Goal: Transaction & Acquisition: Purchase product/service

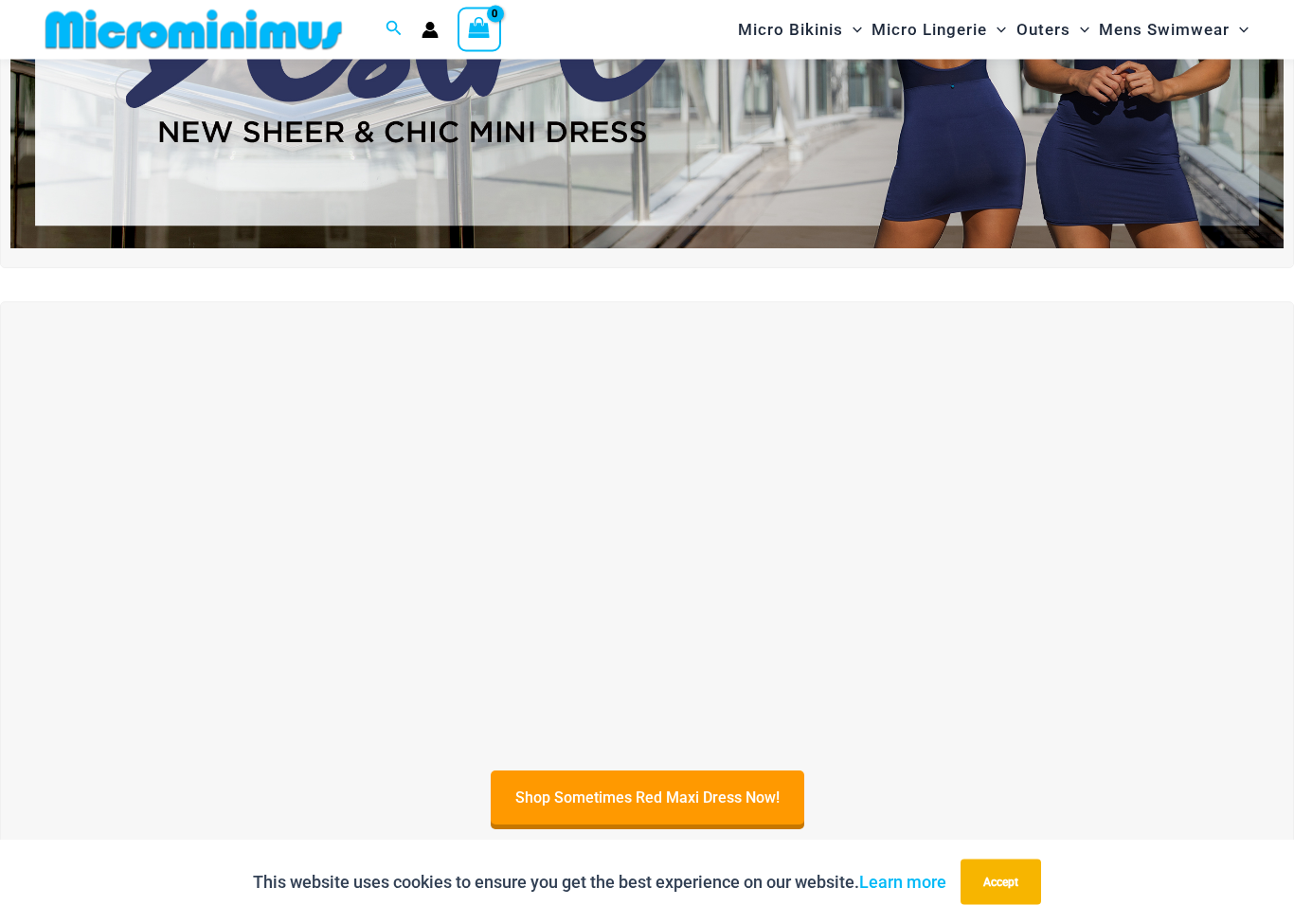
scroll to position [326, 0]
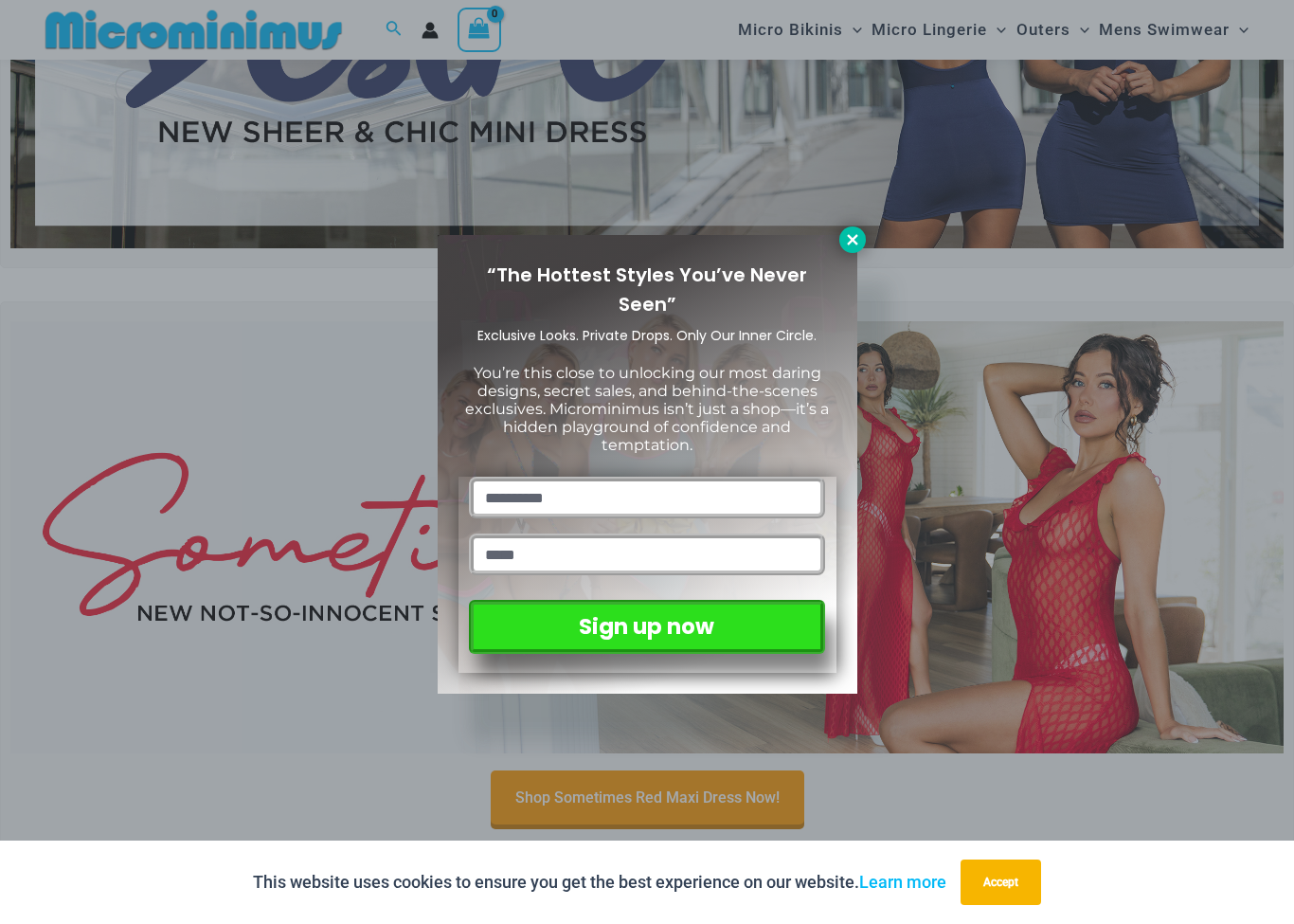
click at [856, 235] on icon at bounding box center [851, 238] width 11 height 11
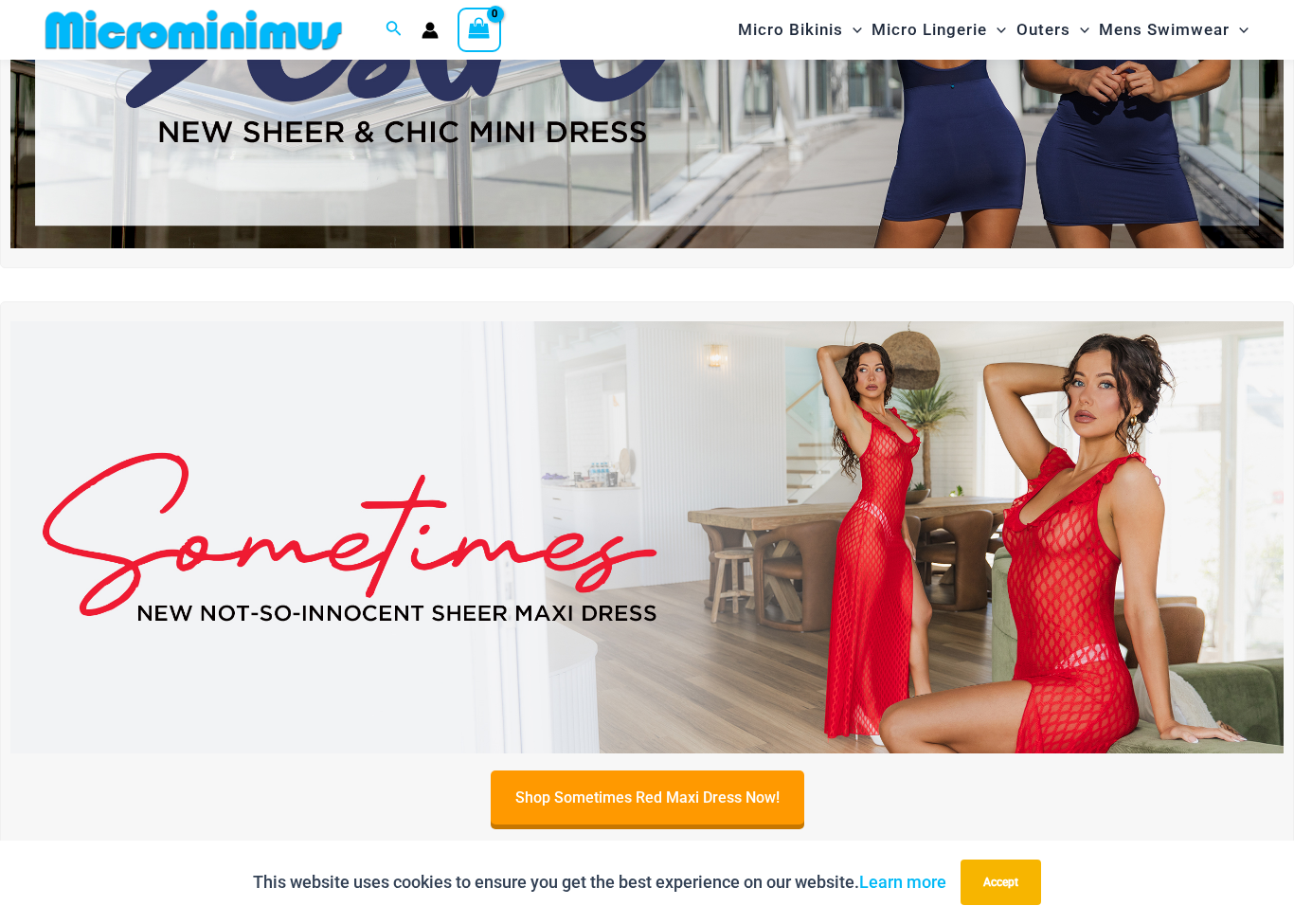
click at [971, 154] on img at bounding box center [647, 32] width 1274 height 433
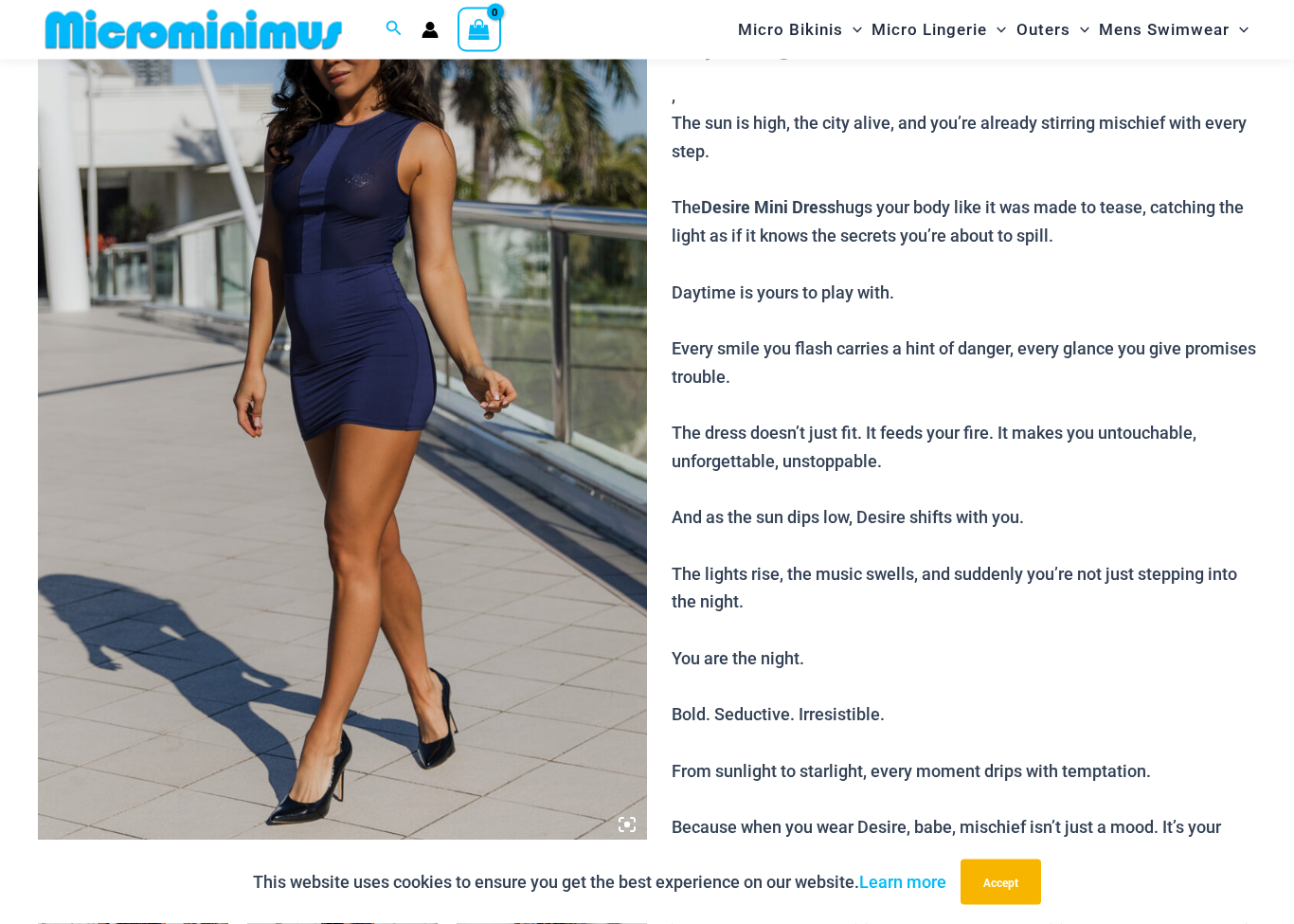
scroll to position [415, 0]
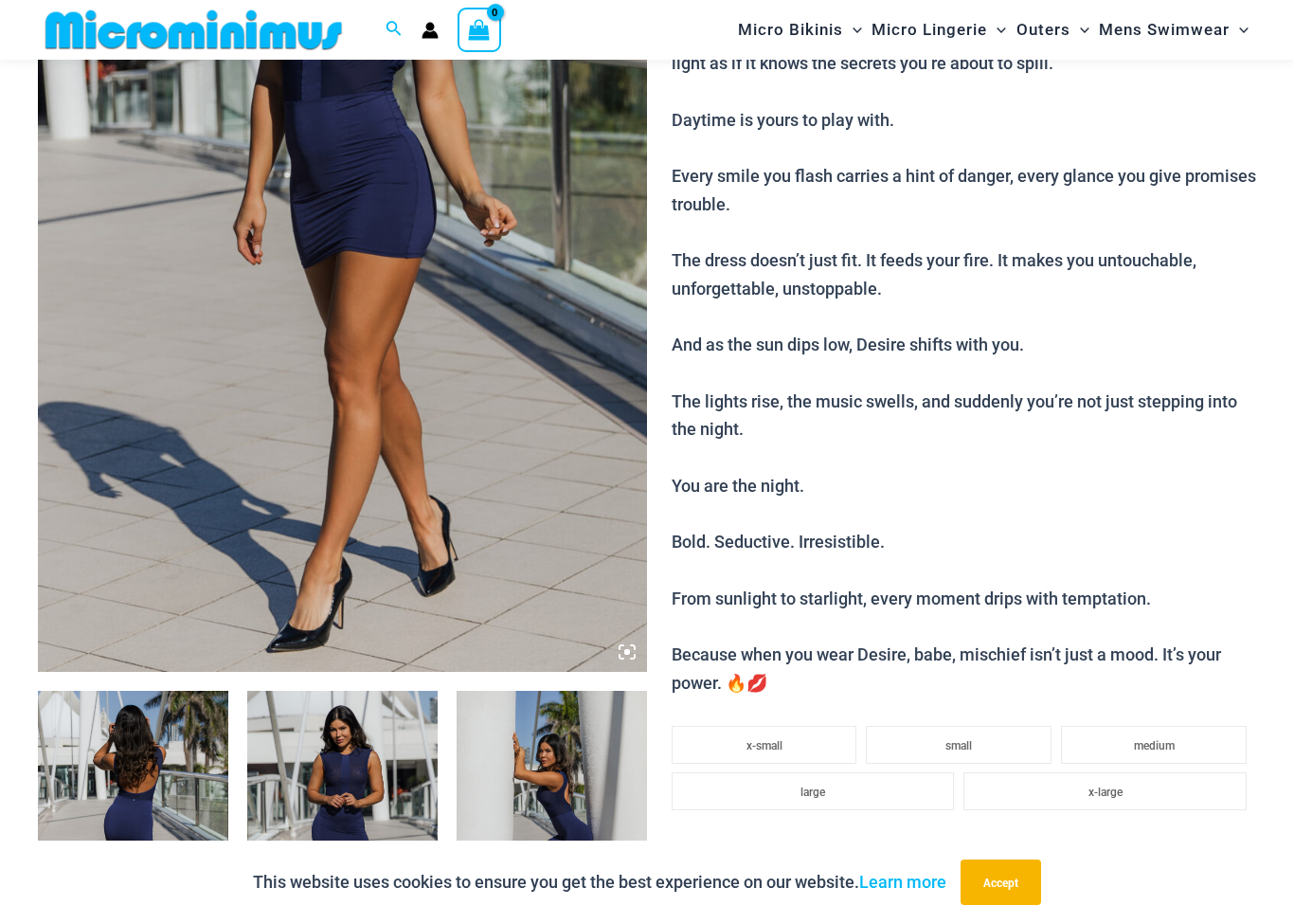
click at [136, 248] on img at bounding box center [343, 214] width 609 height 914
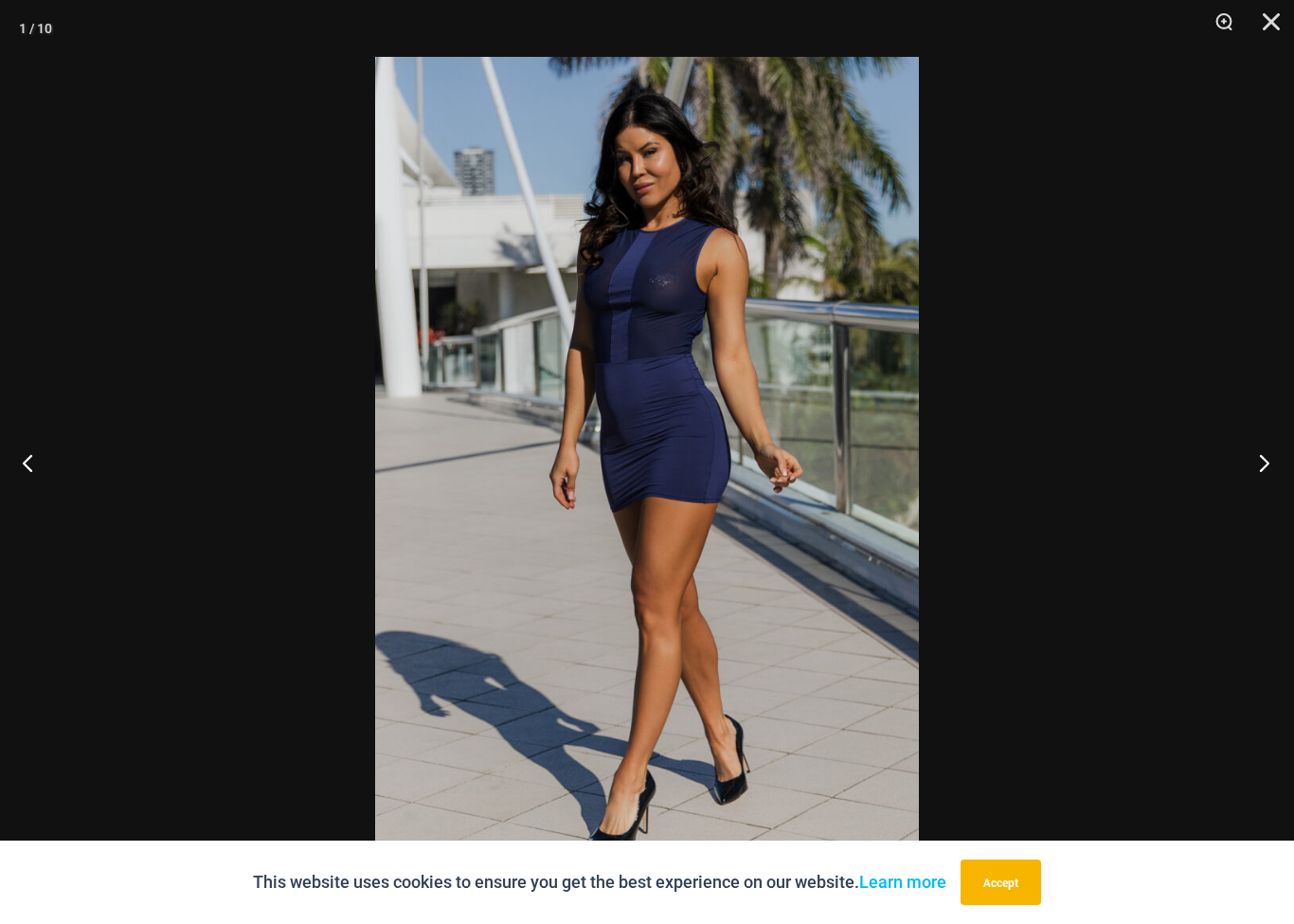
click at [1261, 454] on button "Next" at bounding box center [1259, 462] width 71 height 95
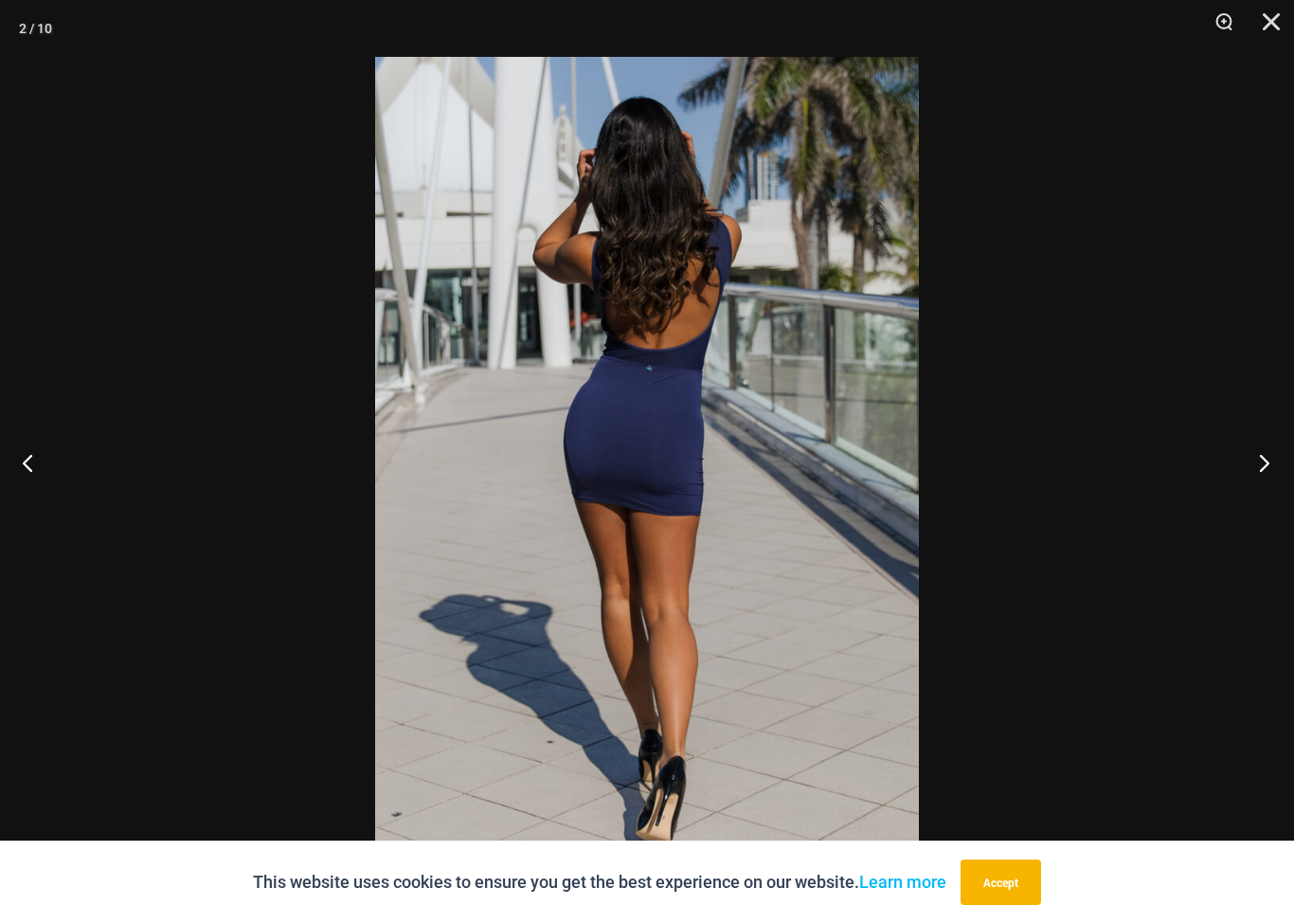
click at [1266, 464] on button "Next" at bounding box center [1259, 462] width 71 height 95
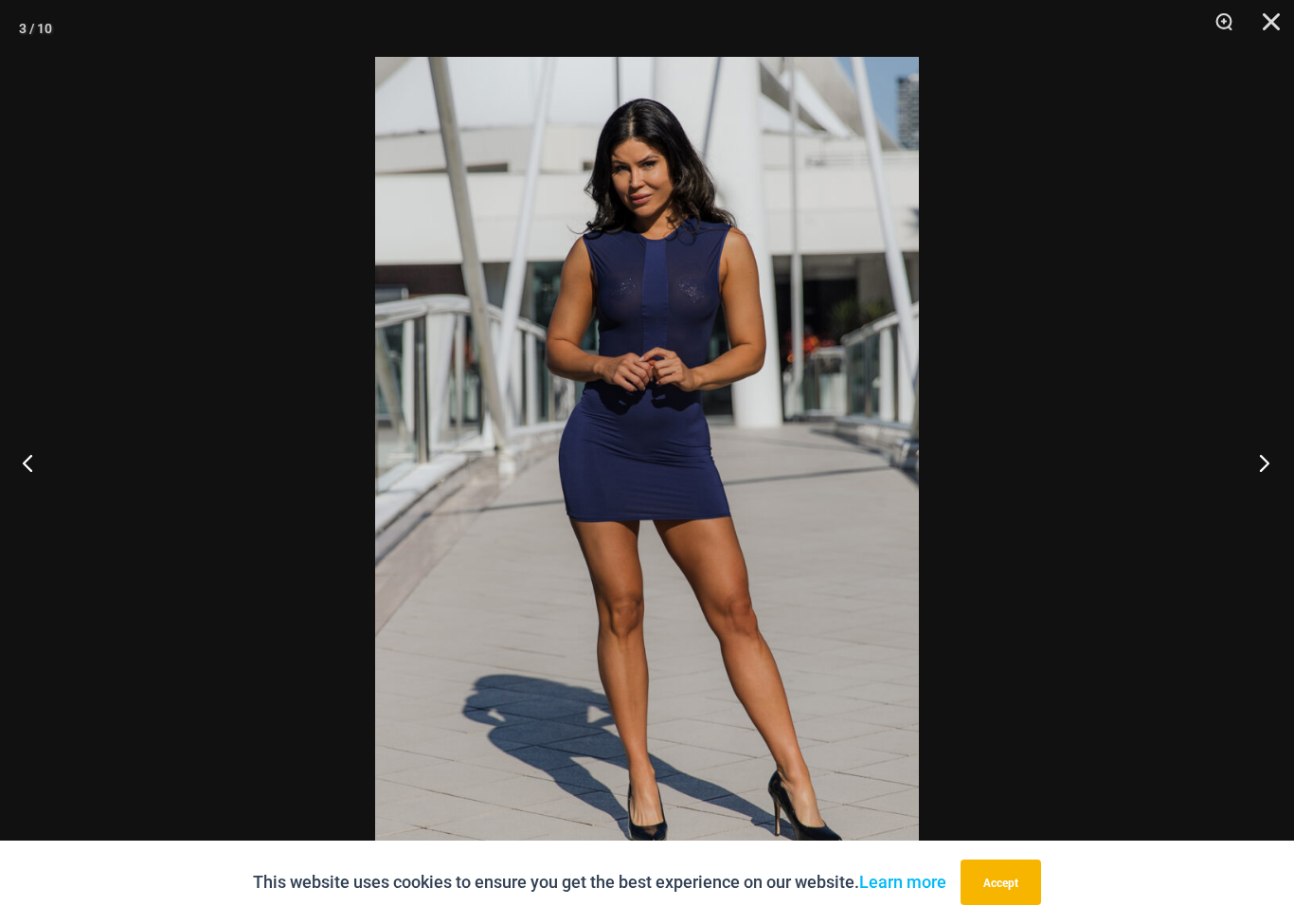
click at [1263, 476] on button "Next" at bounding box center [1259, 462] width 71 height 95
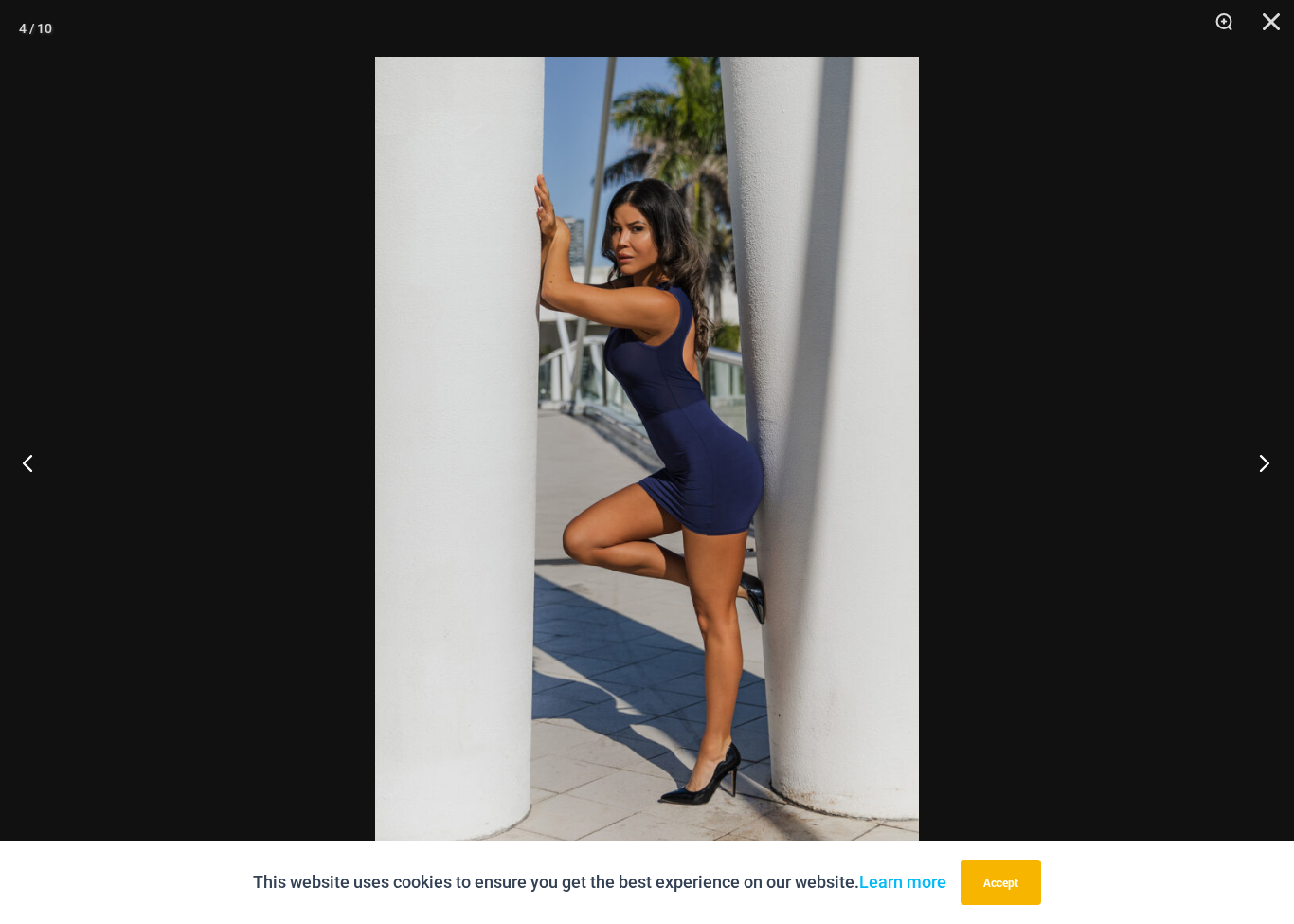
click at [1258, 461] on button "Next" at bounding box center [1259, 462] width 71 height 95
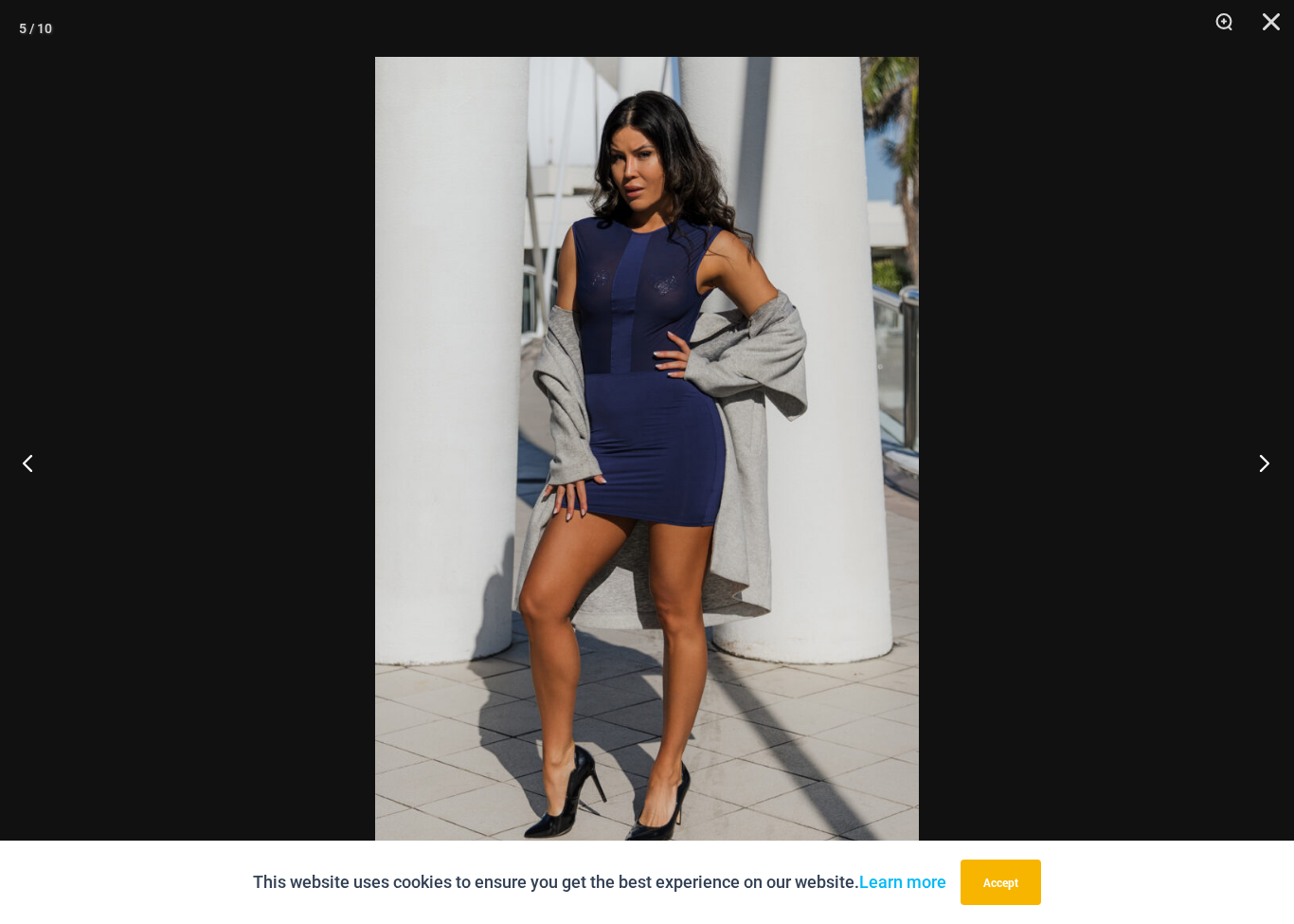
click at [1258, 478] on button "Next" at bounding box center [1259, 462] width 71 height 95
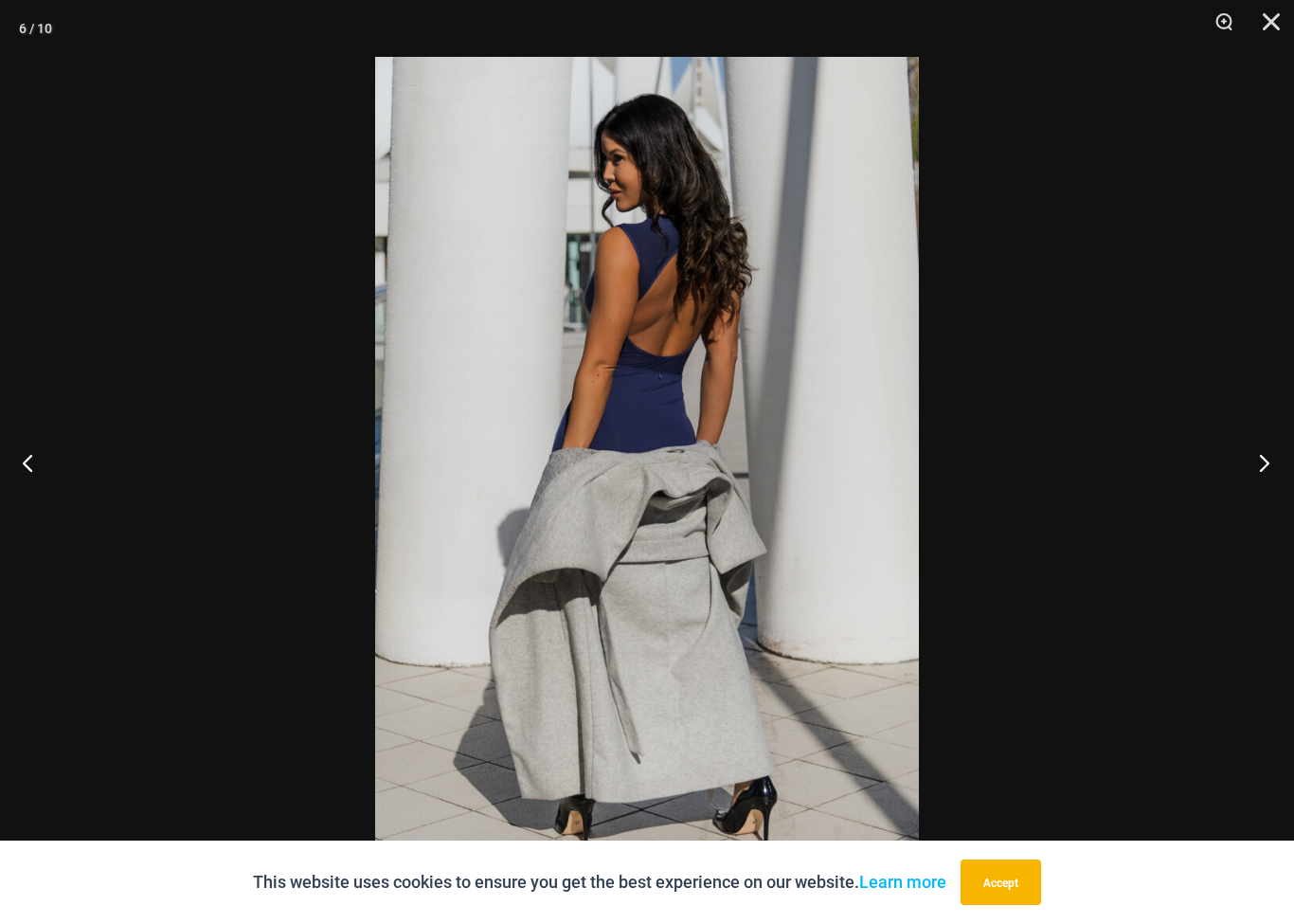
click at [1266, 469] on button "Next" at bounding box center [1259, 462] width 71 height 95
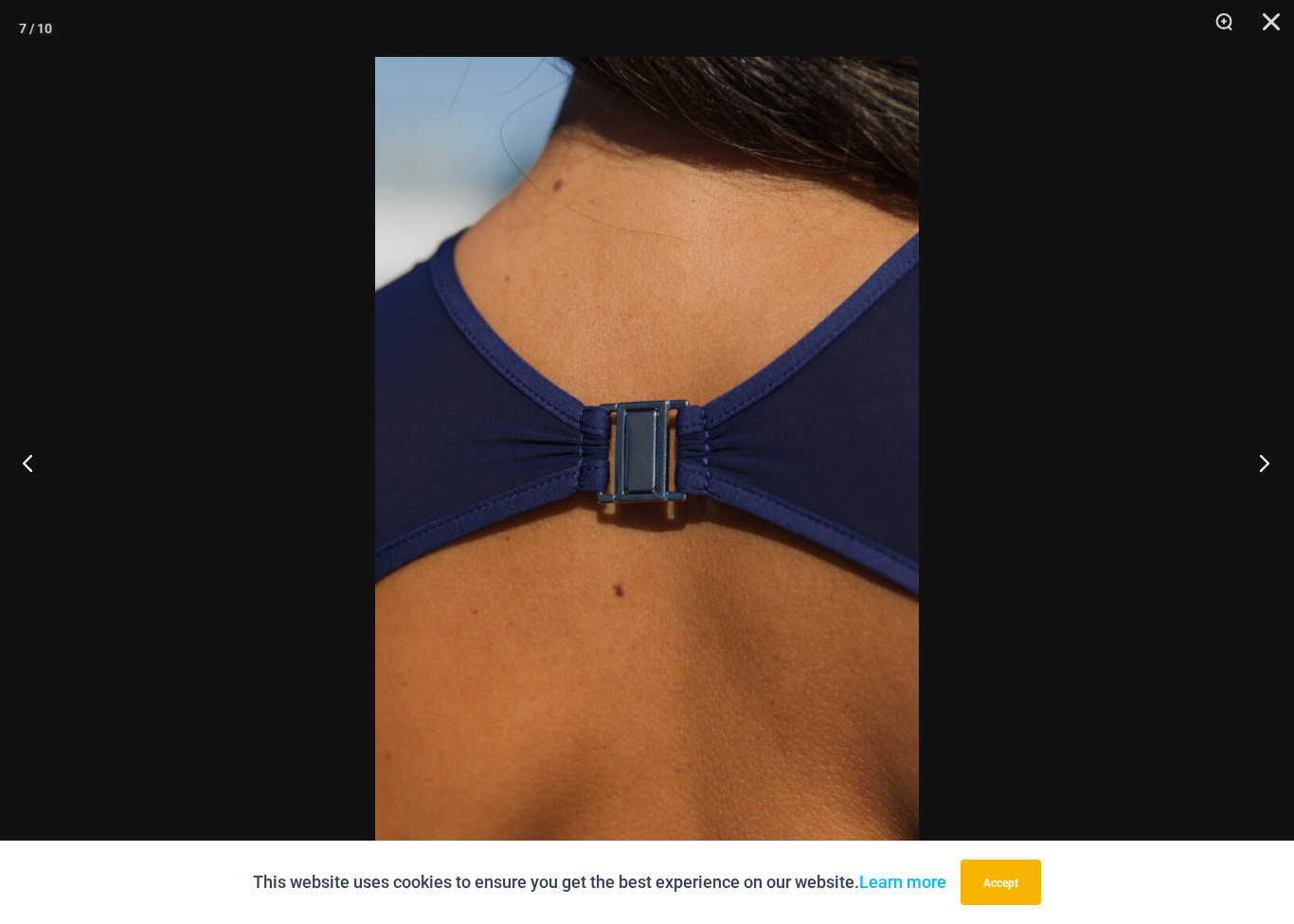
click at [1260, 486] on button "Next" at bounding box center [1259, 462] width 71 height 95
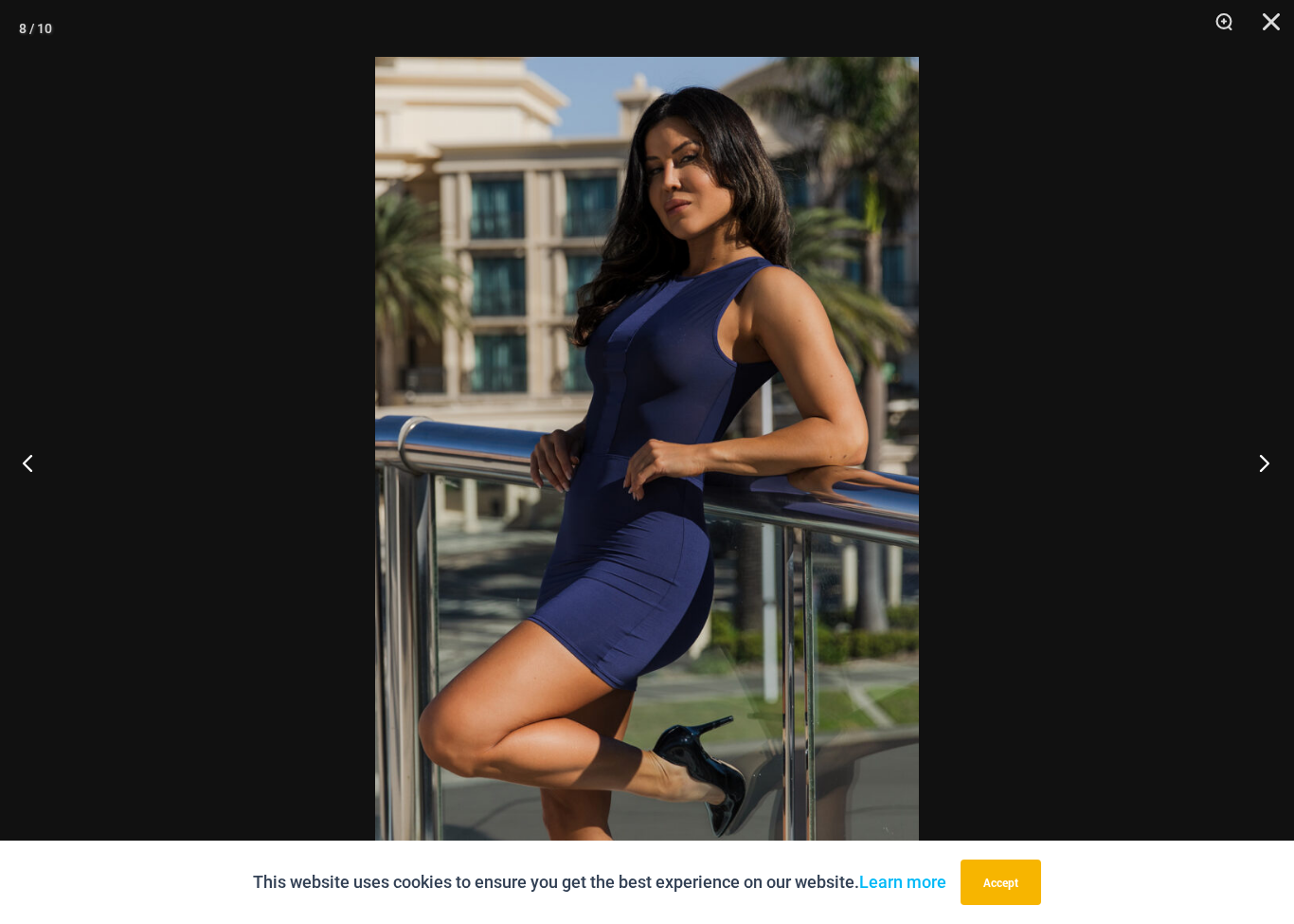
click at [1267, 480] on button "Next" at bounding box center [1259, 462] width 71 height 95
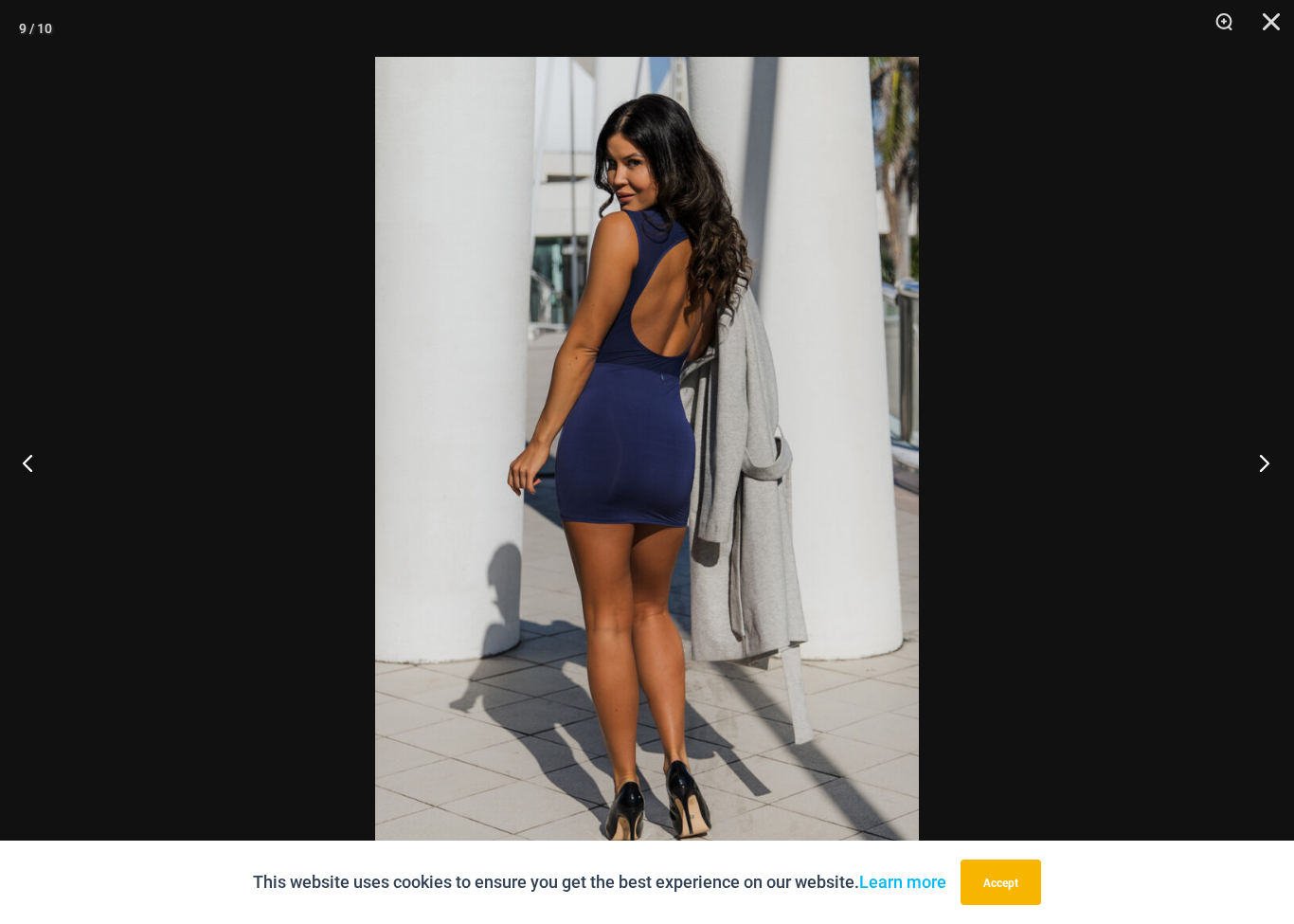
click at [1274, 480] on button "Next" at bounding box center [1259, 462] width 71 height 95
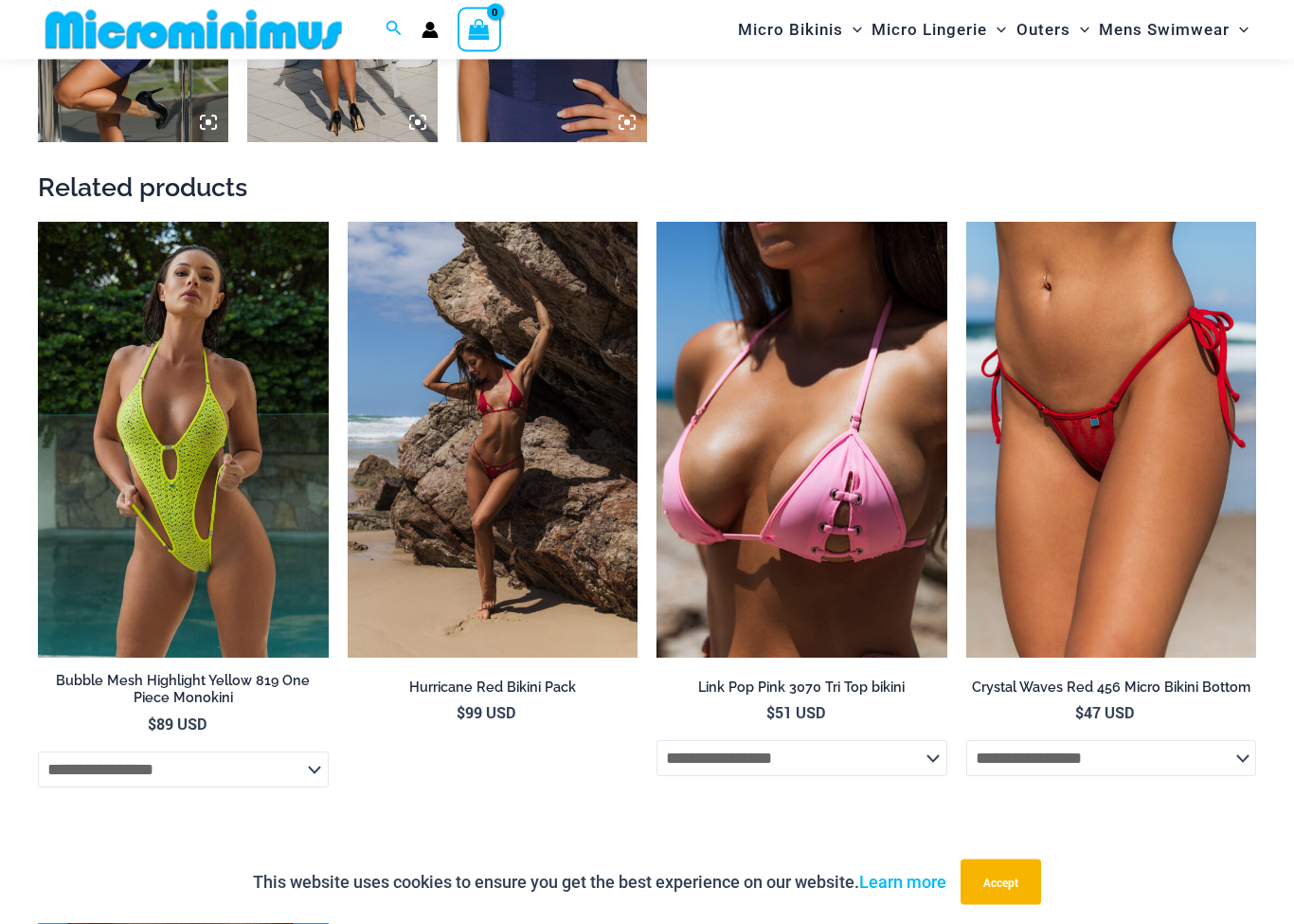
scroll to position [1858, 0]
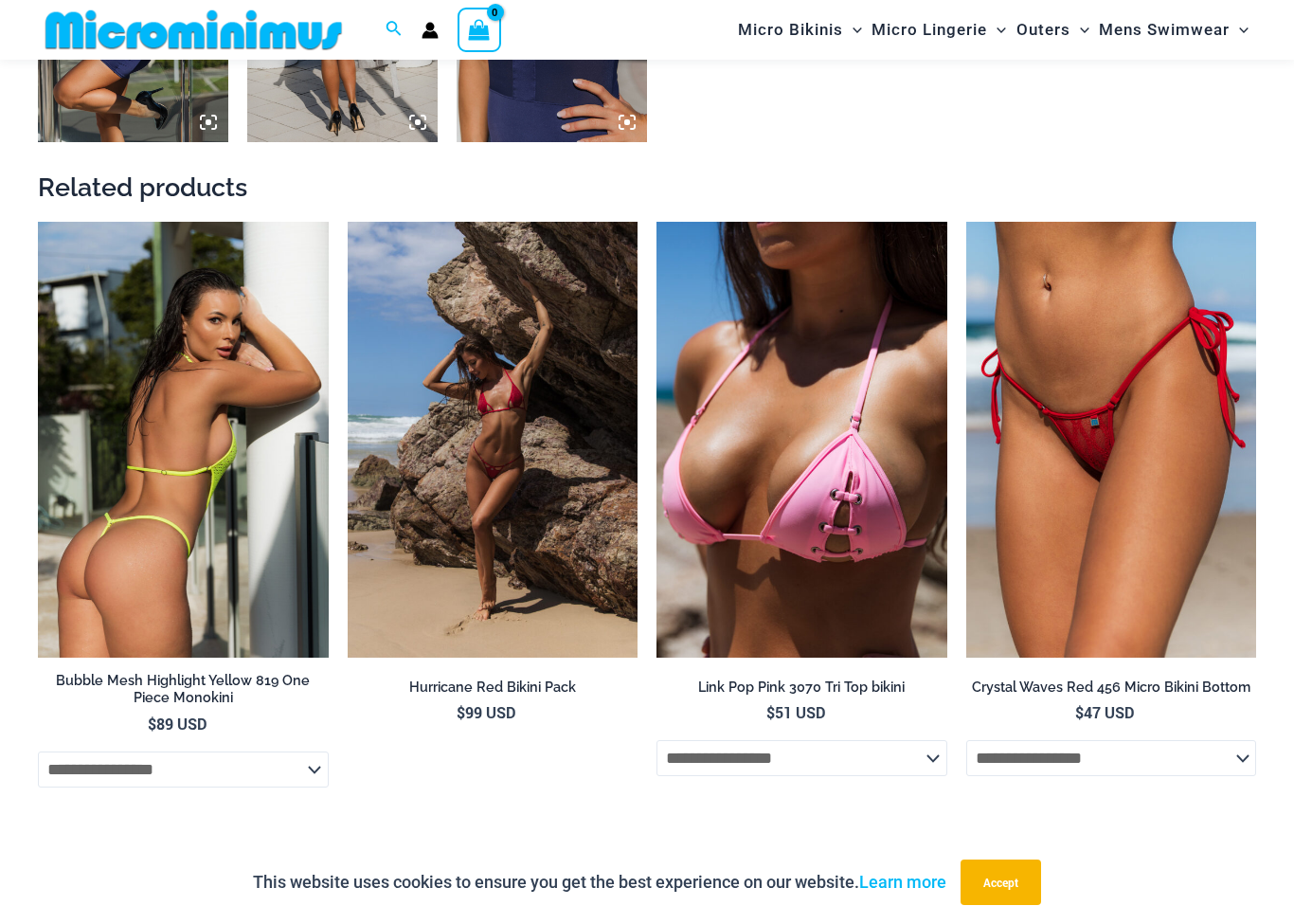
click at [124, 434] on img at bounding box center [184, 439] width 291 height 436
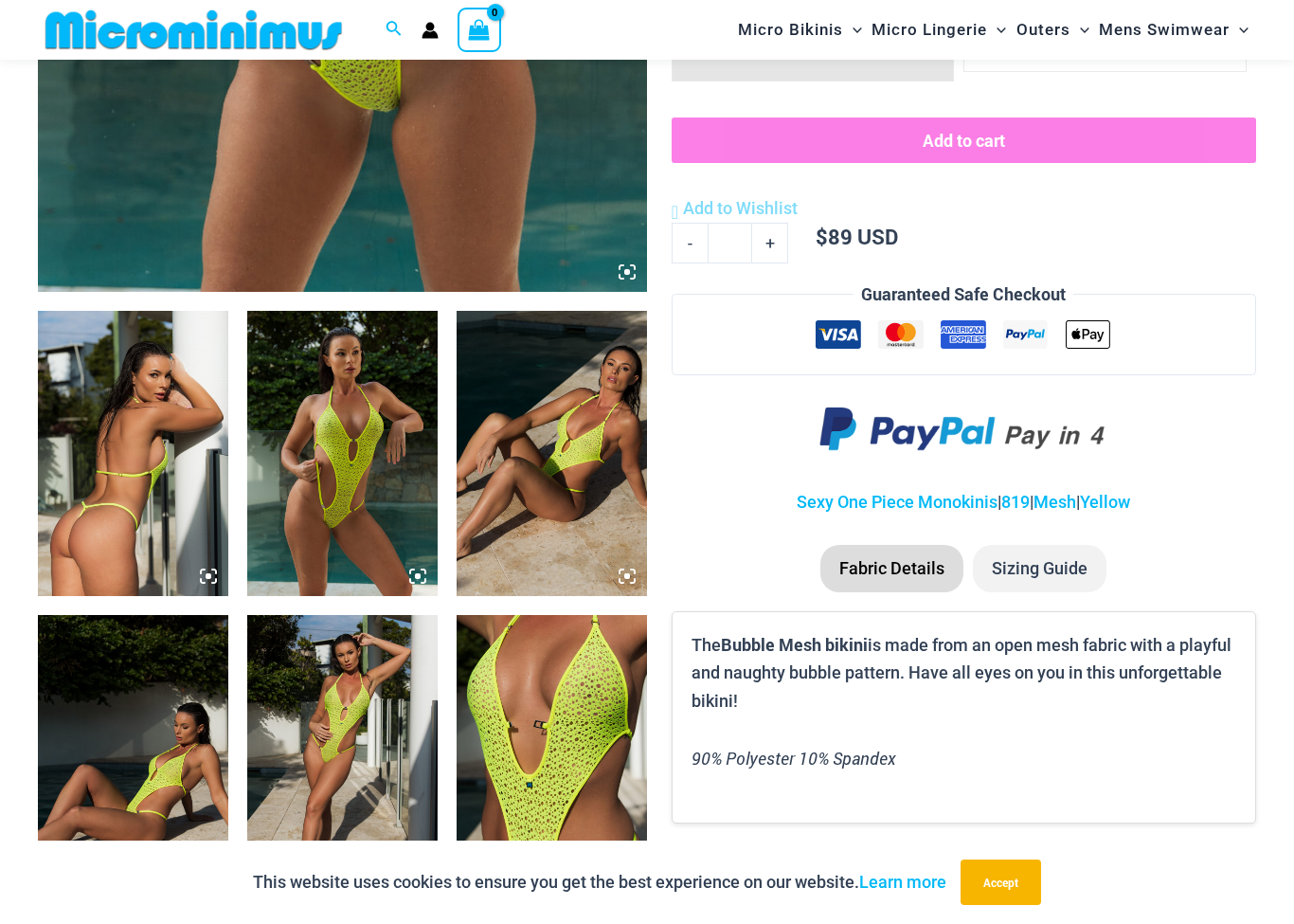
scroll to position [886, 0]
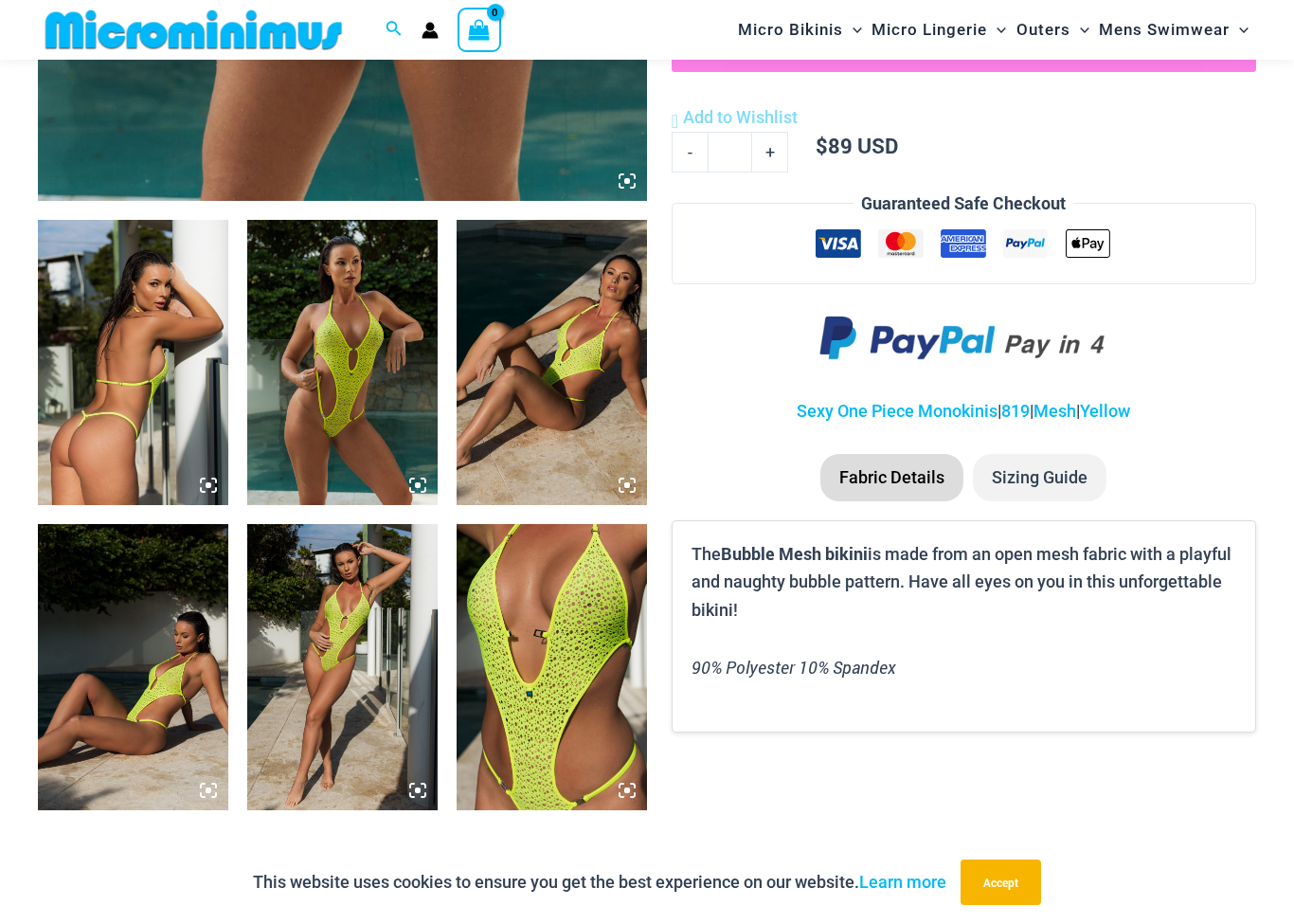
click at [337, 394] on img at bounding box center [342, 363] width 191 height 285
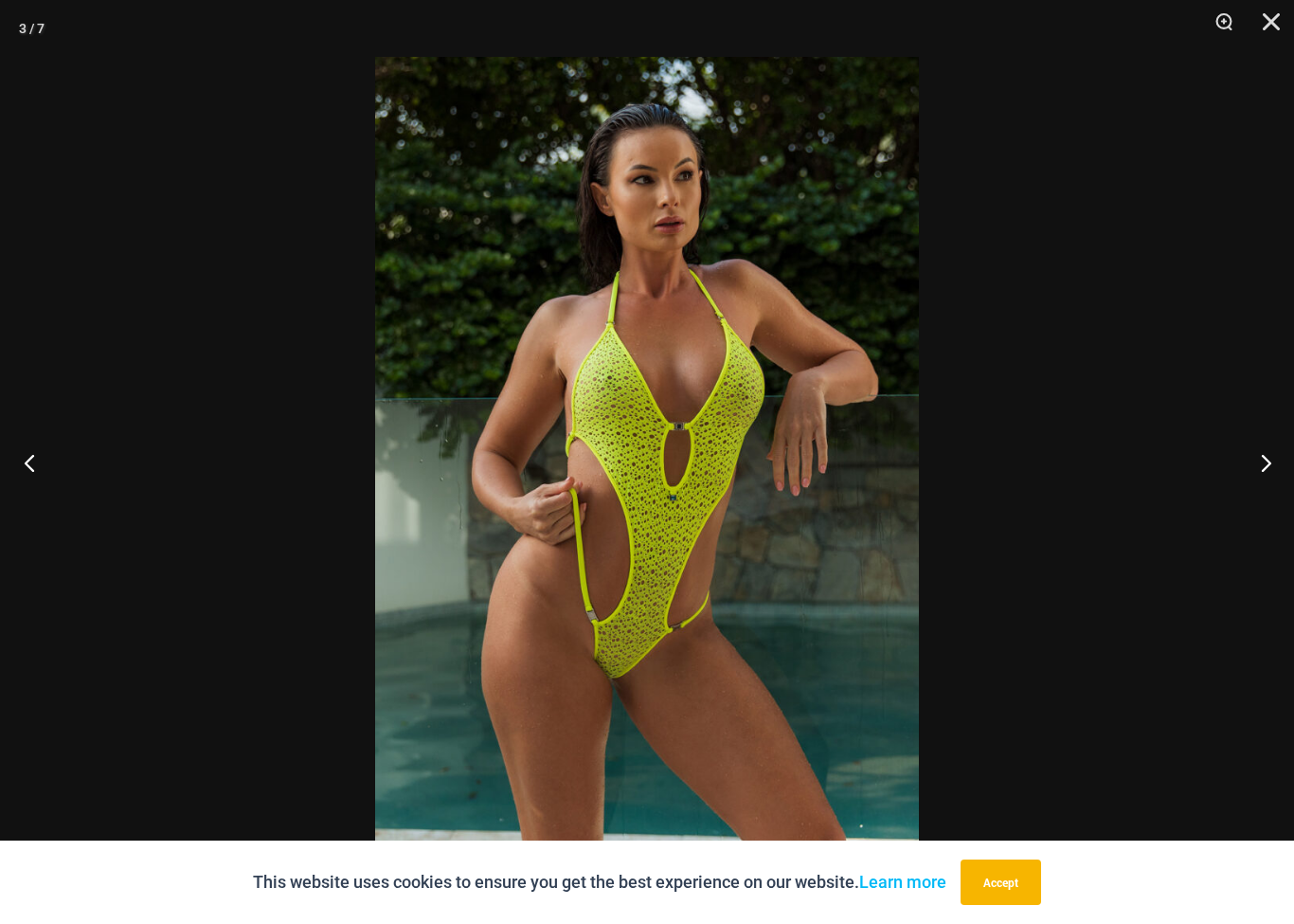
click at [22, 454] on button "Previous" at bounding box center [35, 462] width 71 height 95
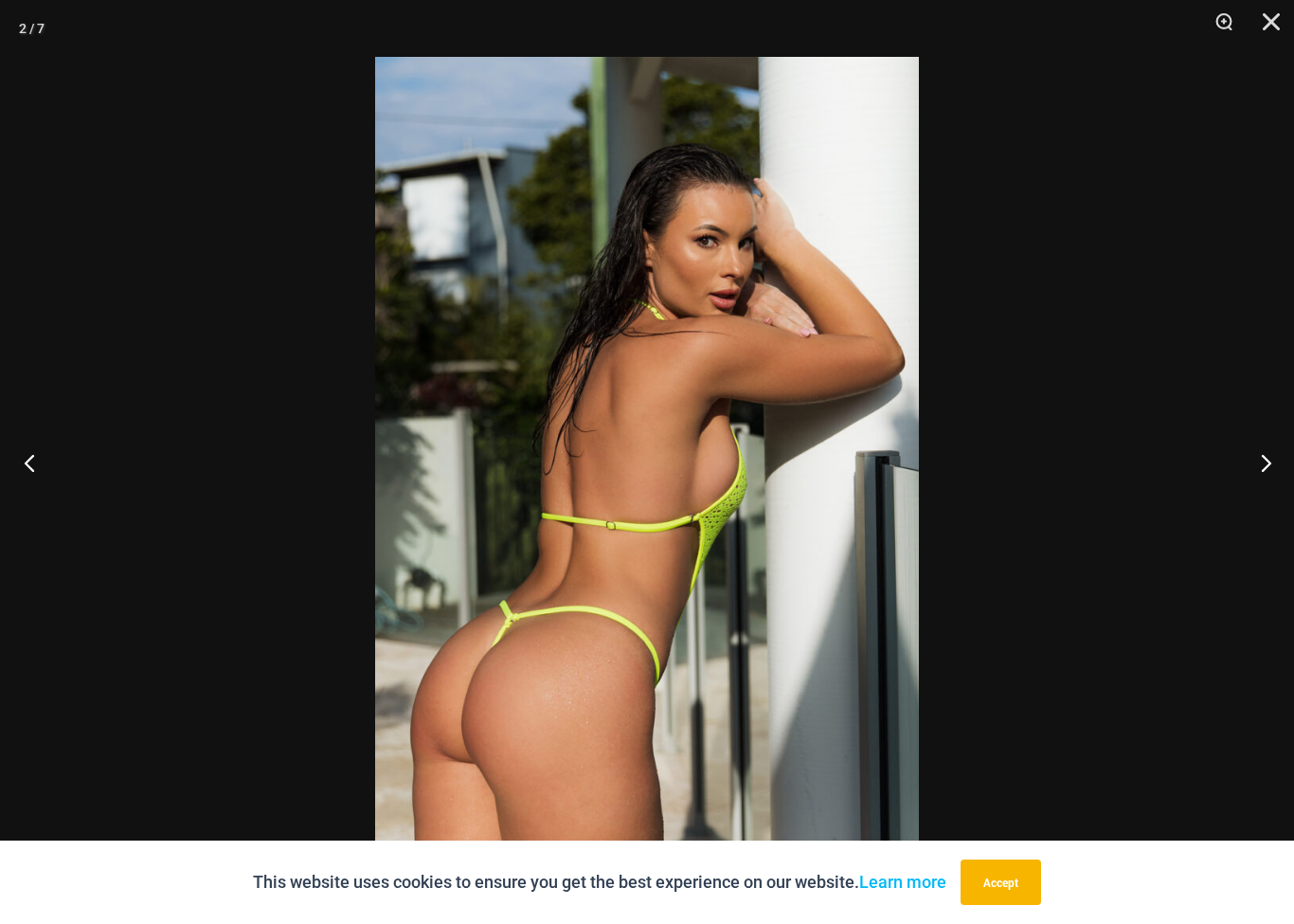
click at [34, 451] on button "Previous" at bounding box center [35, 462] width 71 height 95
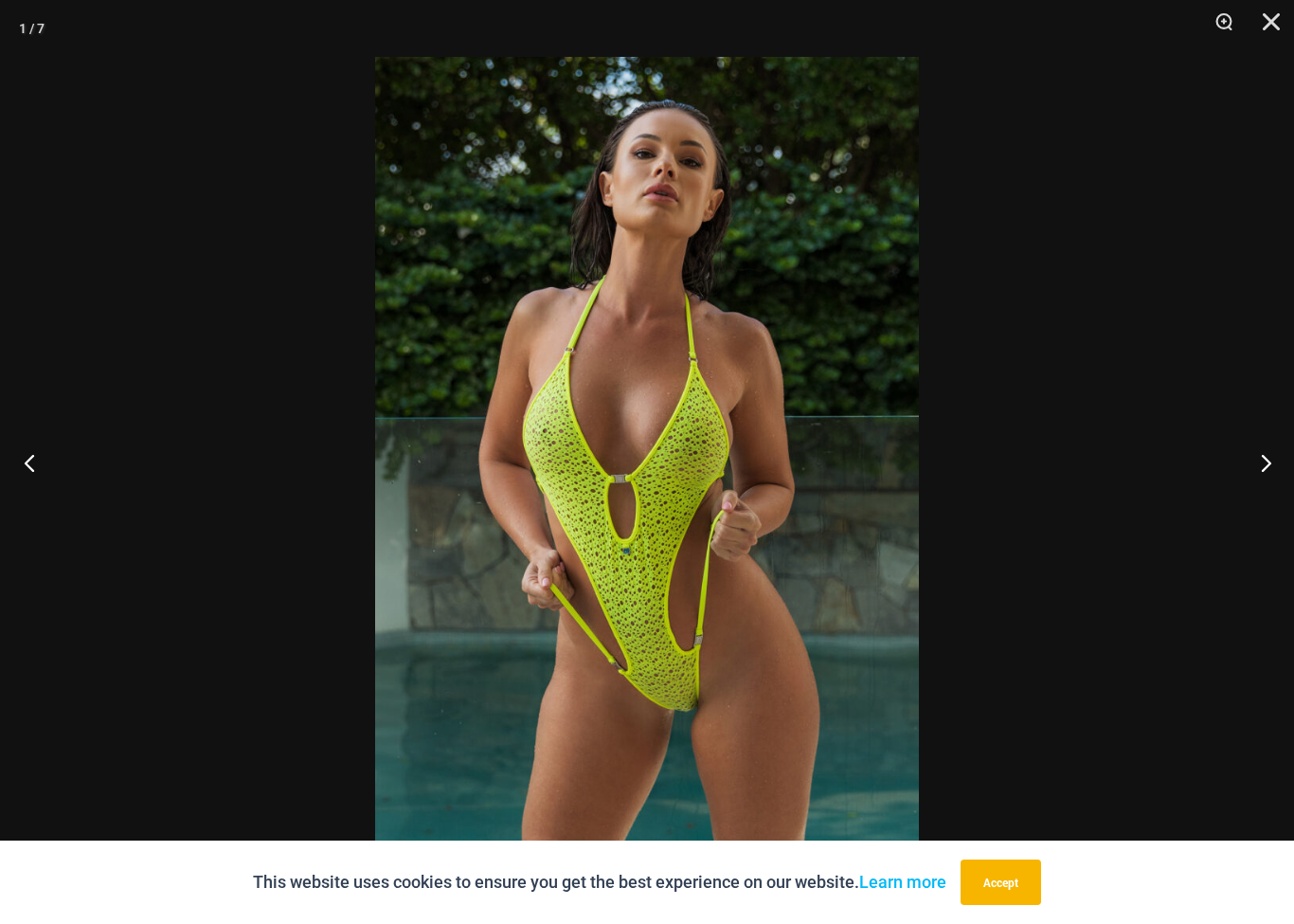
click at [27, 447] on button "Previous" at bounding box center [35, 462] width 71 height 95
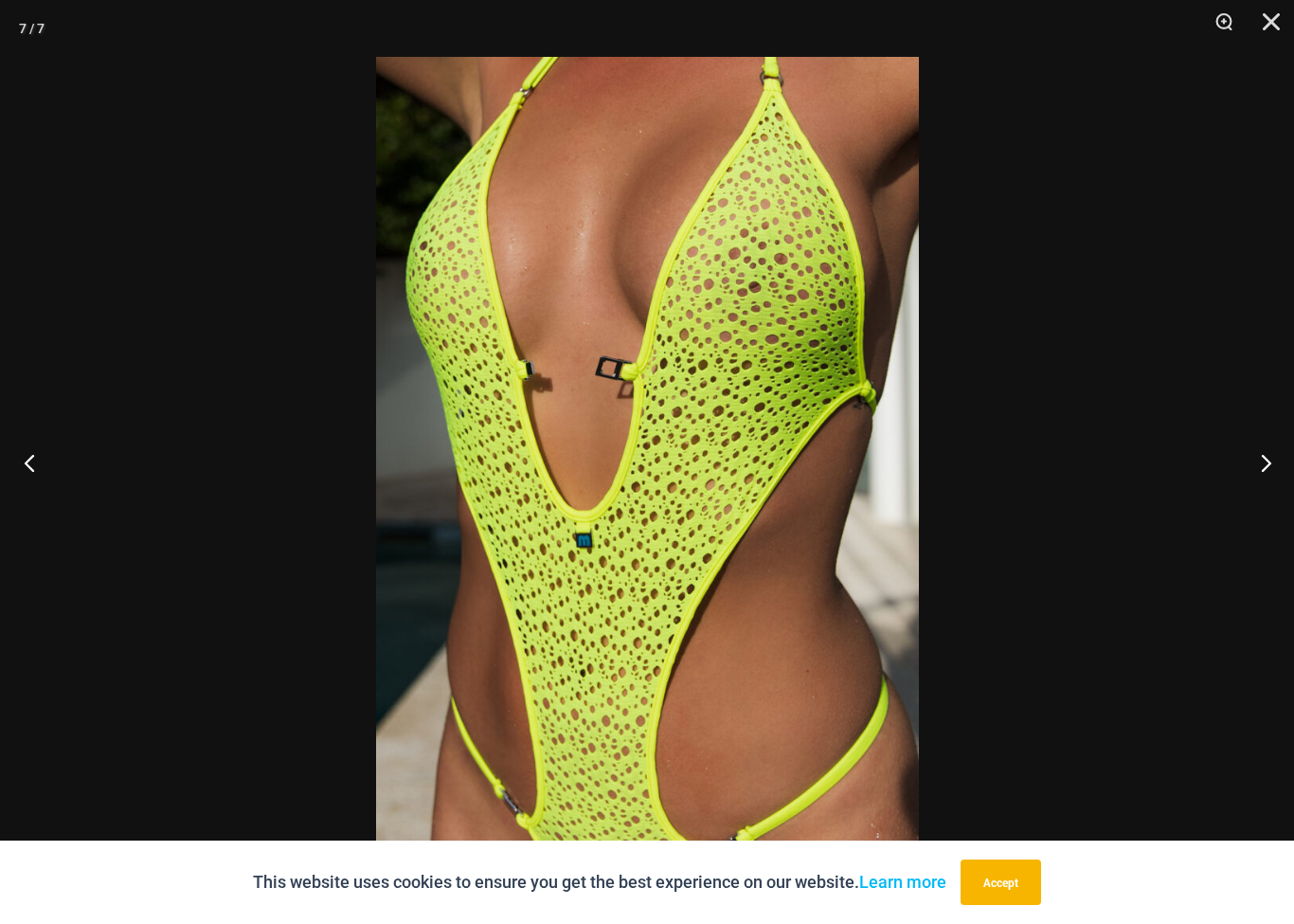
click at [22, 440] on button "Previous" at bounding box center [35, 462] width 71 height 95
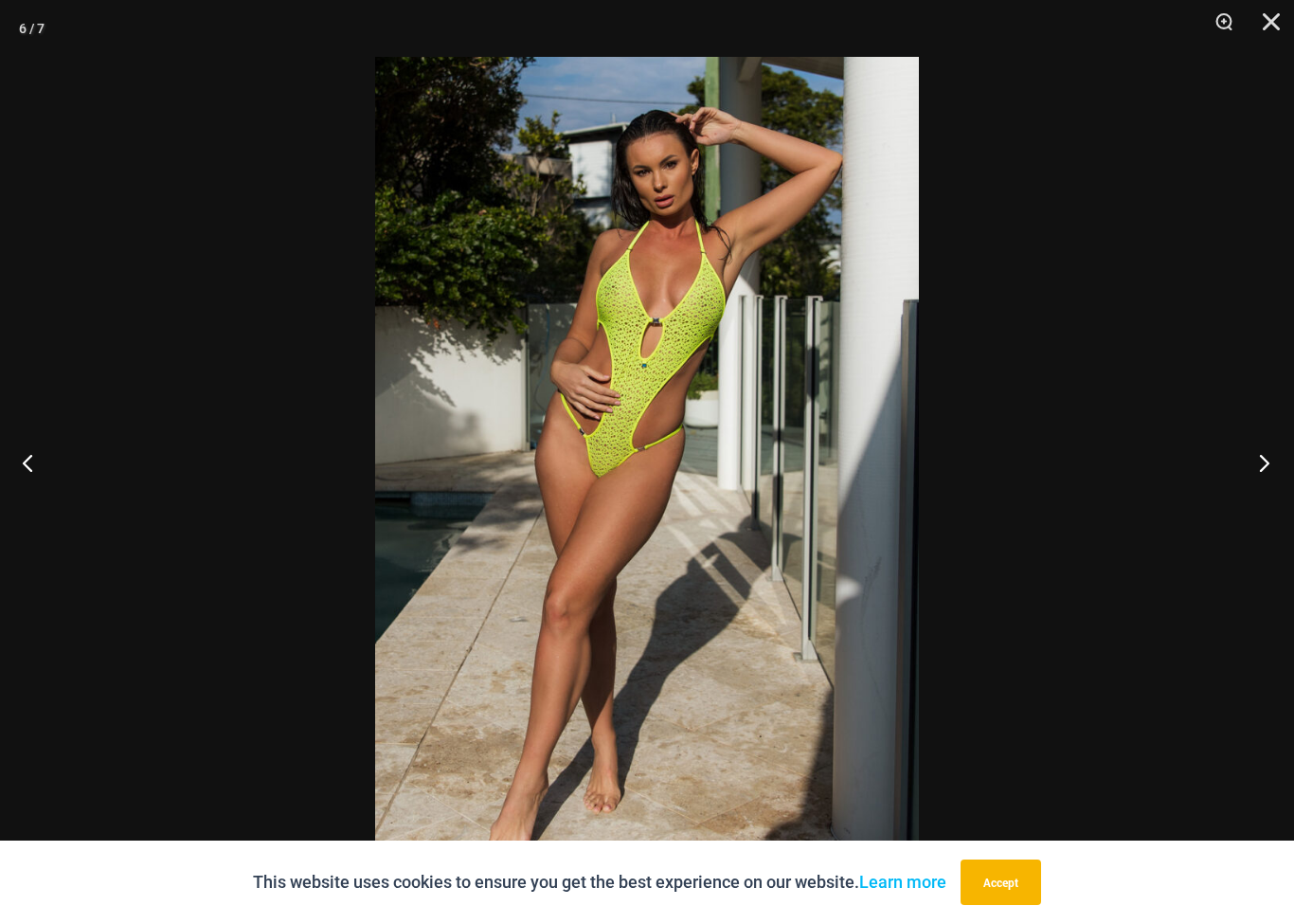
click at [1265, 466] on button "Next" at bounding box center [1259, 462] width 71 height 95
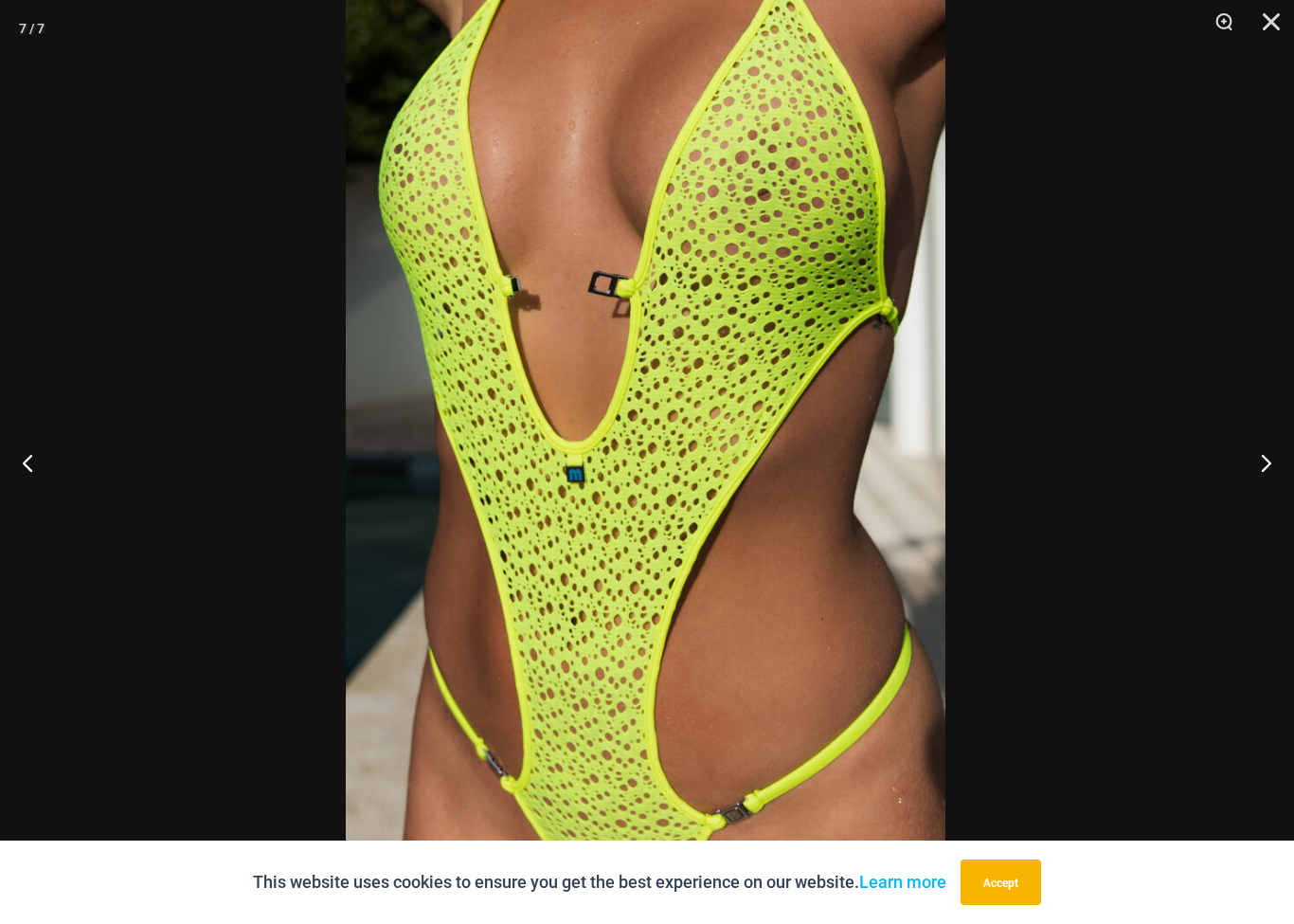
click at [72, 241] on div at bounding box center [647, 462] width 1294 height 924
click at [26, 450] on div at bounding box center [647, 462] width 1294 height 924
click at [21, 470] on button "Previous" at bounding box center [35, 462] width 71 height 95
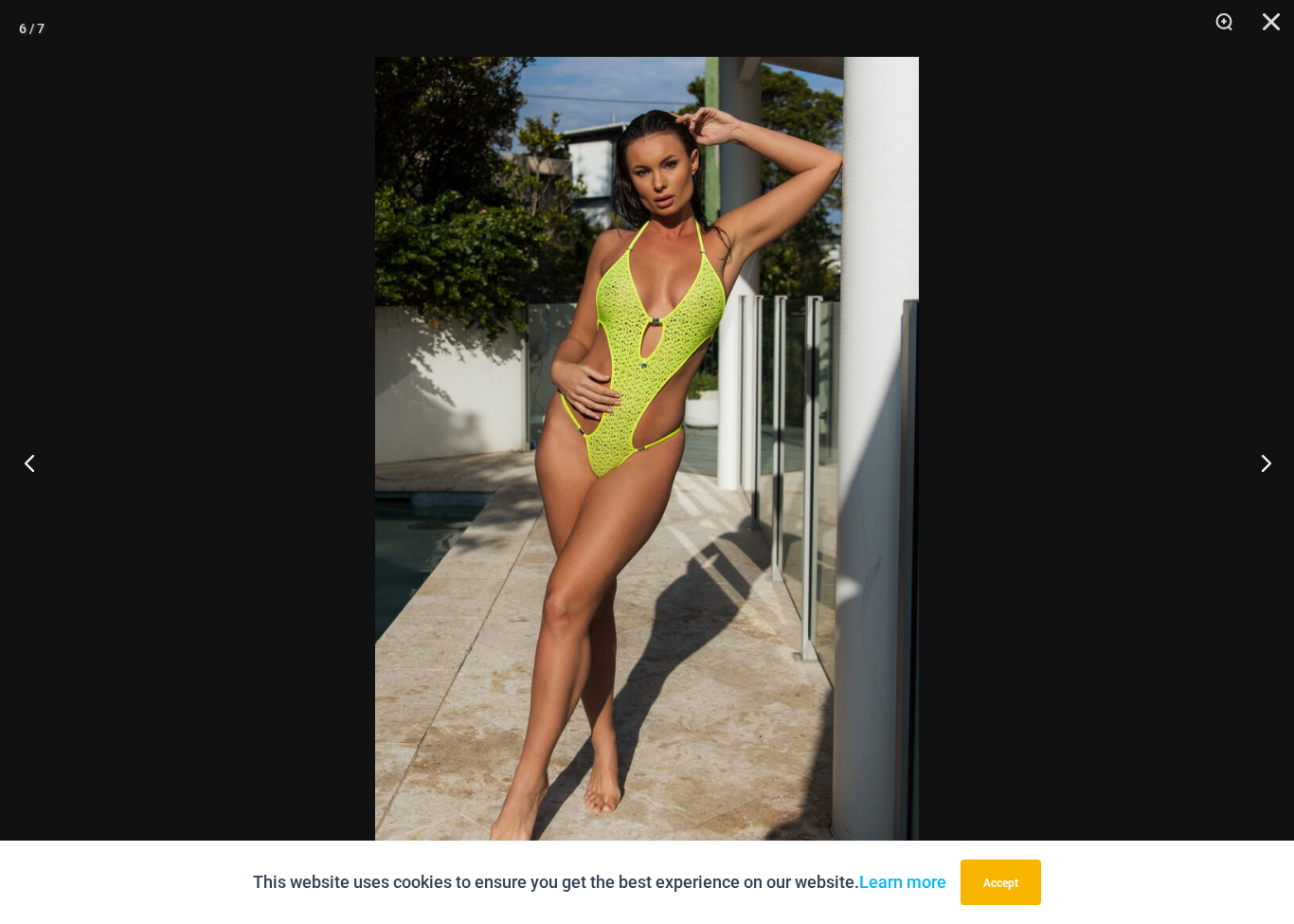
click at [29, 463] on button "Previous" at bounding box center [35, 462] width 71 height 95
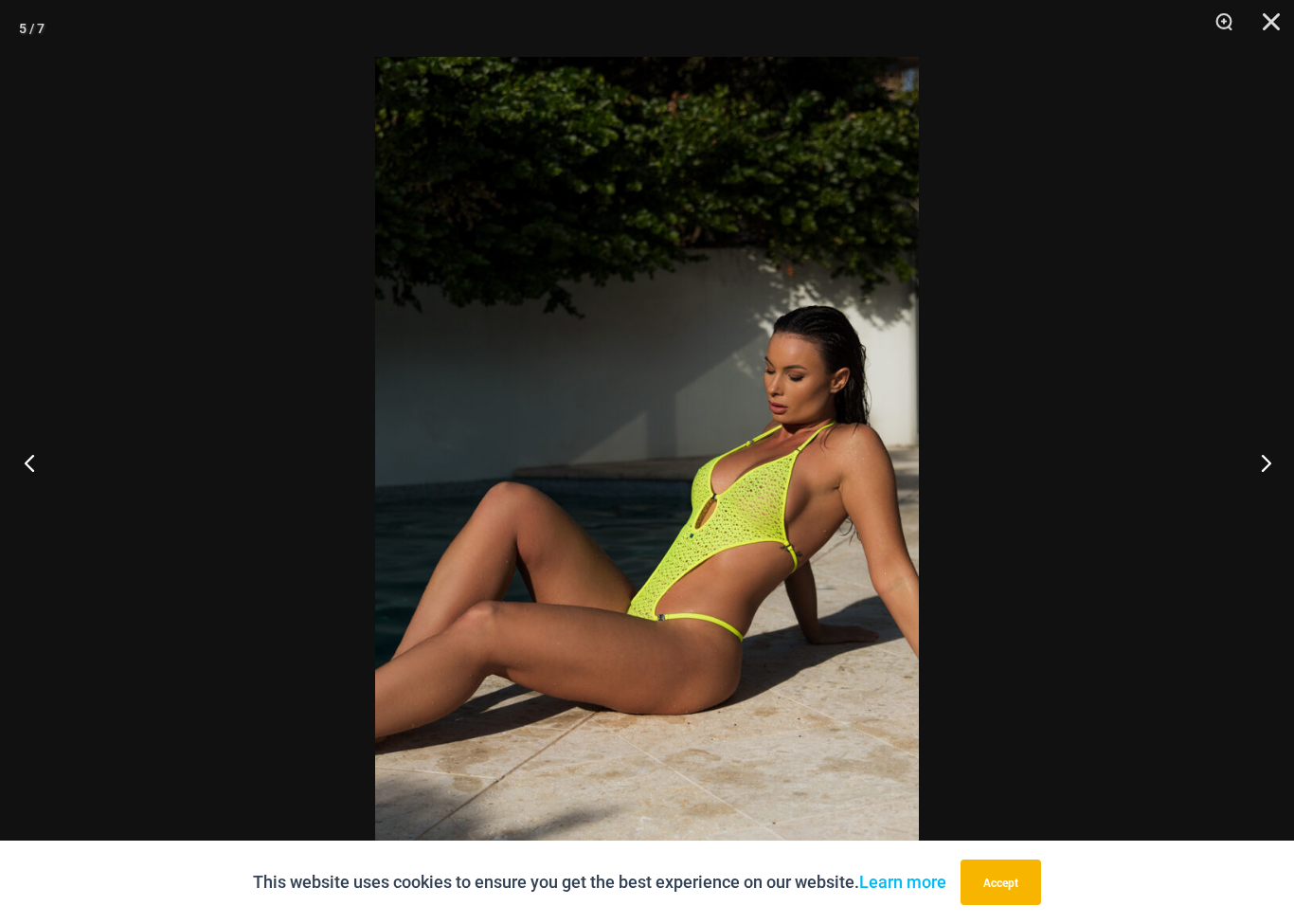
click at [34, 468] on button "Previous" at bounding box center [35, 462] width 71 height 95
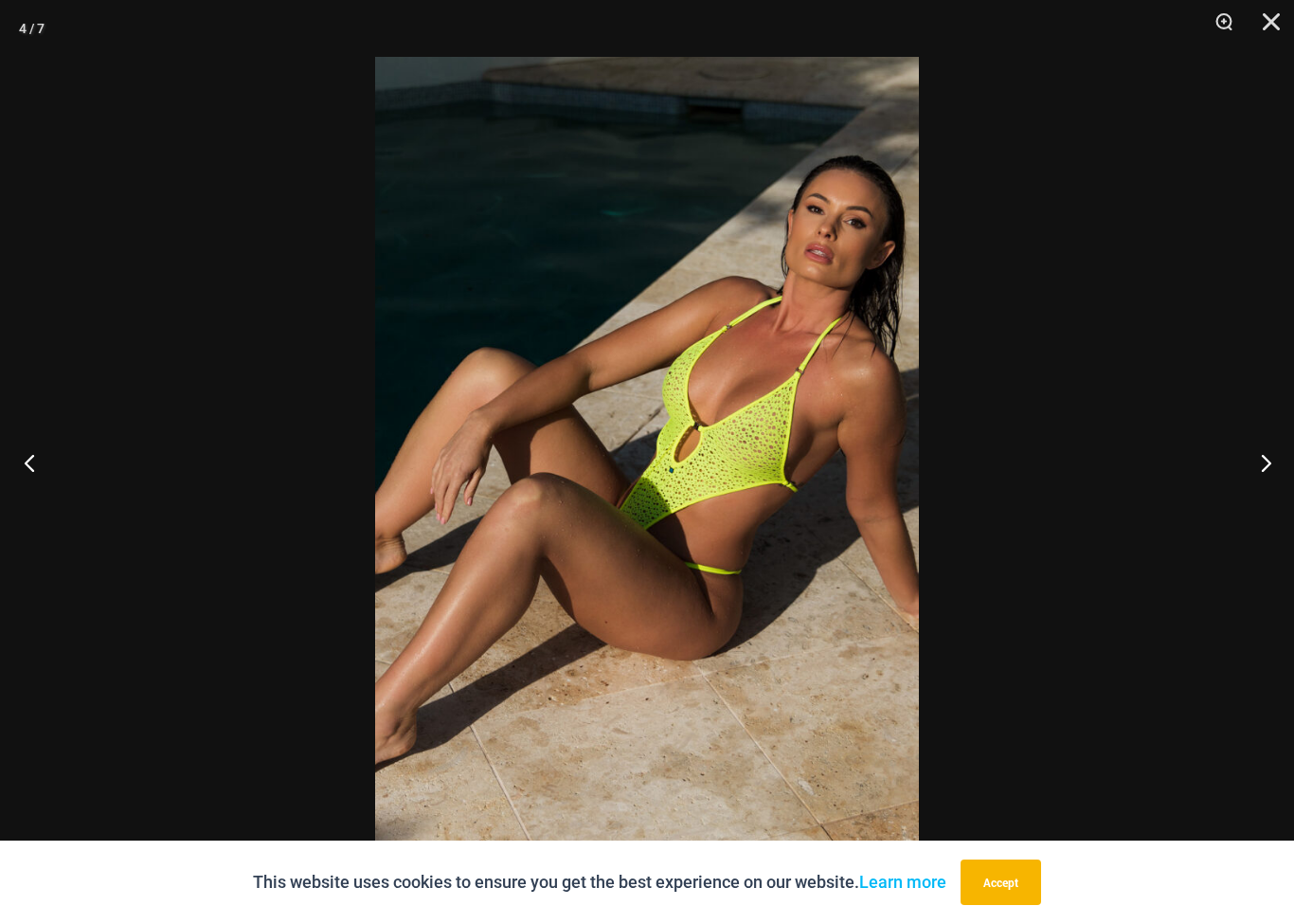
click at [24, 450] on button "Previous" at bounding box center [35, 462] width 71 height 95
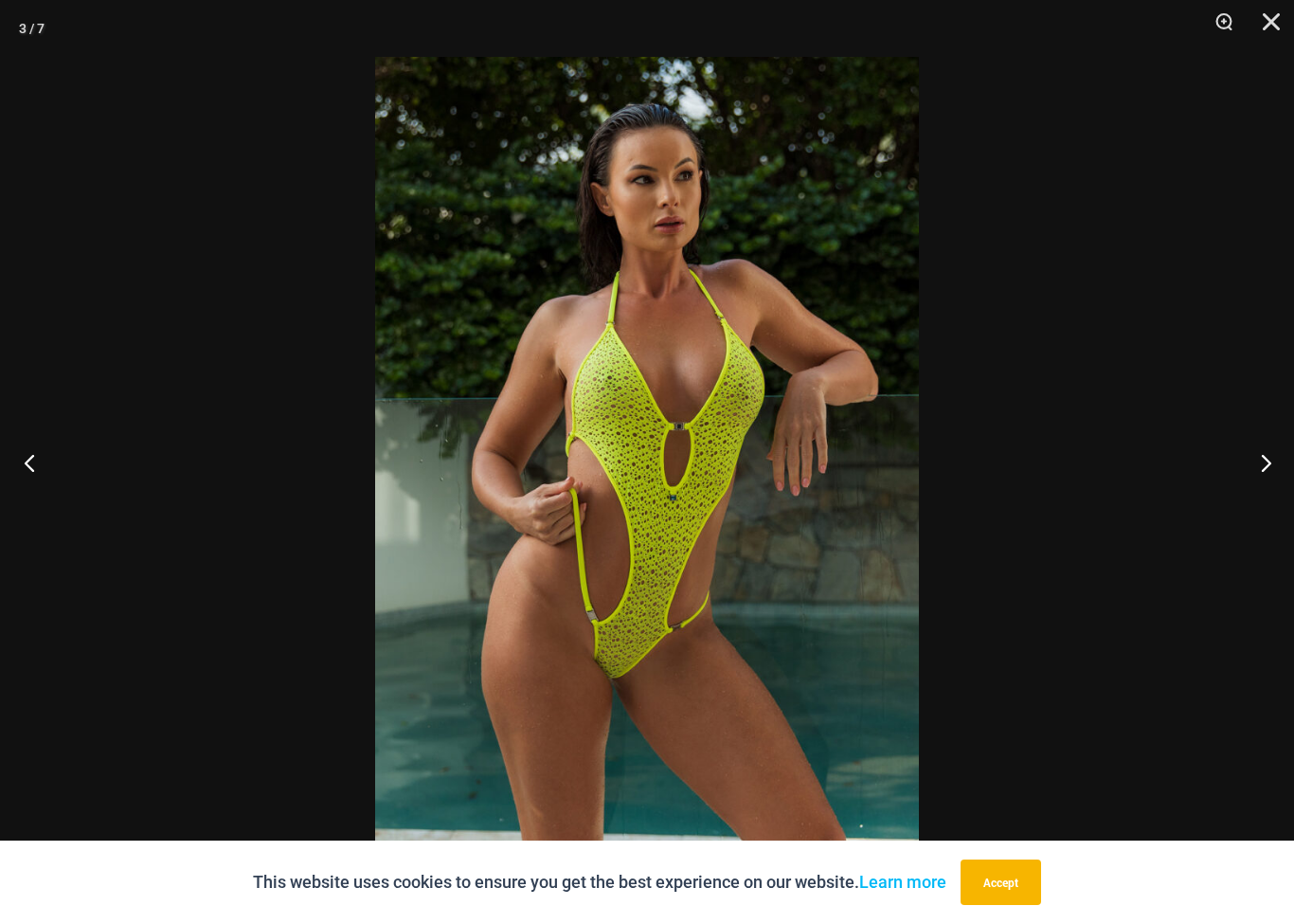
click at [12, 461] on button "Previous" at bounding box center [35, 462] width 71 height 95
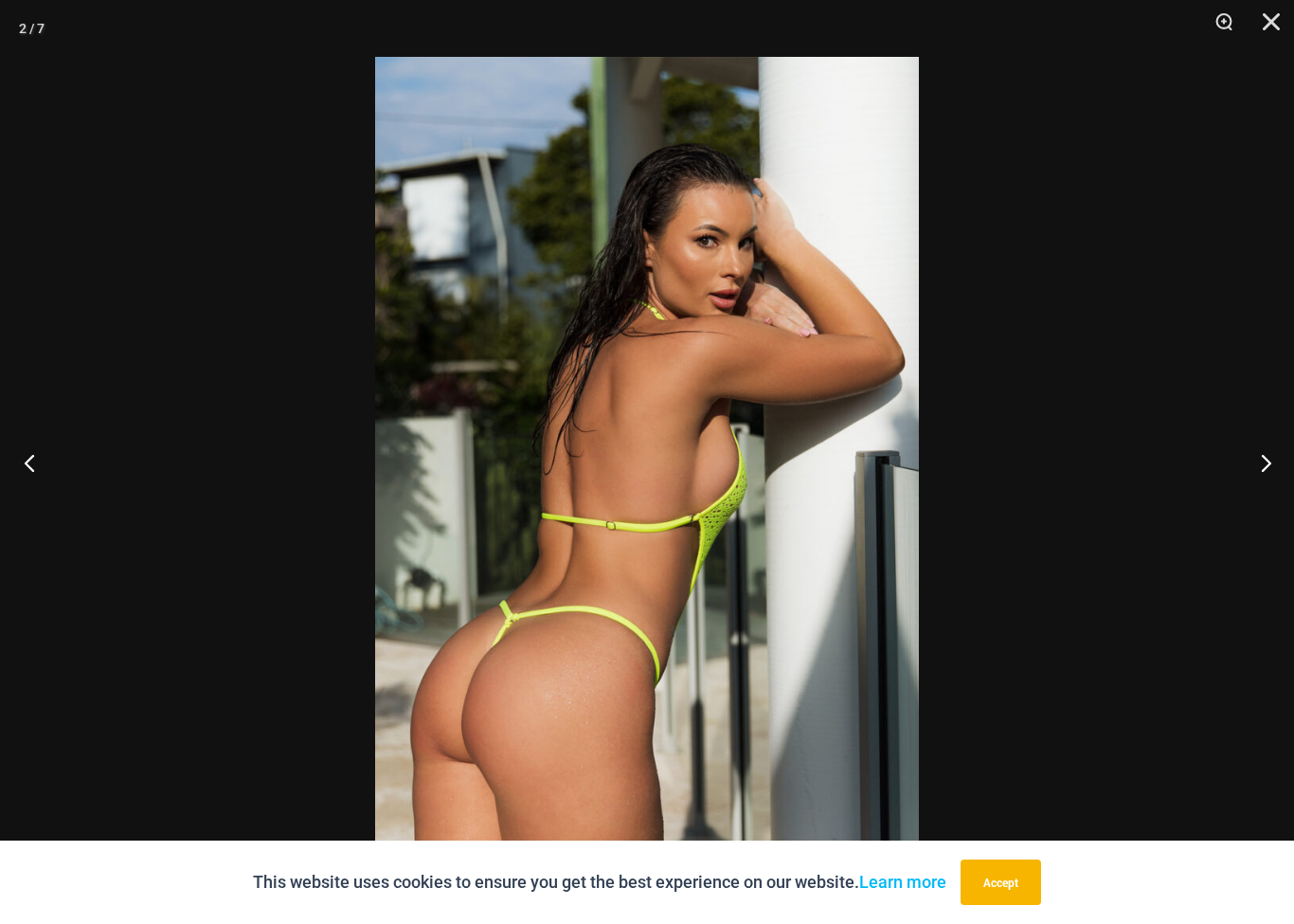
click at [20, 463] on button "Previous" at bounding box center [35, 462] width 71 height 95
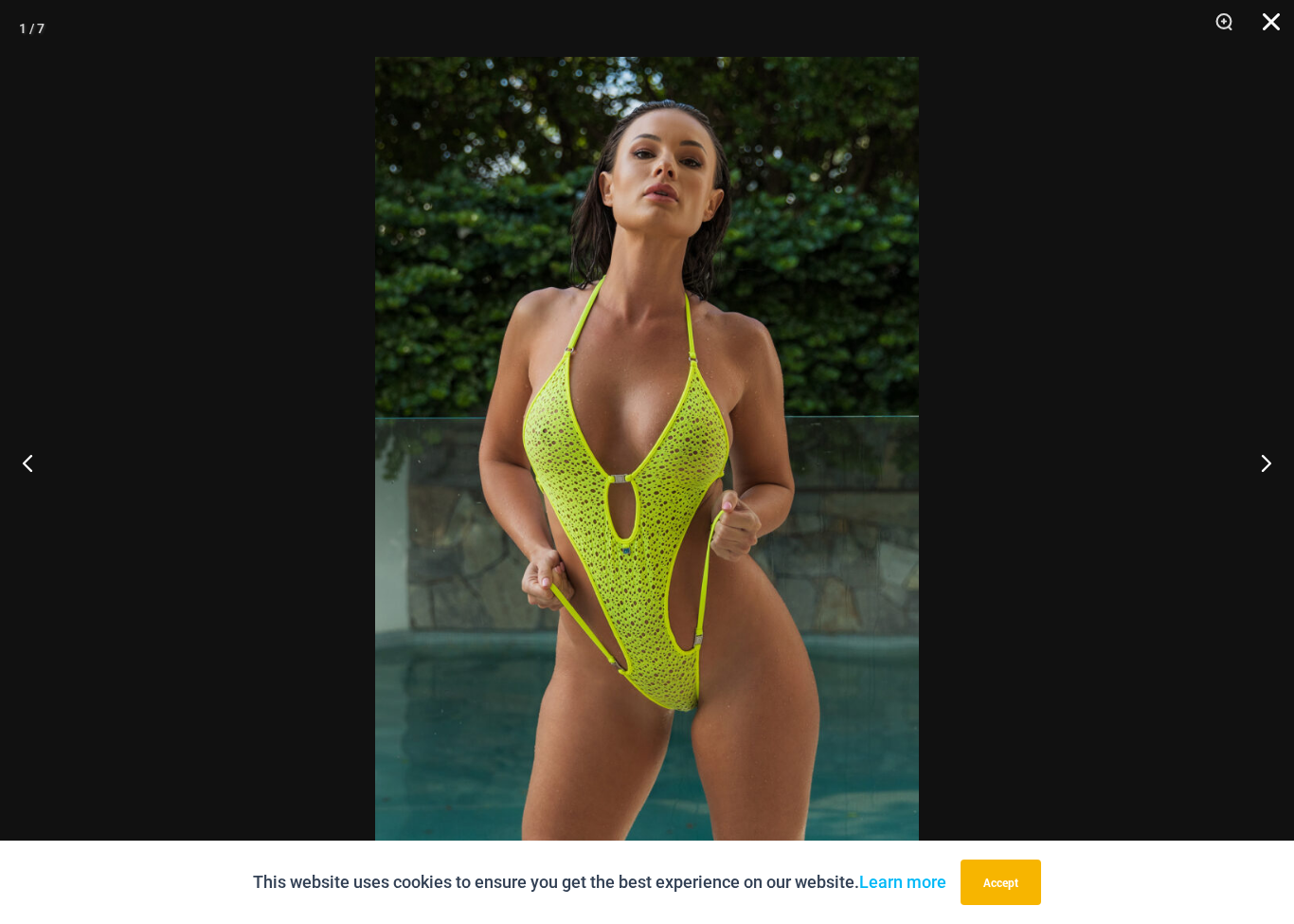
click at [1280, 33] on button "Close" at bounding box center [1264, 28] width 47 height 56
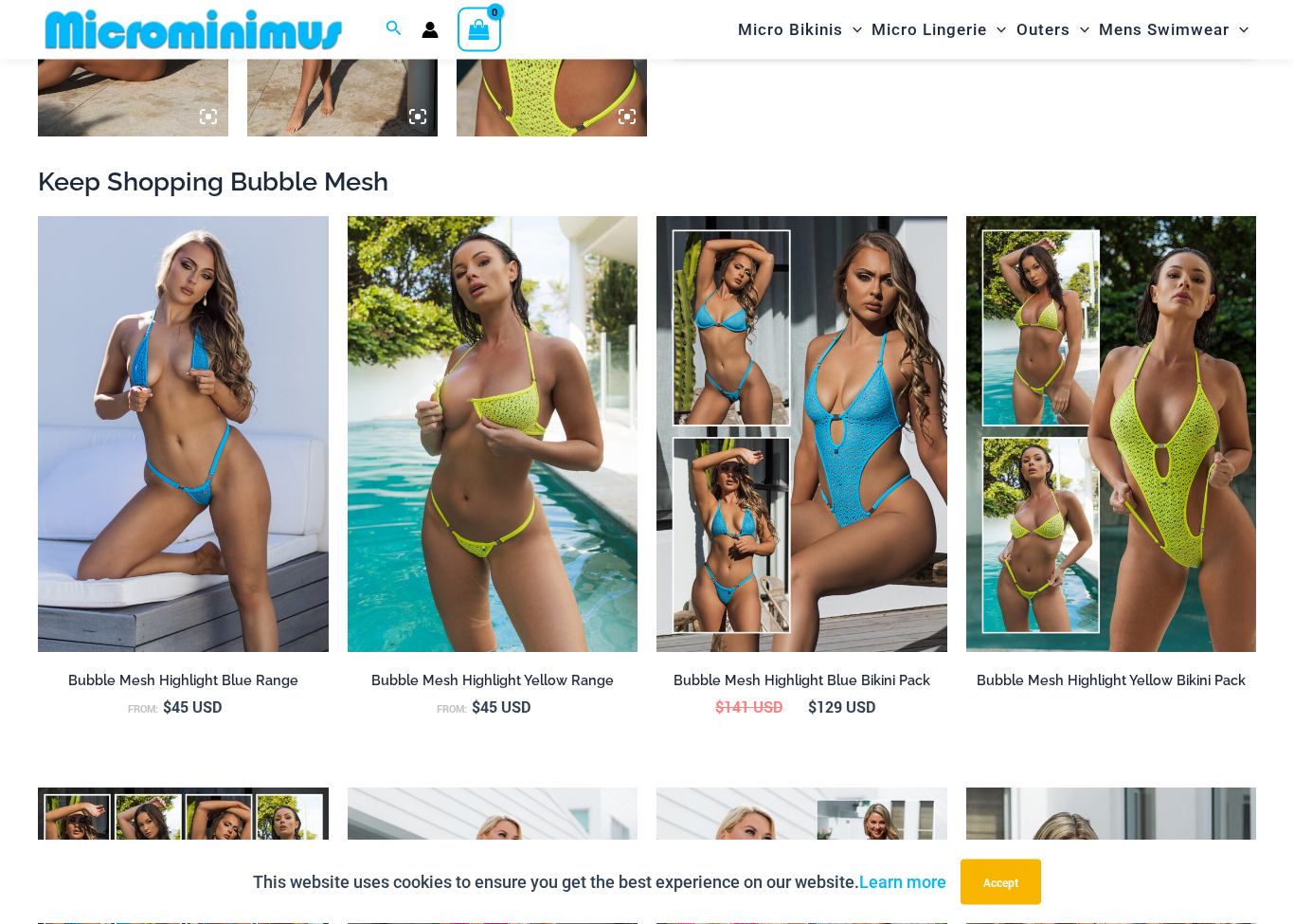
scroll to position [1559, 0]
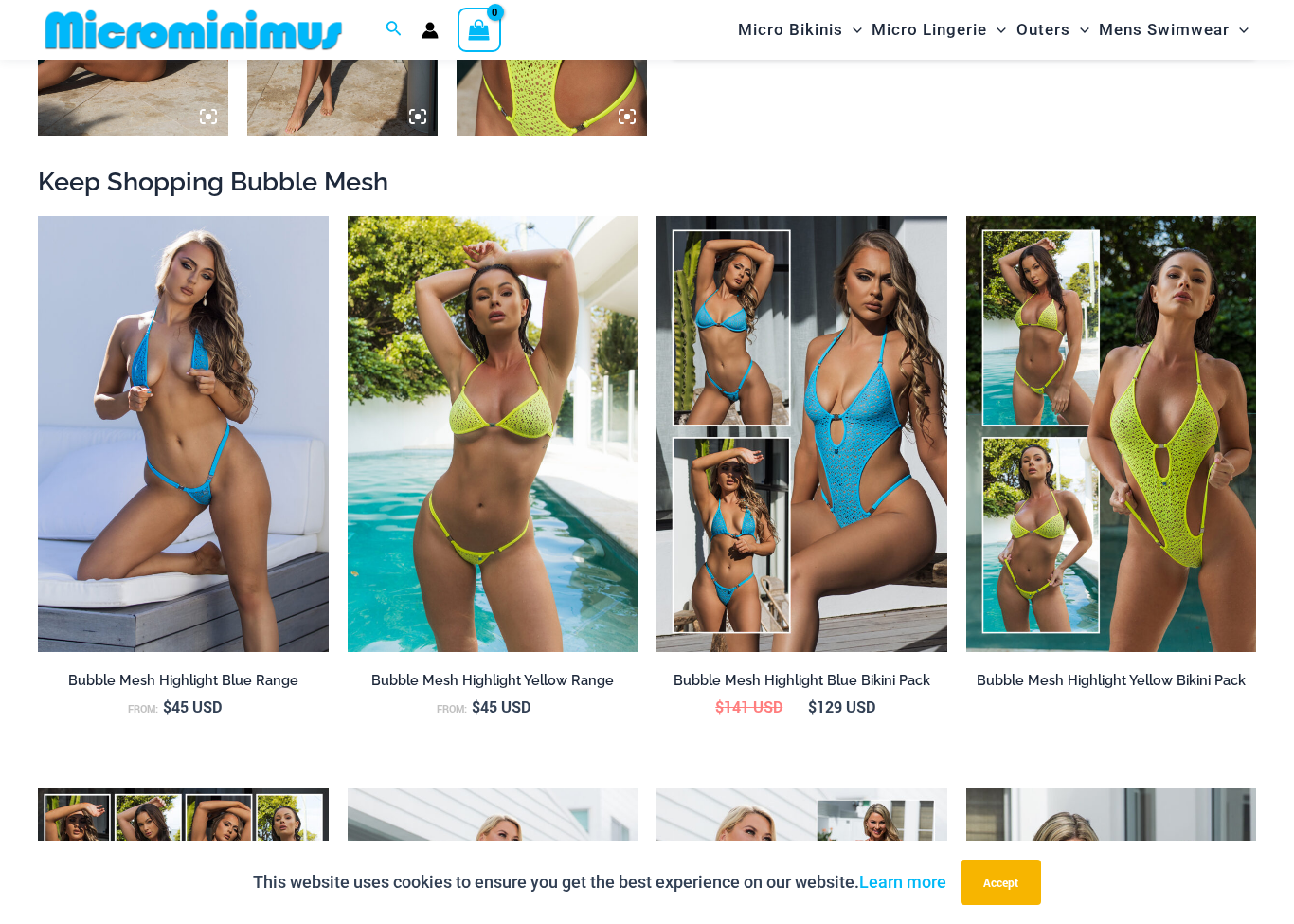
click at [571, 476] on img at bounding box center [493, 434] width 291 height 436
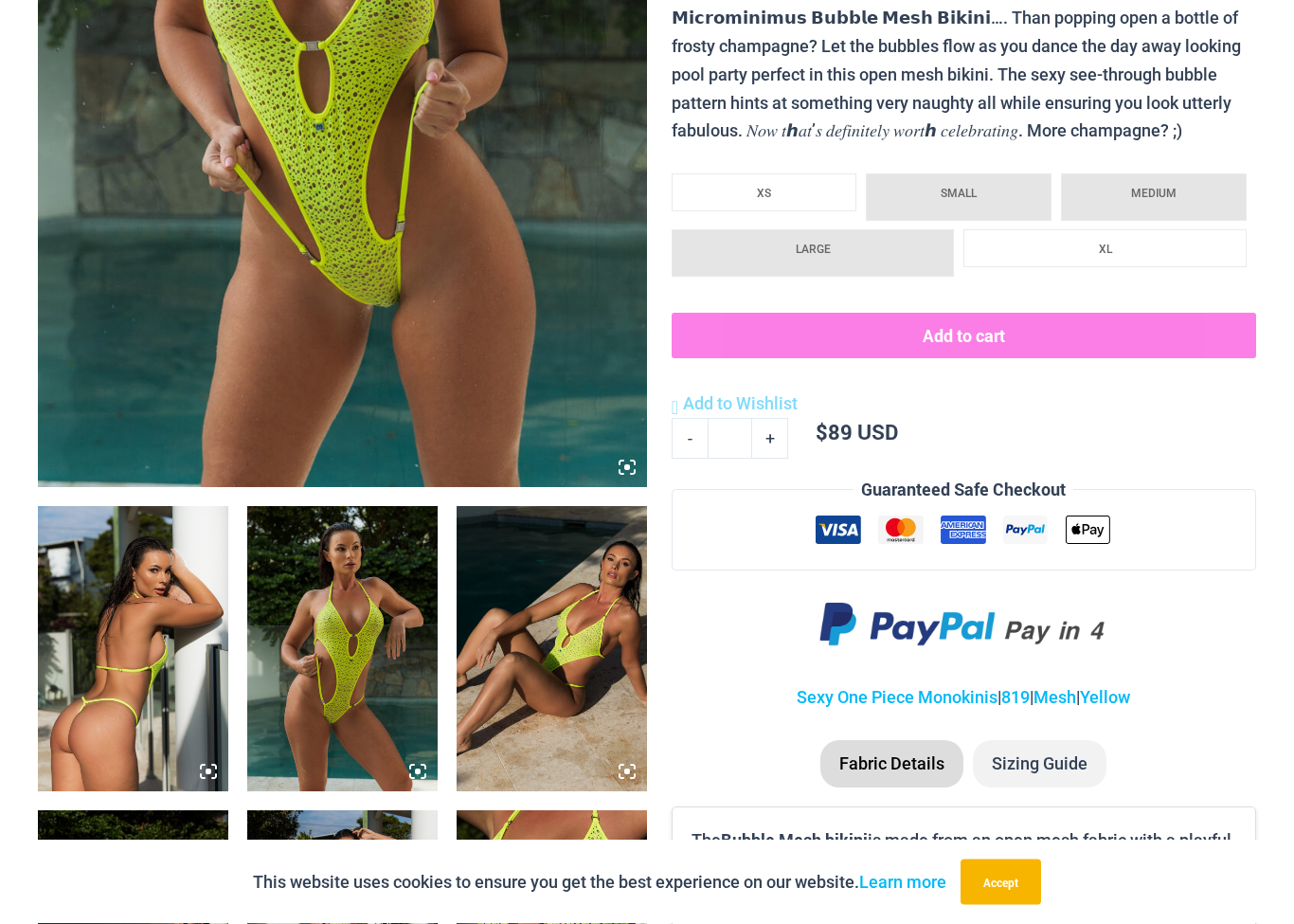
scroll to position [546, 0]
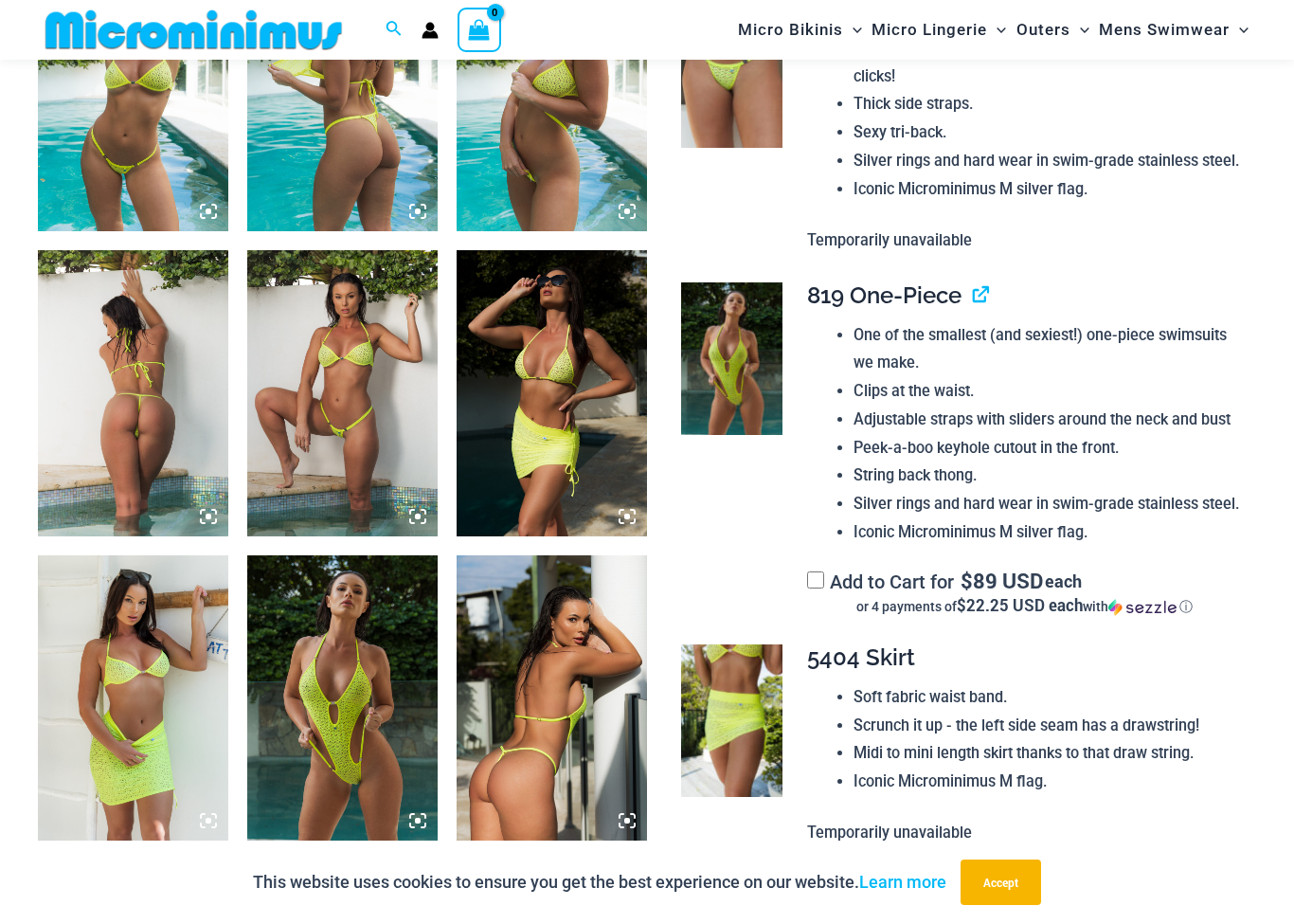
scroll to position [1159, 0]
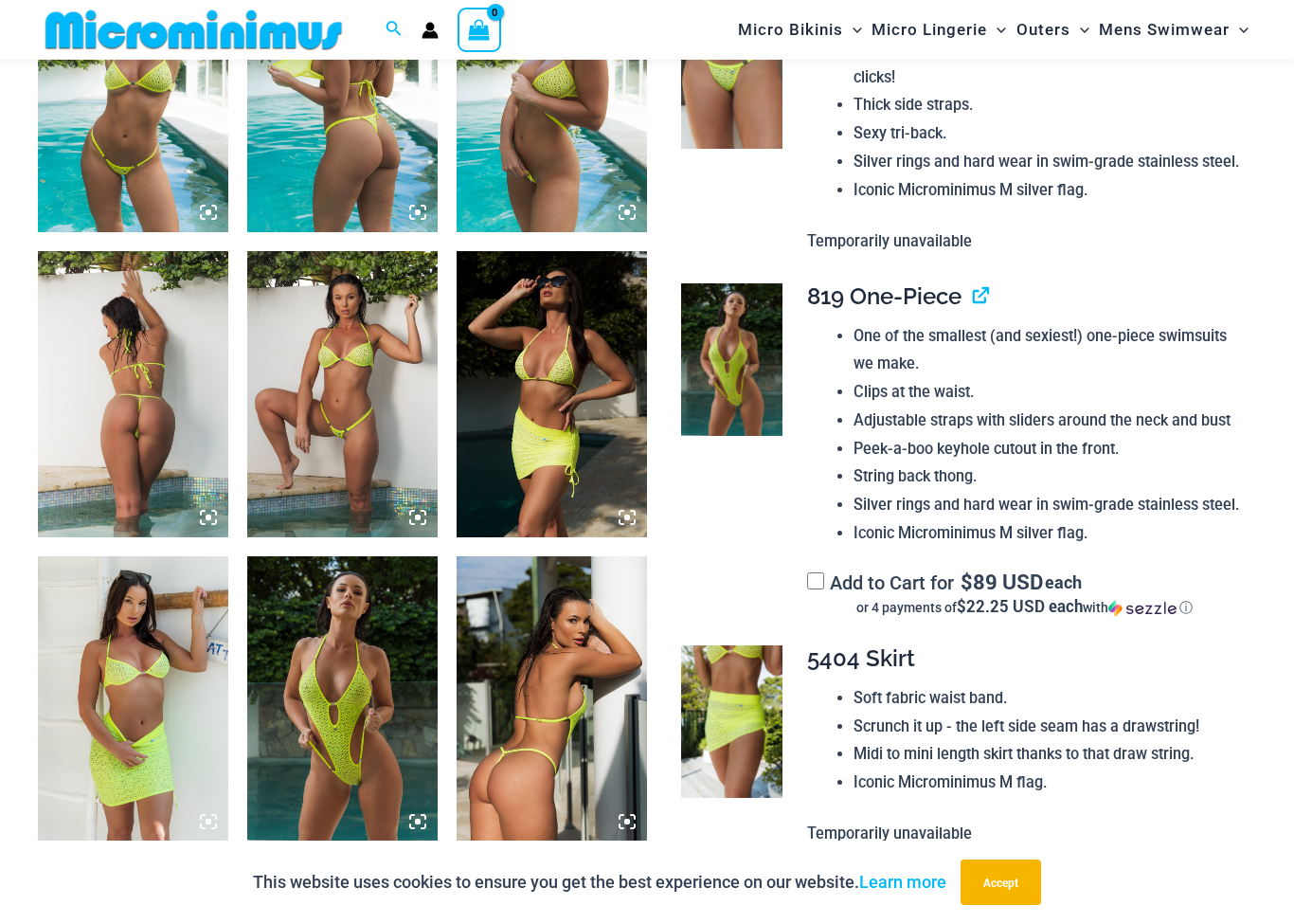
click at [308, 422] on img at bounding box center [342, 394] width 191 height 285
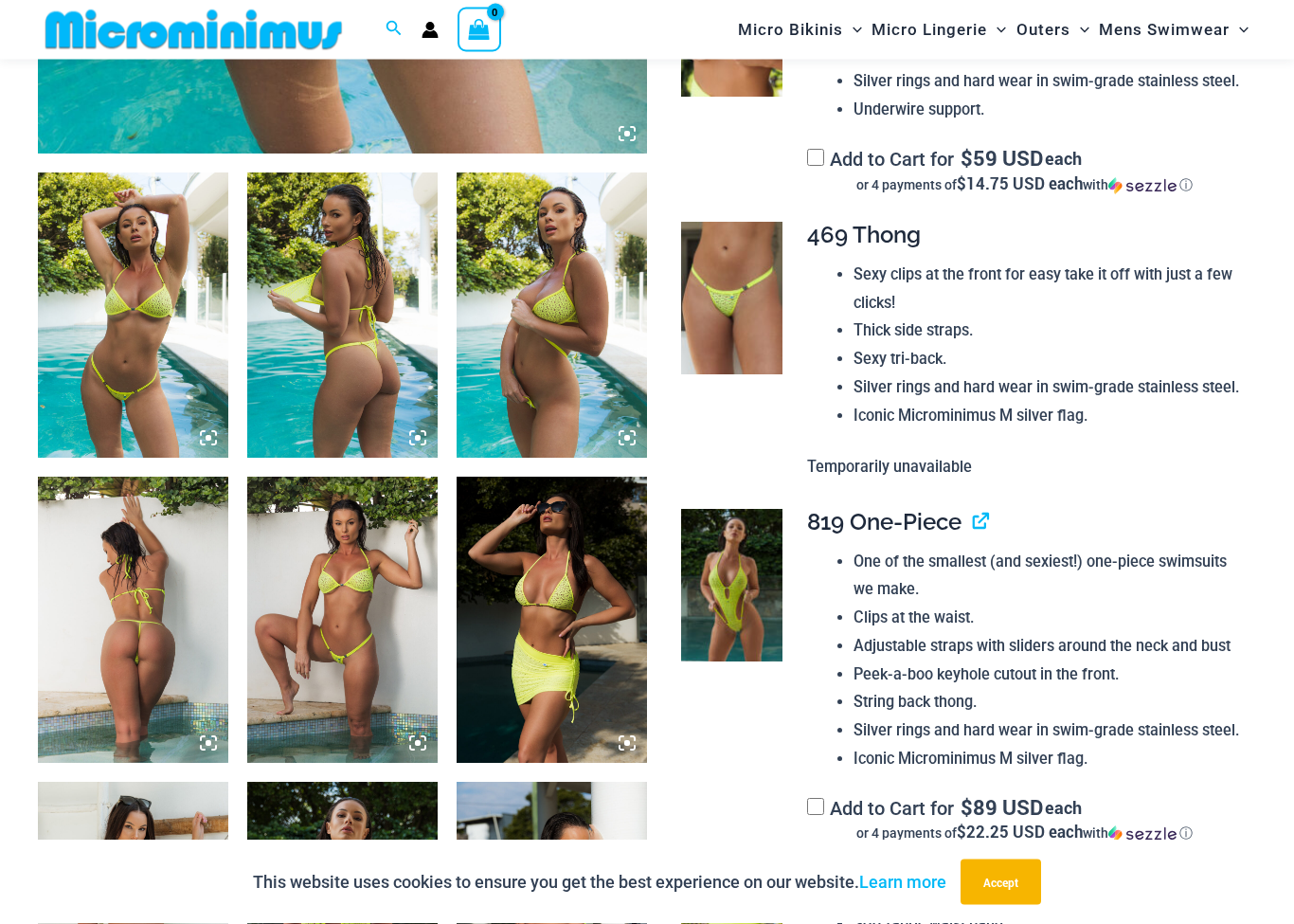
scroll to position [918, 0]
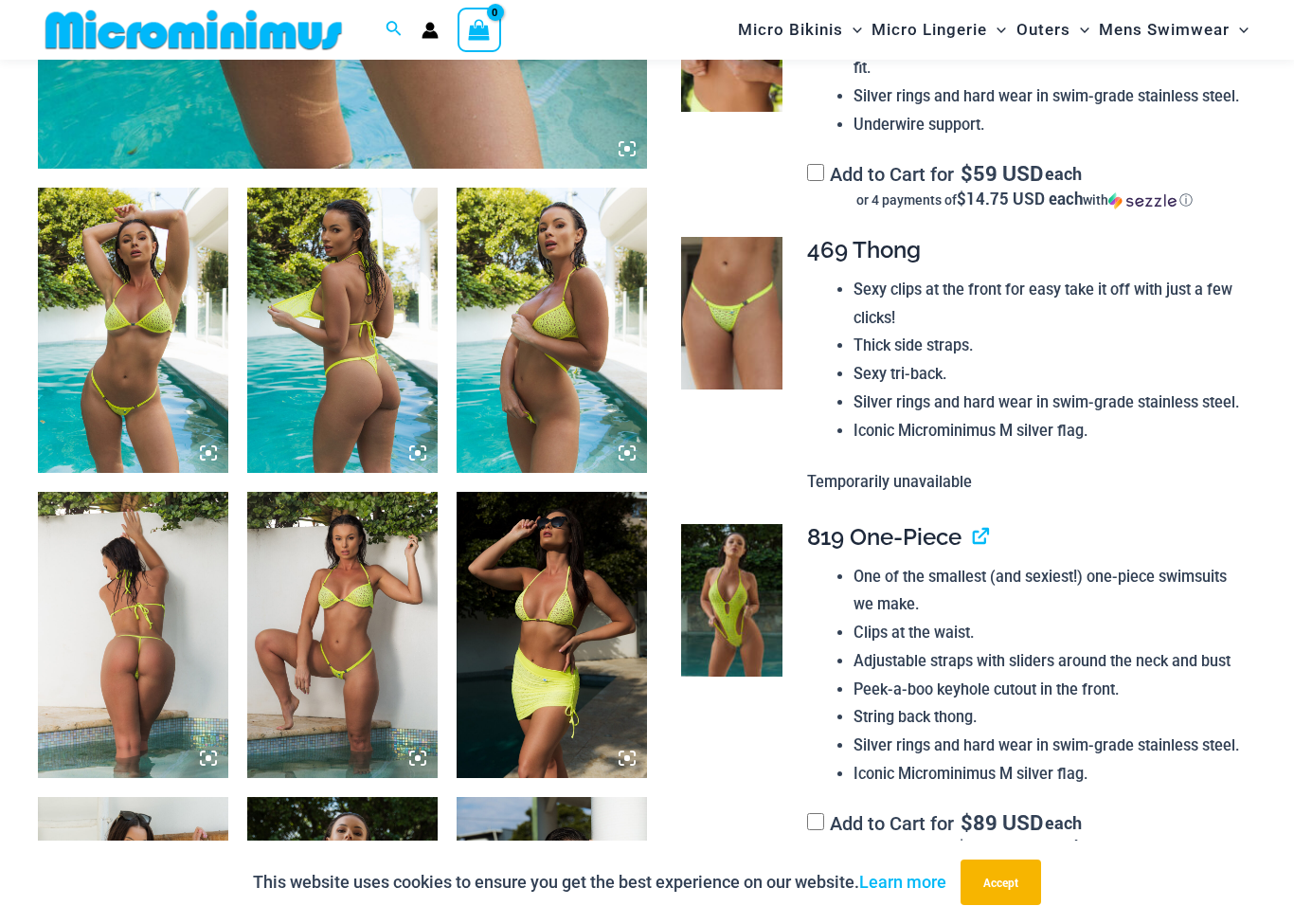
click at [487, 356] on img at bounding box center [552, 330] width 191 height 285
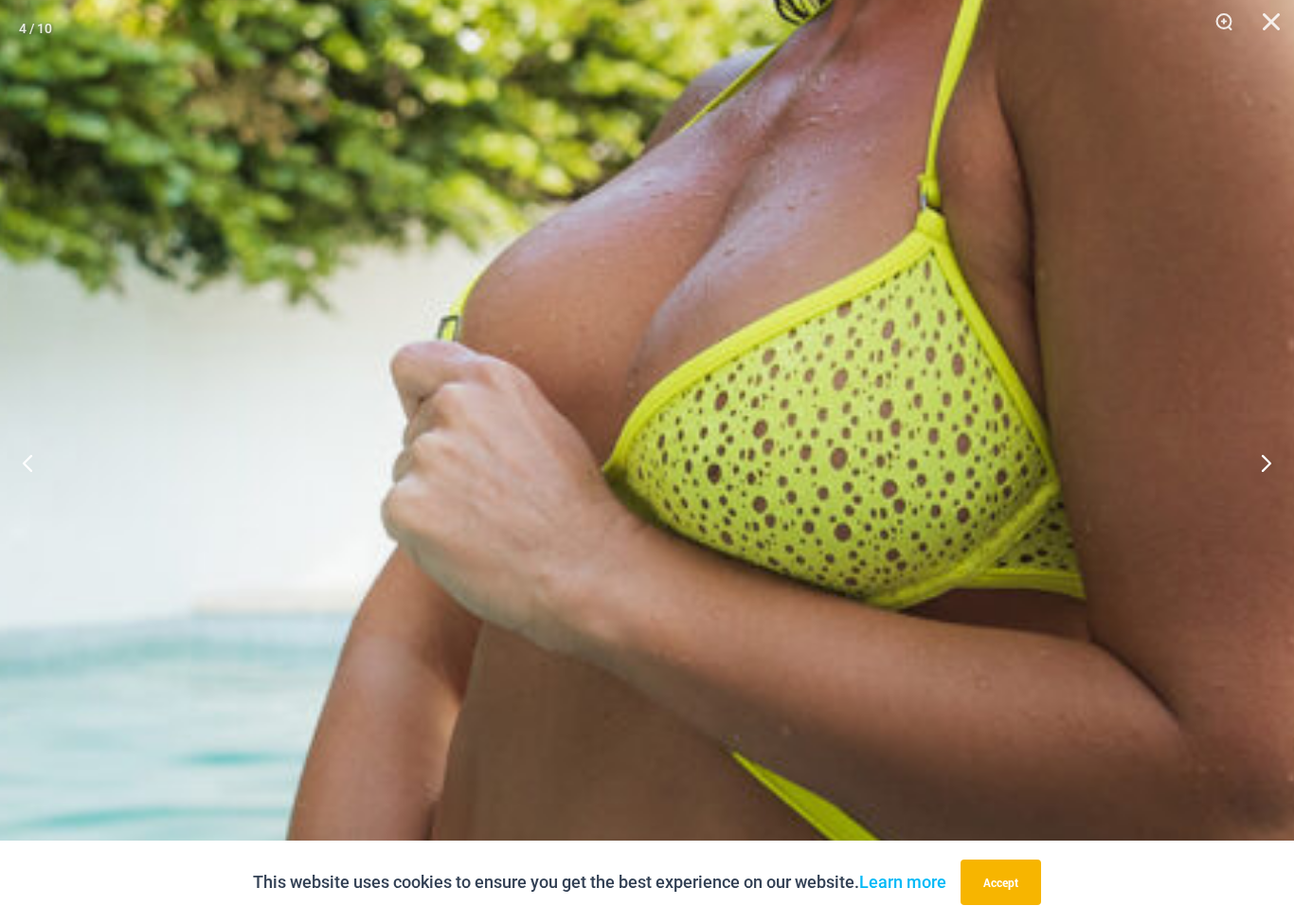
scroll to position [846, 0]
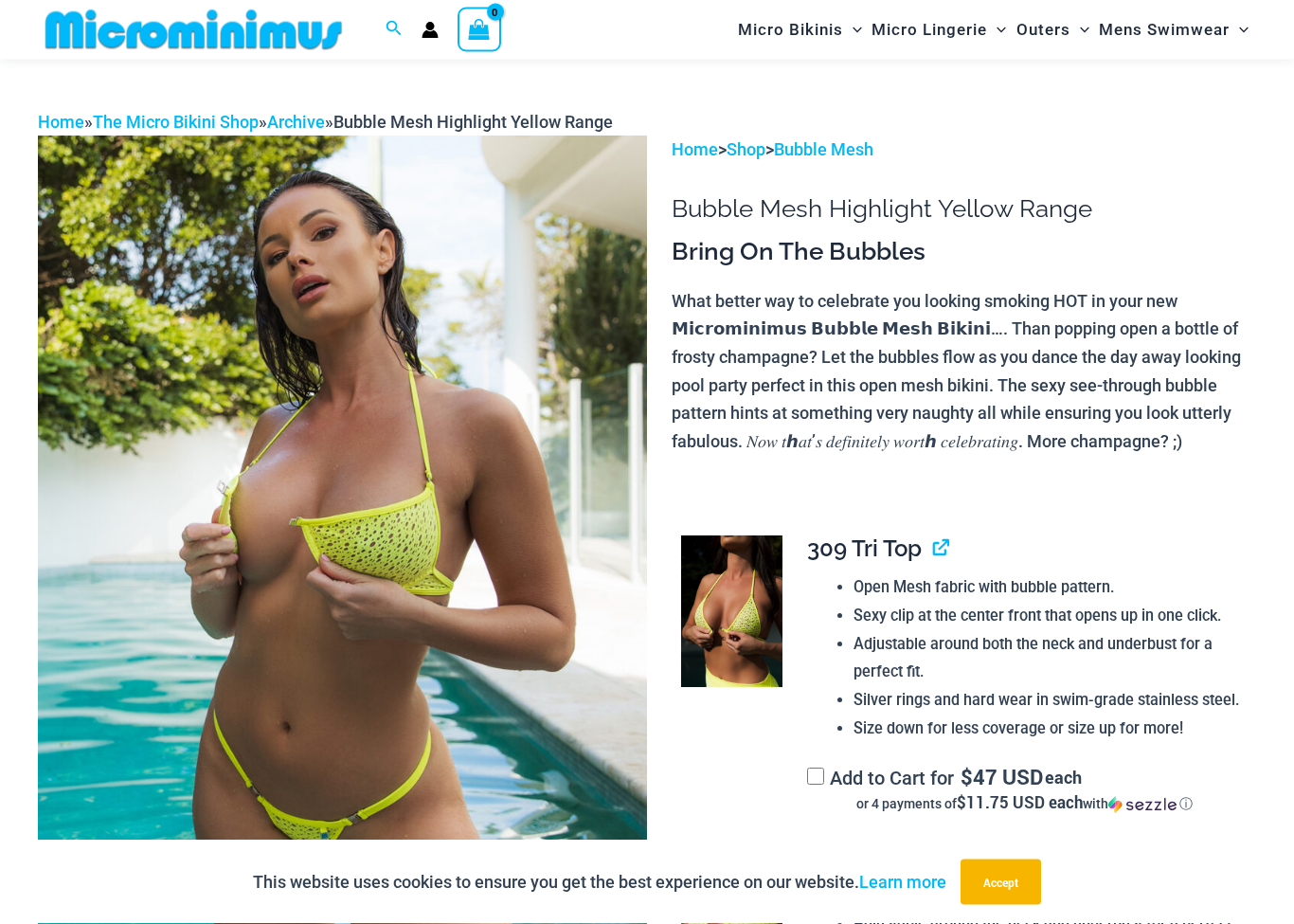
scroll to position [0, 0]
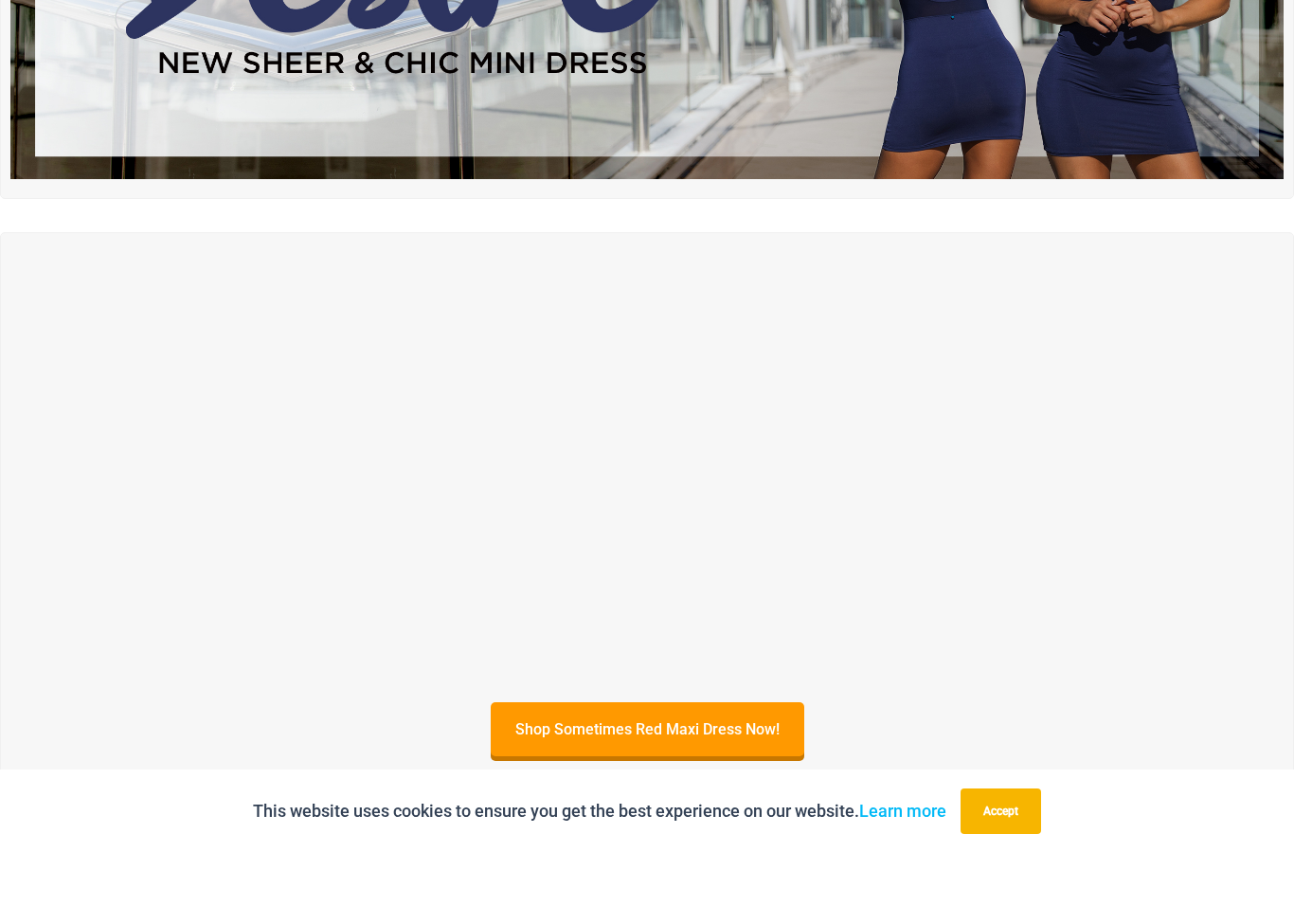
scroll to position [401, 0]
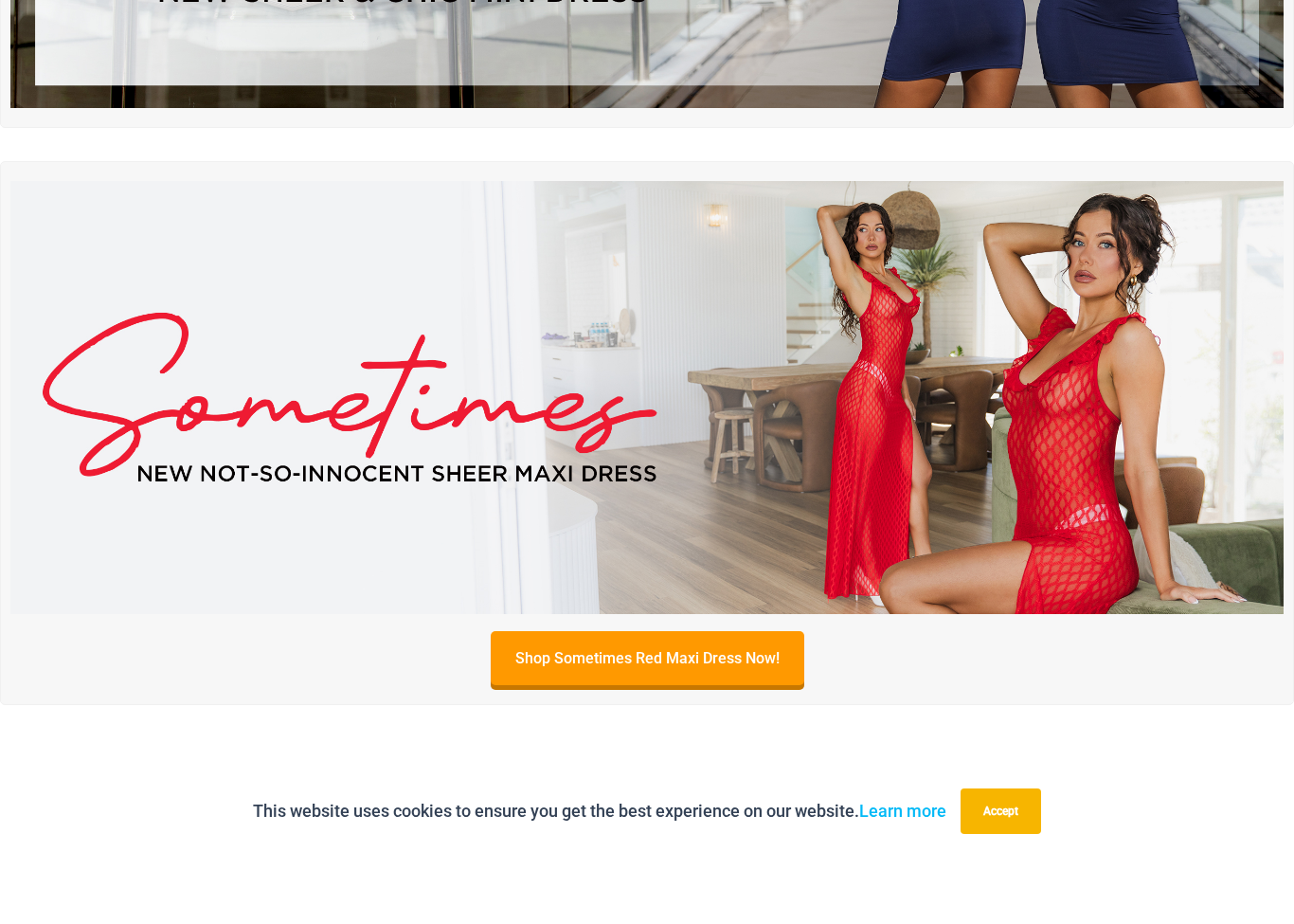
click at [67, 226] on div "Shop Sometimes Red Maxi Dress Now!" at bounding box center [647, 251] width 1294 height 1049
click at [114, 313] on img at bounding box center [647, 468] width 1274 height 433
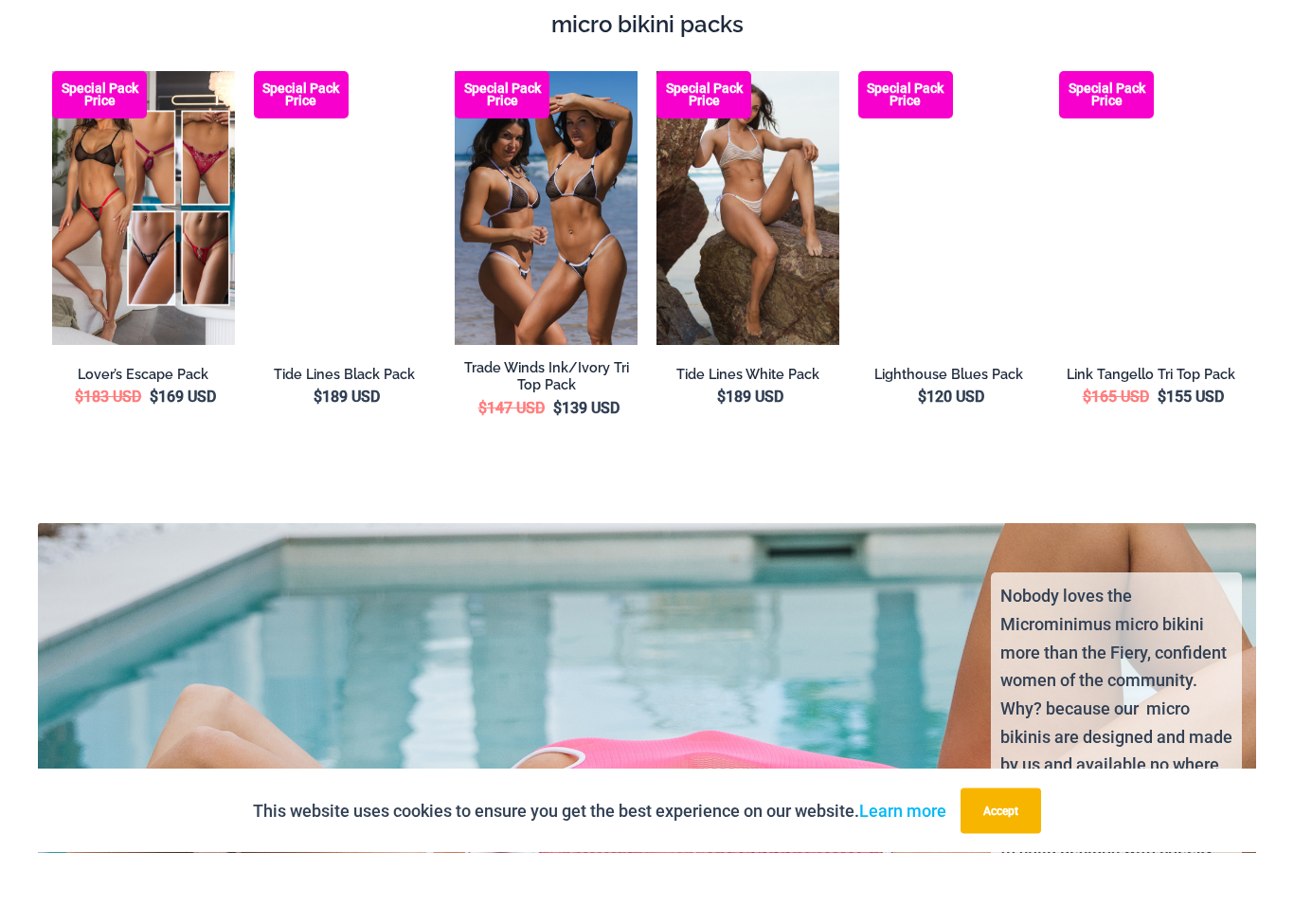
scroll to position [3110, 0]
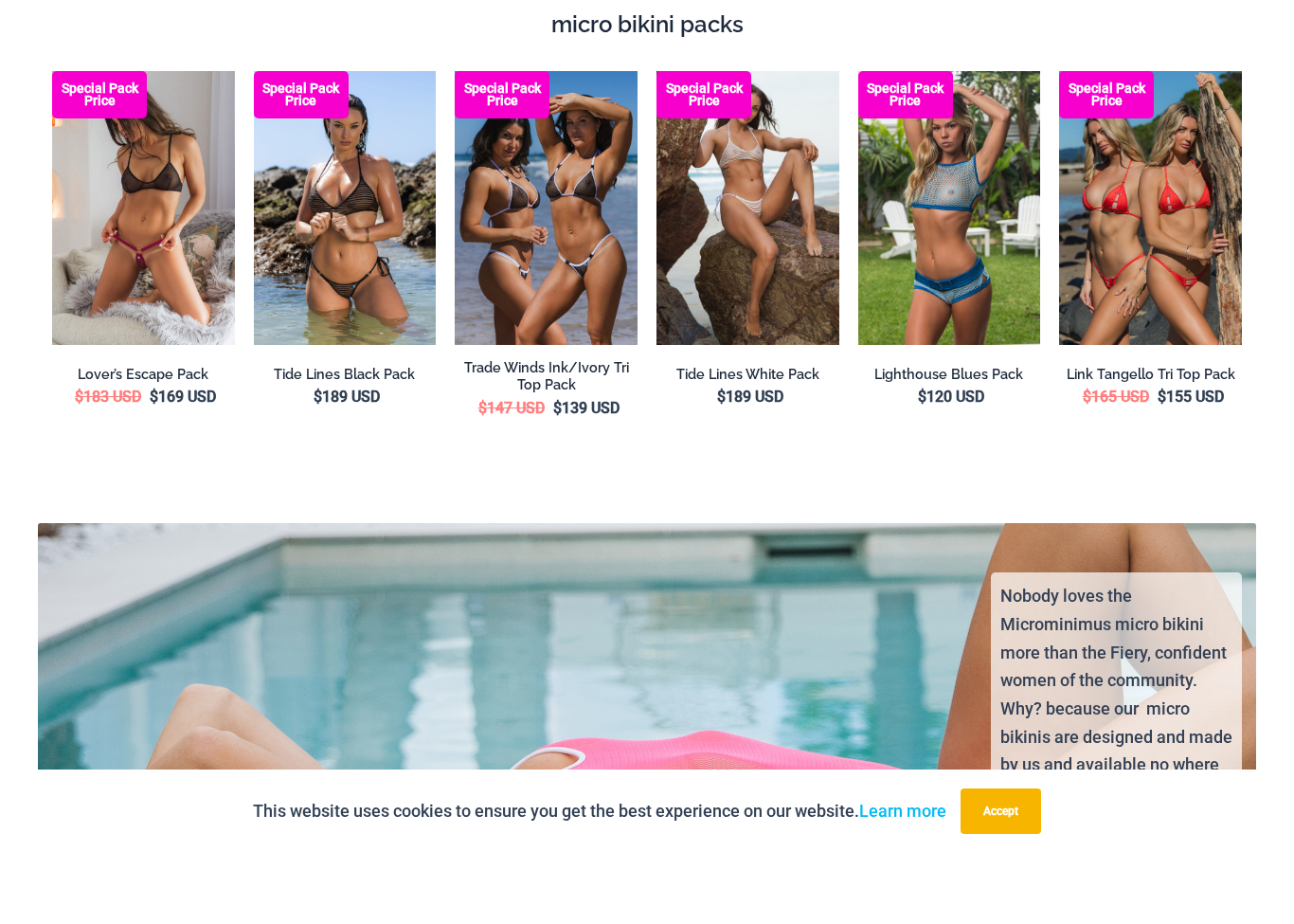
click at [97, 160] on img at bounding box center [143, 279] width 183 height 274
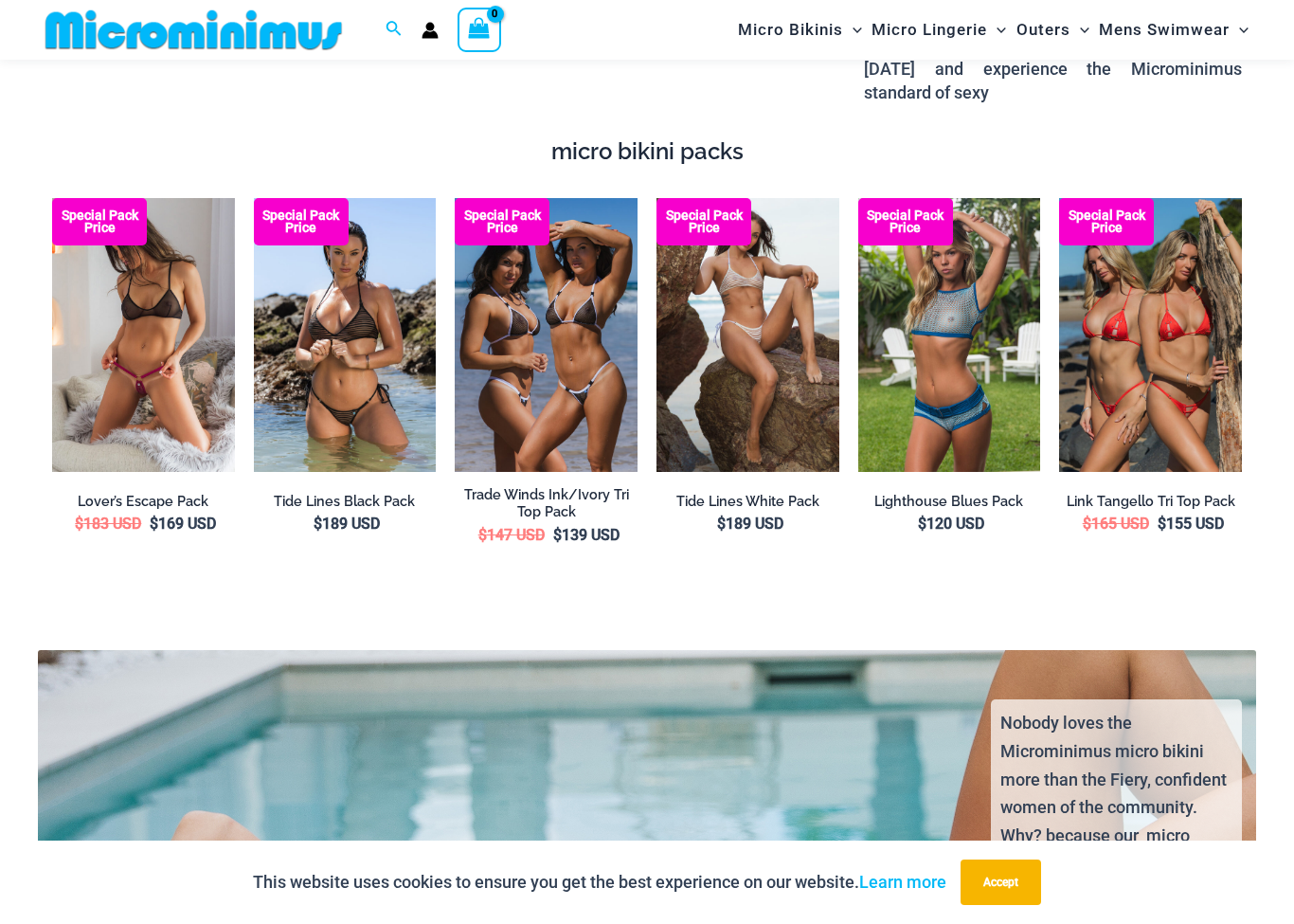
scroll to position [3054, 0]
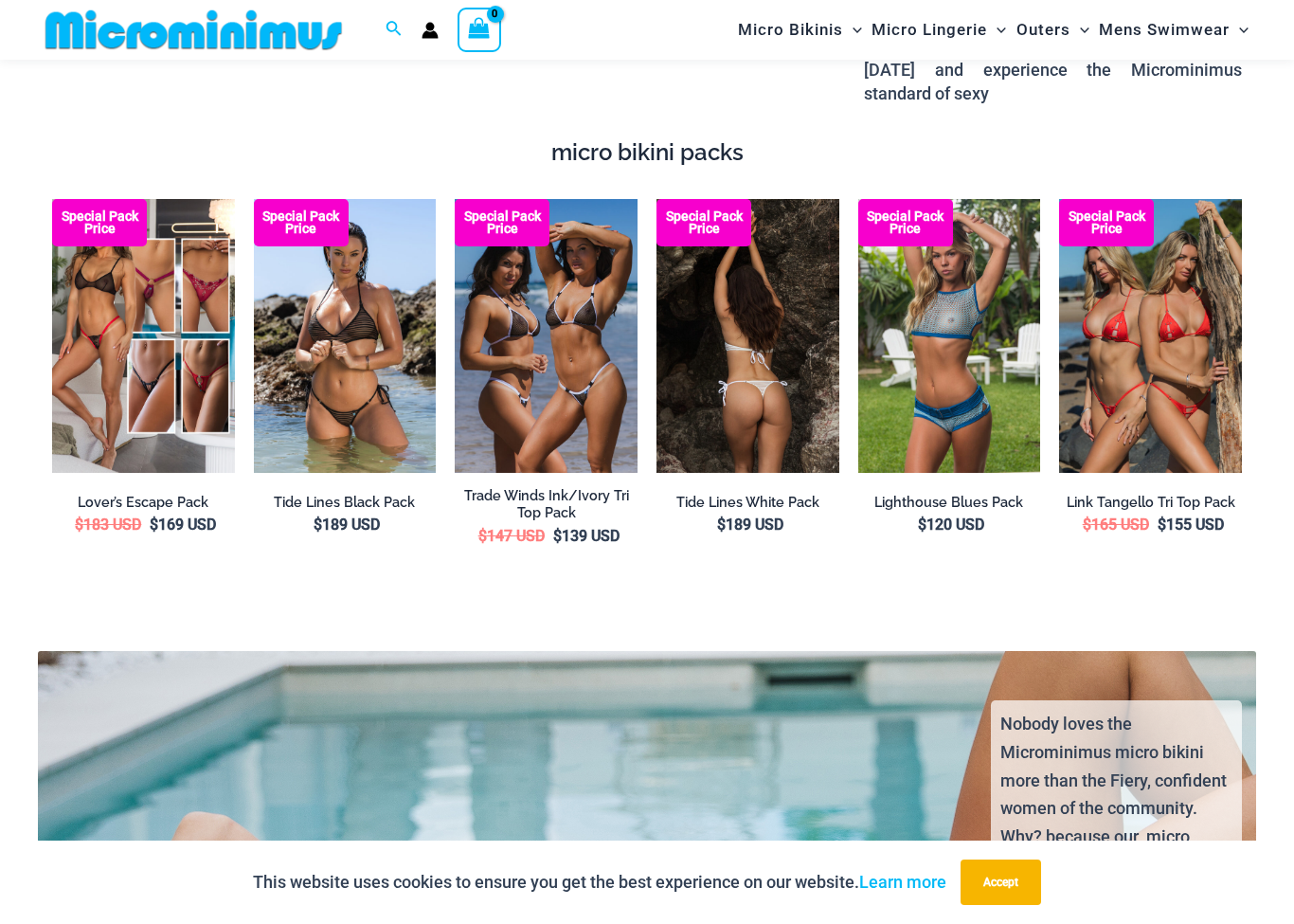
click at [797, 335] on img at bounding box center [748, 336] width 183 height 274
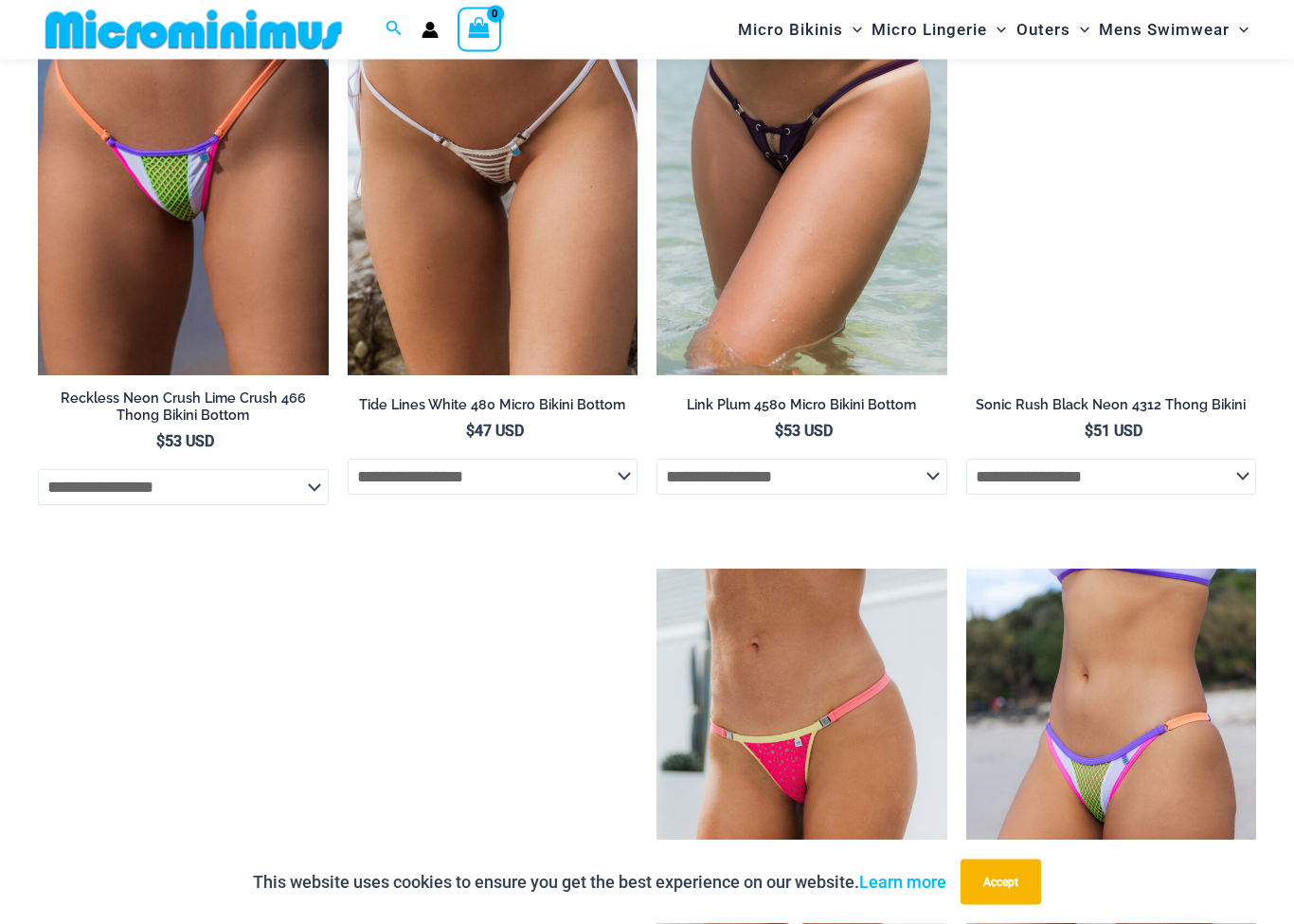
scroll to position [4552, 0]
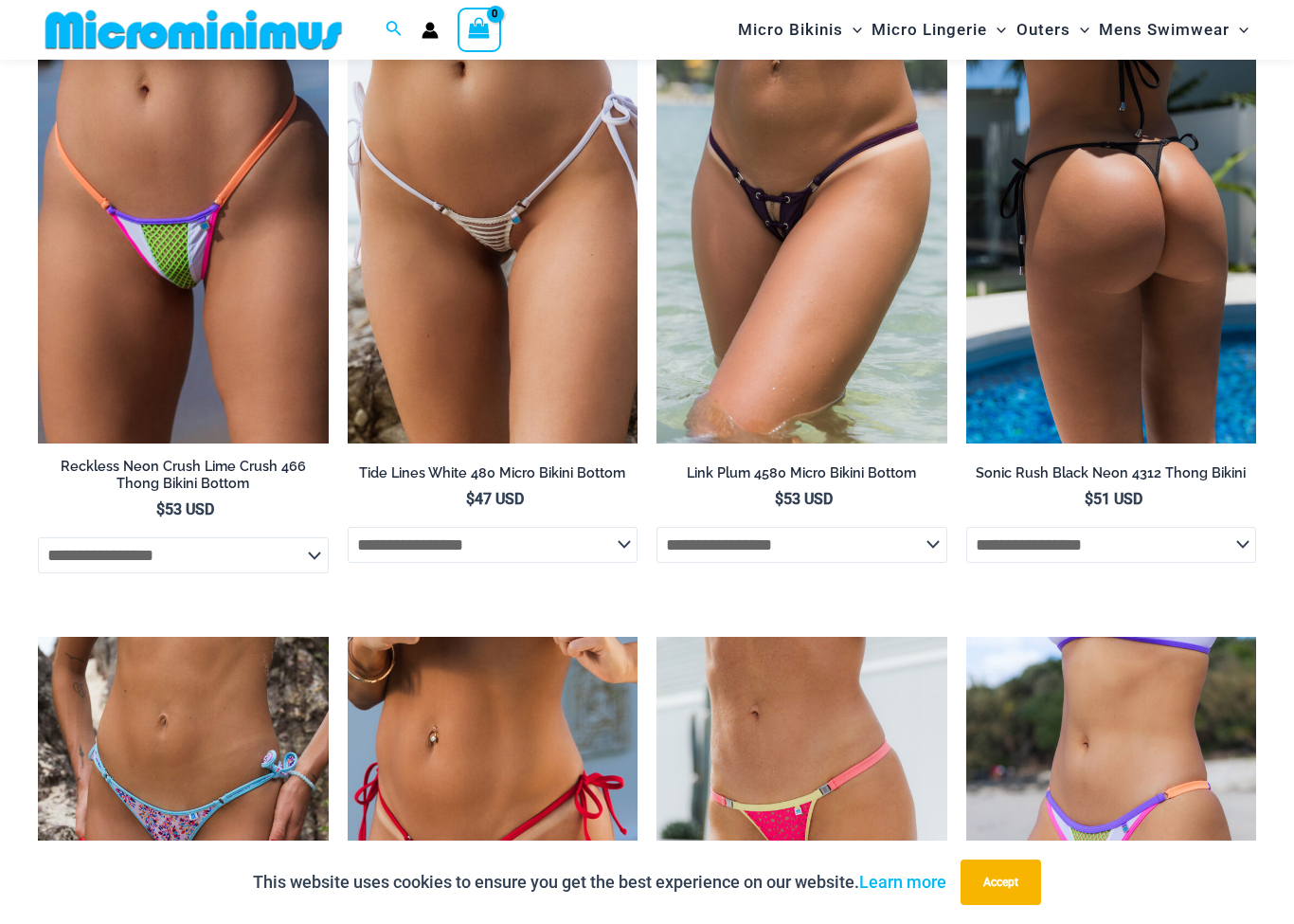
click at [1186, 228] on img at bounding box center [1112, 226] width 291 height 436
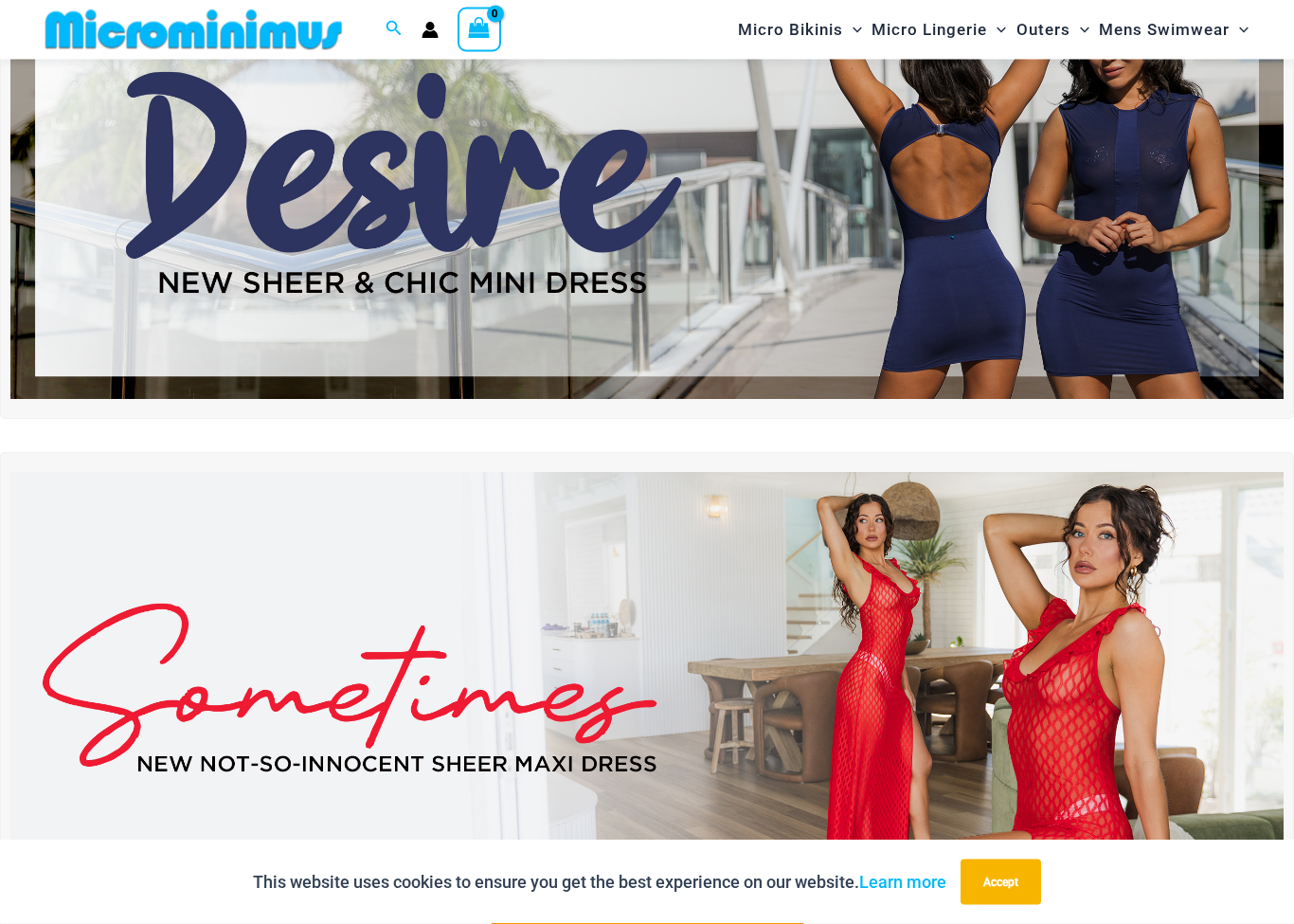
scroll to position [165, 0]
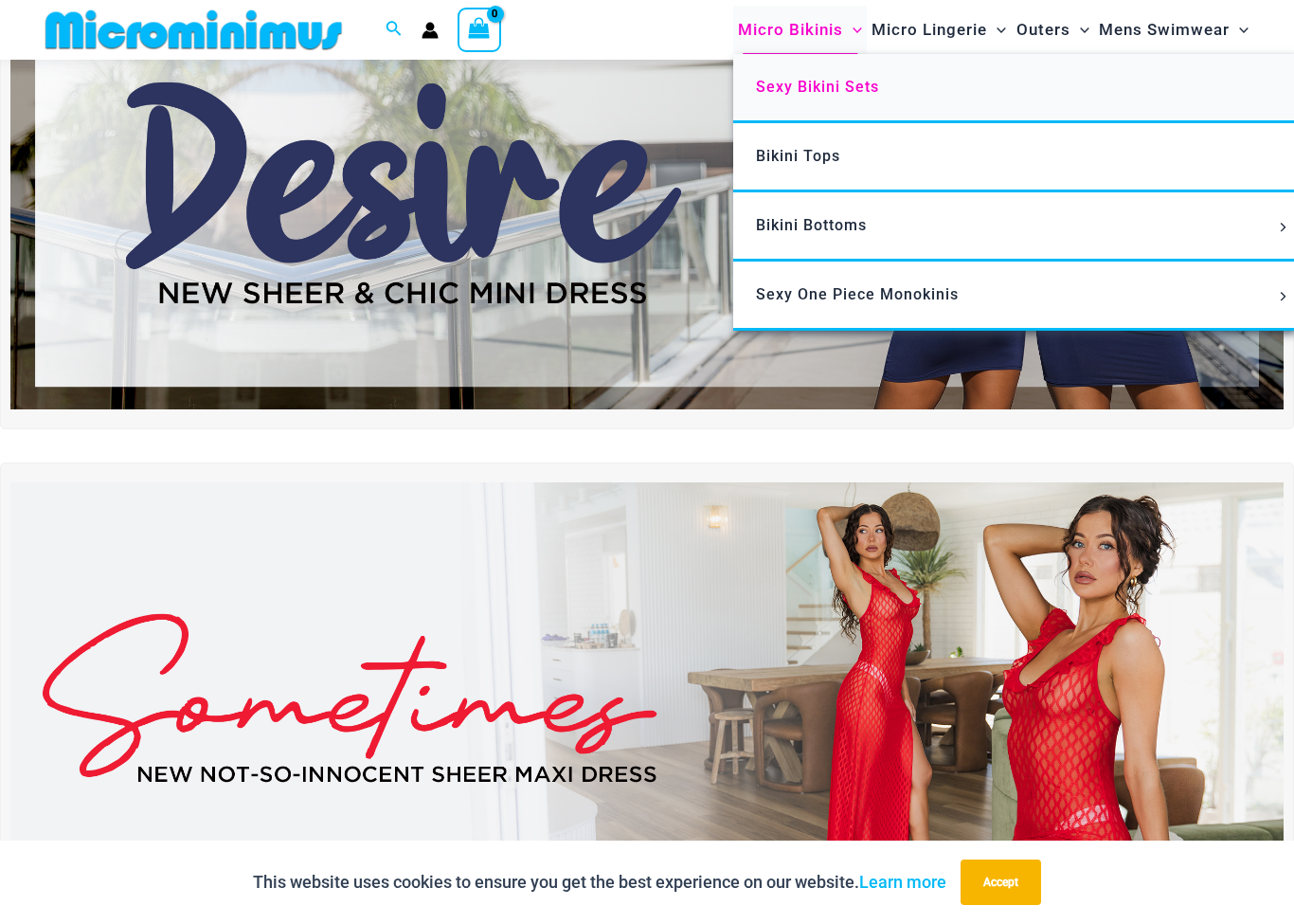
click at [852, 93] on span "Sexy Bikini Sets" at bounding box center [817, 86] width 124 height 18
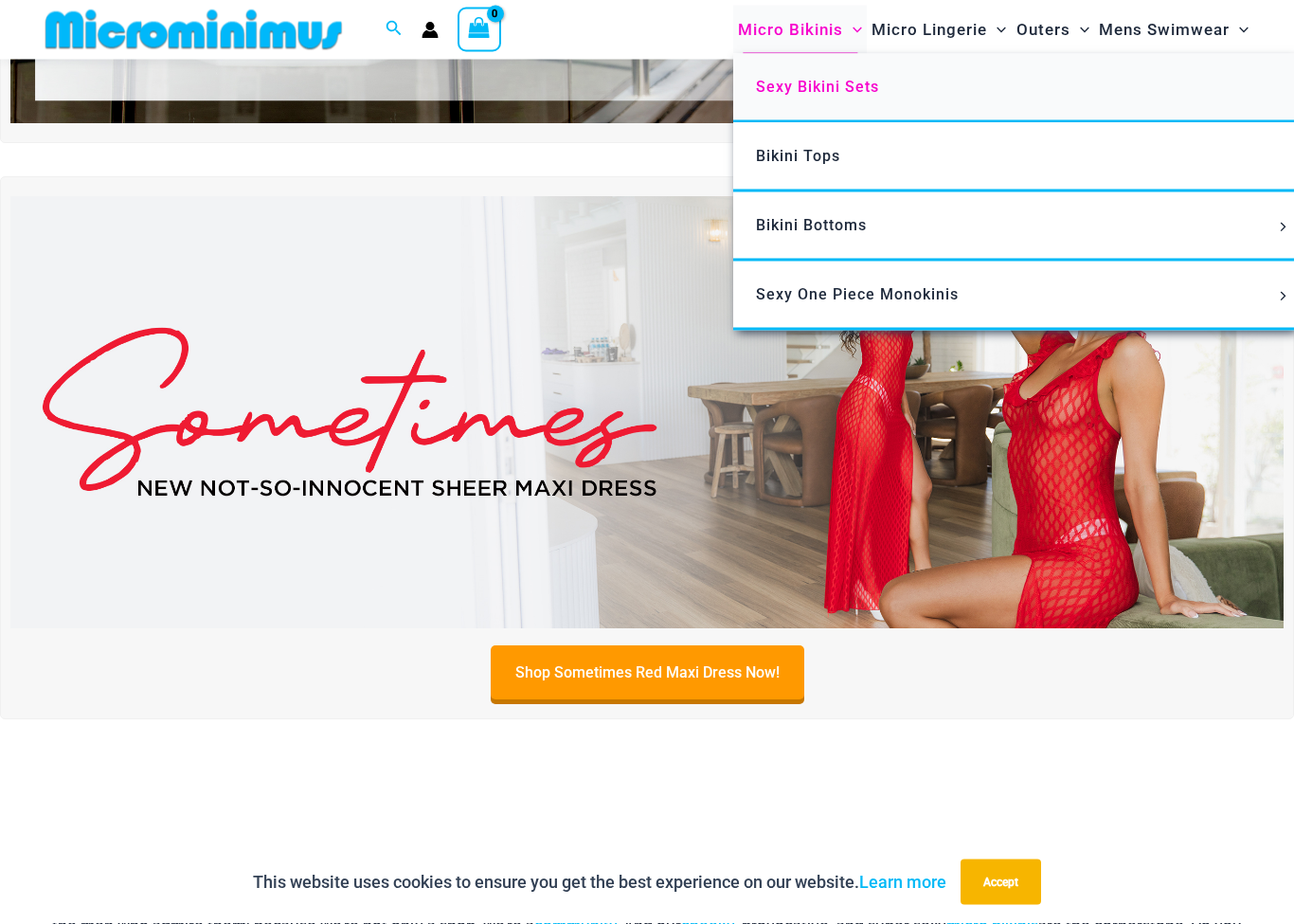
scroll to position [403, 0]
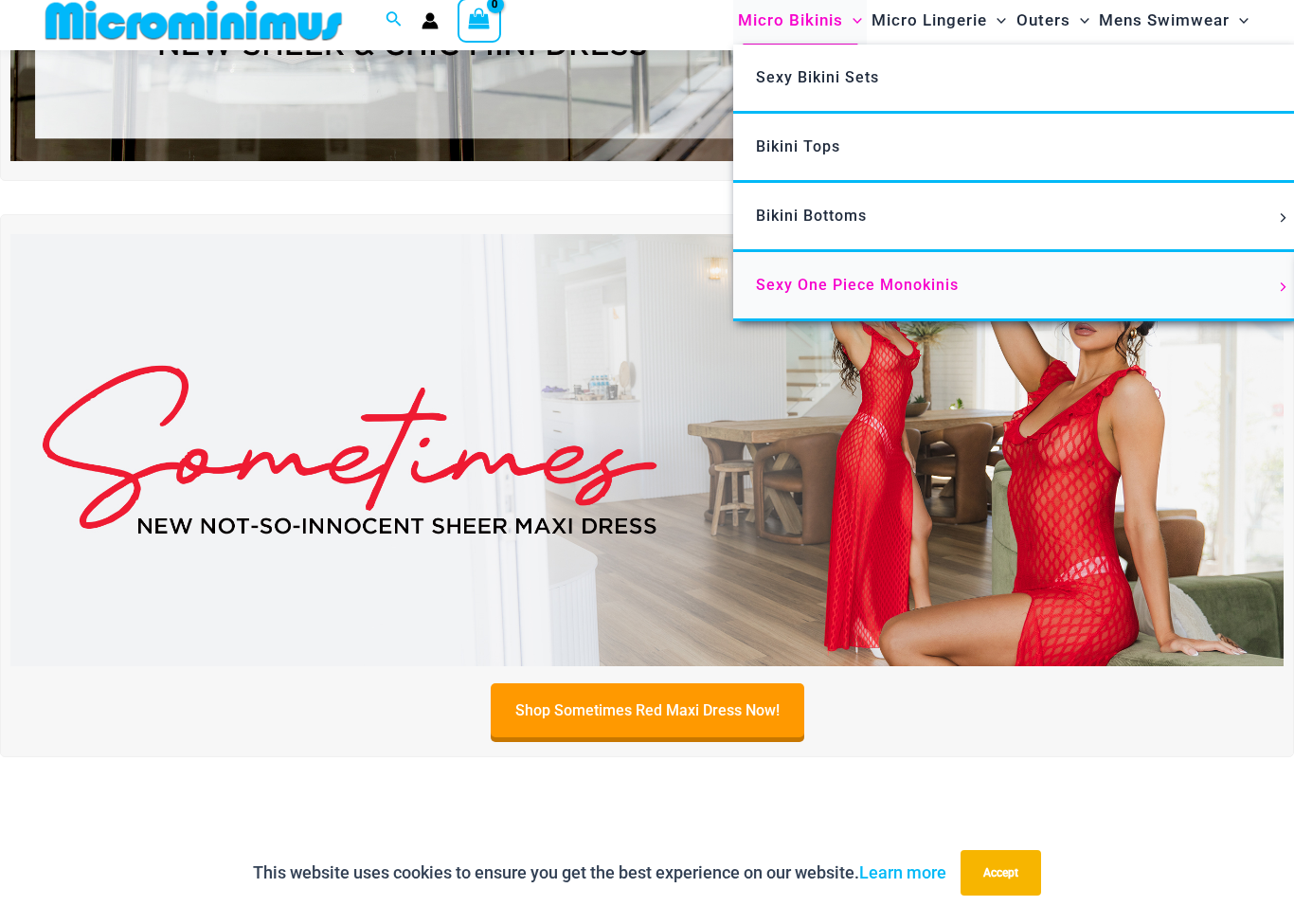
click at [919, 288] on span "Sexy One Piece Monokinis" at bounding box center [857, 294] width 203 height 18
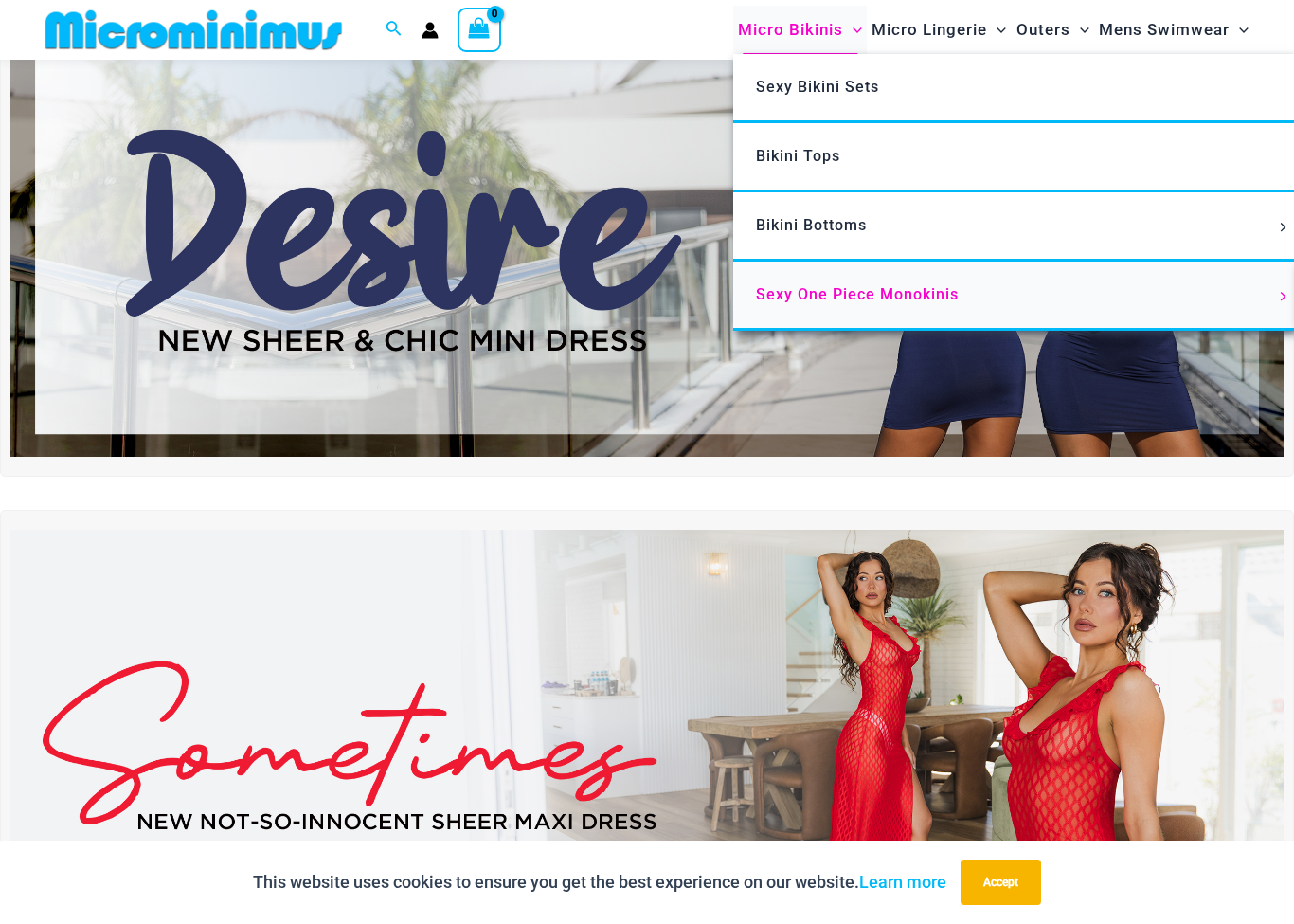
scroll to position [0, 0]
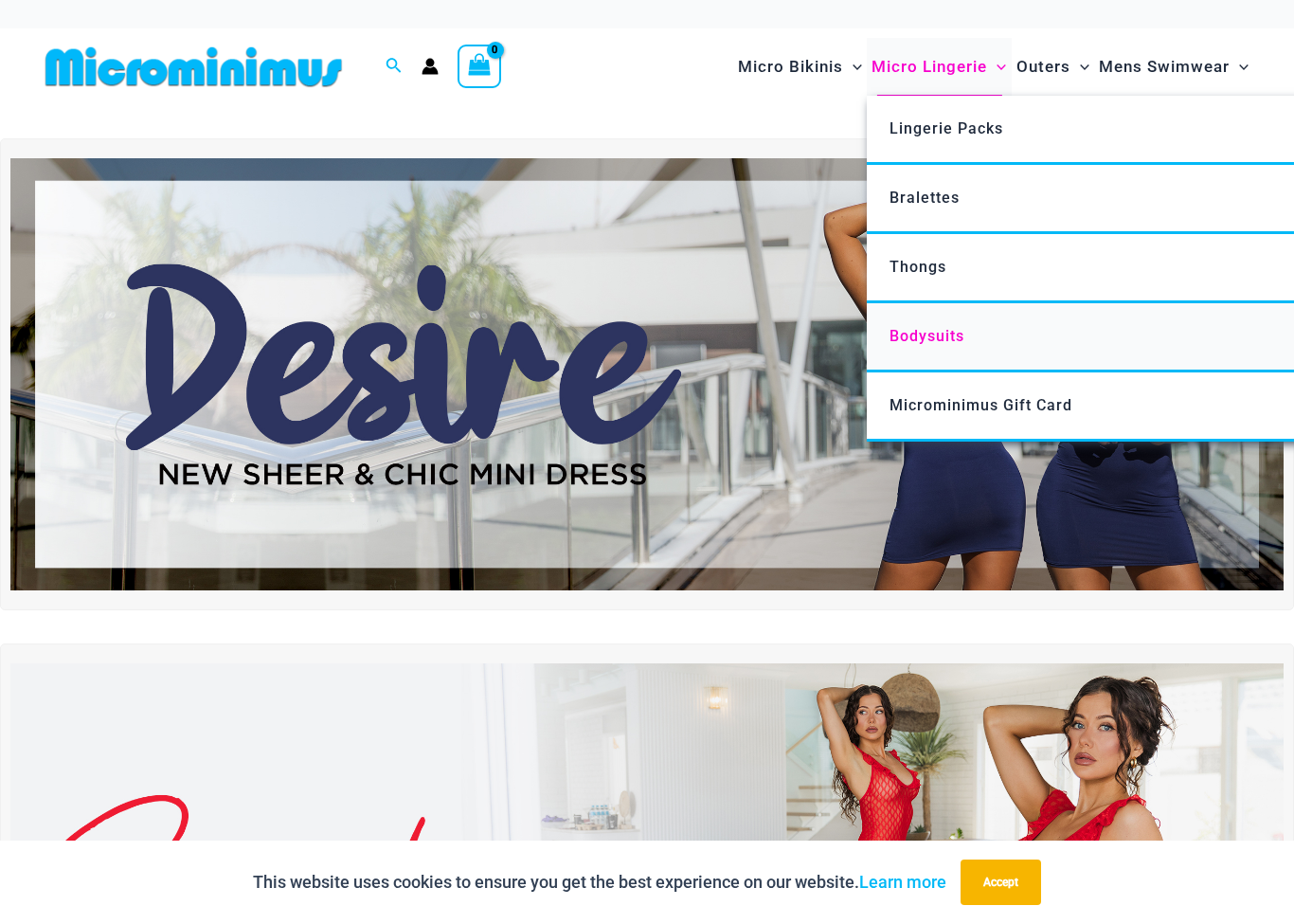
click at [951, 344] on link "Bodysuits" at bounding box center [1148, 338] width 564 height 69
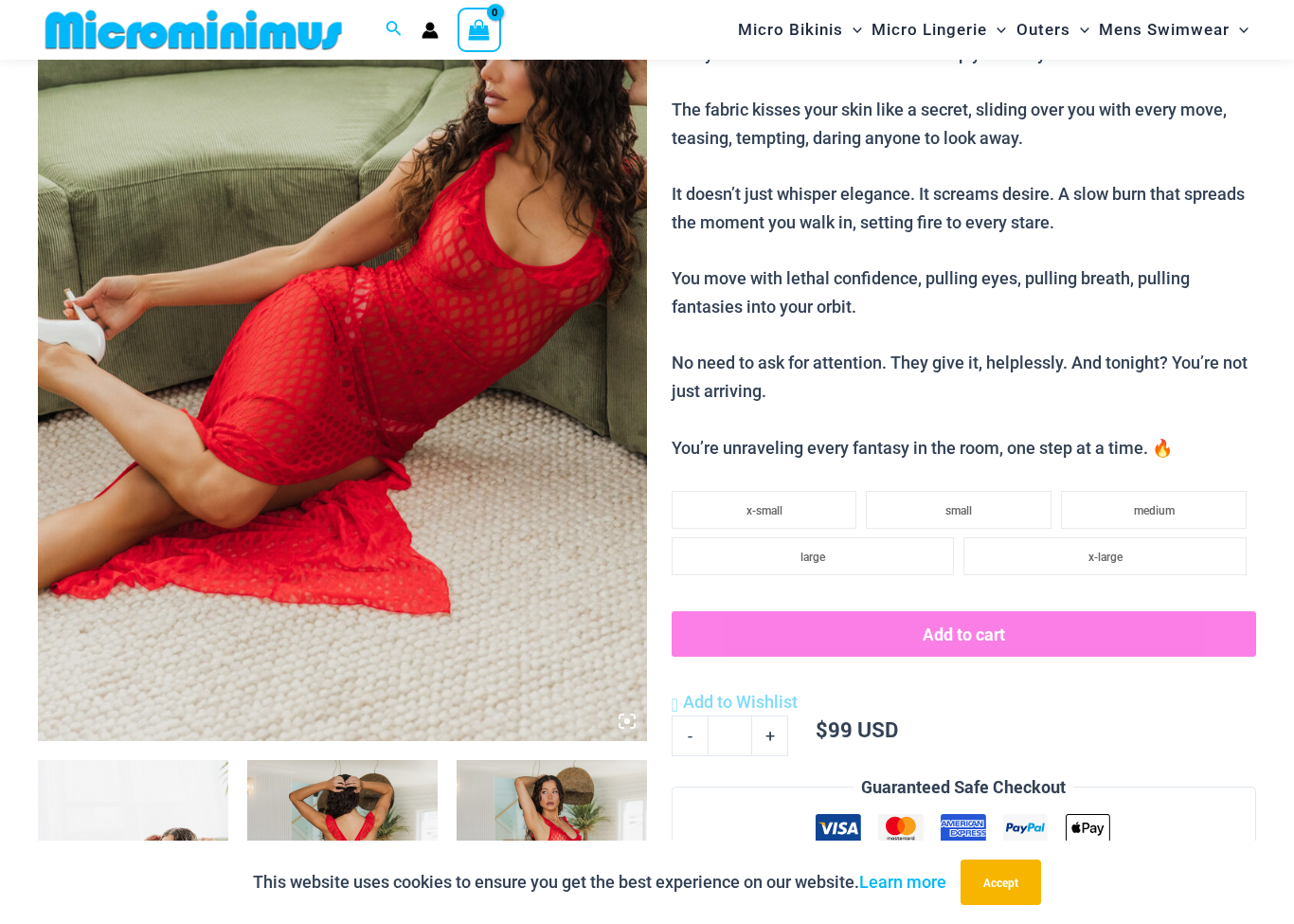
scroll to position [355, 0]
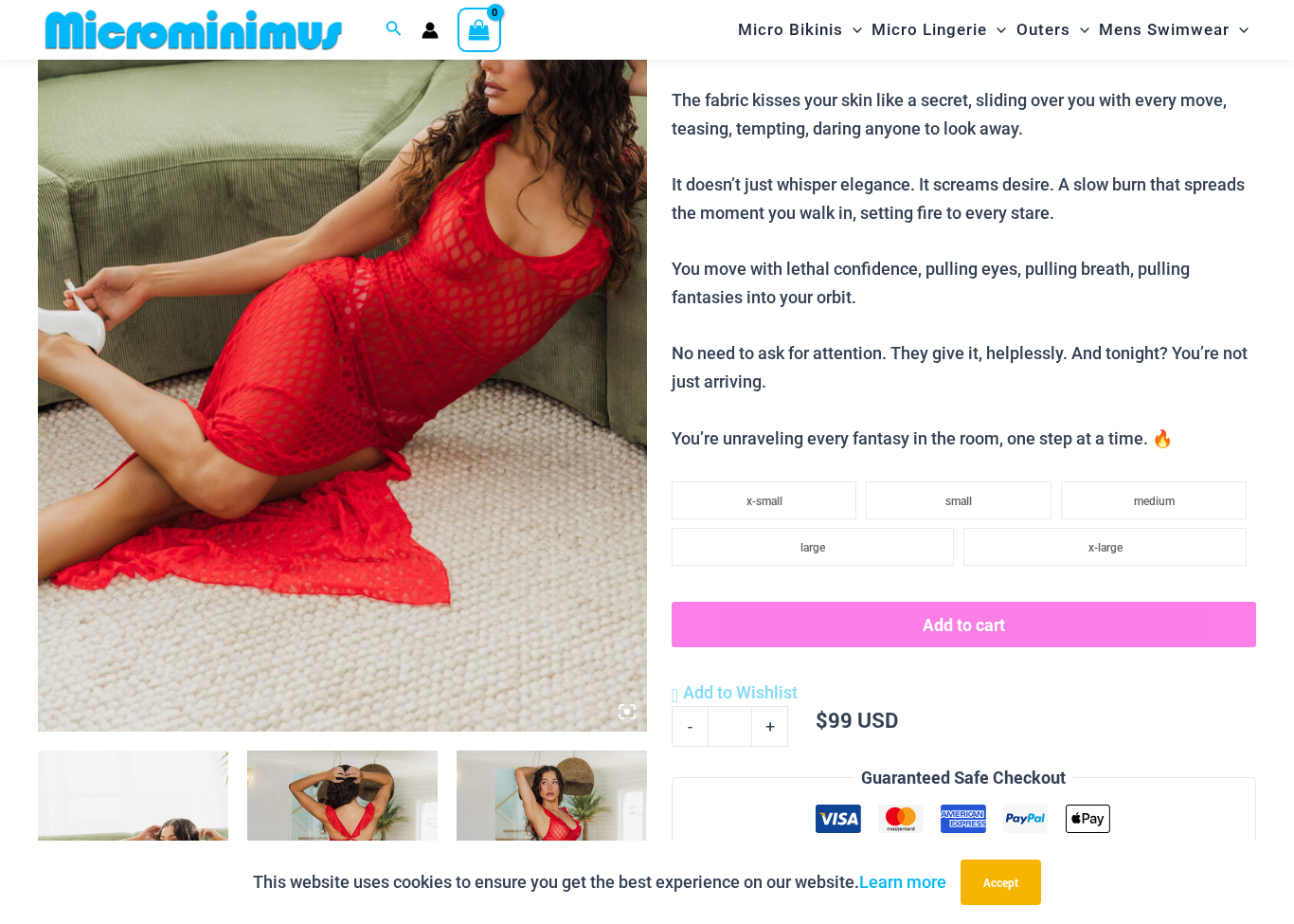
click at [89, 281] on img at bounding box center [343, 274] width 609 height 914
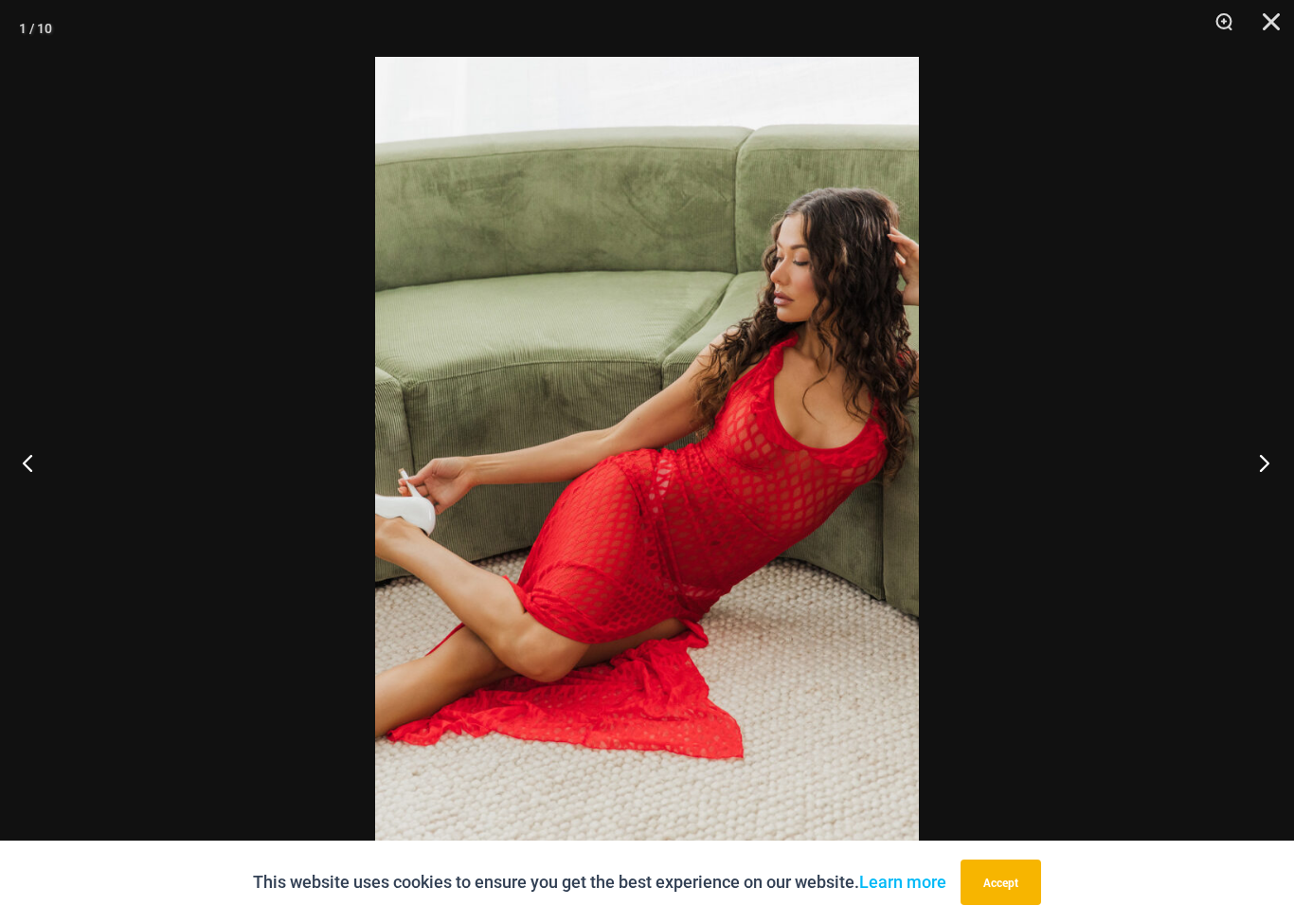
click at [1260, 469] on button "Next" at bounding box center [1259, 462] width 71 height 95
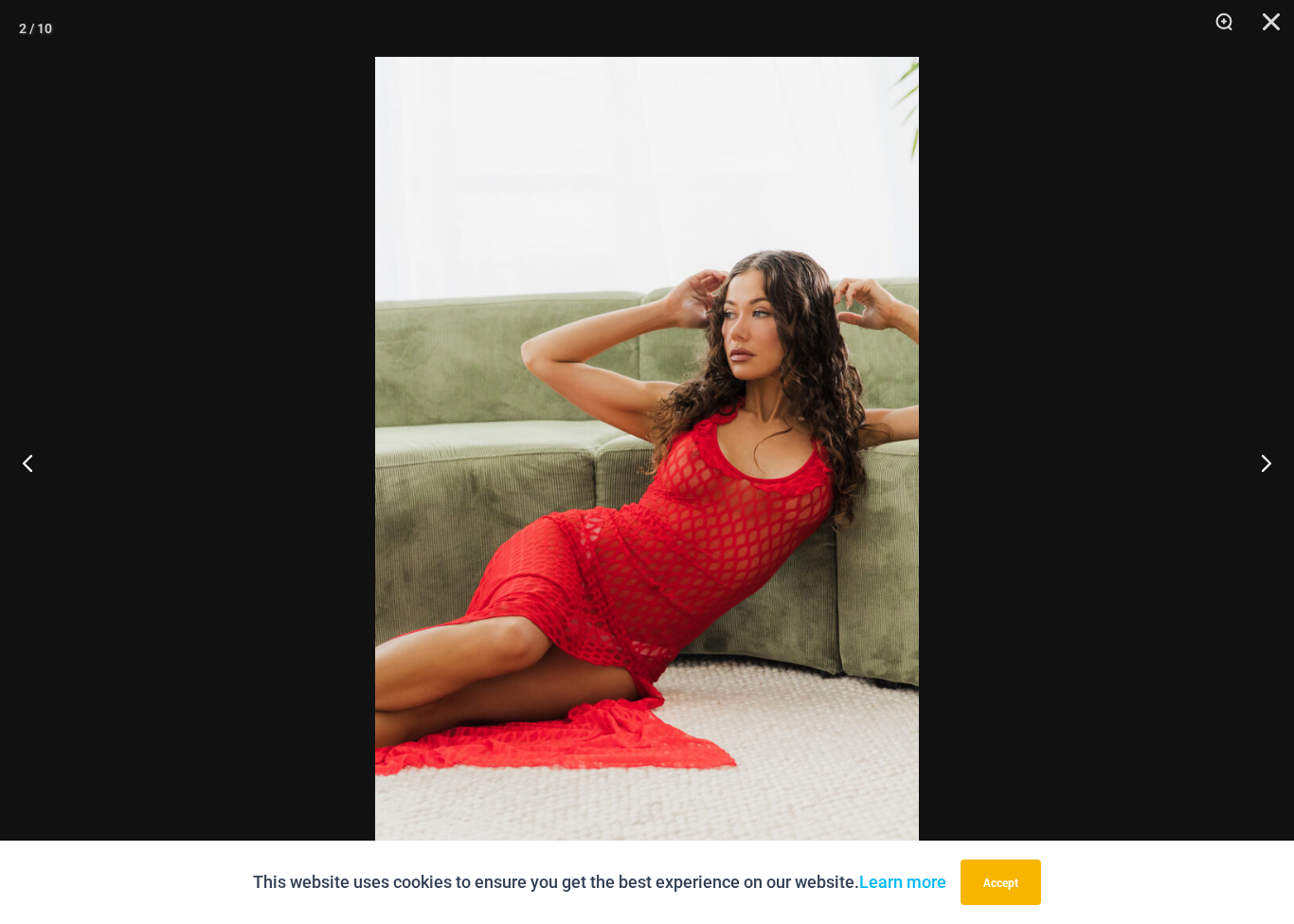
click at [1215, 496] on div at bounding box center [647, 462] width 1294 height 924
click at [1217, 441] on div at bounding box center [647, 462] width 1294 height 924
click at [1266, 467] on button "Next" at bounding box center [1259, 462] width 71 height 95
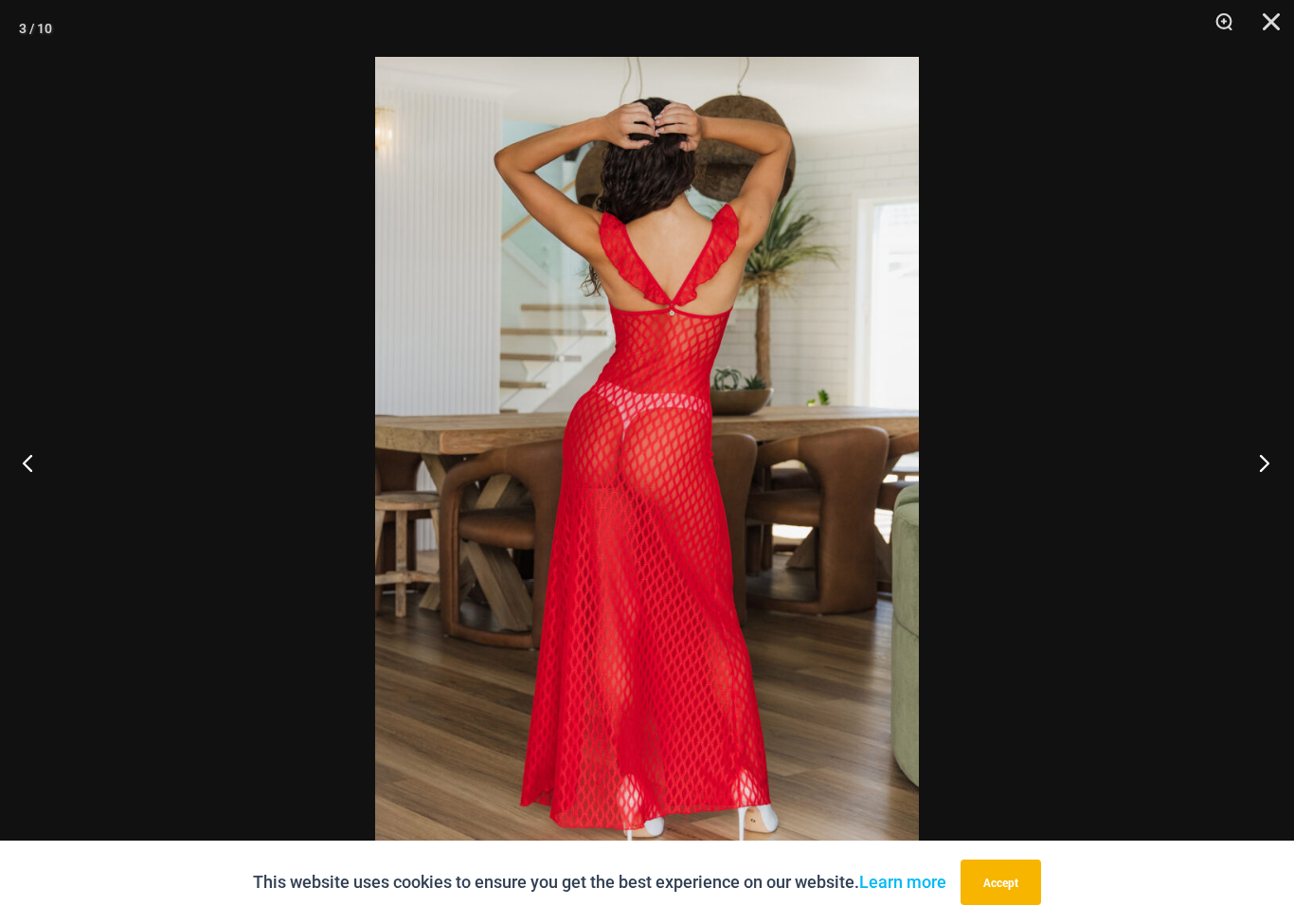
click at [1269, 470] on button "Next" at bounding box center [1259, 462] width 71 height 95
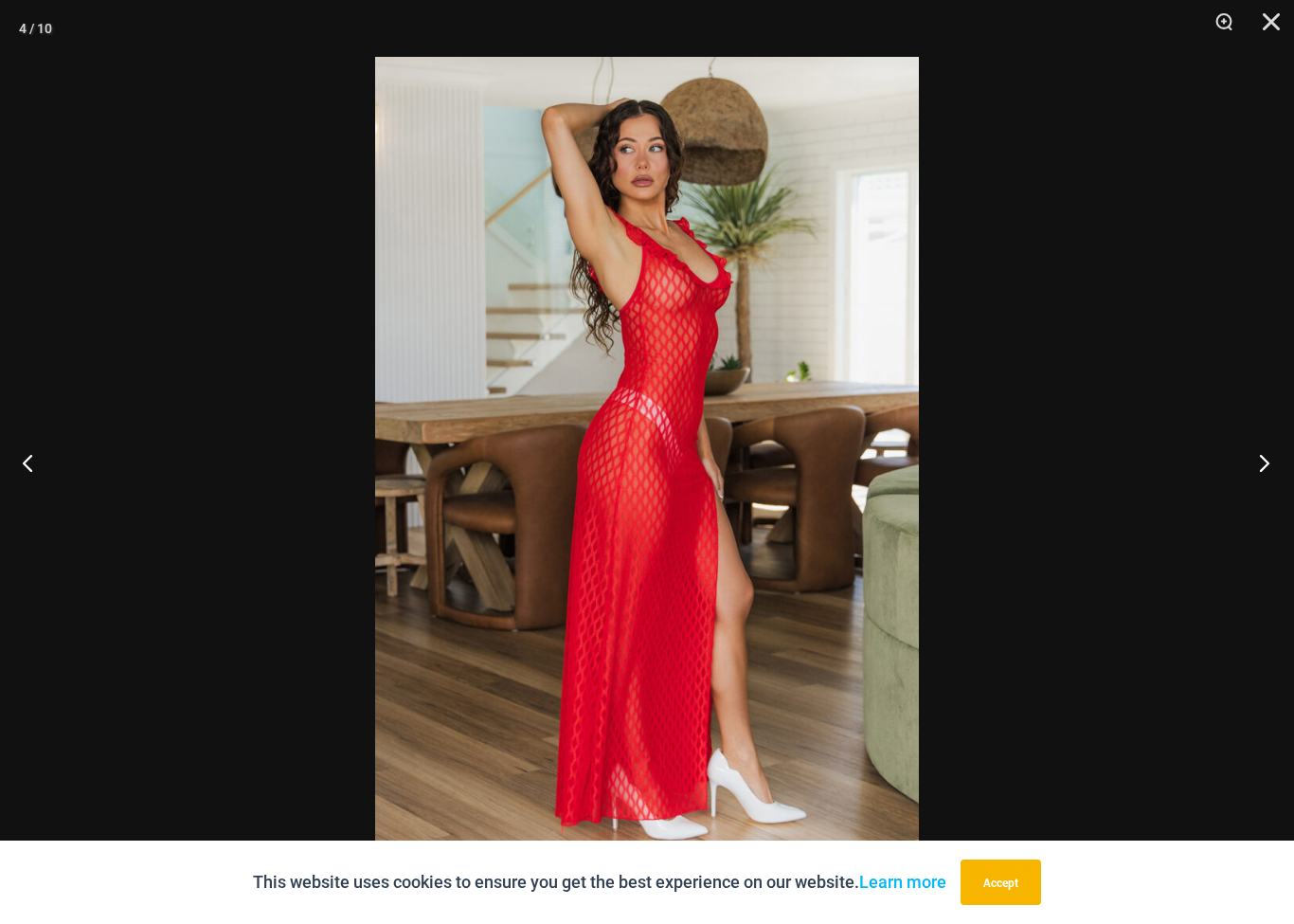
click at [1263, 464] on button "Next" at bounding box center [1259, 462] width 71 height 95
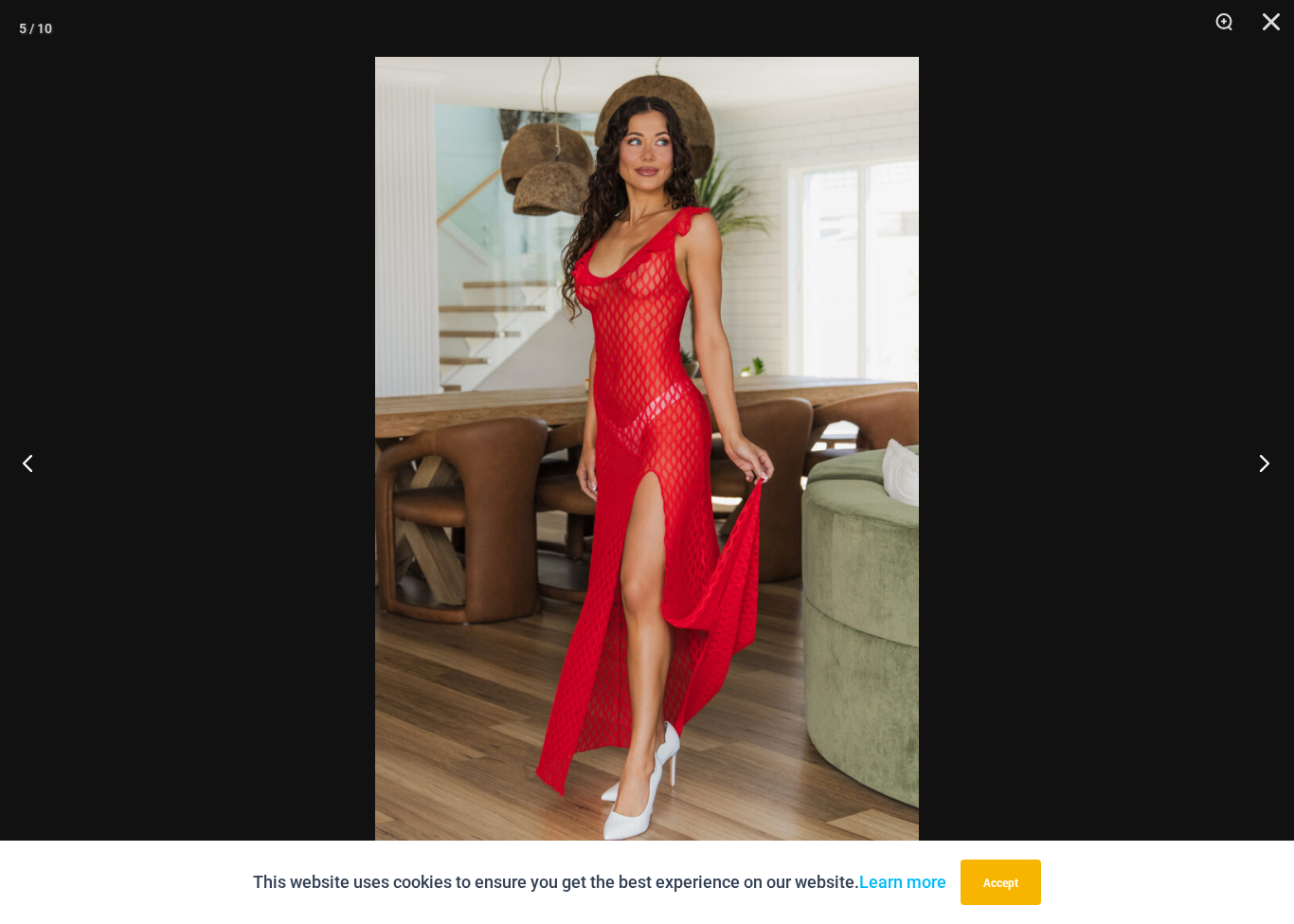
click at [1244, 464] on button "Next" at bounding box center [1259, 462] width 71 height 95
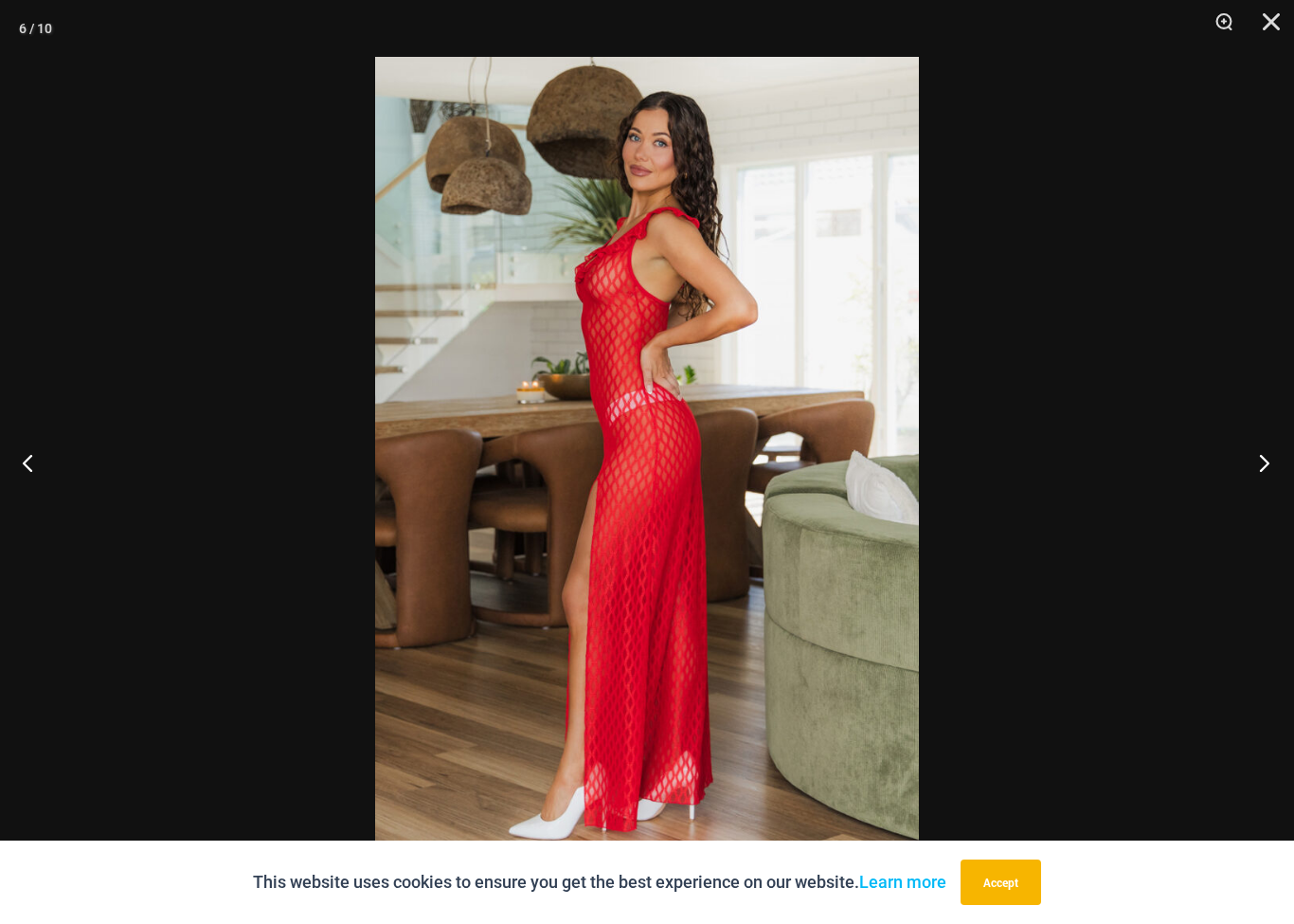
click at [1253, 457] on button "Next" at bounding box center [1259, 462] width 71 height 95
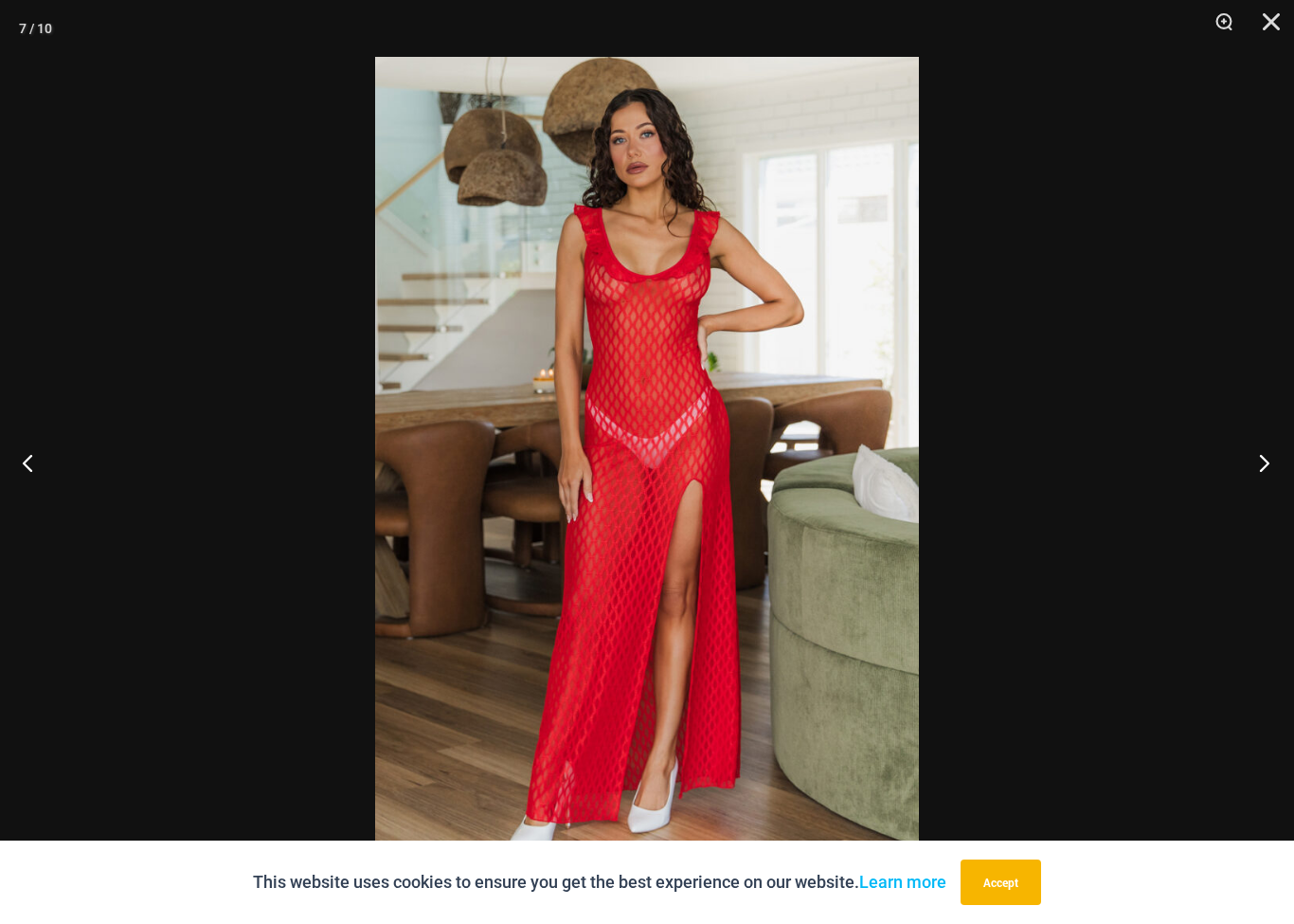
click at [1260, 464] on button "Next" at bounding box center [1259, 462] width 71 height 95
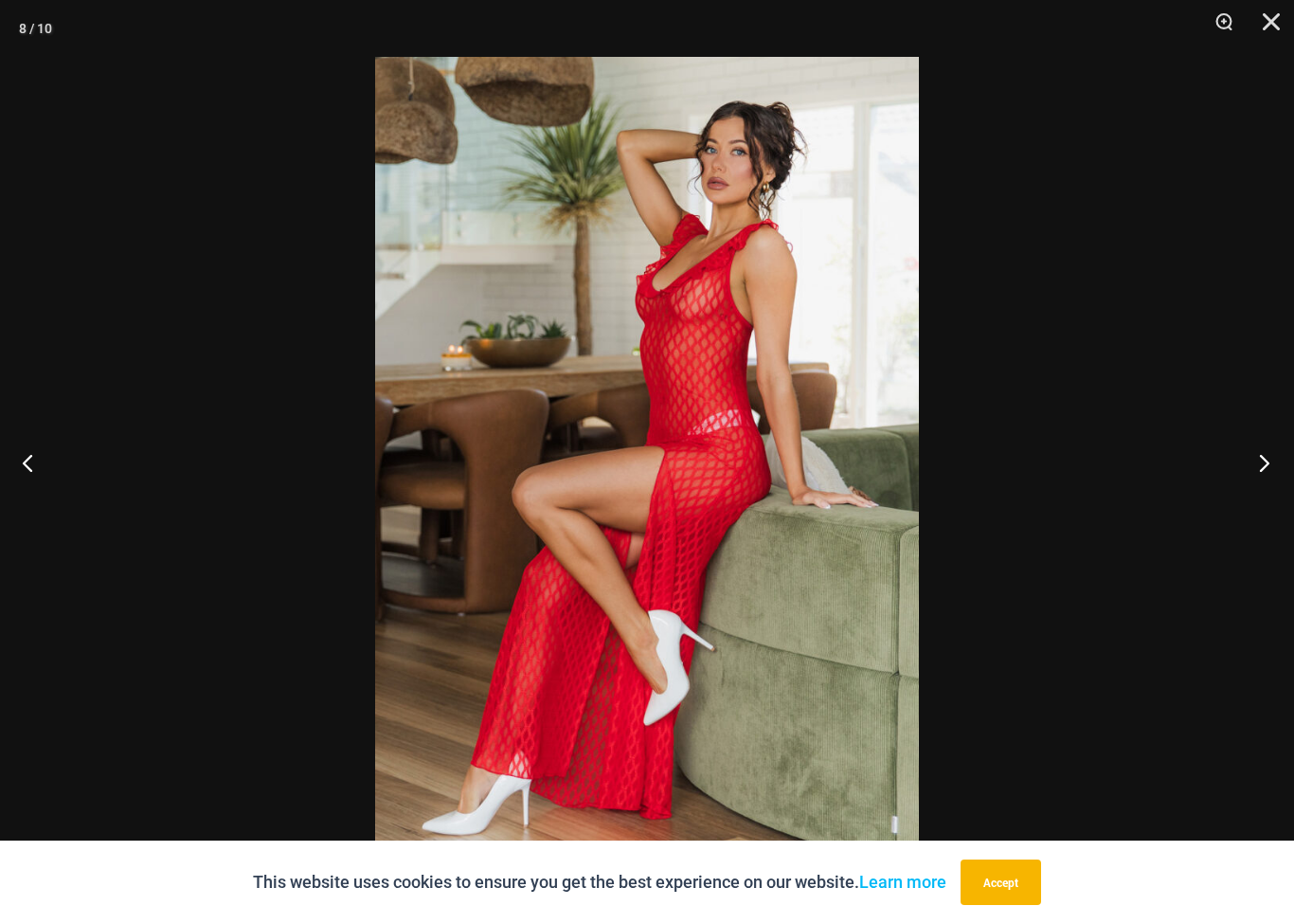
click at [1251, 462] on button "Next" at bounding box center [1259, 462] width 71 height 95
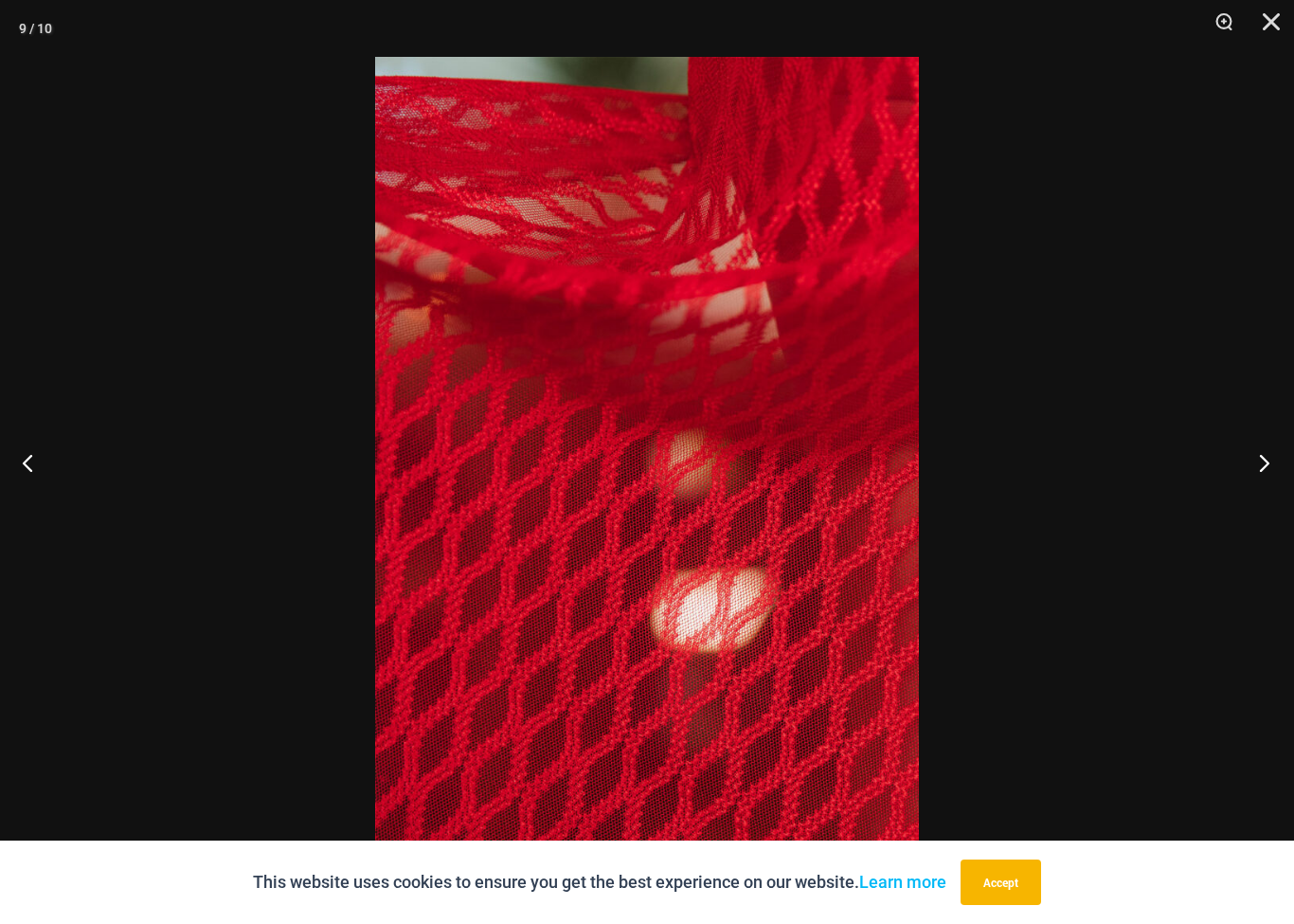
click at [1260, 466] on button "Next" at bounding box center [1259, 462] width 71 height 95
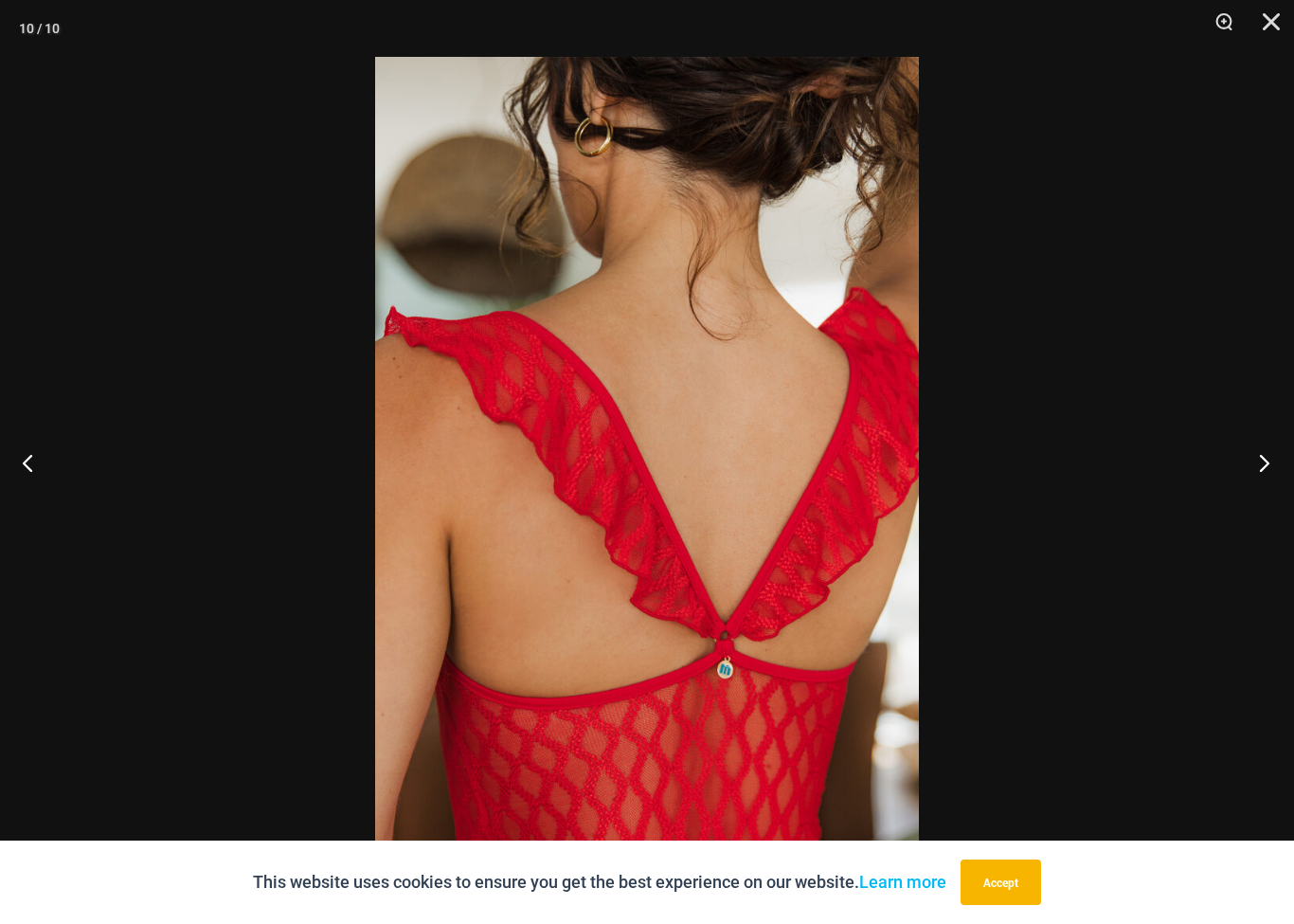
click at [1256, 475] on button "Next" at bounding box center [1259, 462] width 71 height 95
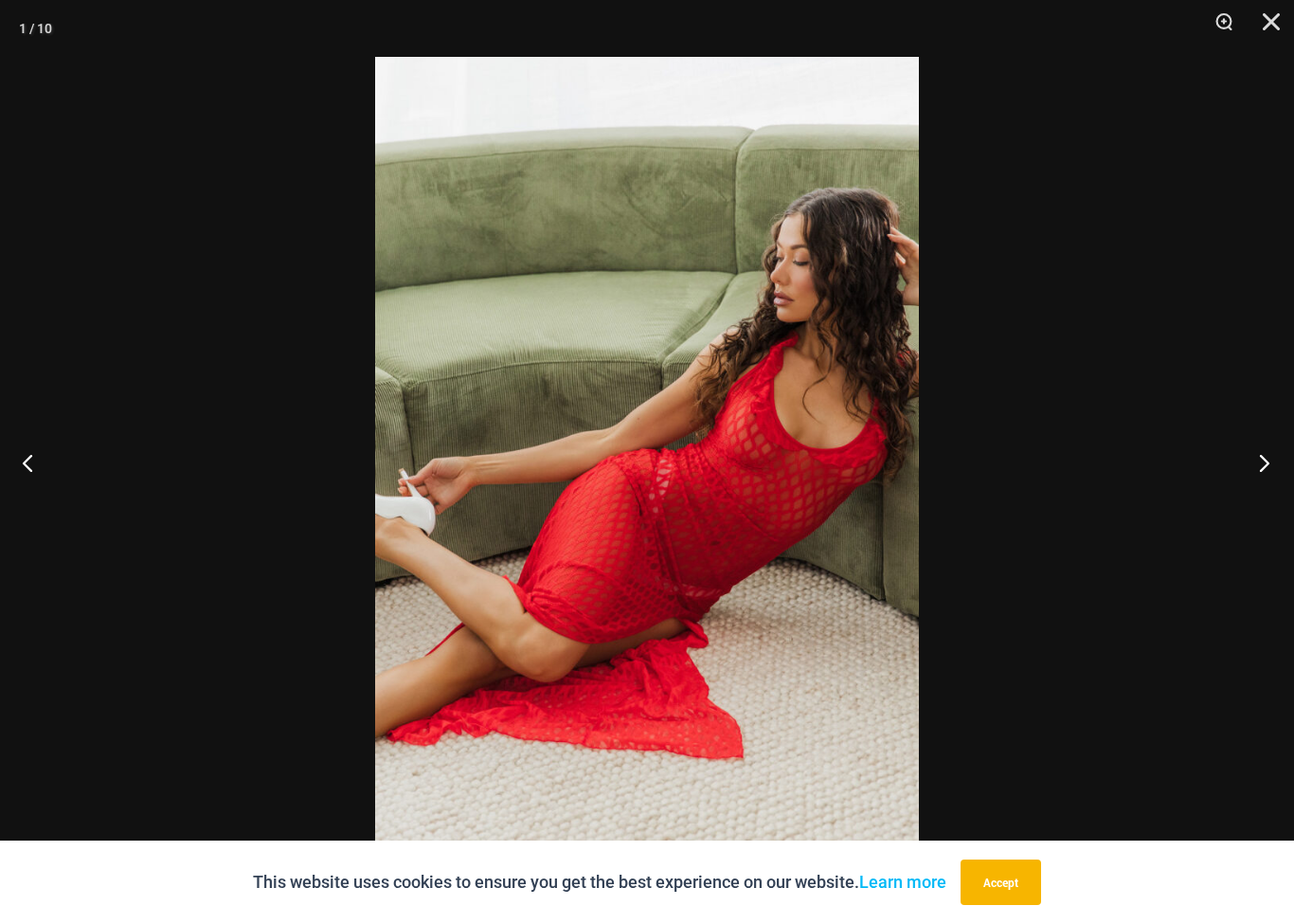
click at [1253, 468] on button "Next" at bounding box center [1259, 462] width 71 height 95
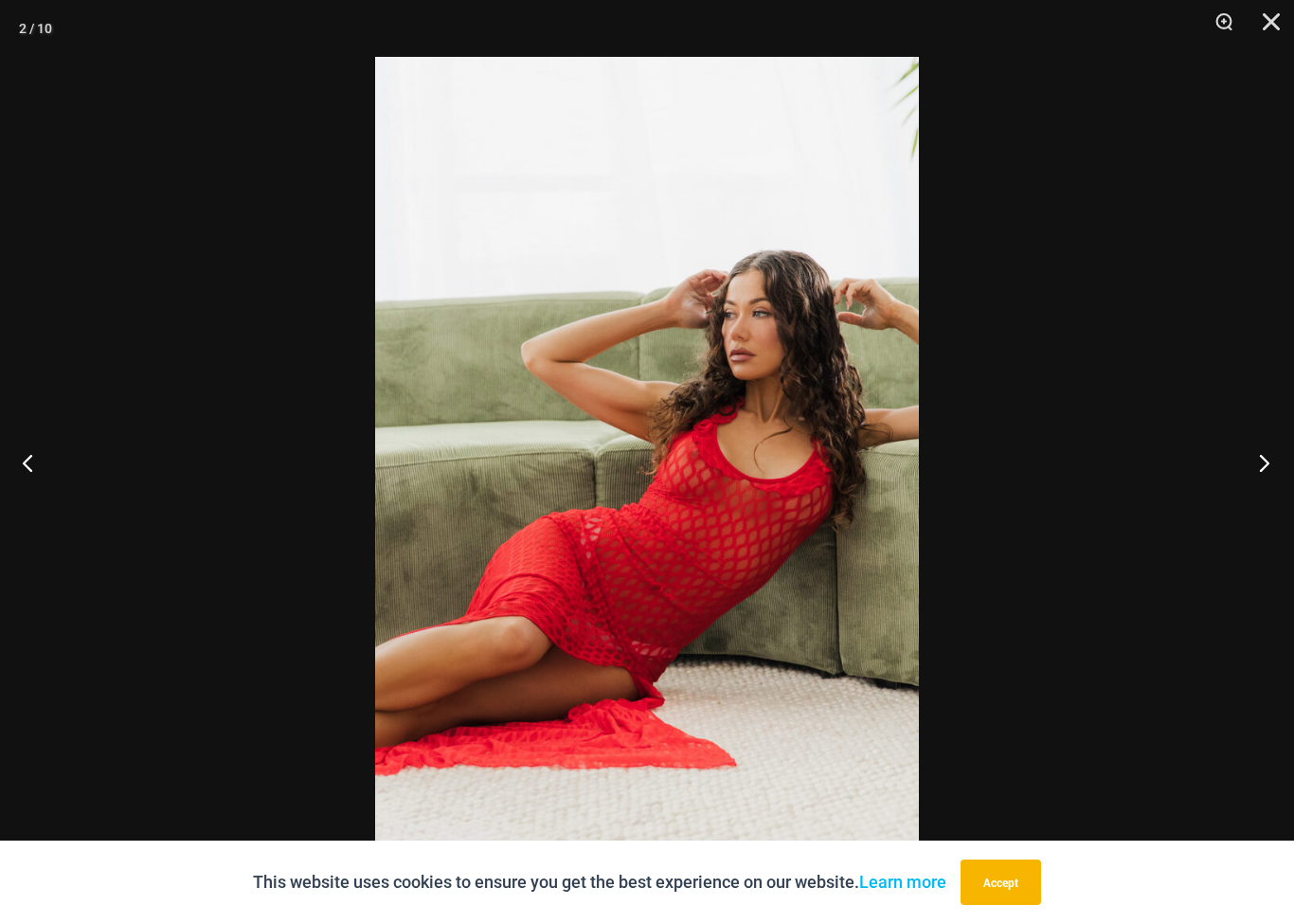
click at [1261, 466] on button "Next" at bounding box center [1259, 462] width 71 height 95
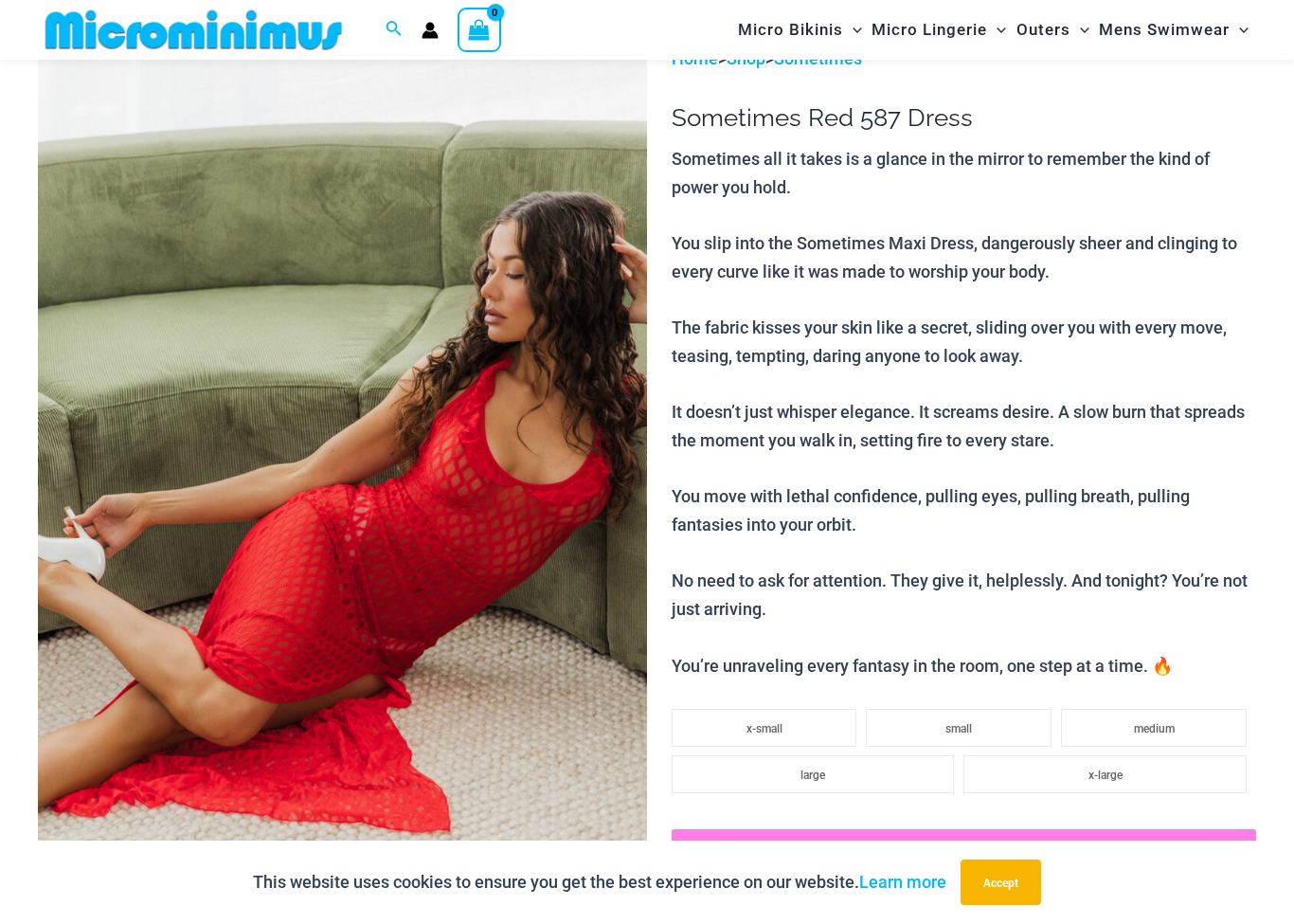
scroll to position [0, 0]
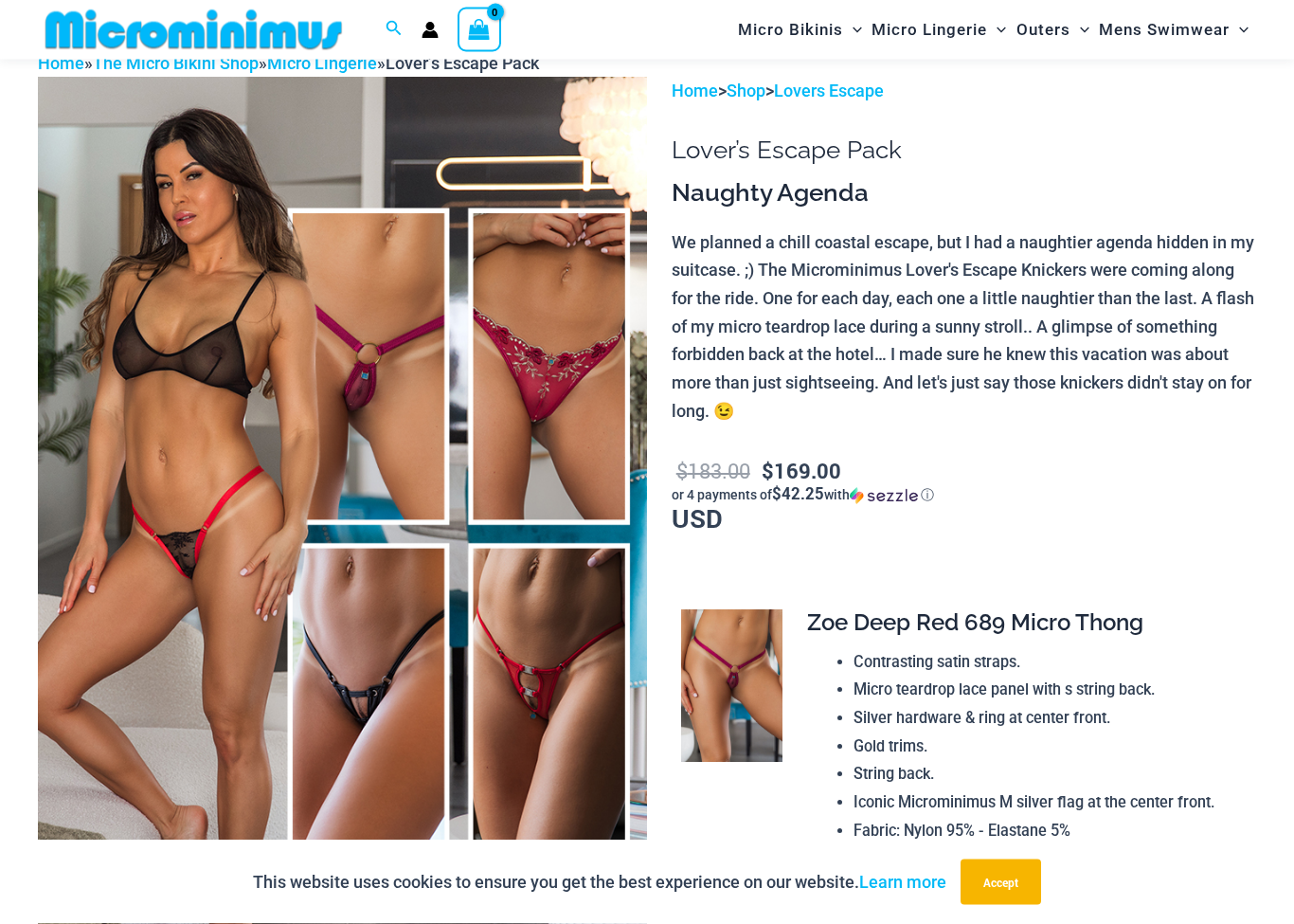
scroll to position [97, 0]
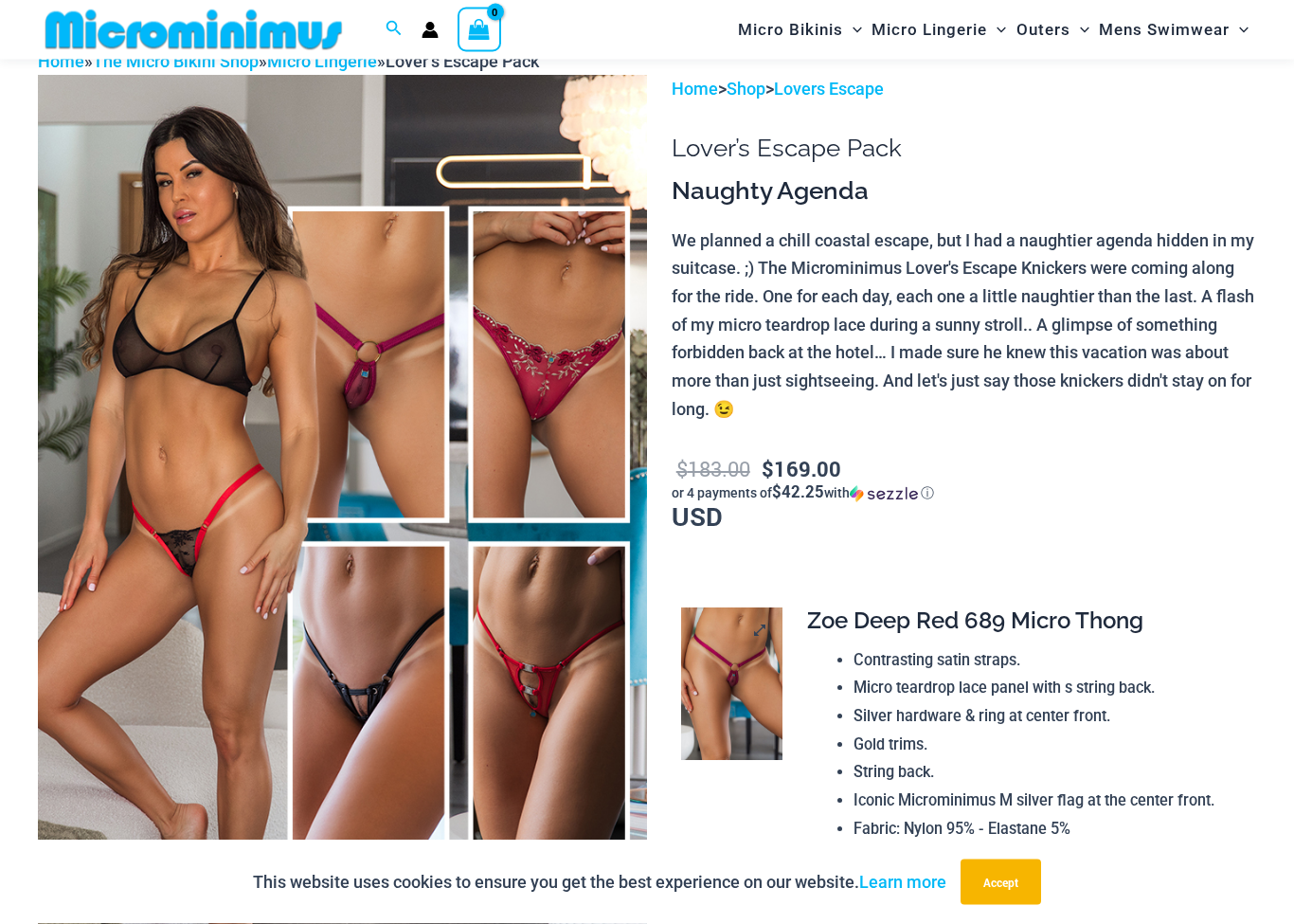
click at [747, 712] on img at bounding box center [732, 684] width 102 height 152
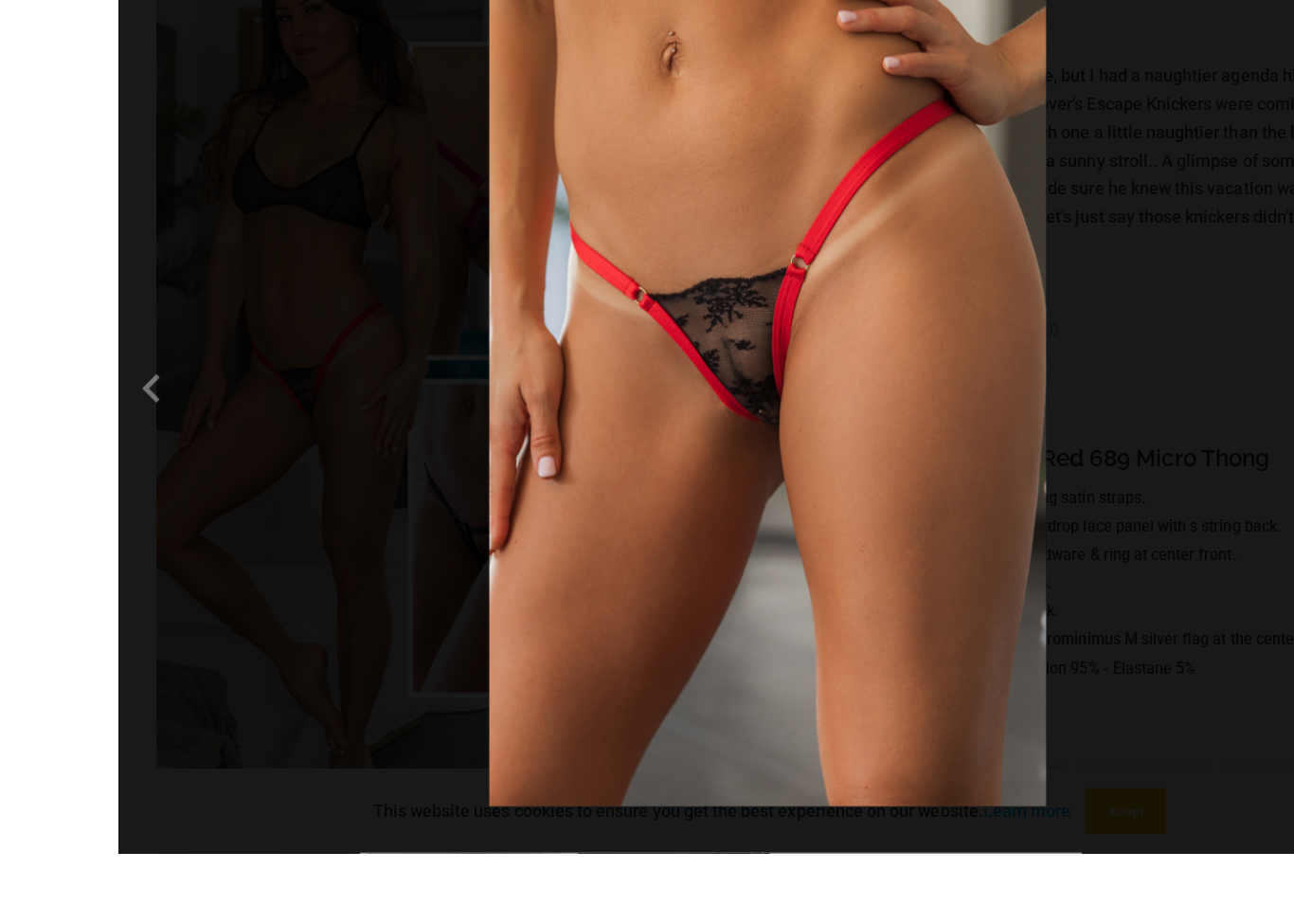
scroll to position [198, 0]
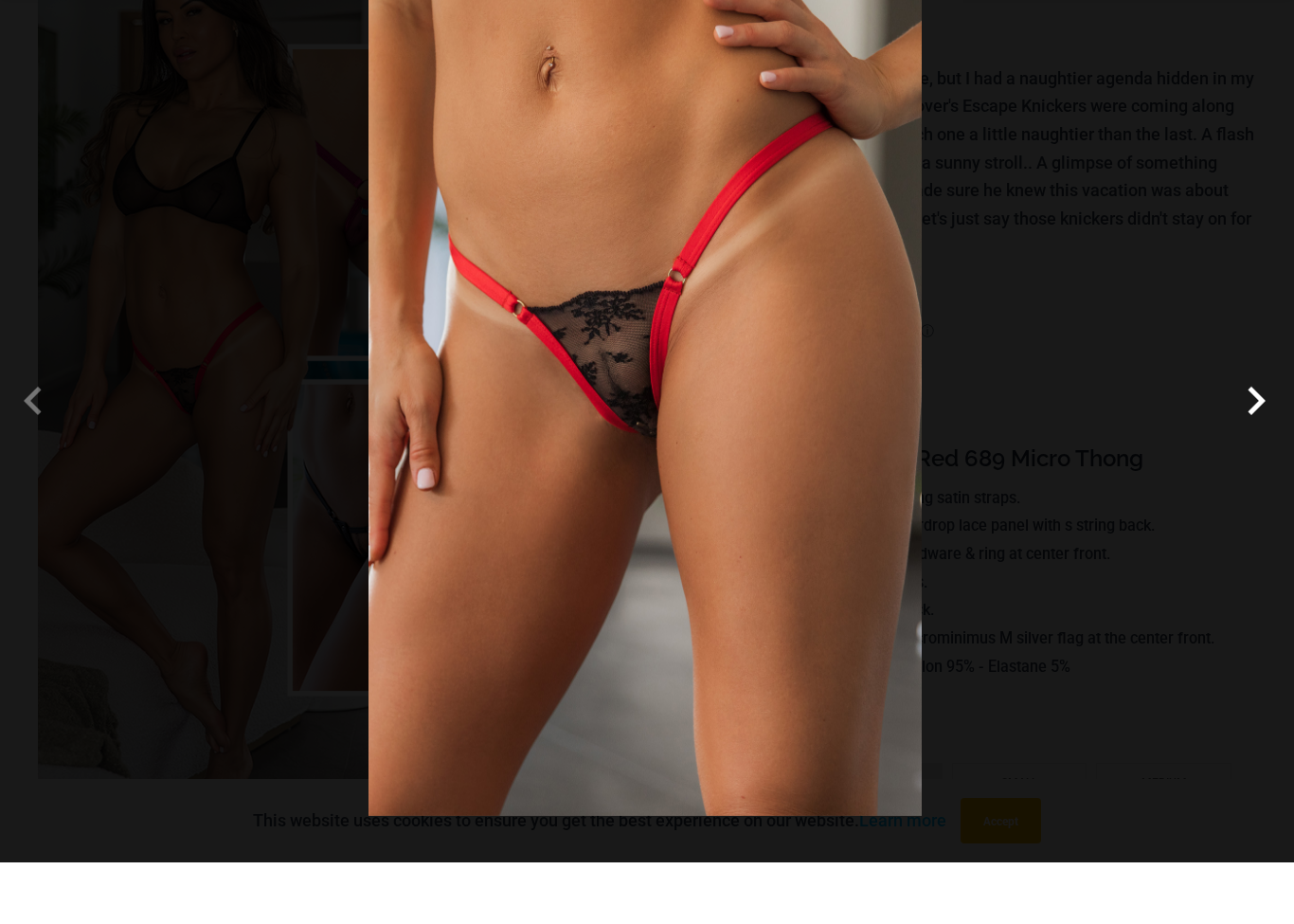
click at [1262, 434] on span at bounding box center [1256, 462] width 57 height 56
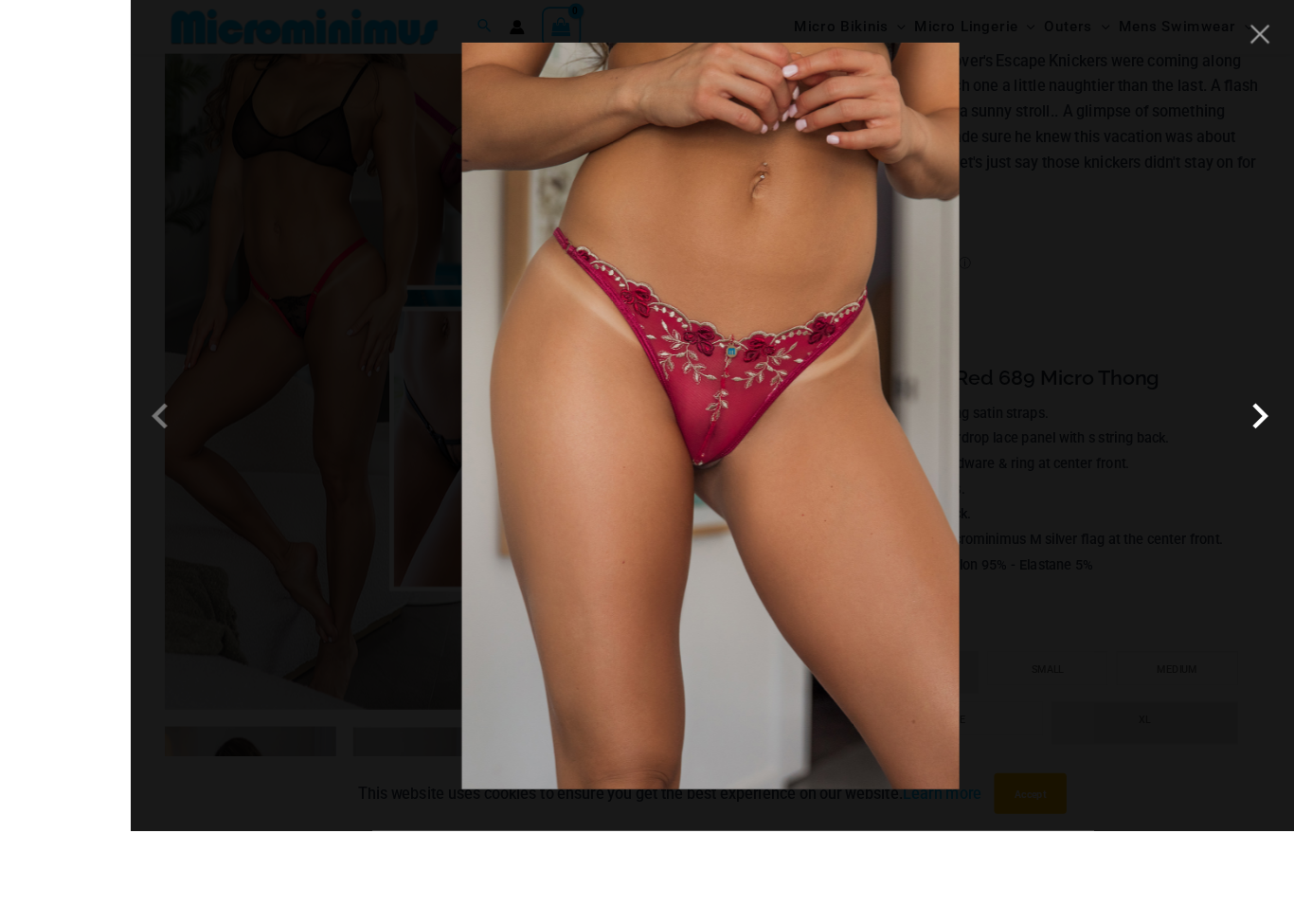
scroll to position [291, 0]
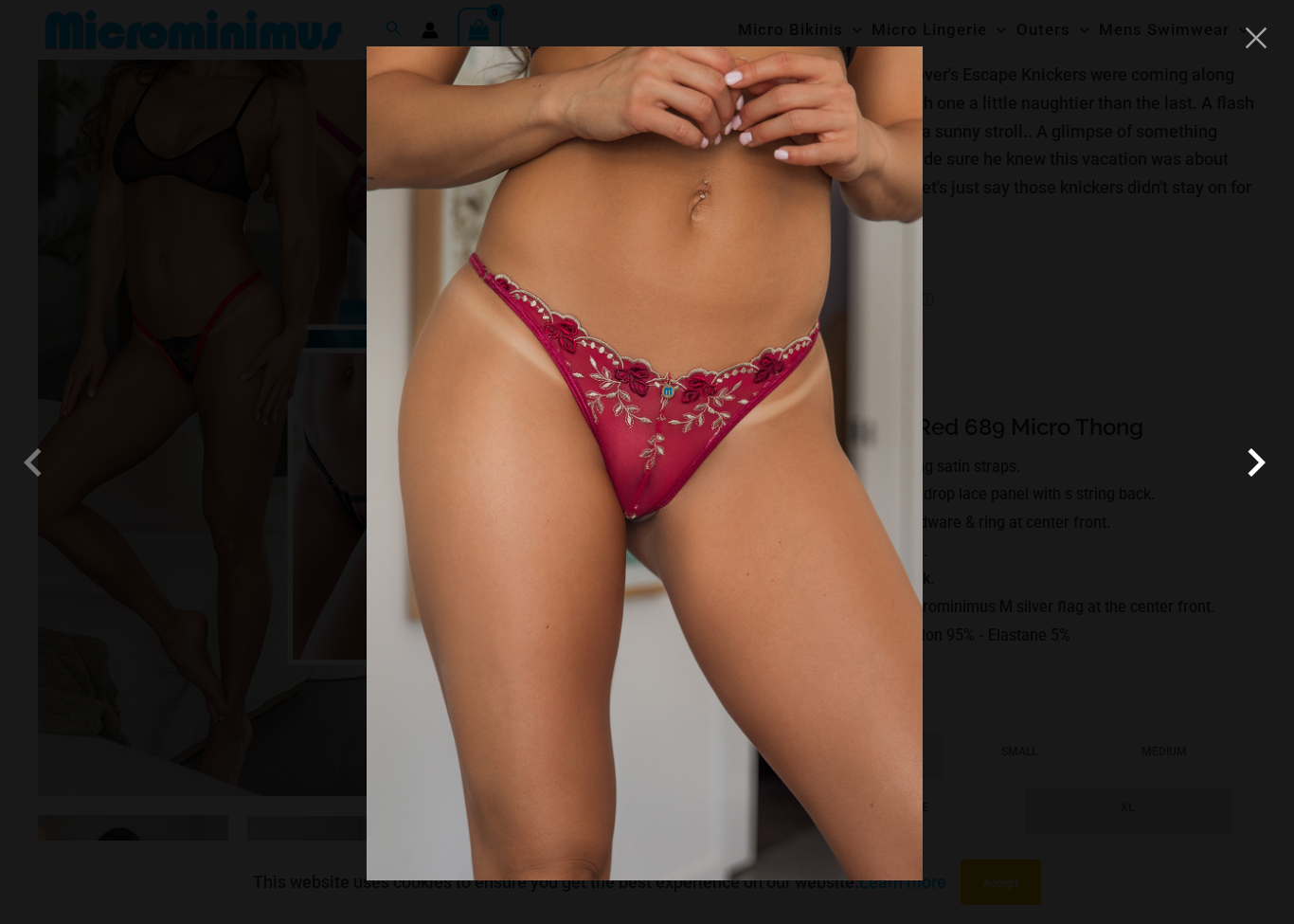
click at [1251, 461] on span at bounding box center [1256, 462] width 57 height 56
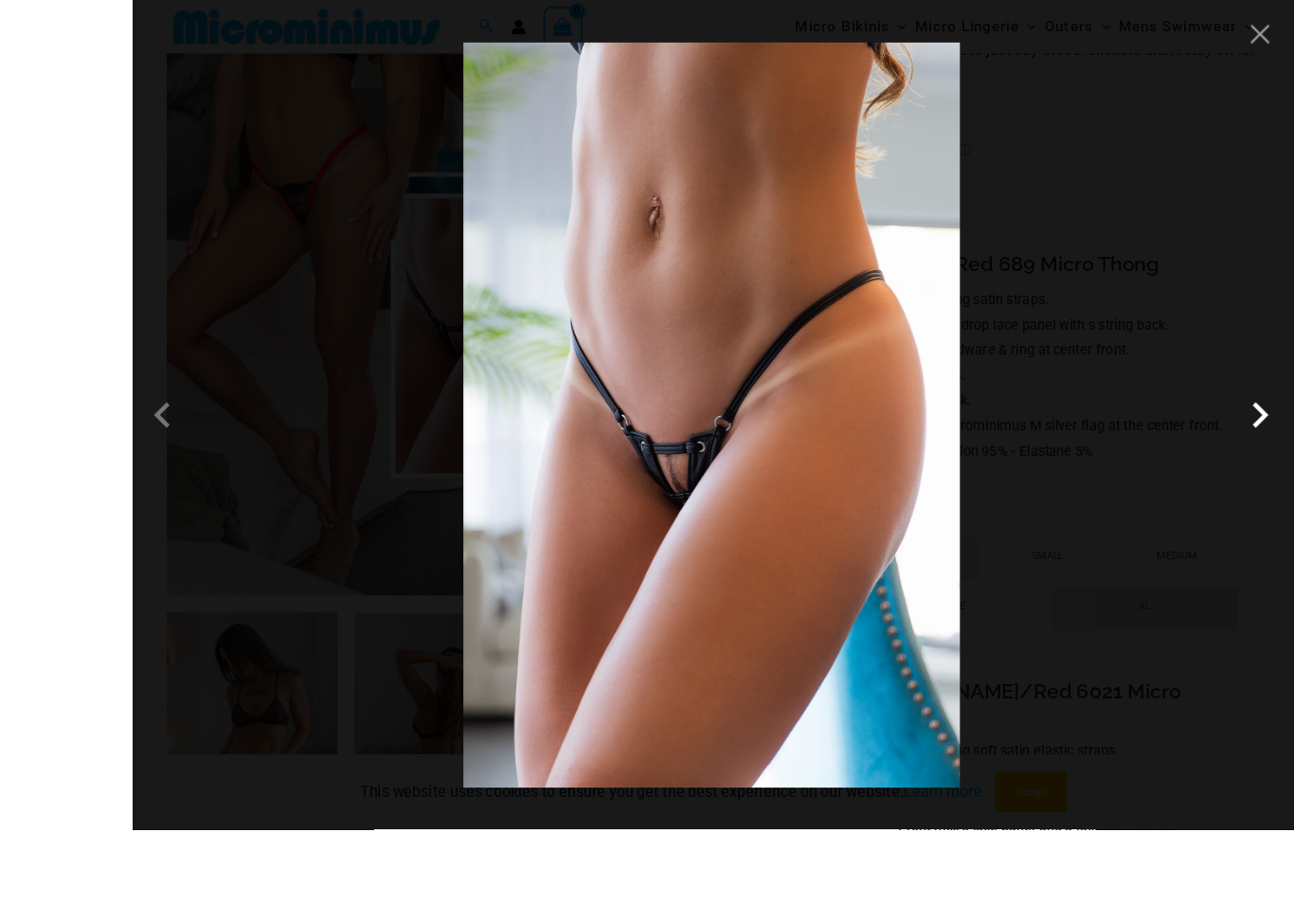
scroll to position [459, 0]
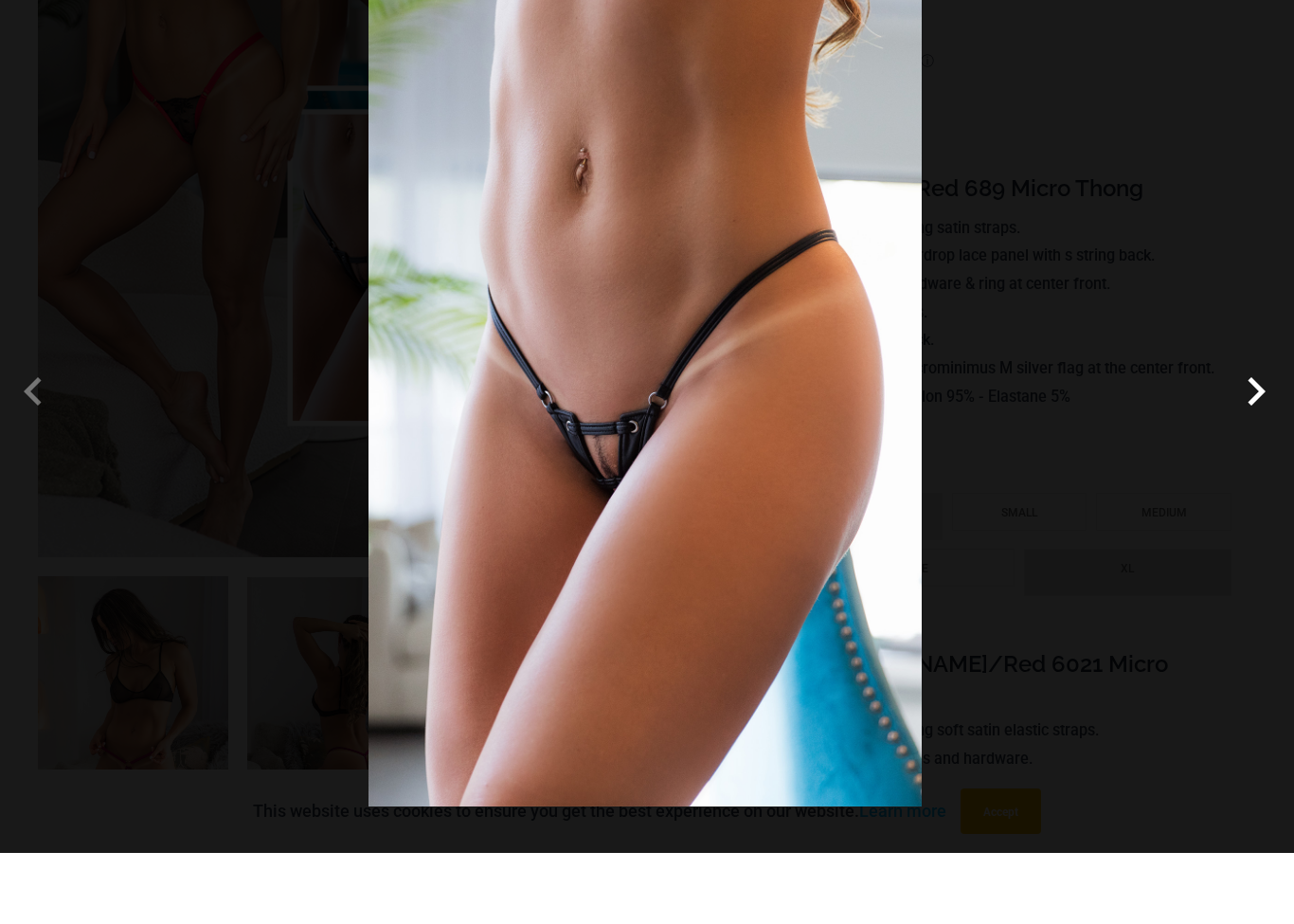
click at [1250, 434] on span at bounding box center [1256, 462] width 57 height 56
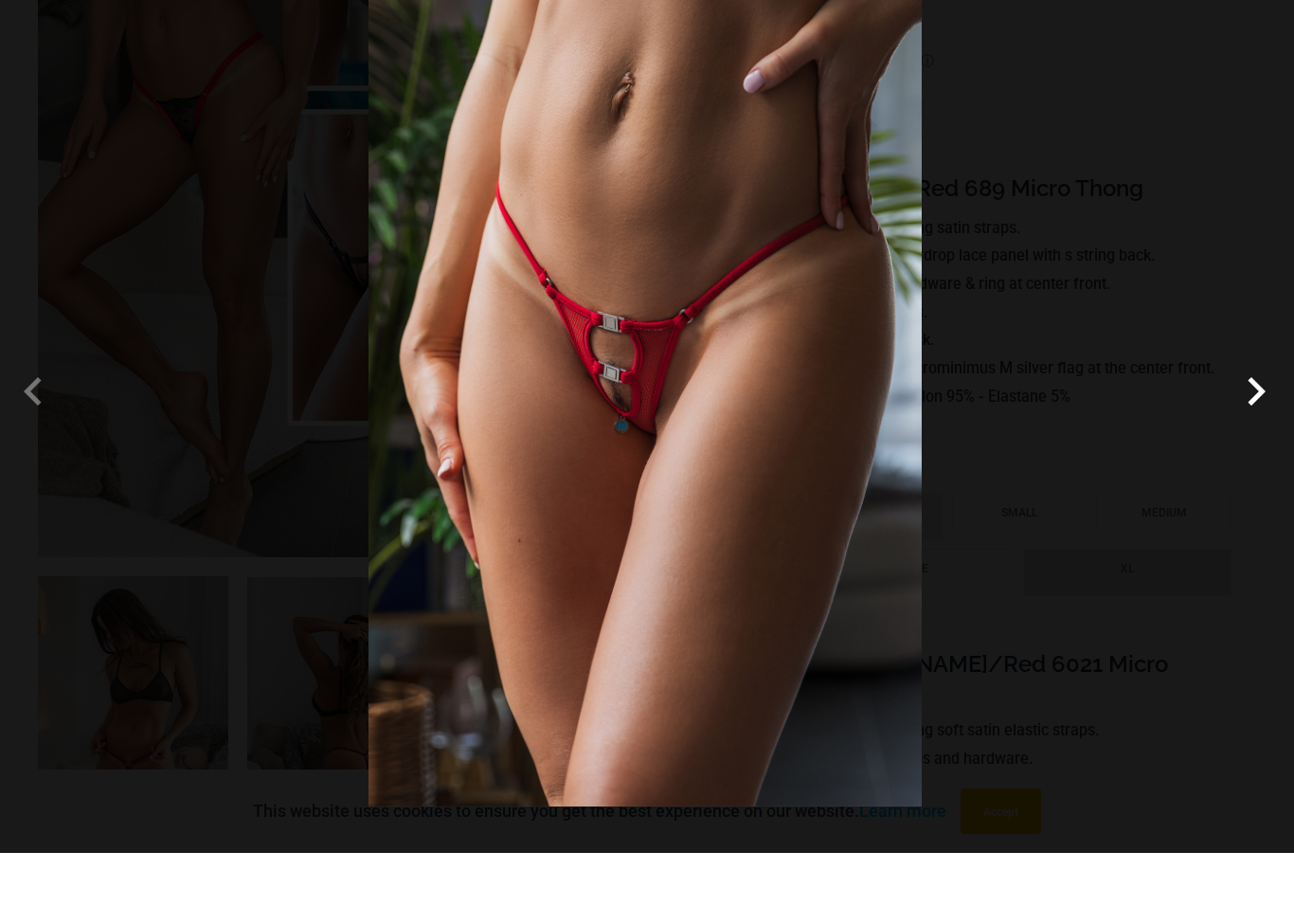
click at [1253, 434] on span at bounding box center [1256, 462] width 57 height 56
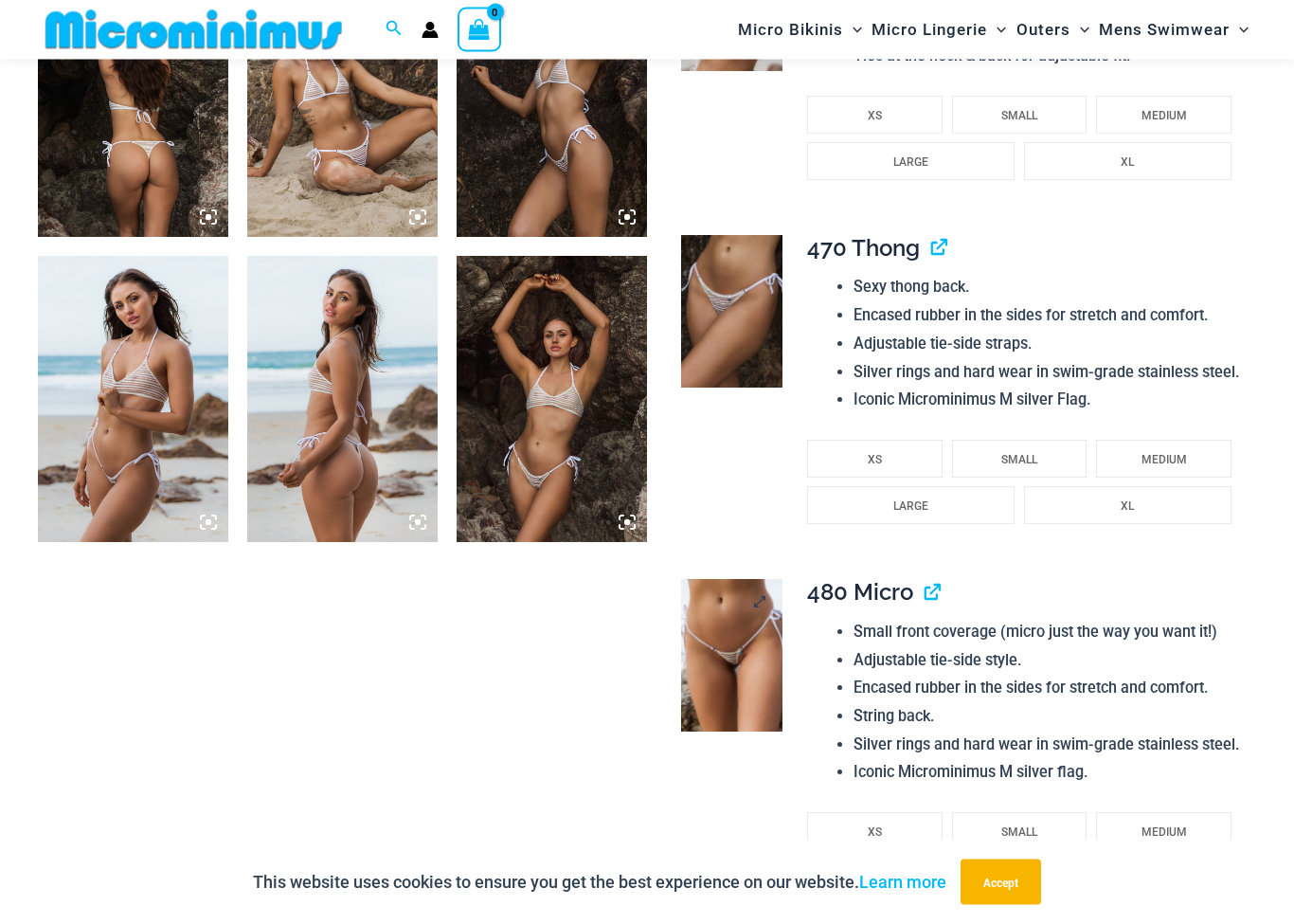
click at [738, 665] on img at bounding box center [732, 655] width 102 height 152
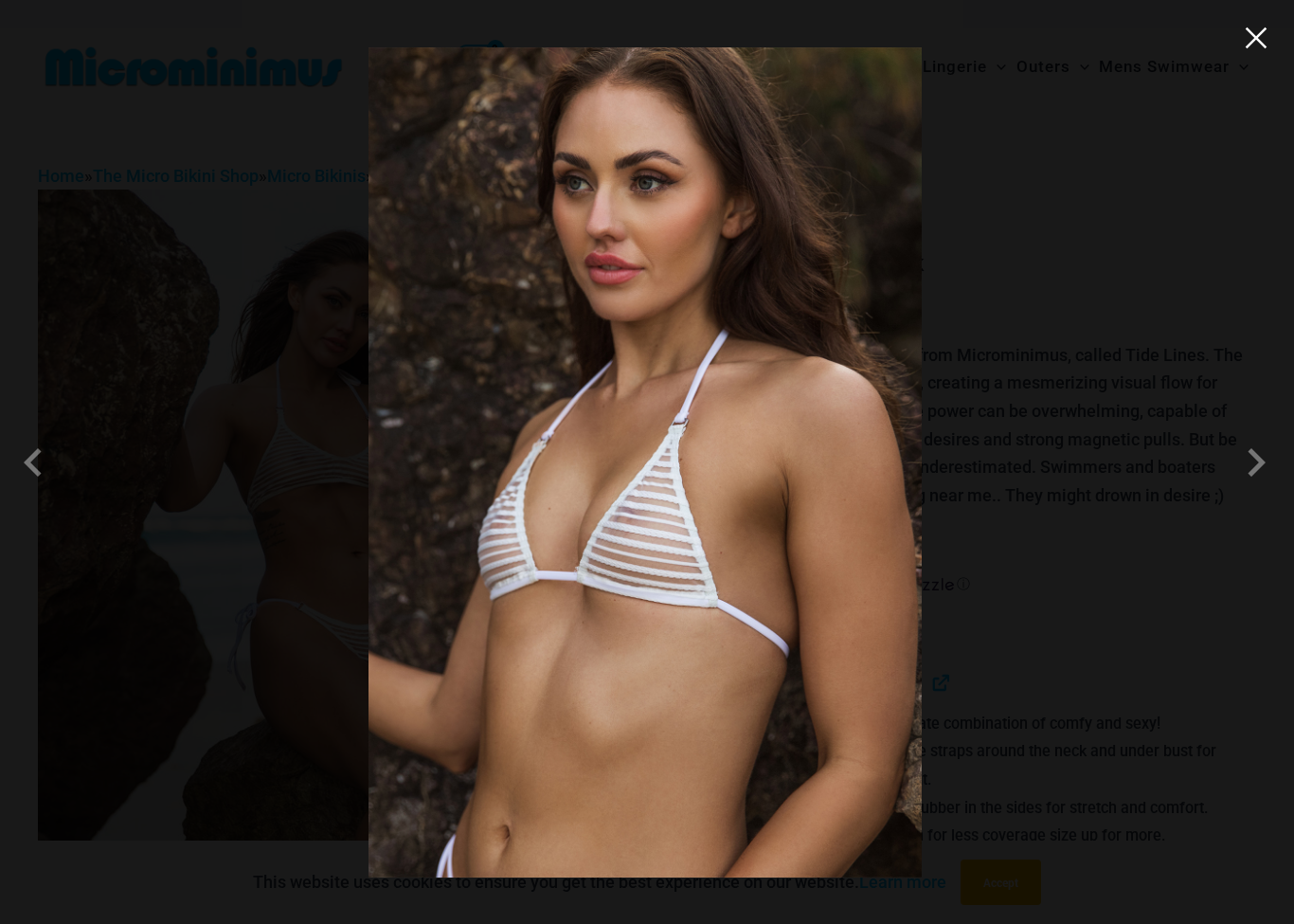
click at [1268, 41] on button "Close" at bounding box center [1257, 38] width 29 height 29
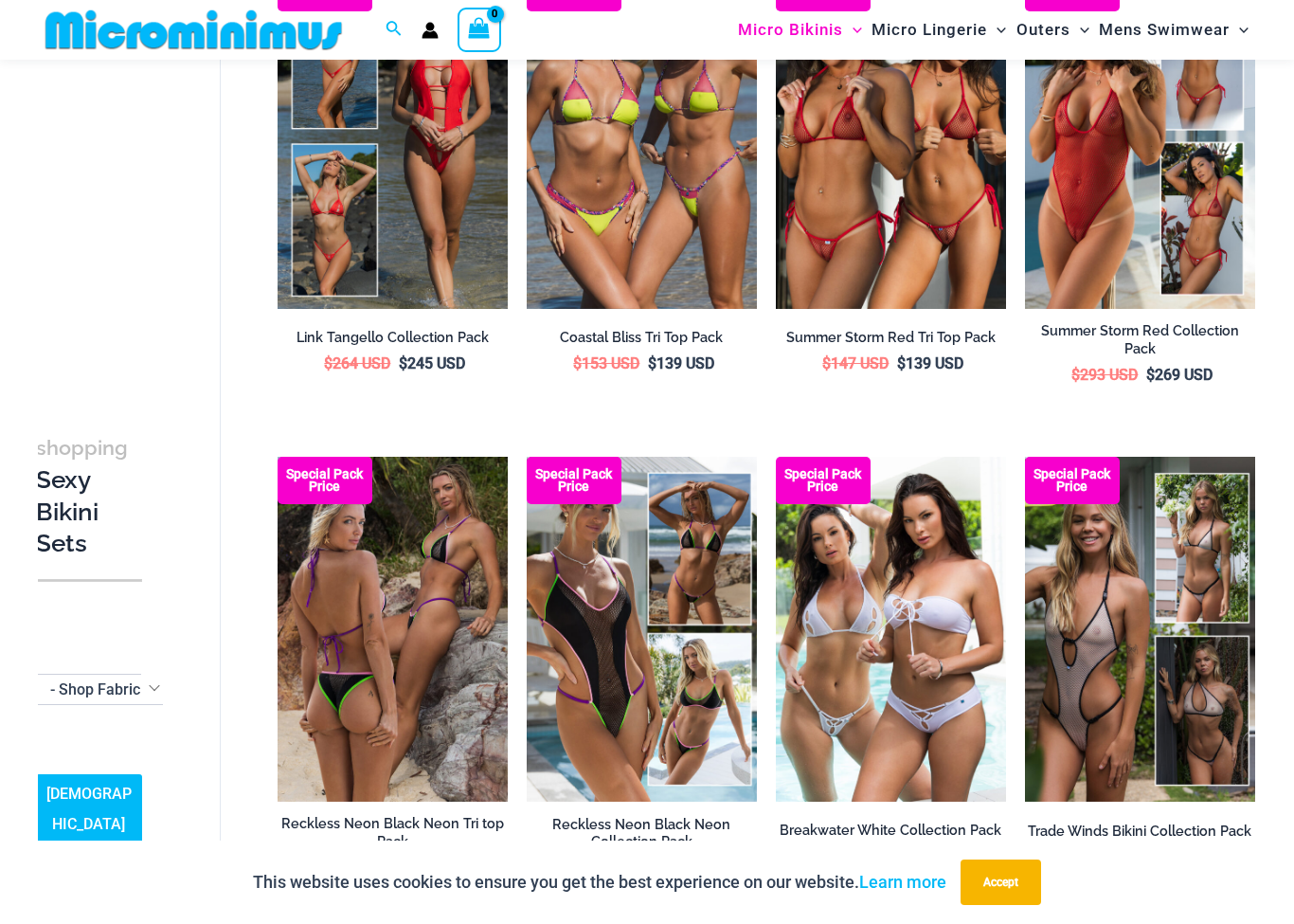
scroll to position [1173, 0]
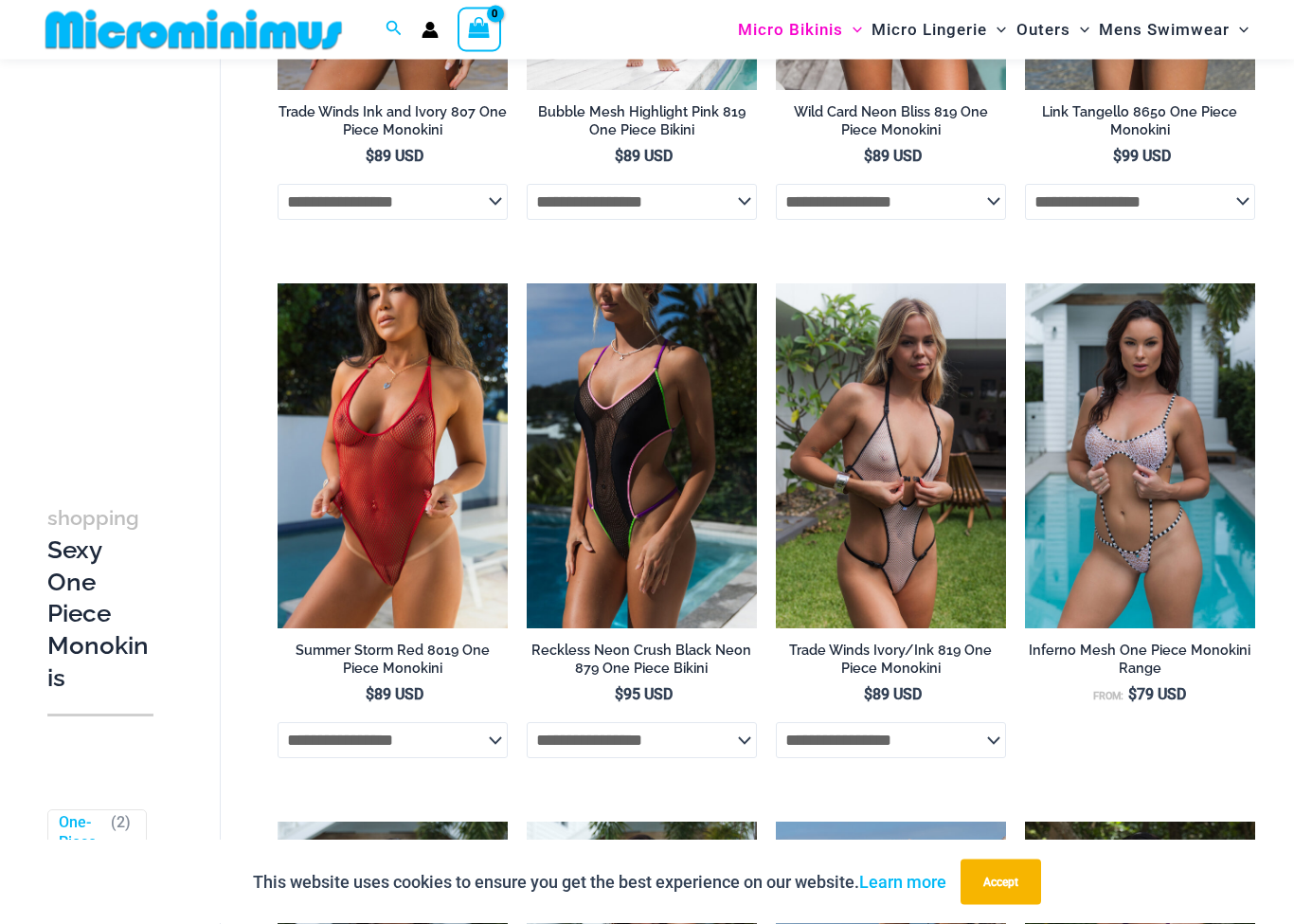
scroll to position [465, 0]
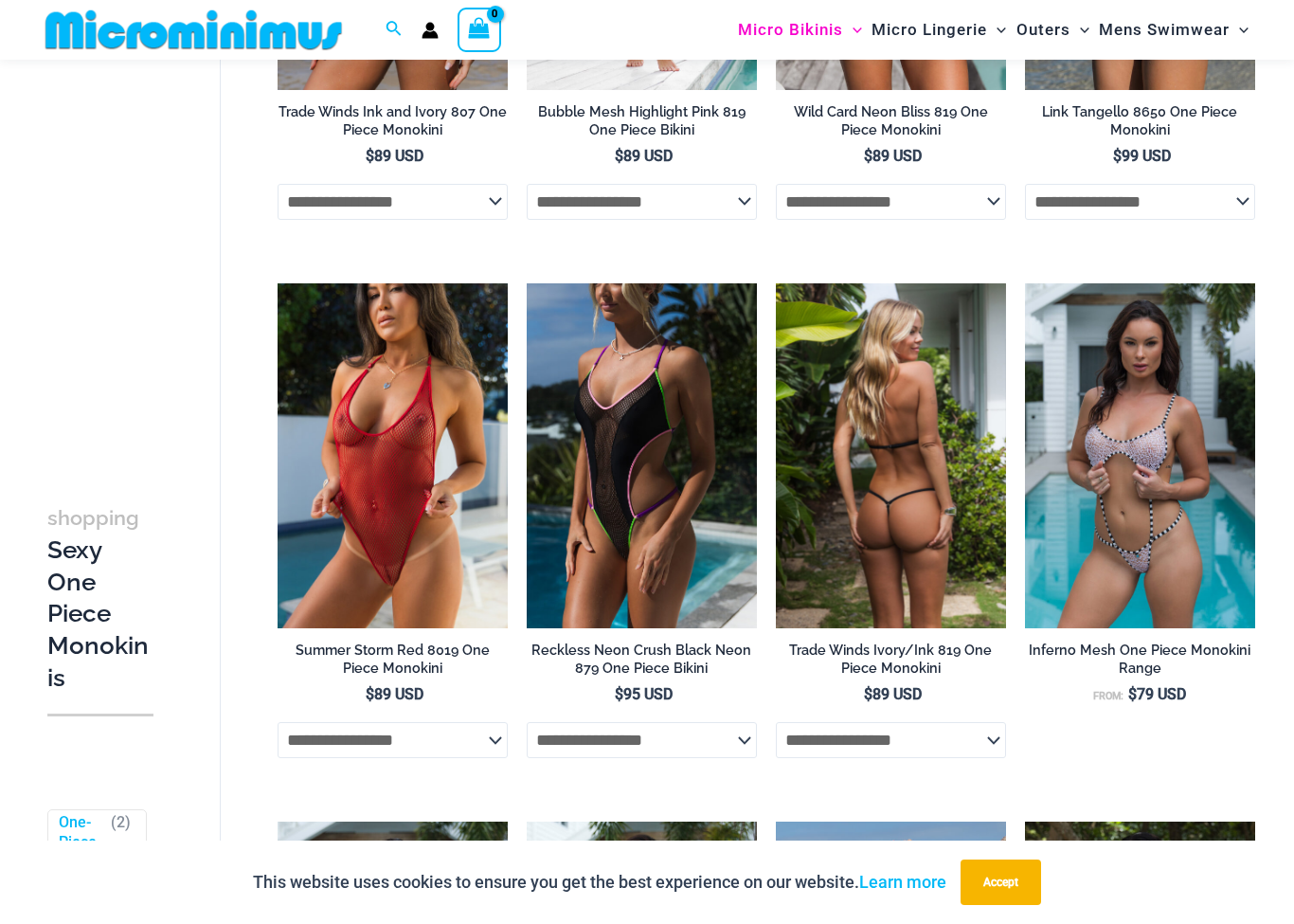
click at [915, 578] on img at bounding box center [891, 456] width 230 height 346
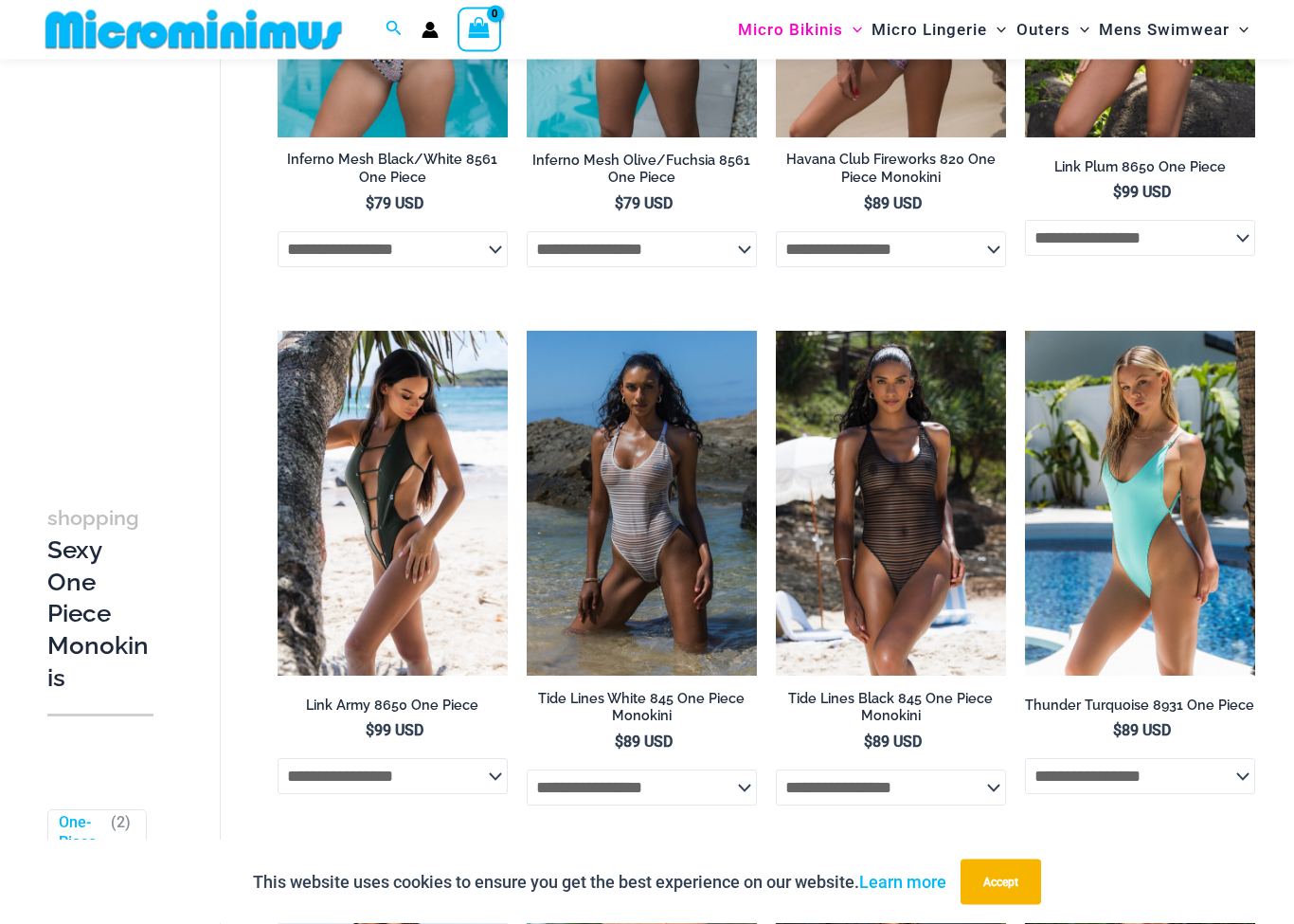
scroll to position [1401, 0]
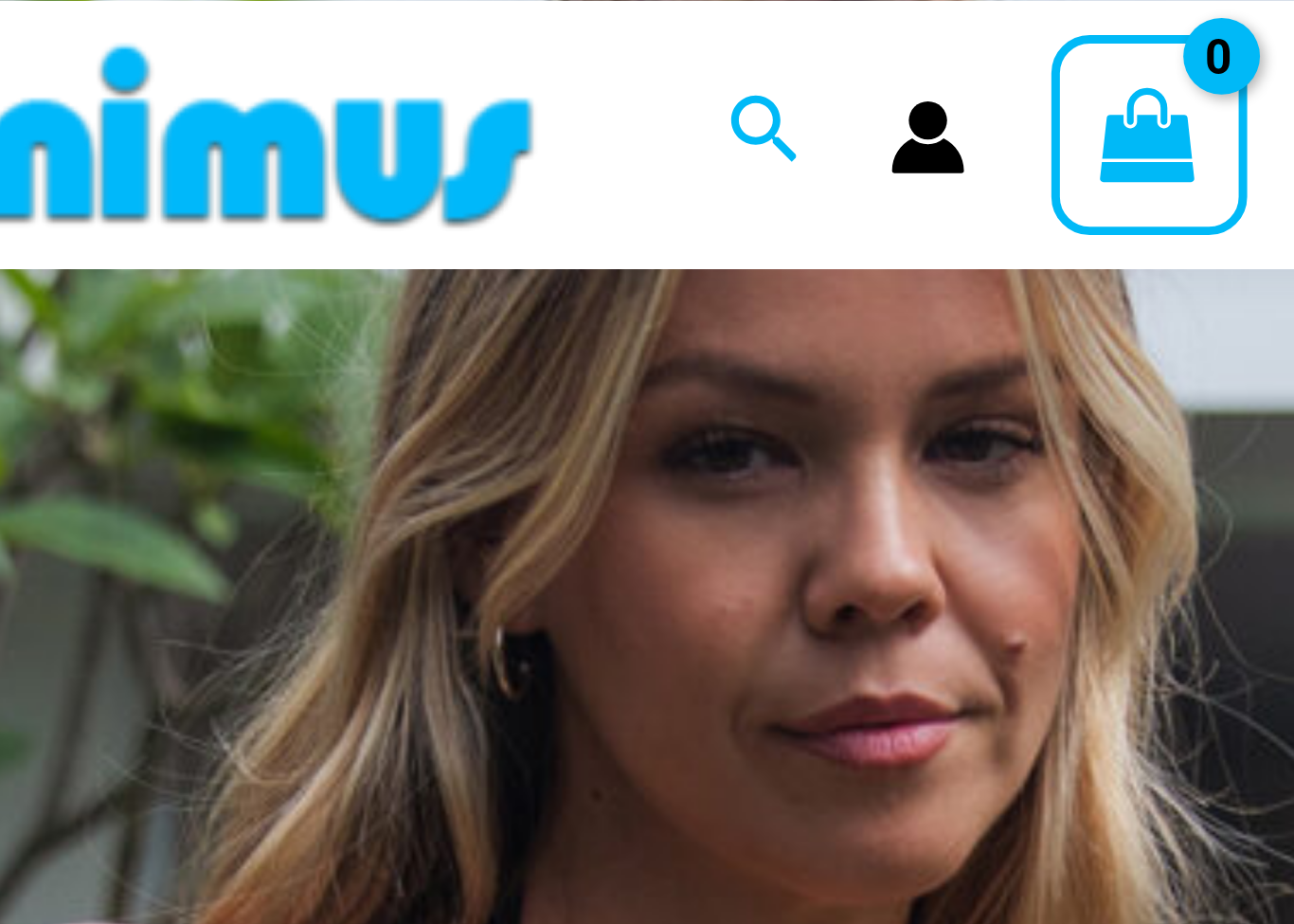
scroll to position [228, 0]
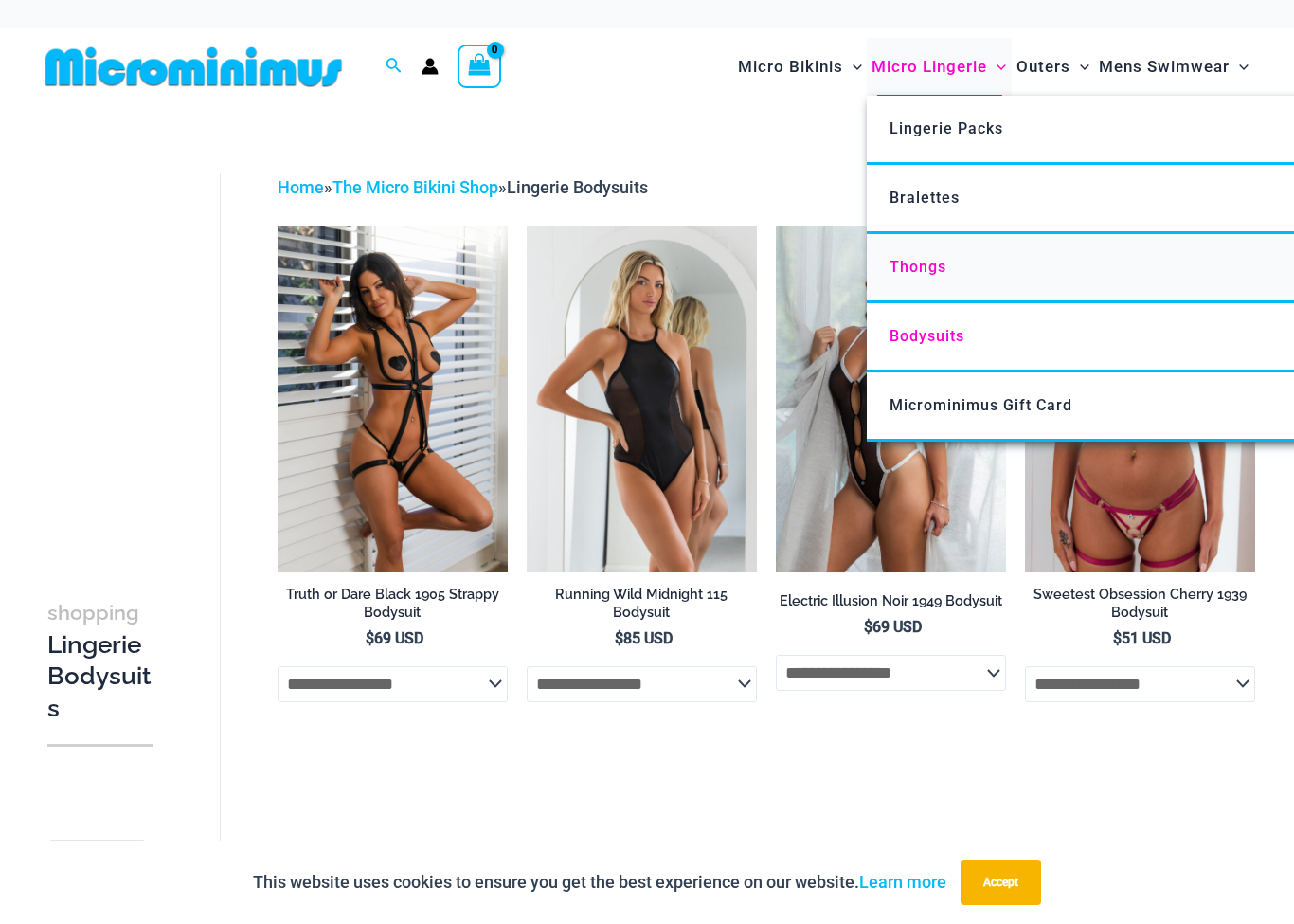
click at [934, 266] on span "Thongs" at bounding box center [918, 266] width 57 height 18
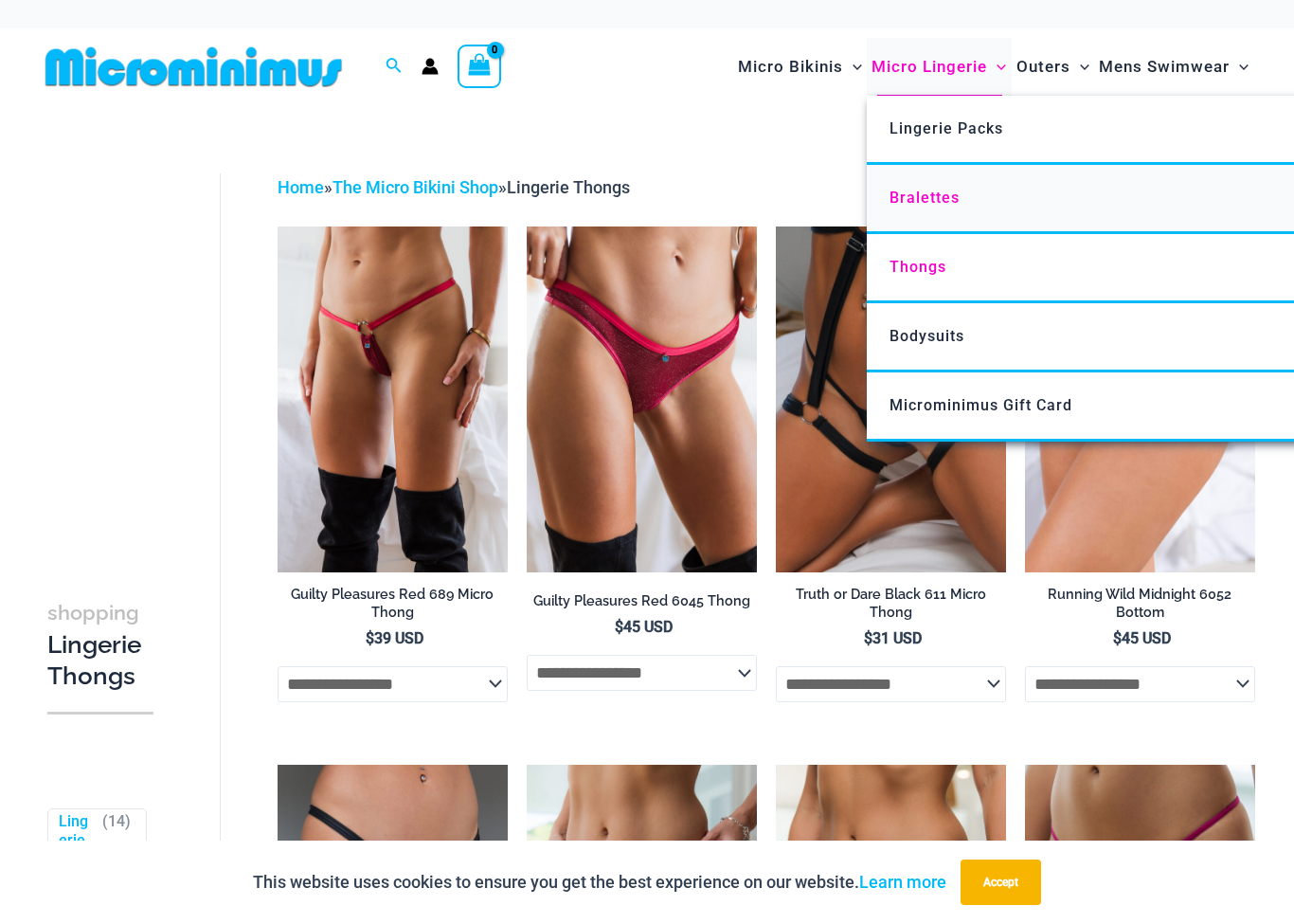
click at [945, 210] on link "Bralettes" at bounding box center [1148, 199] width 564 height 69
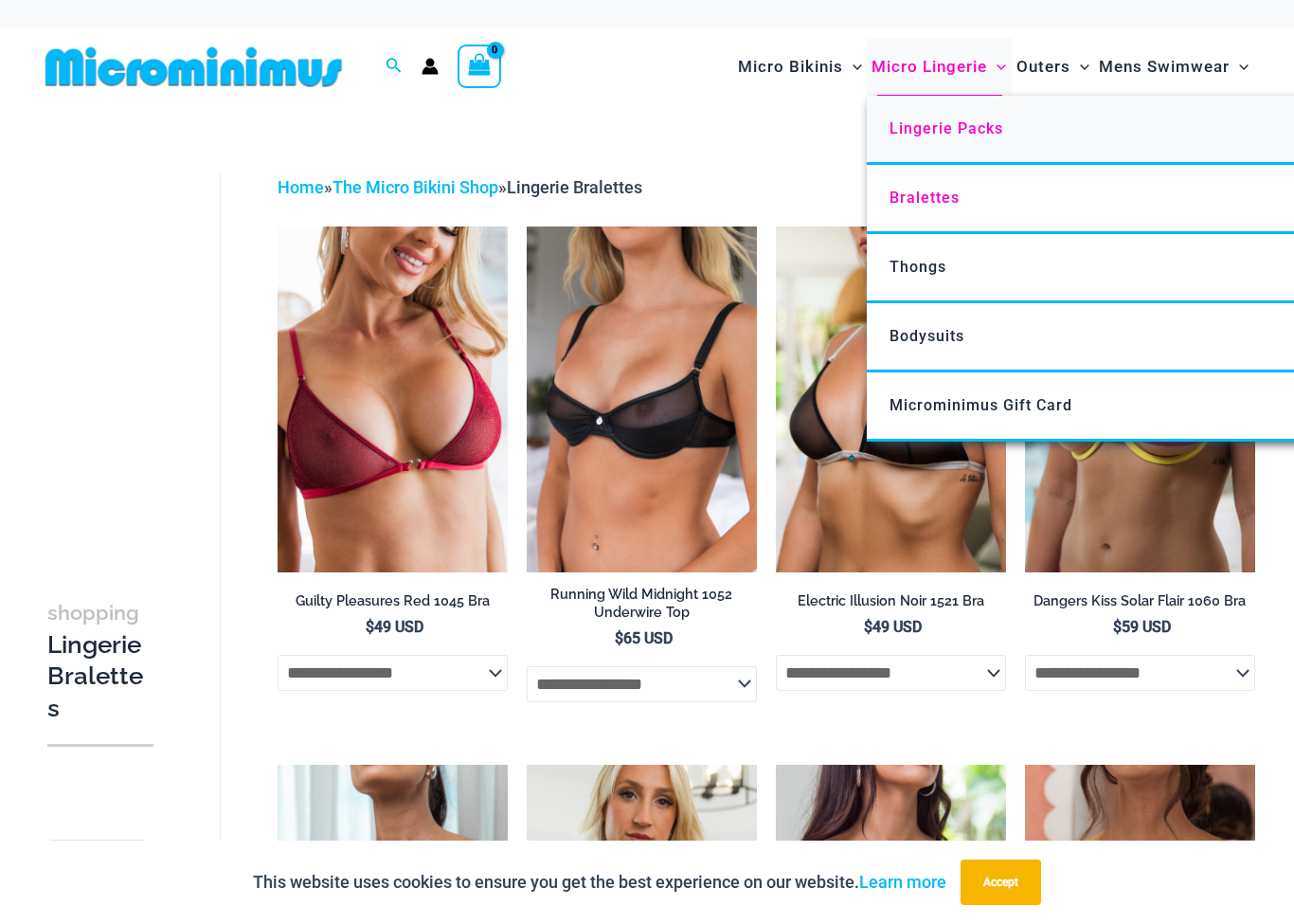
click at [974, 140] on link "Lingerie Packs" at bounding box center [1148, 130] width 564 height 69
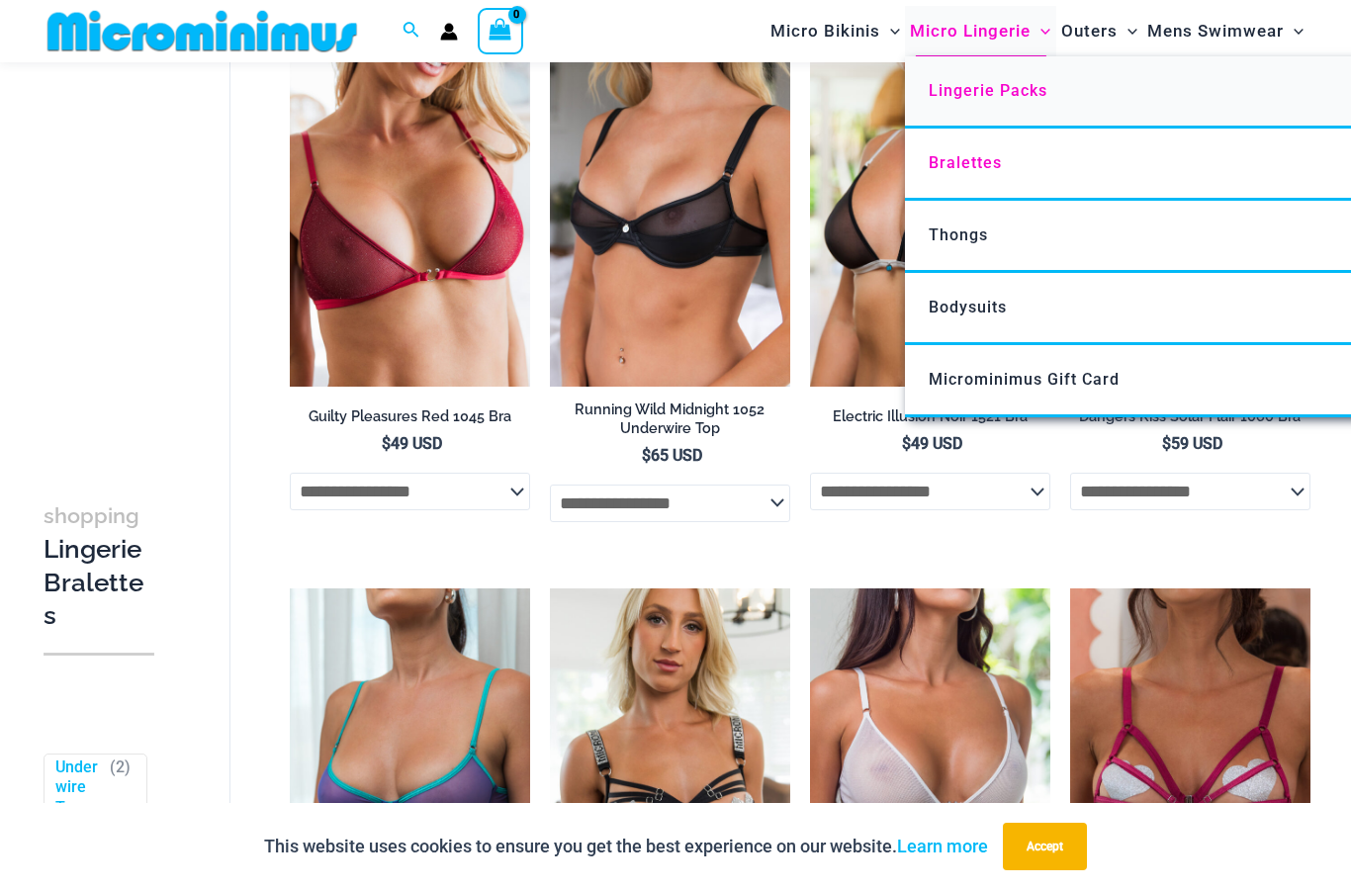
scroll to position [27, 7]
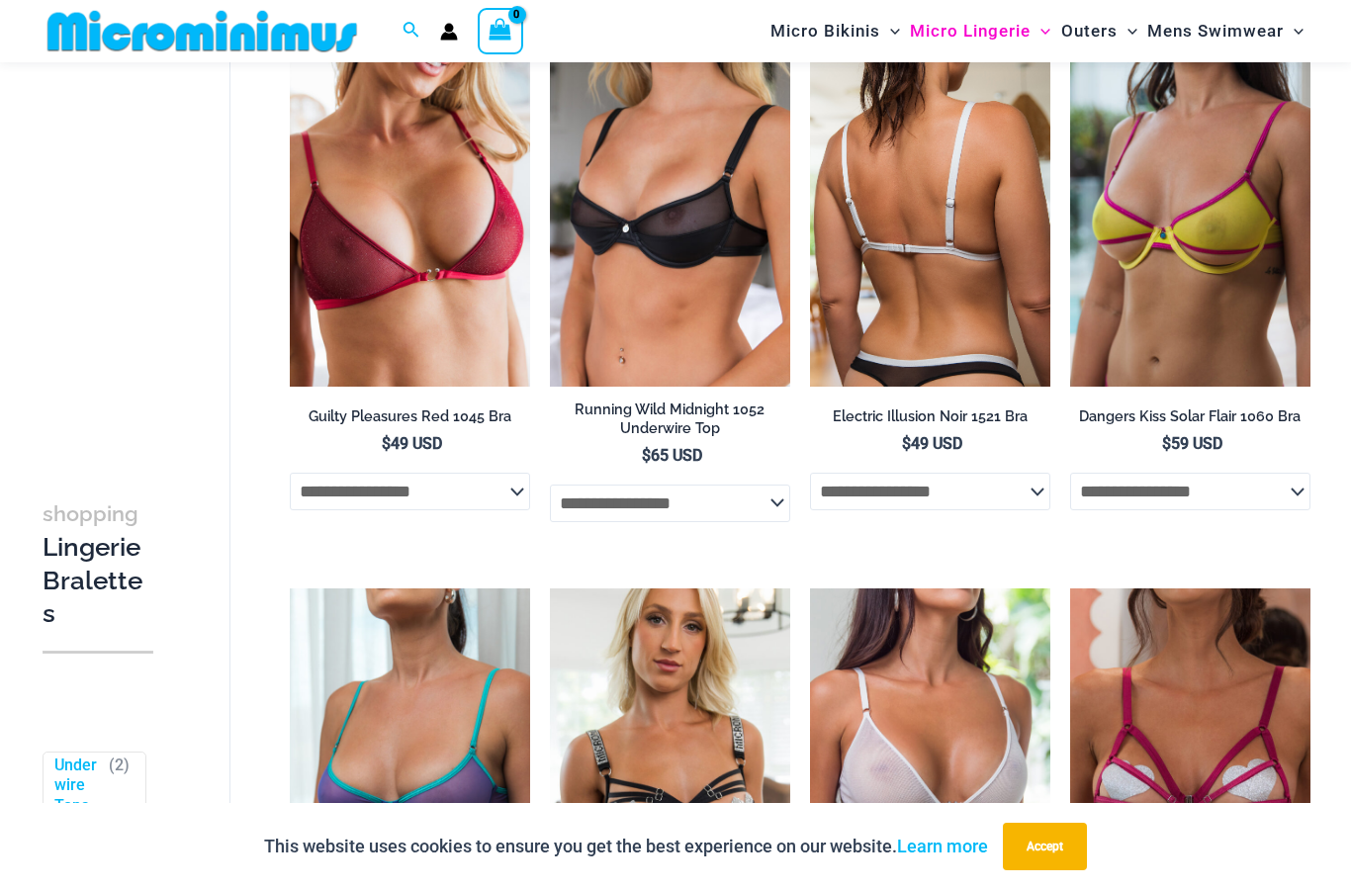
click at [975, 211] on img at bounding box center [930, 206] width 240 height 361
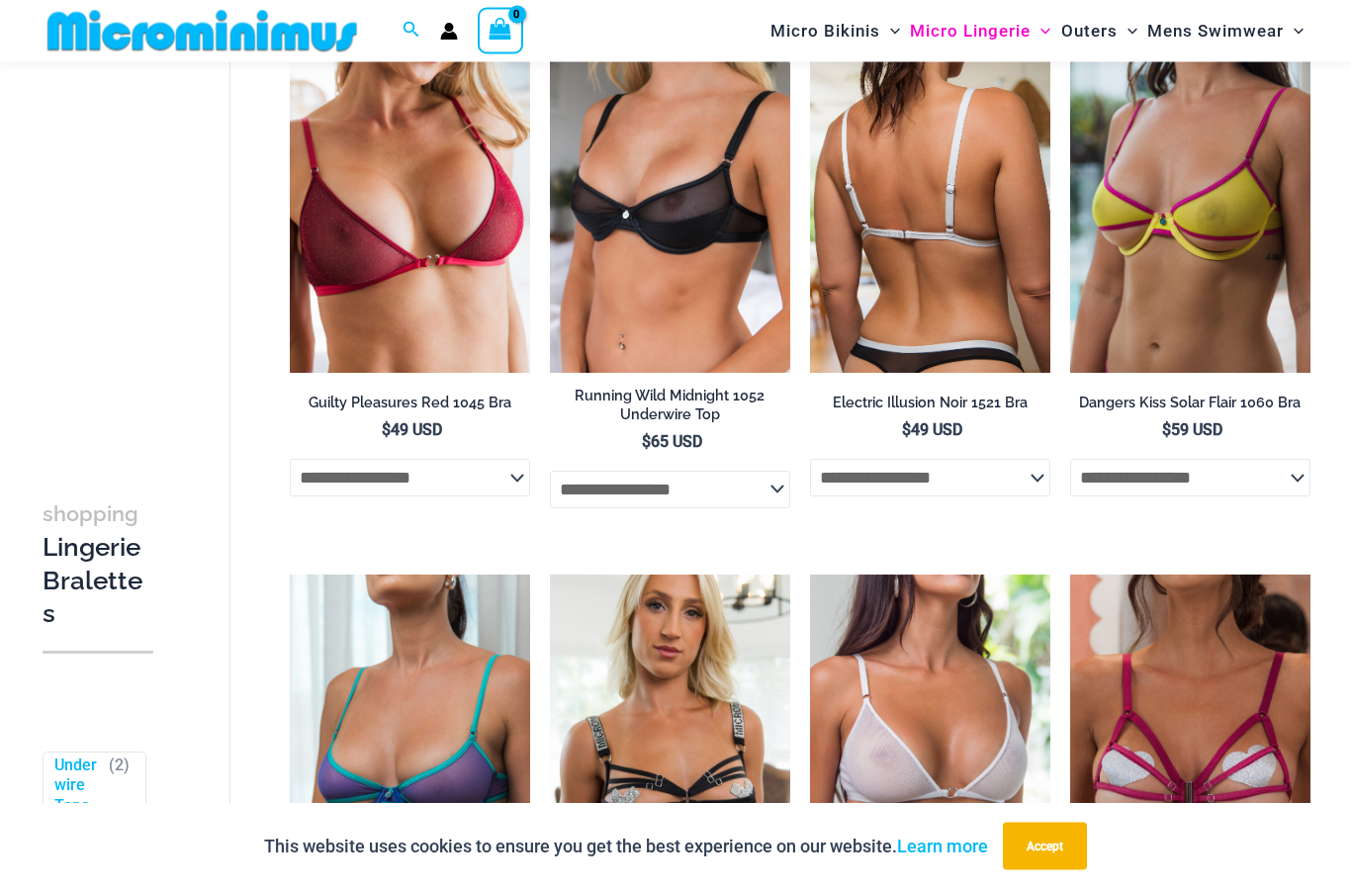
scroll to position [207, 0]
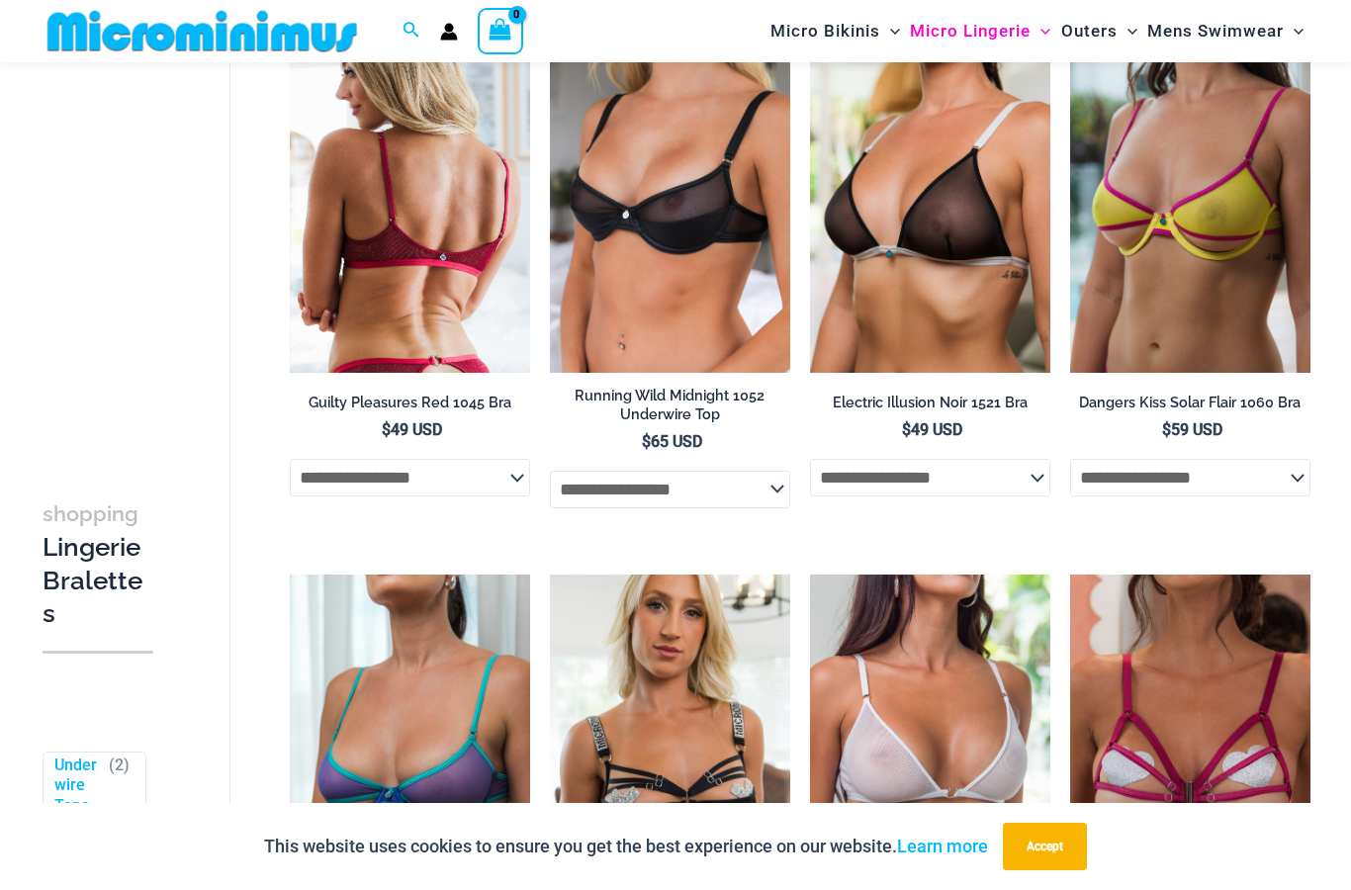
click at [355, 262] on img at bounding box center [410, 192] width 240 height 361
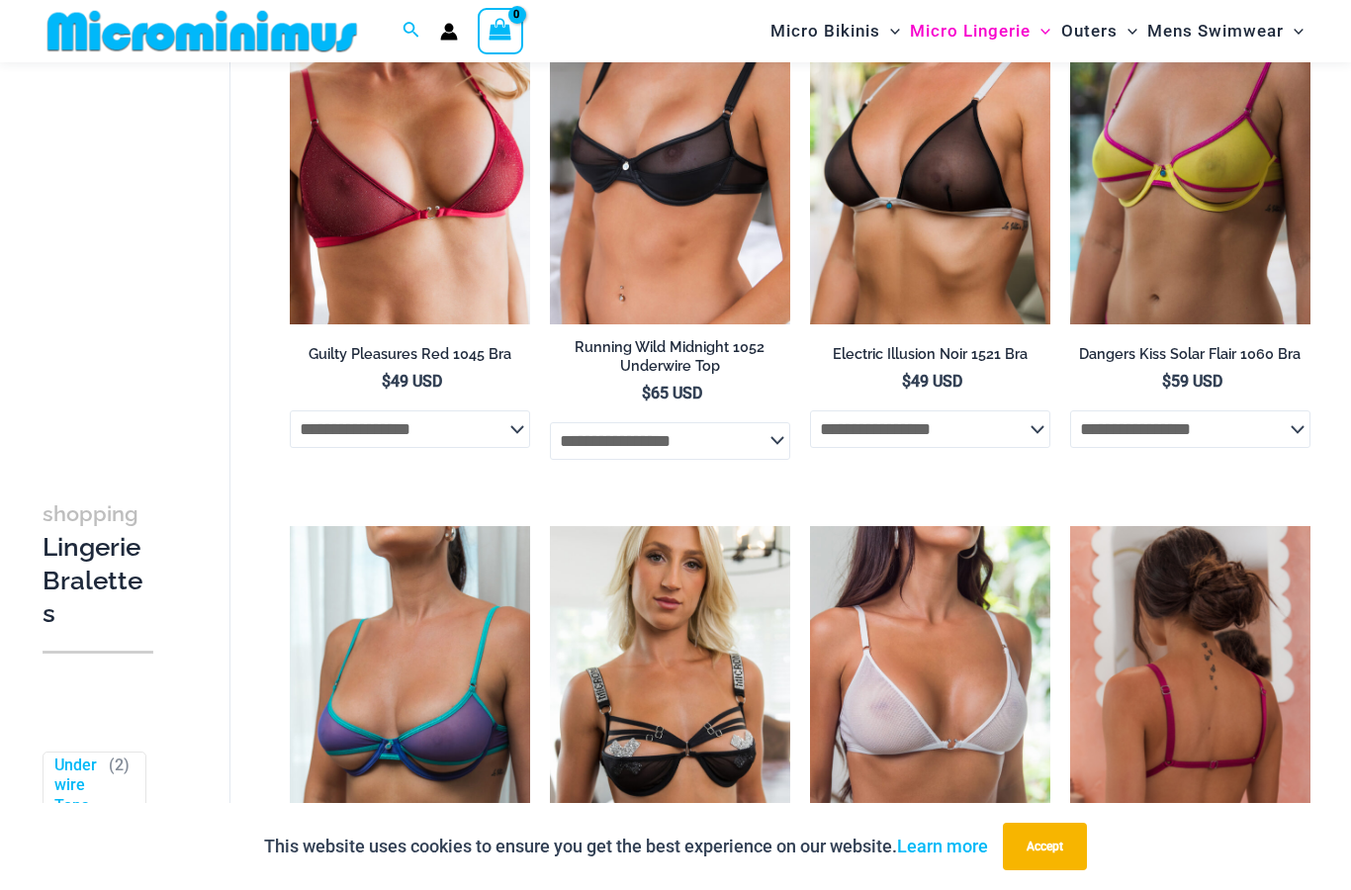
scroll to position [166, 0]
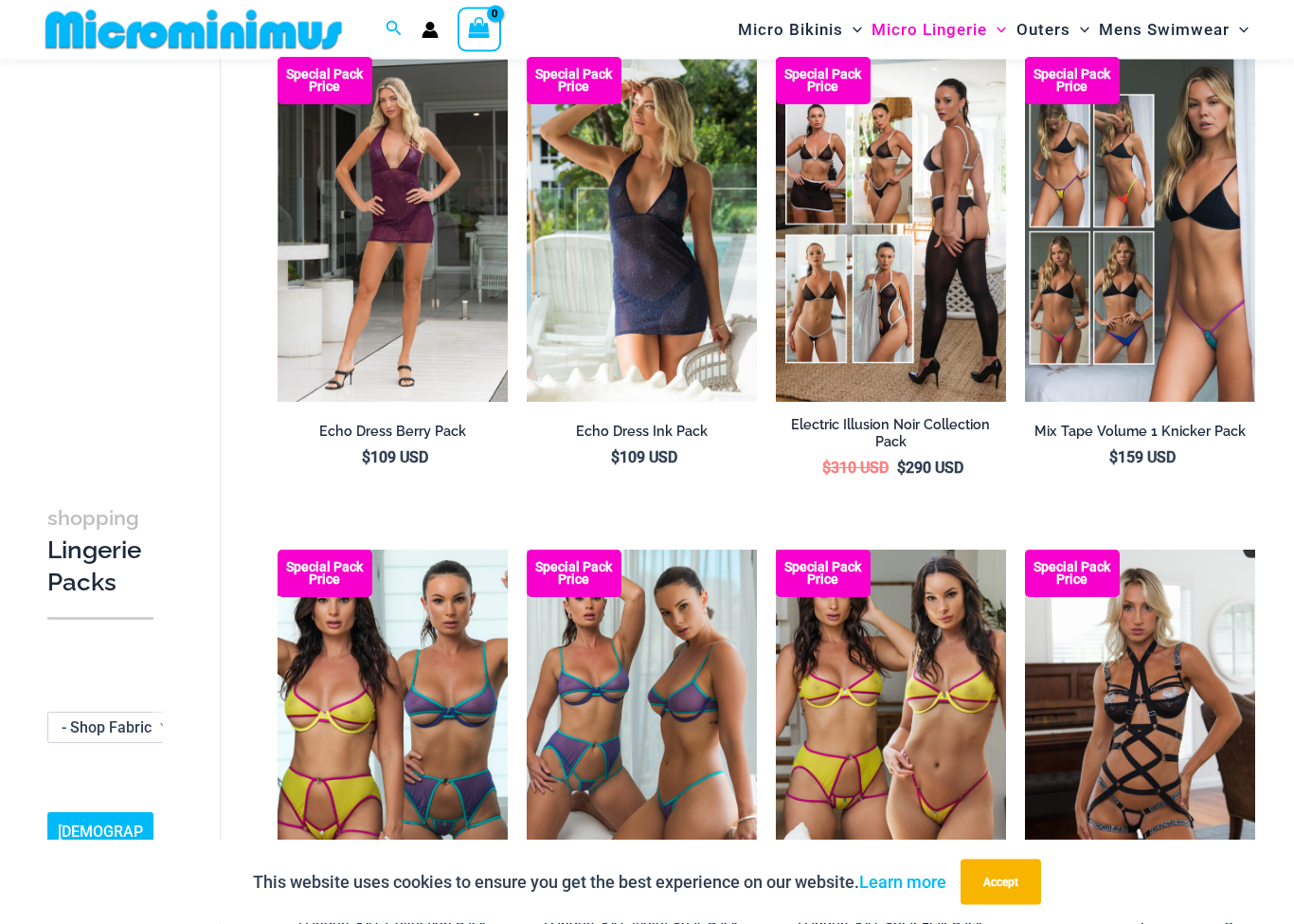
scroll to position [632, 0]
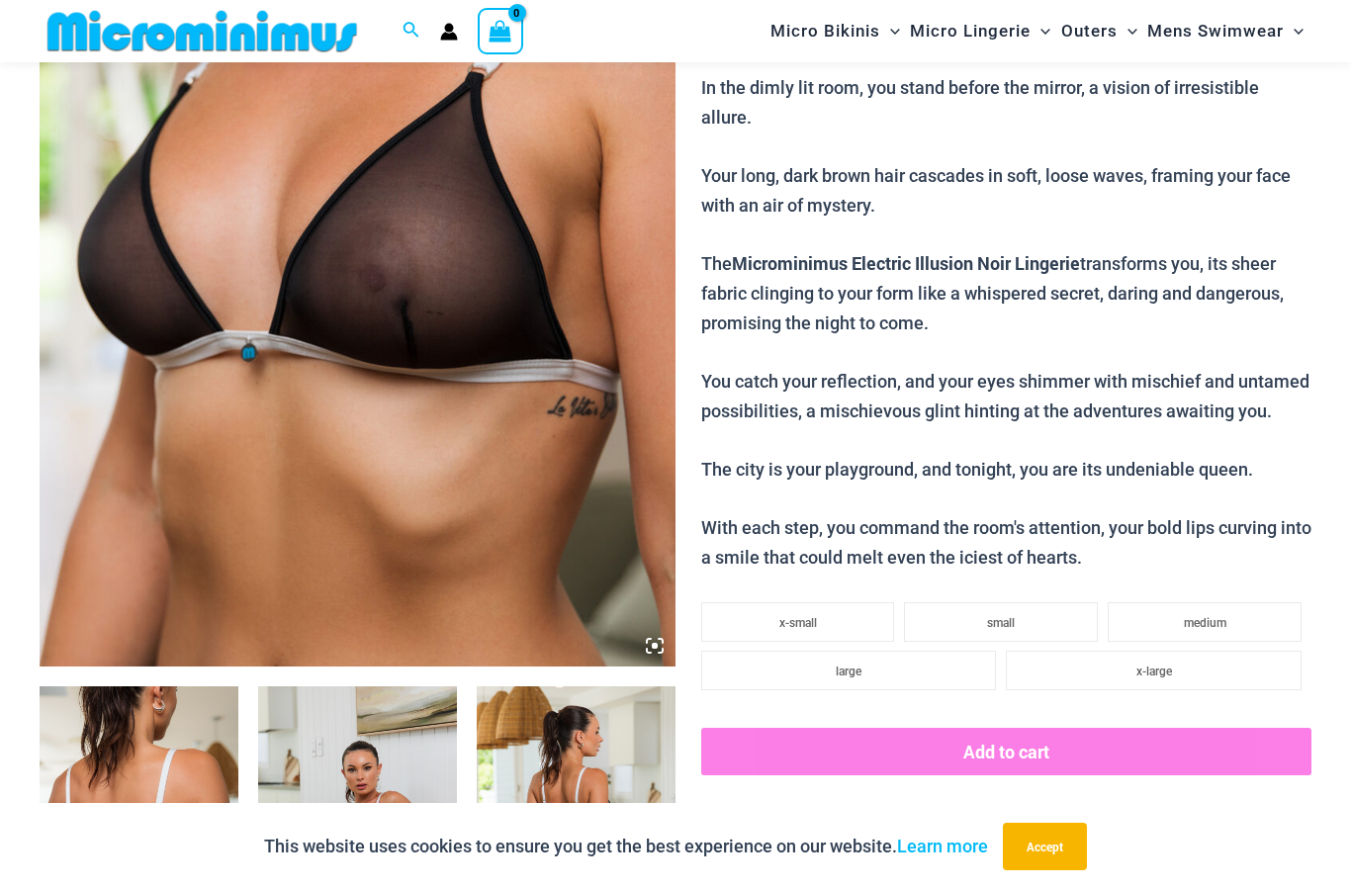
scroll to position [467, 0]
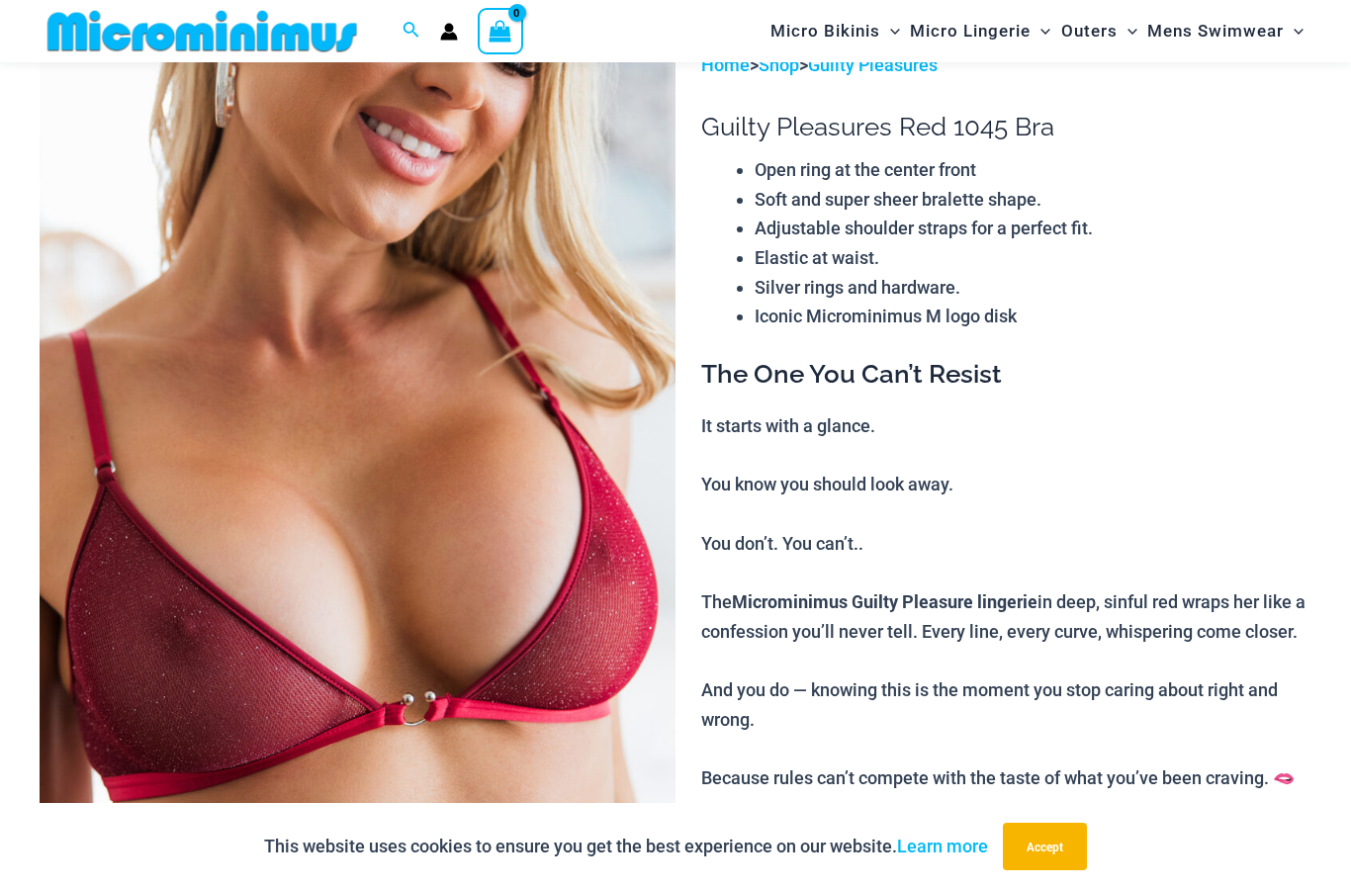
scroll to position [24, 0]
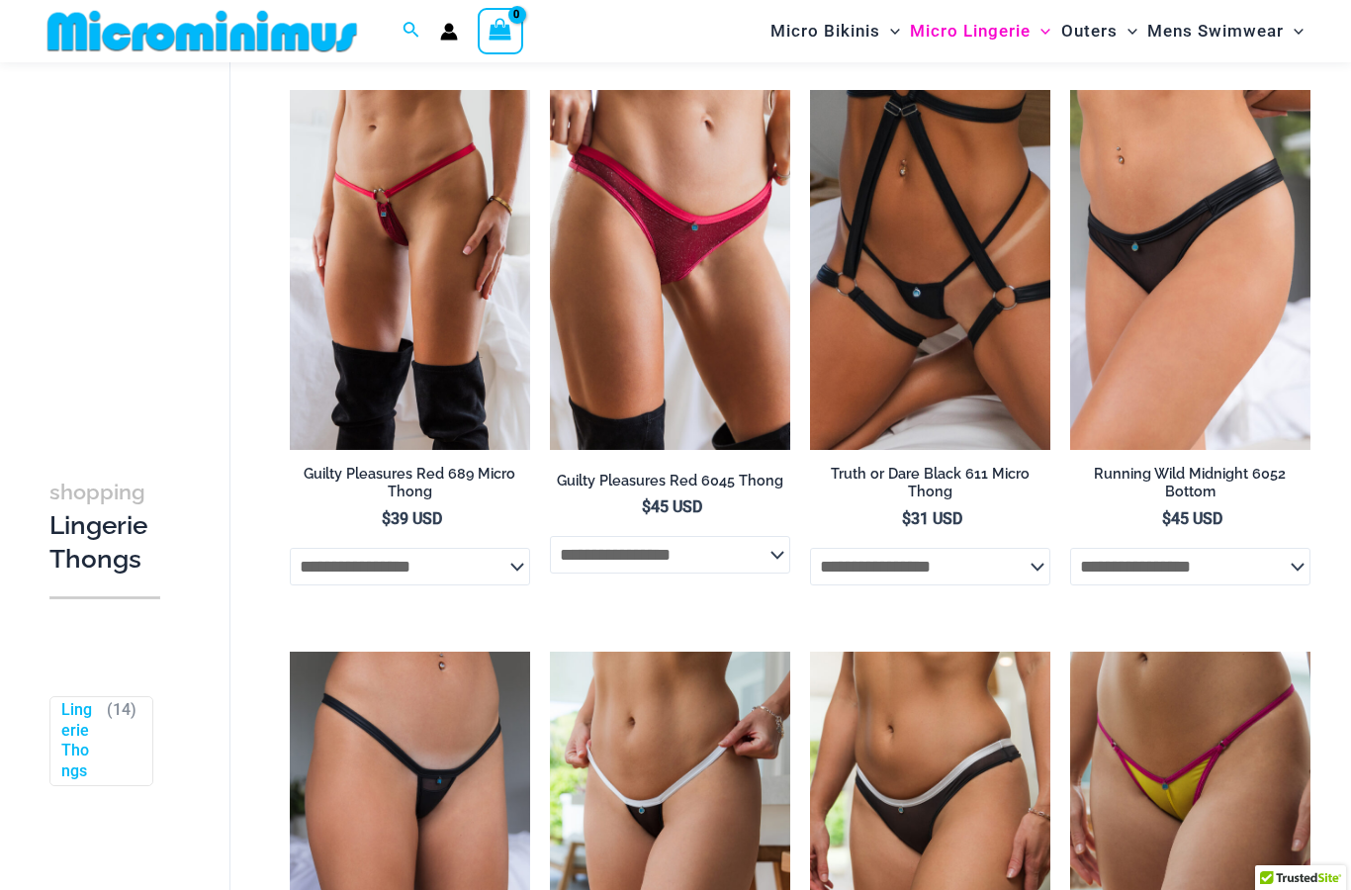
scroll to position [130, 0]
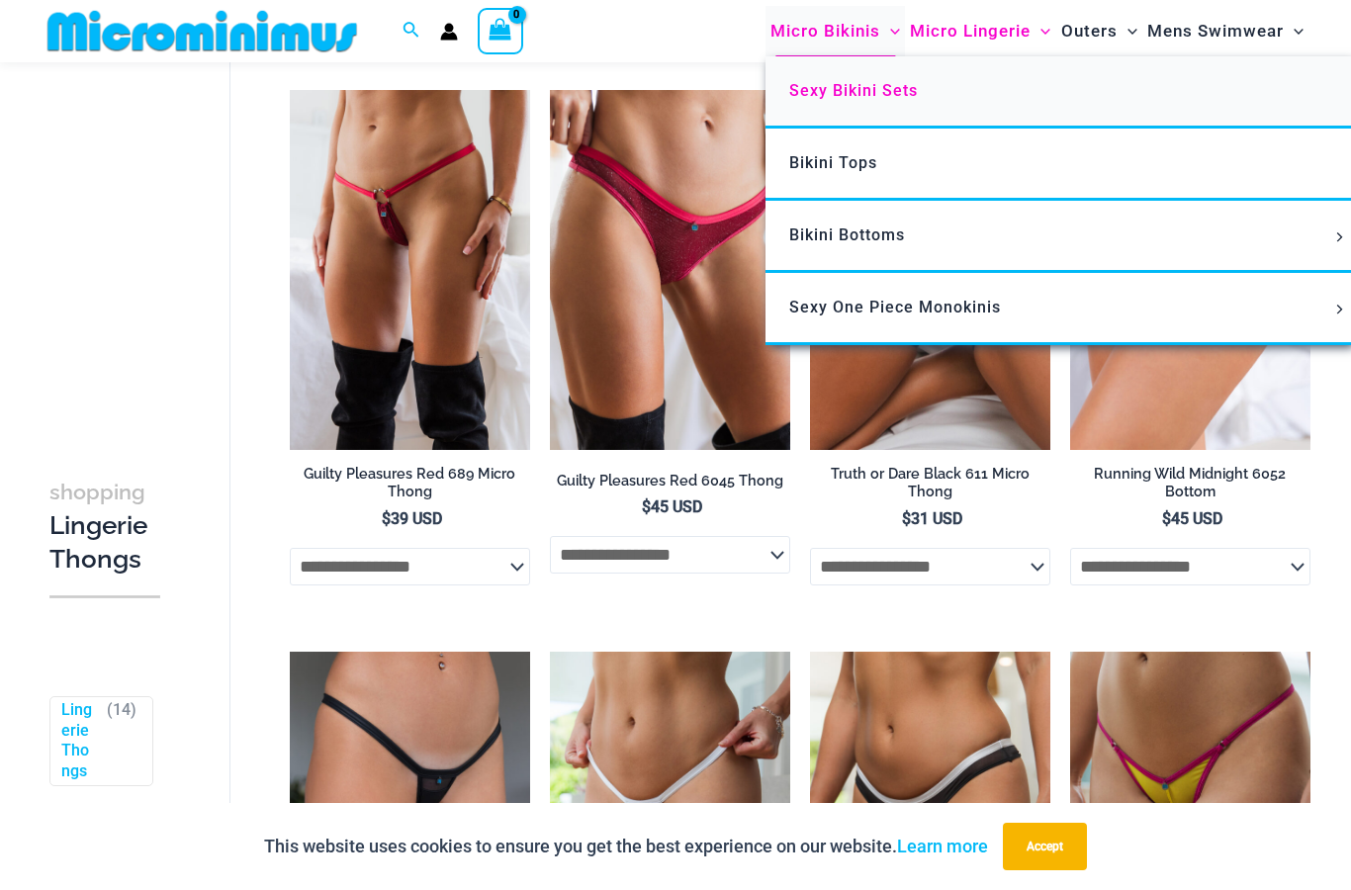
click at [898, 95] on span "Sexy Bikini Sets" at bounding box center [853, 90] width 129 height 19
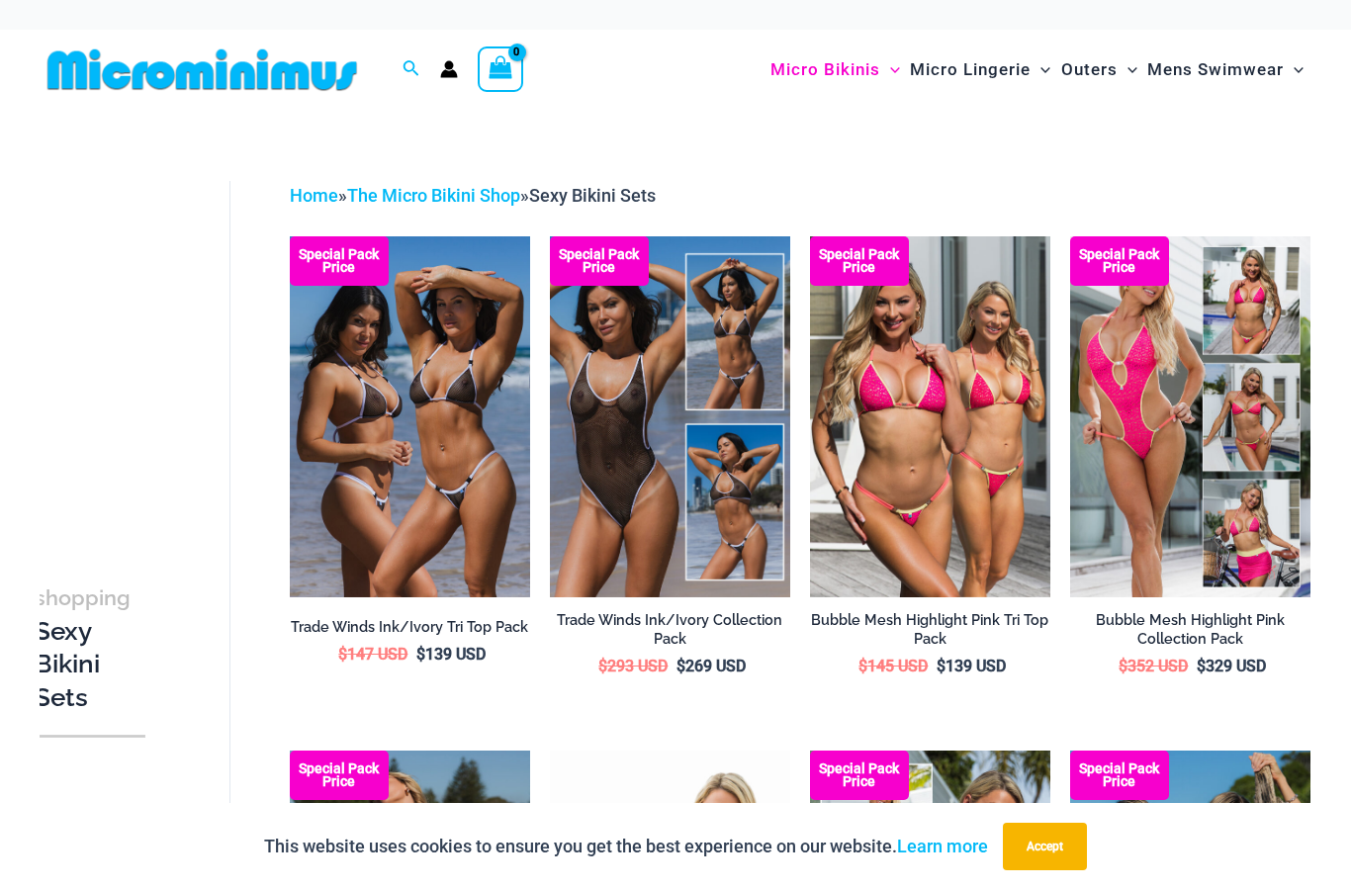
scroll to position [46, 18]
click at [123, 77] on img at bounding box center [202, 69] width 325 height 45
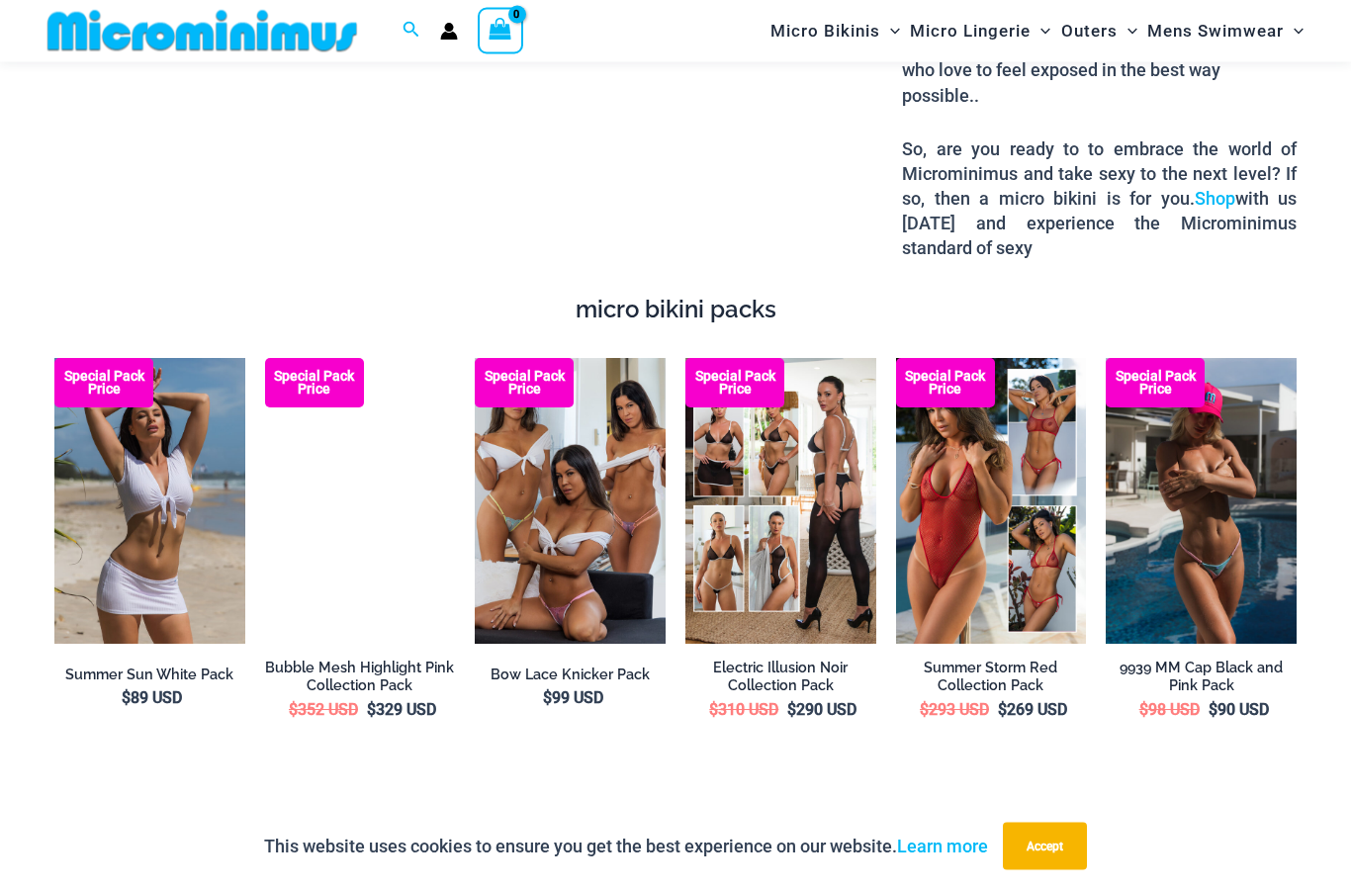
scroll to position [3039, 0]
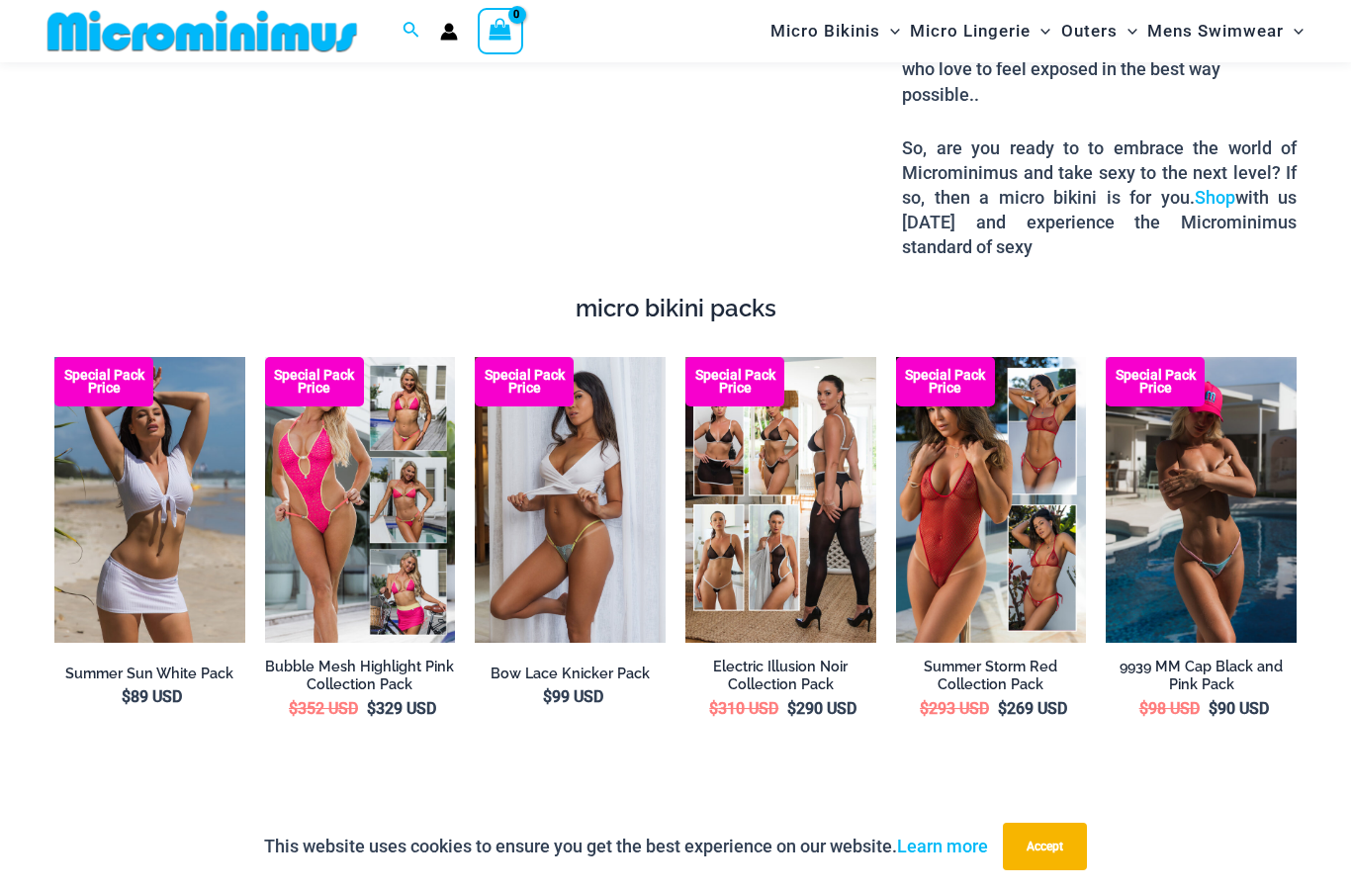
click at [590, 480] on img at bounding box center [570, 500] width 191 height 286
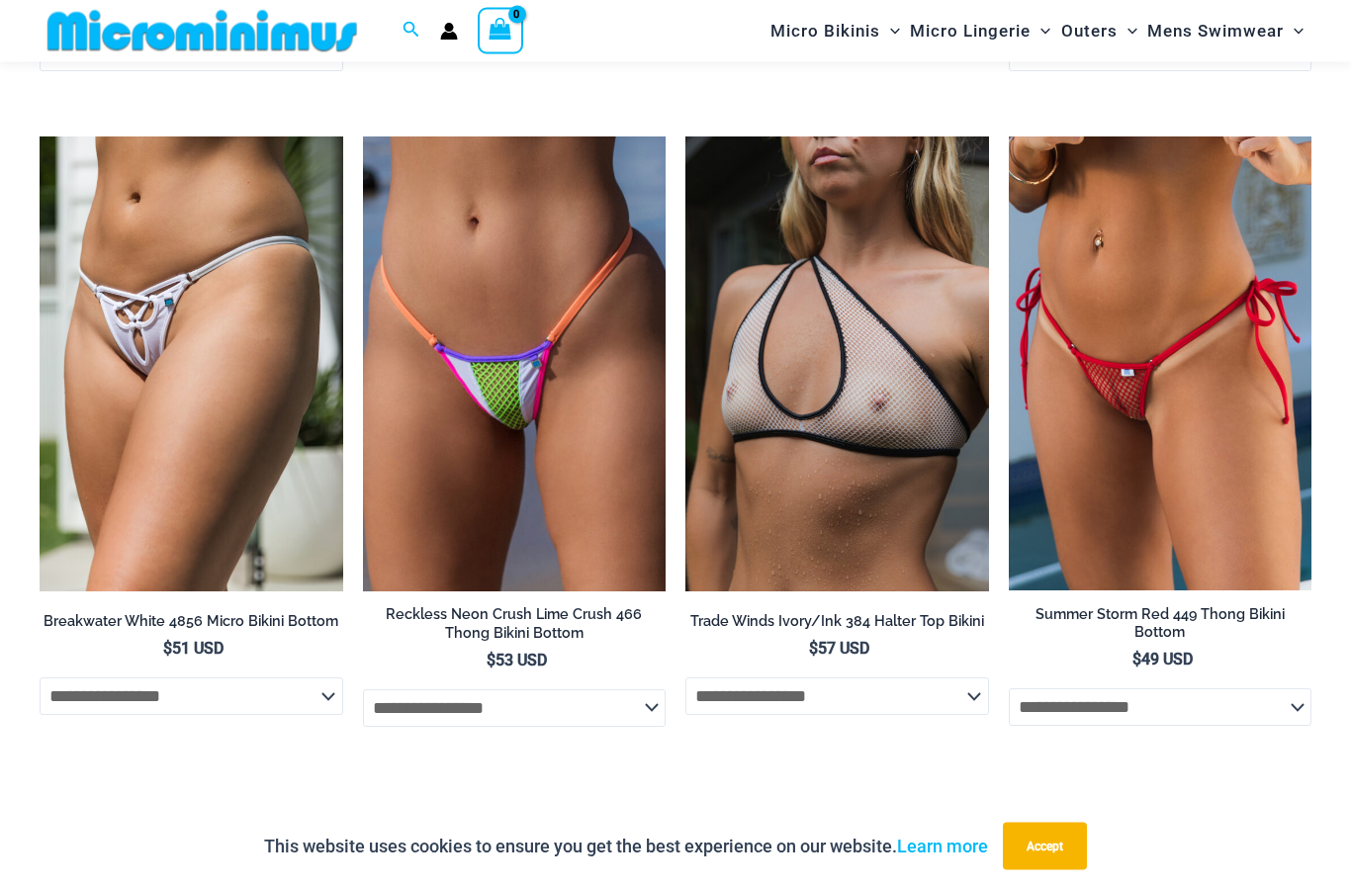
scroll to position [5940, 0]
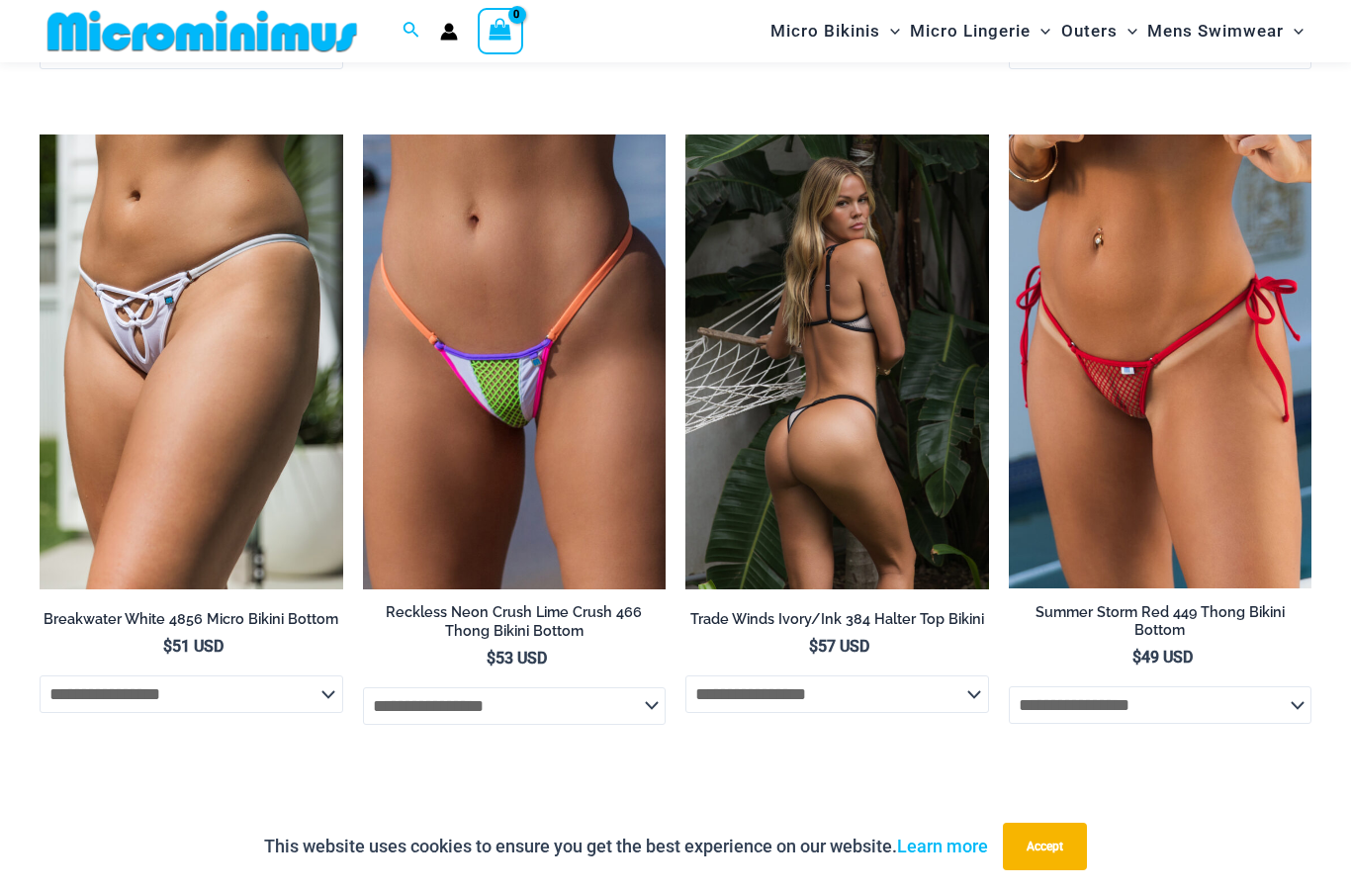
click at [892, 391] on img at bounding box center [838, 362] width 304 height 455
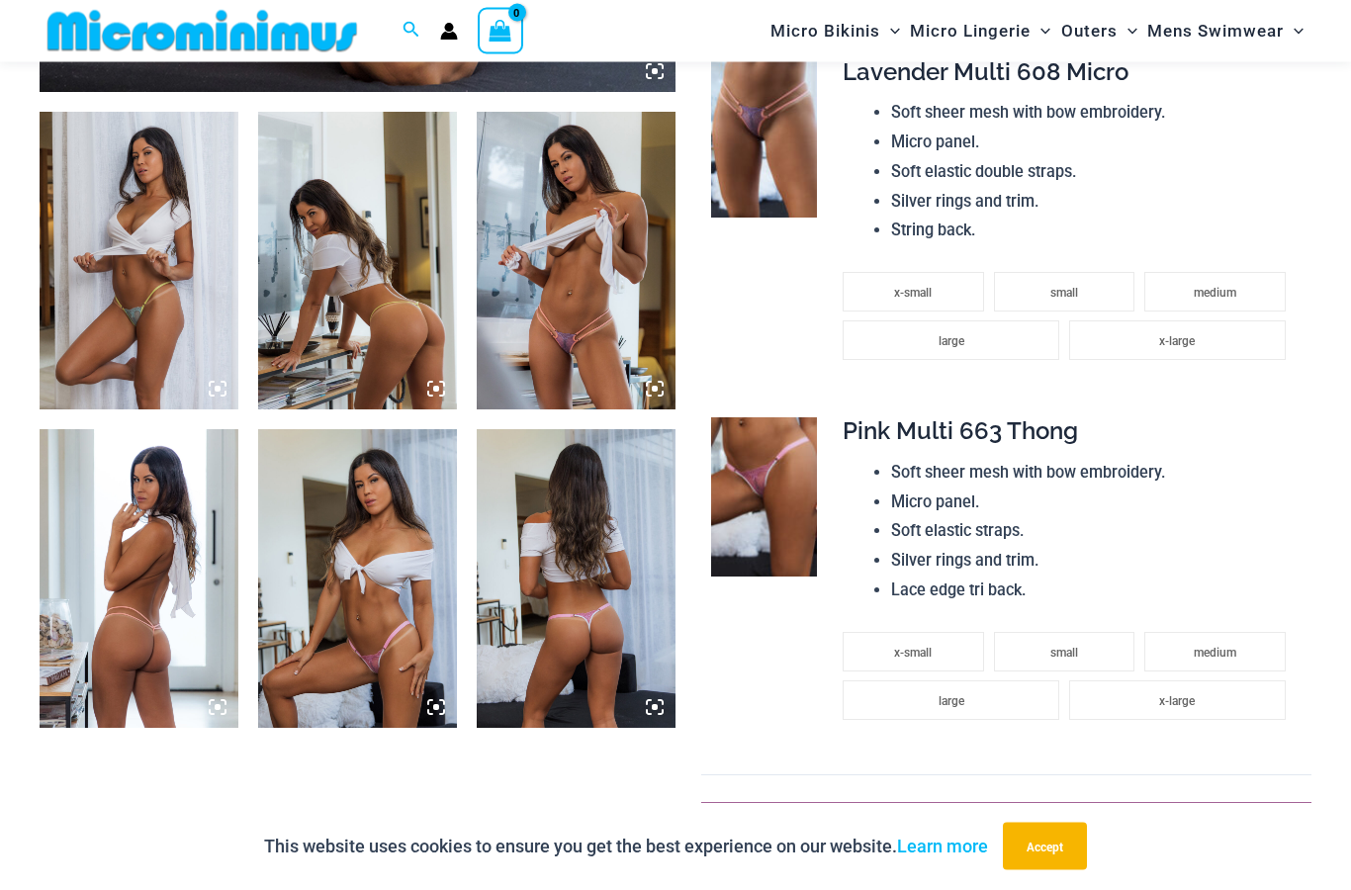
click at [557, 327] on img at bounding box center [576, 262] width 199 height 298
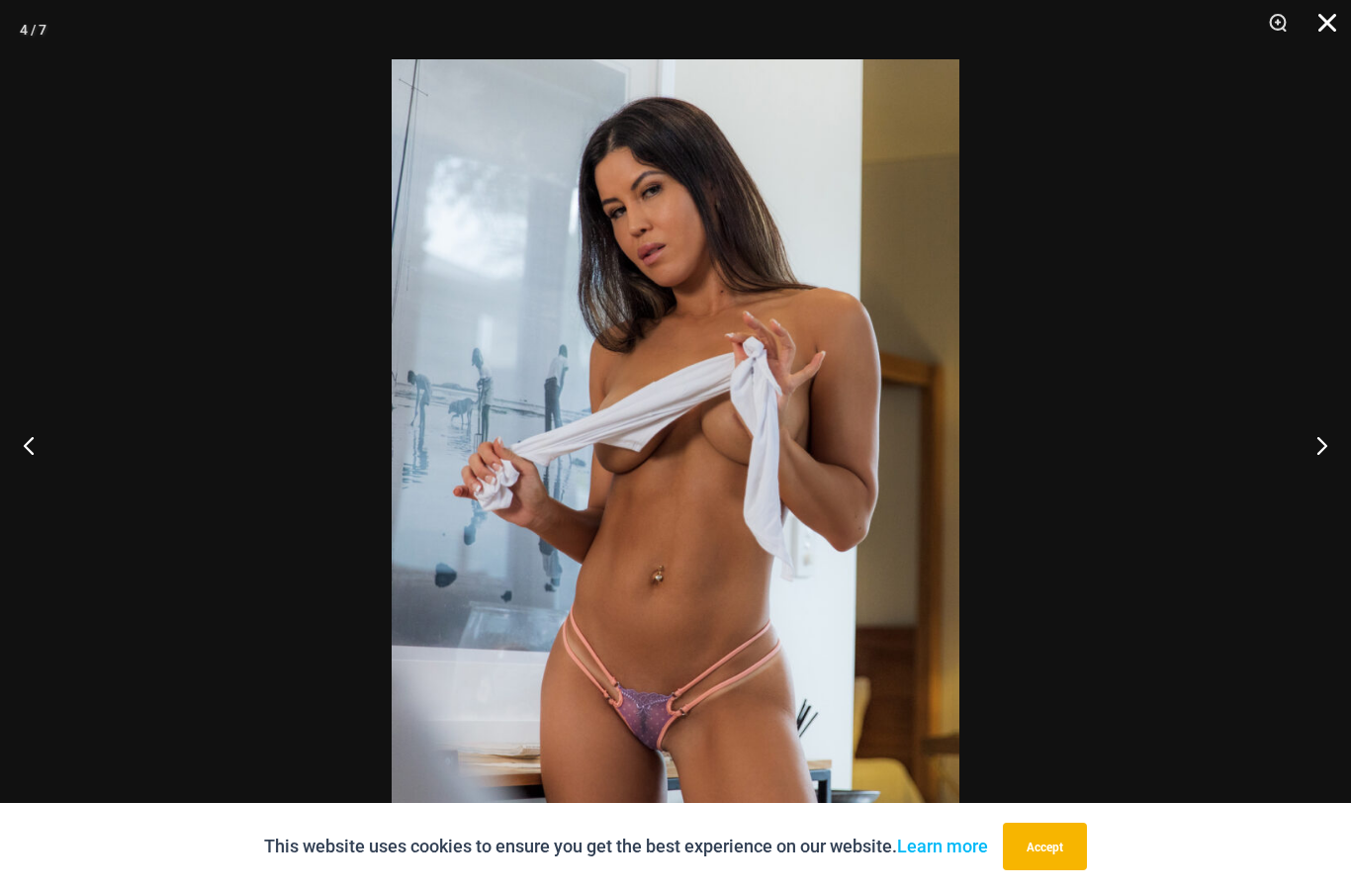
click at [1334, 15] on button "Close" at bounding box center [1320, 29] width 49 height 59
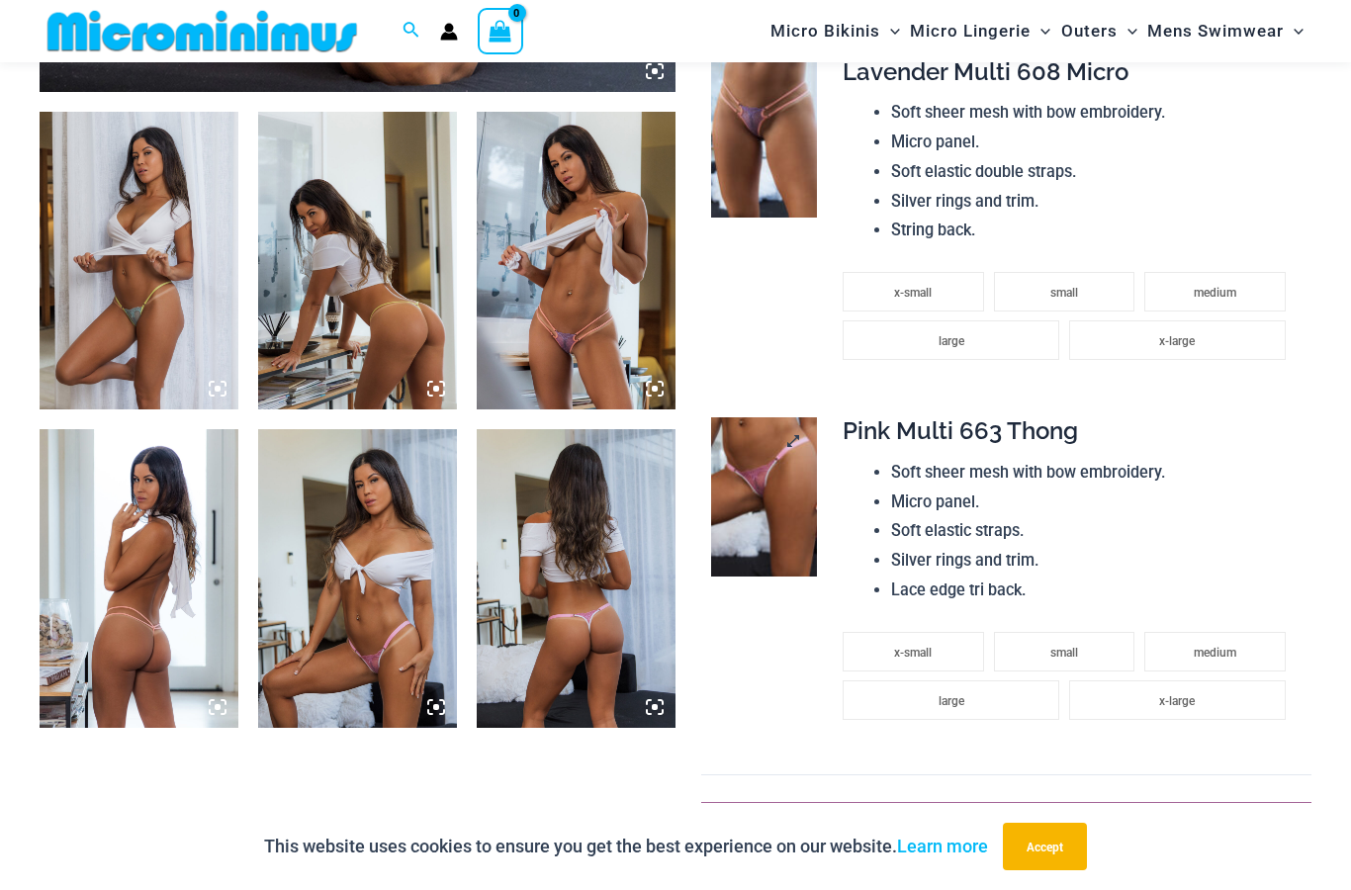
click at [764, 496] on img at bounding box center [764, 496] width 106 height 159
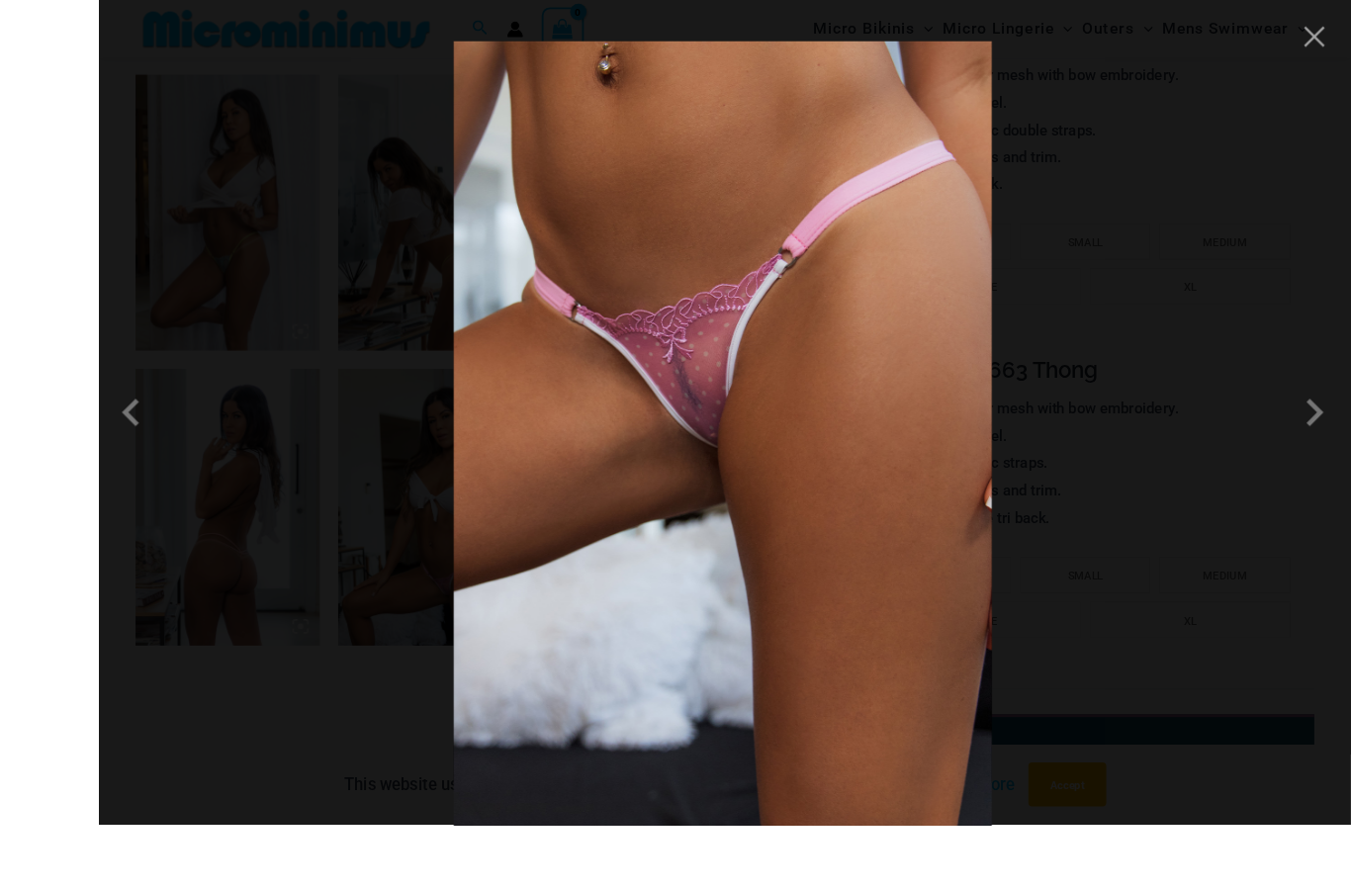
scroll to position [1091, 0]
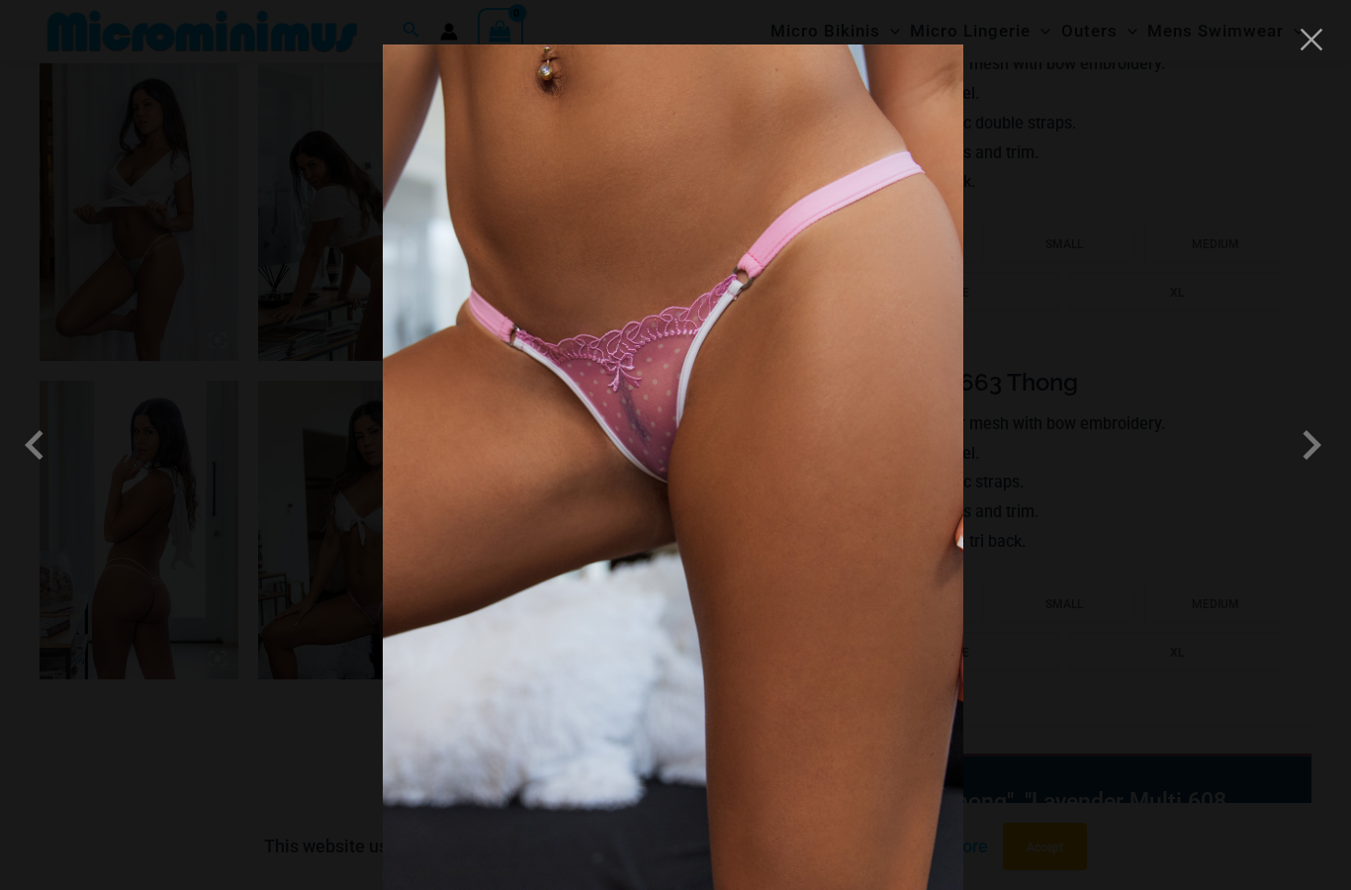
click at [1333, 22] on div at bounding box center [675, 445] width 1351 height 890
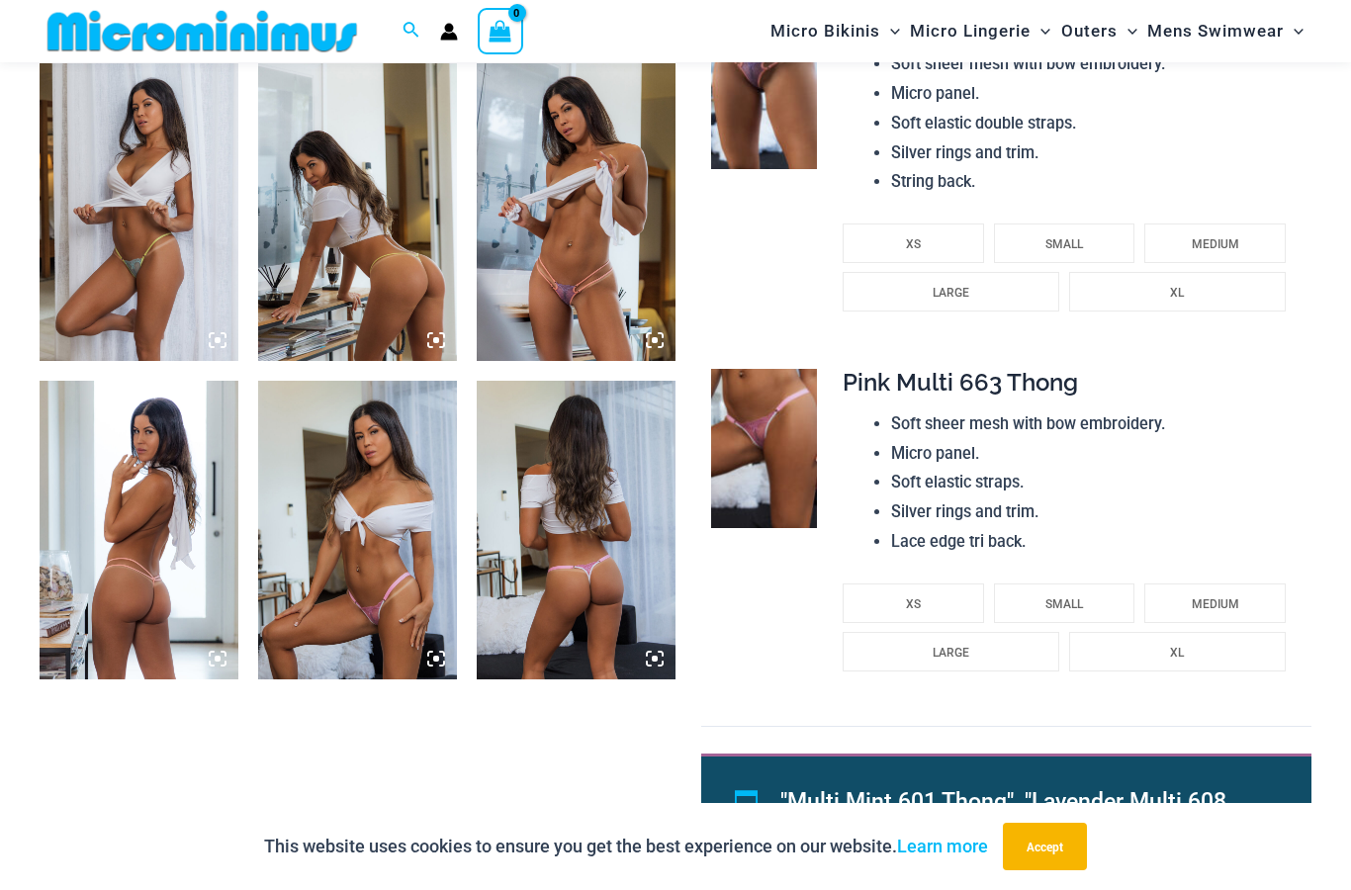
scroll to position [1039, 0]
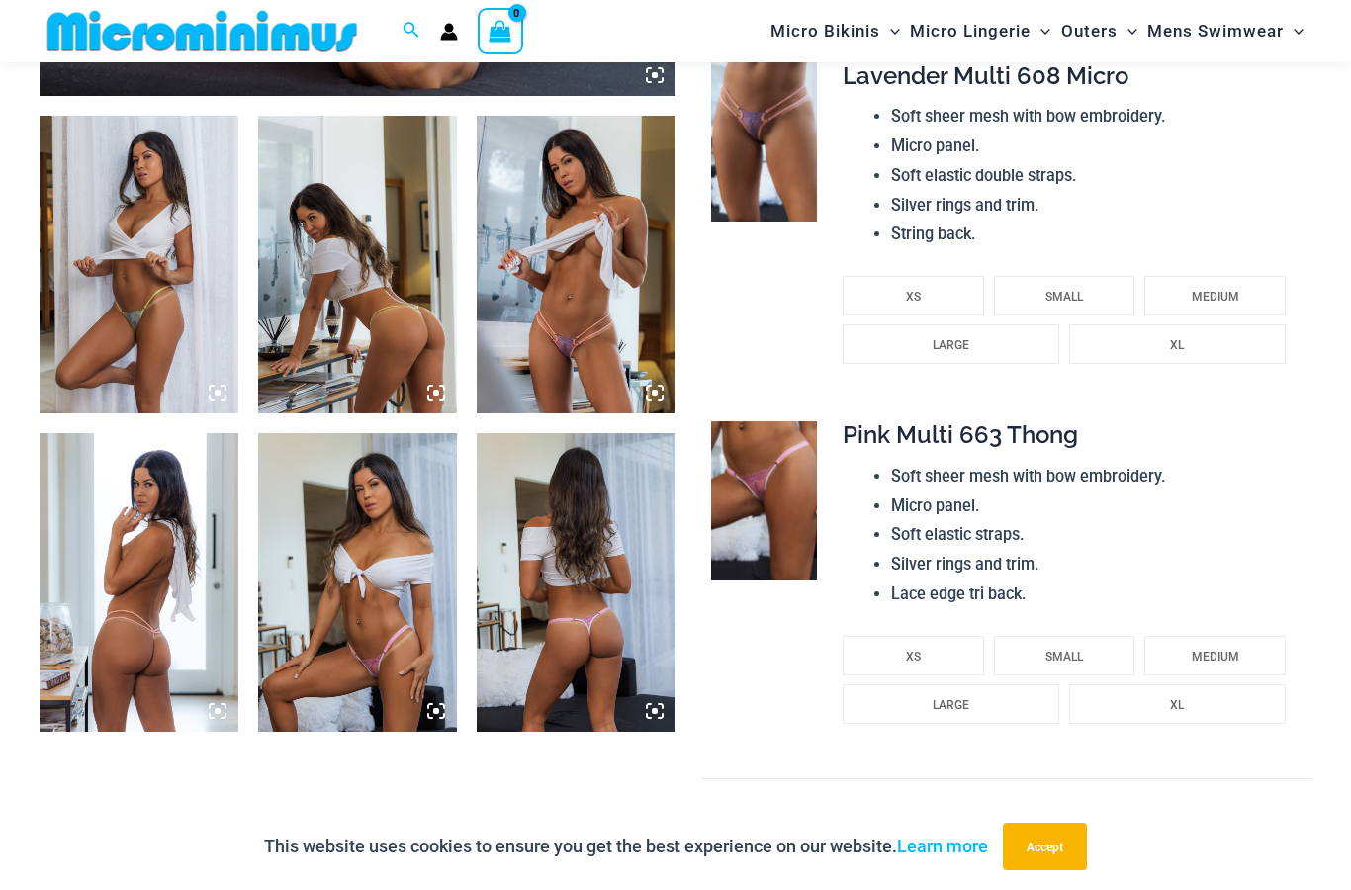
click at [1136, 193] on li "Silver rings and trim." at bounding box center [1093, 206] width 405 height 30
click at [764, 176] on img at bounding box center [764, 141] width 106 height 159
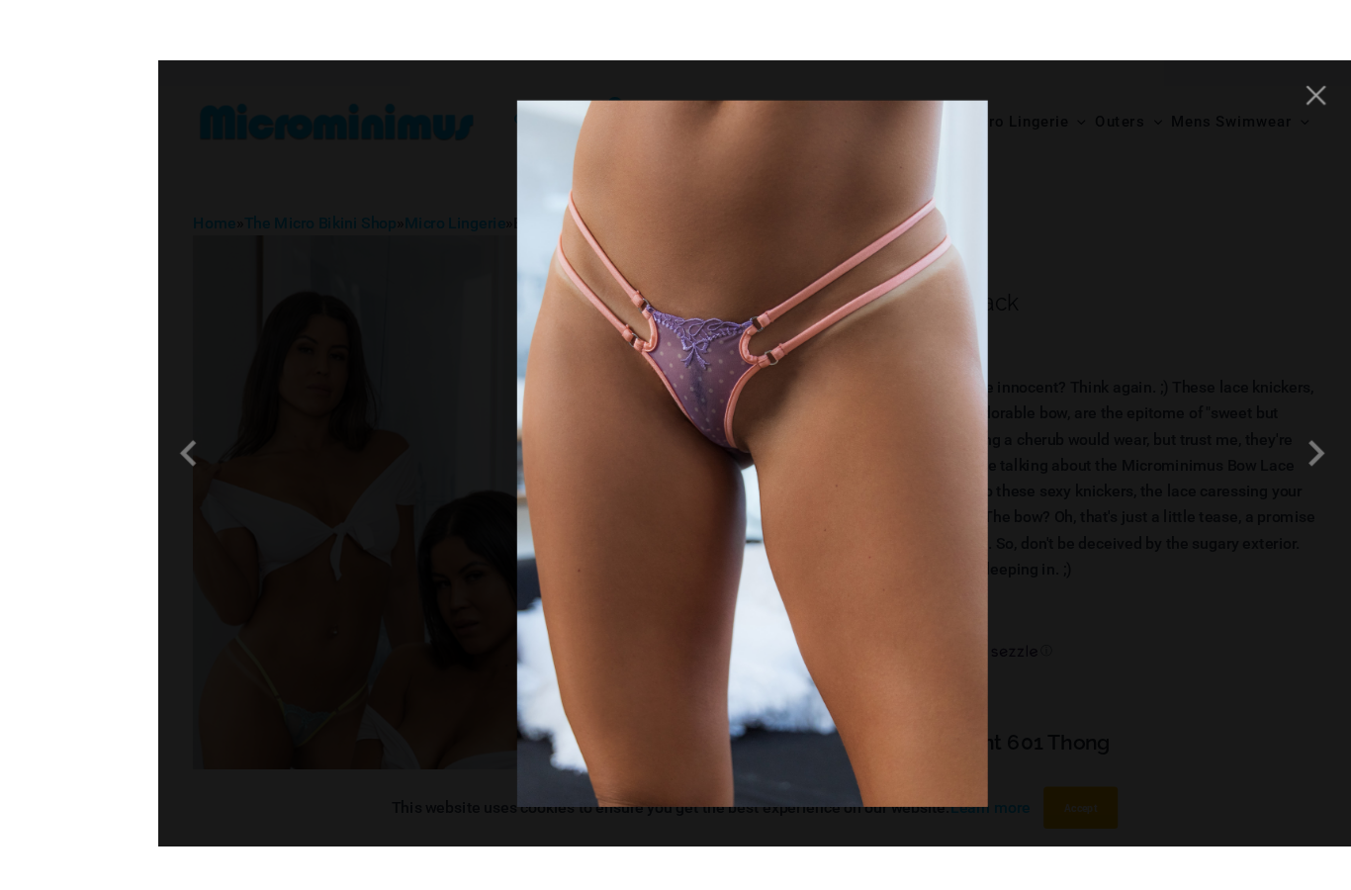
scroll to position [20, 0]
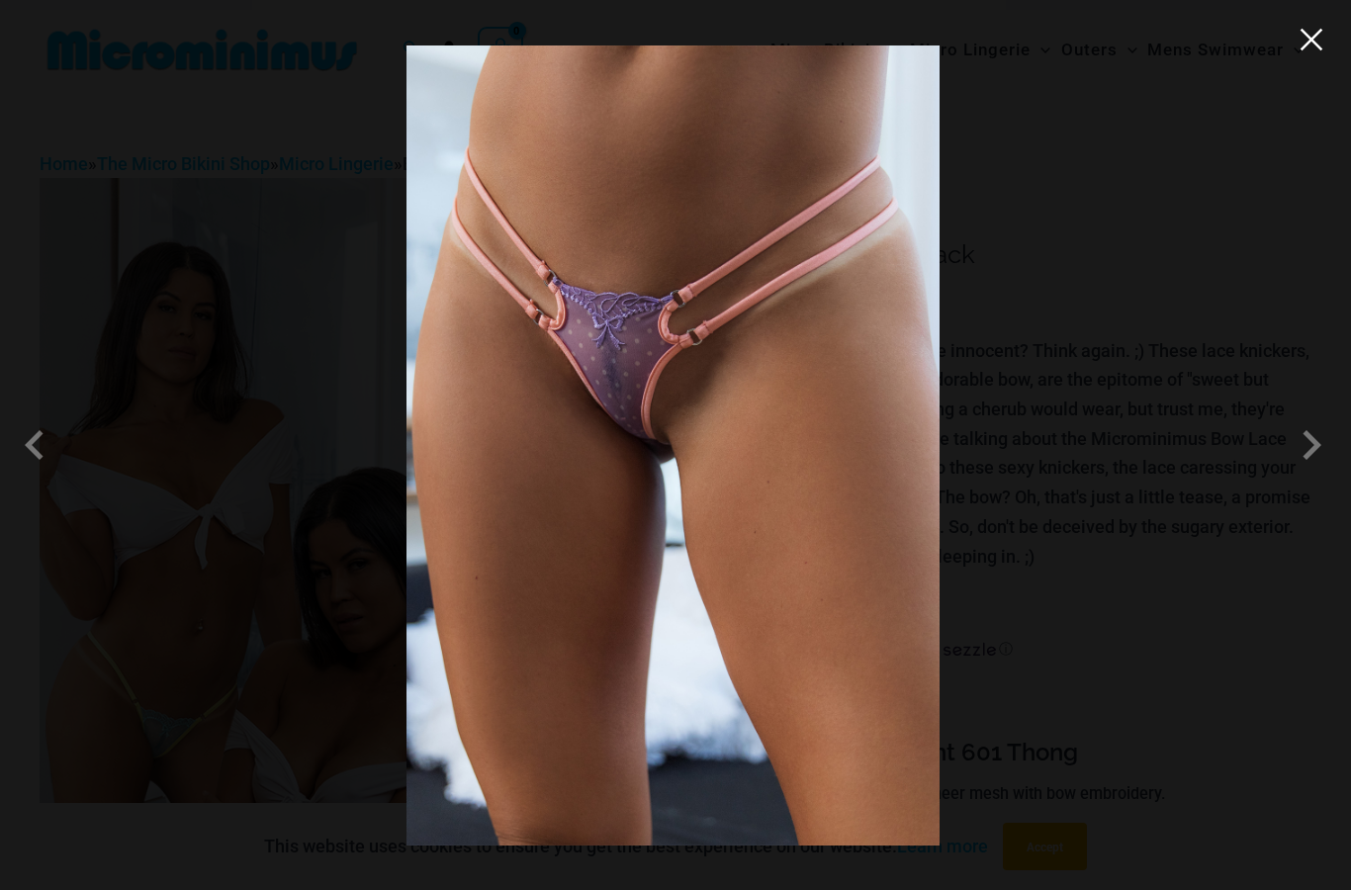
click at [1325, 37] on button "Close" at bounding box center [1312, 40] width 30 height 30
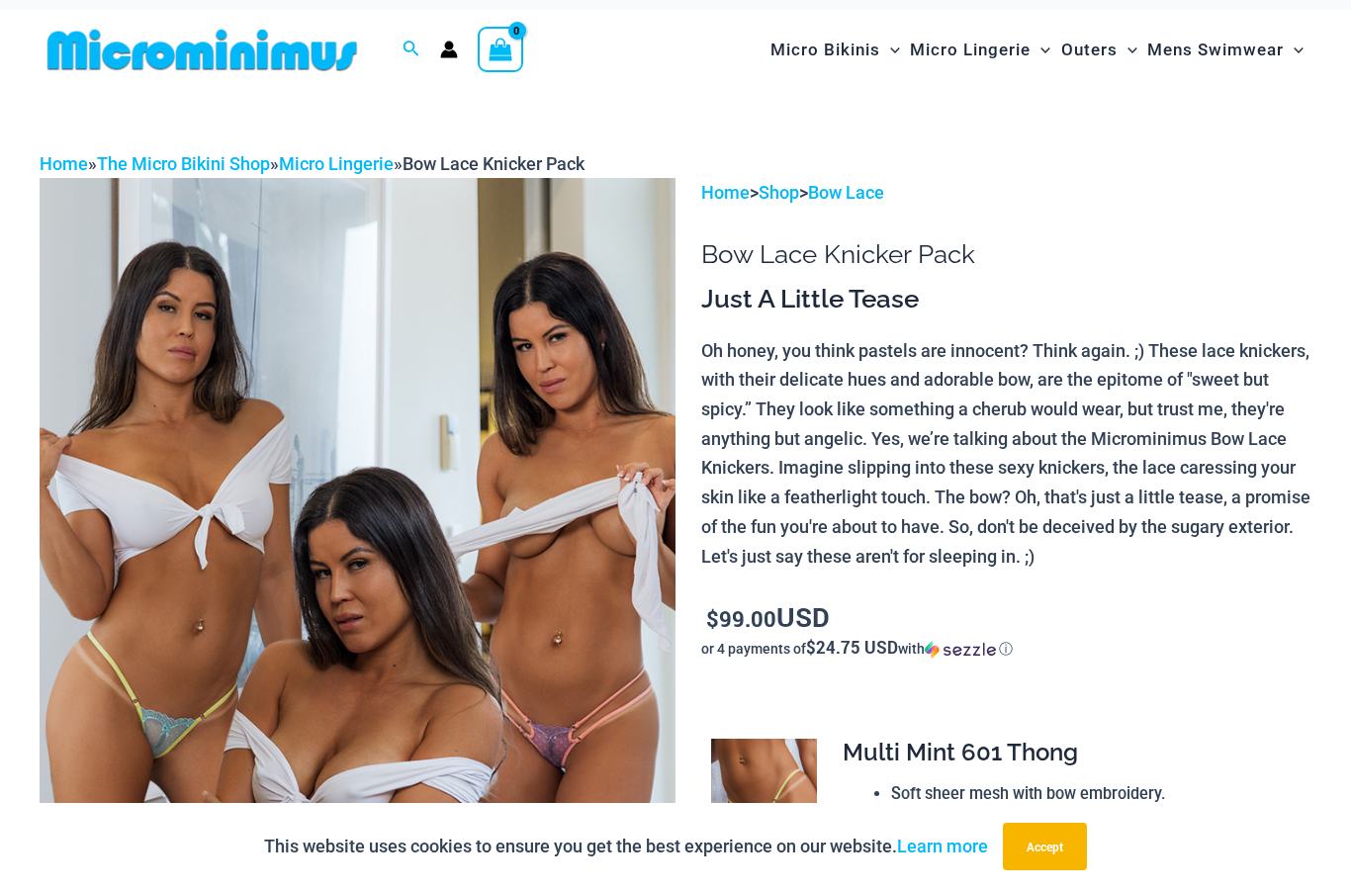
scroll to position [0, 0]
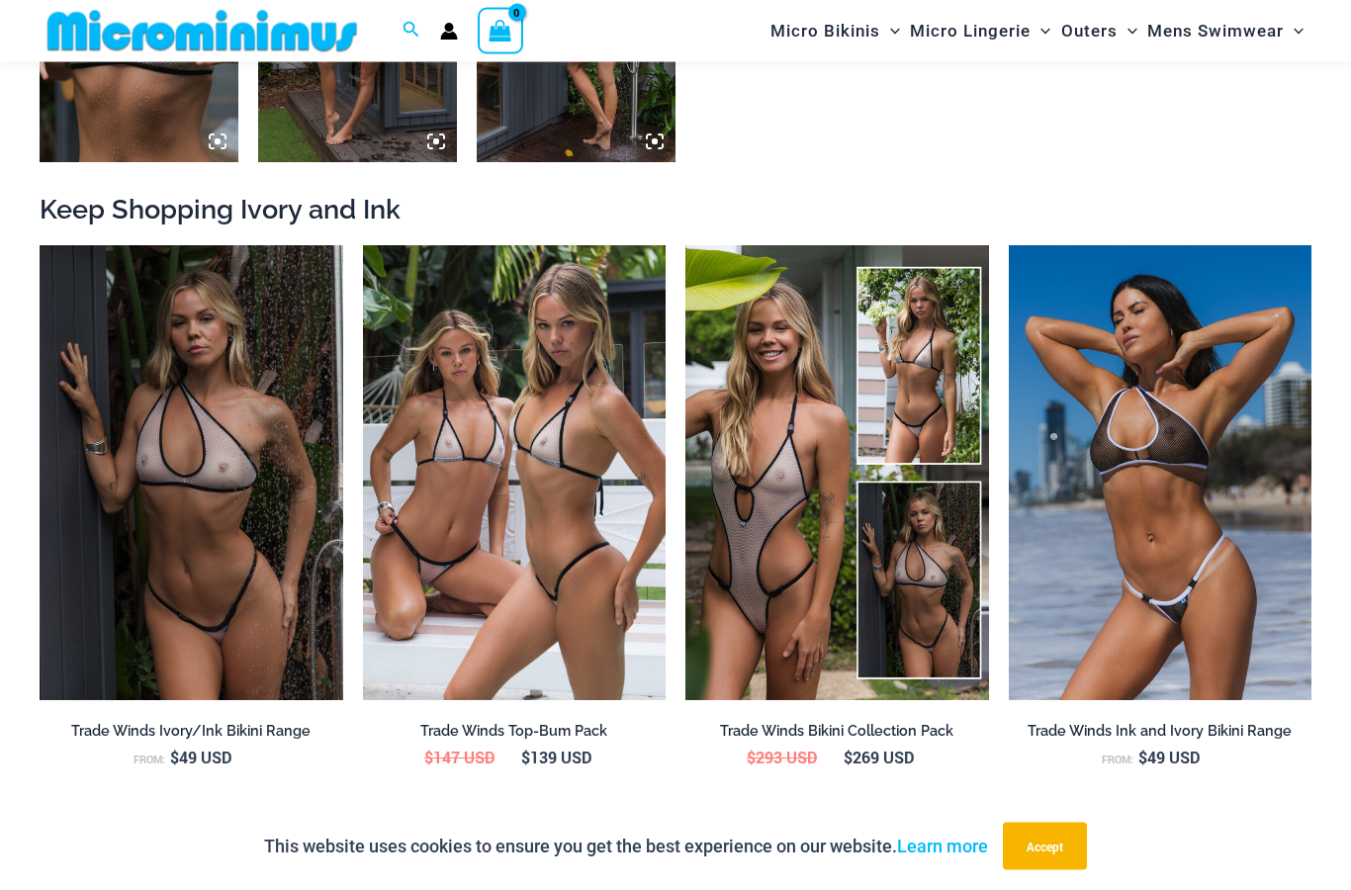
scroll to position [1926, 0]
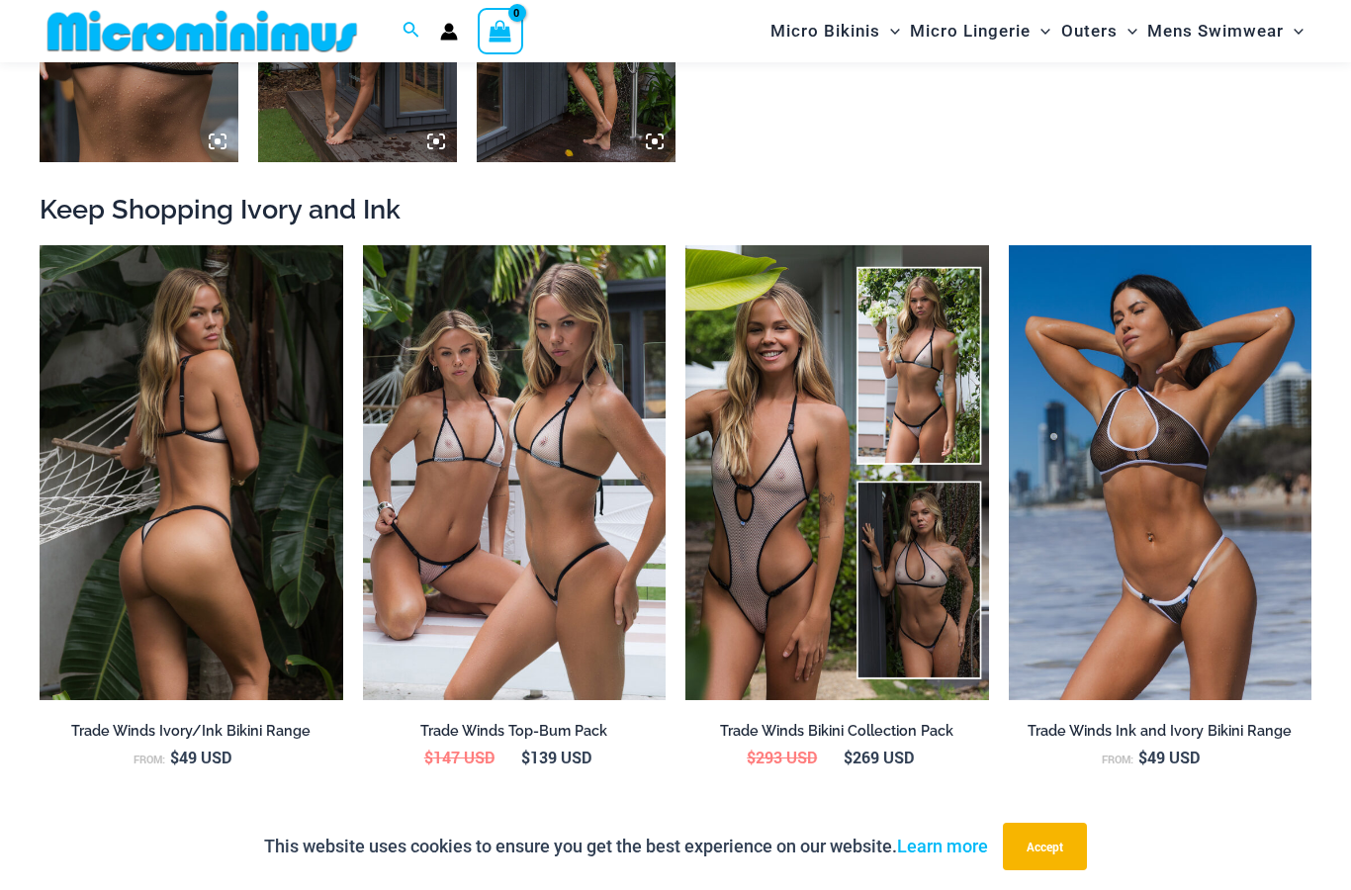
click at [93, 355] on img at bounding box center [192, 472] width 304 height 455
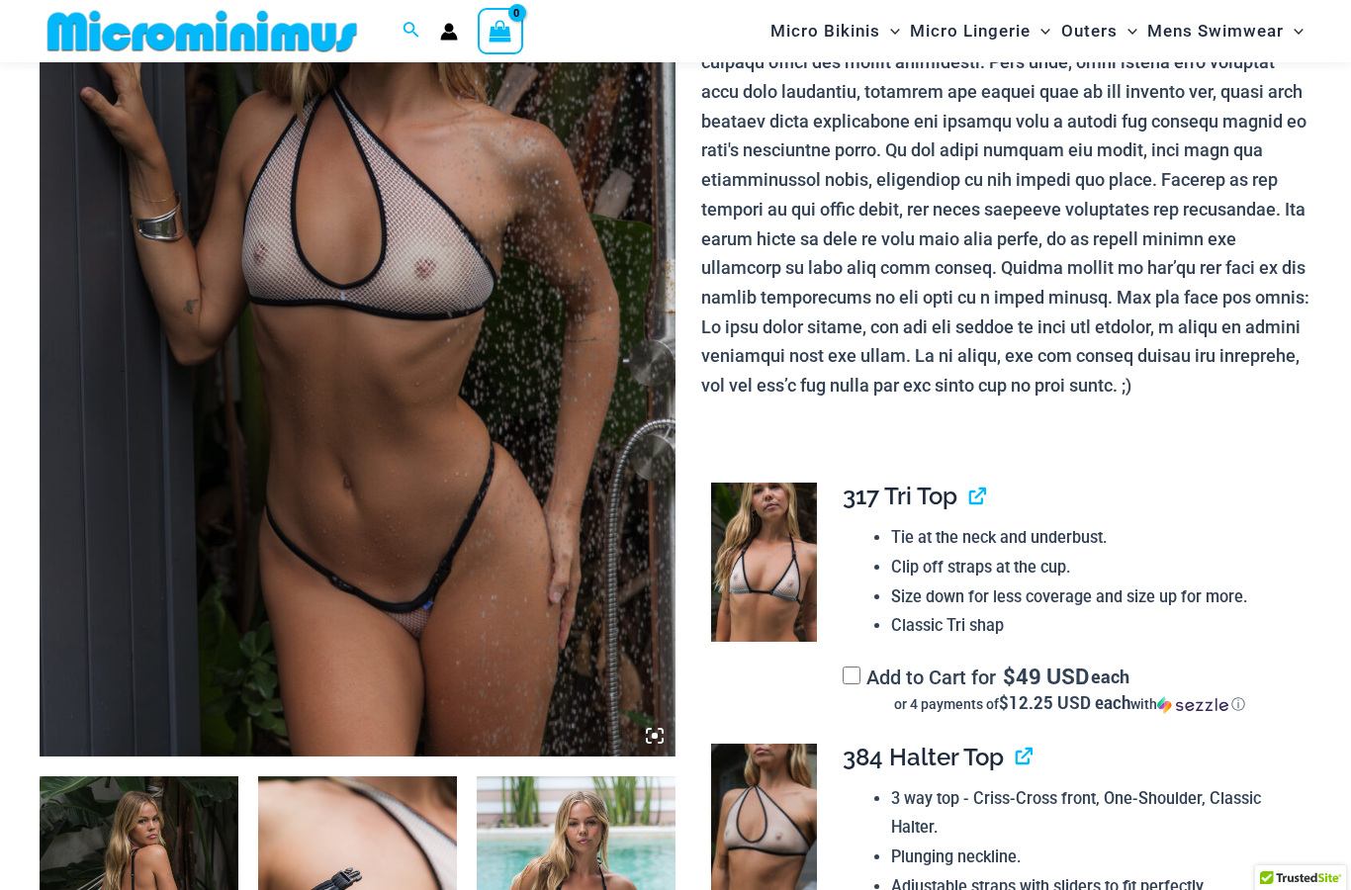
scroll to position [430, 0]
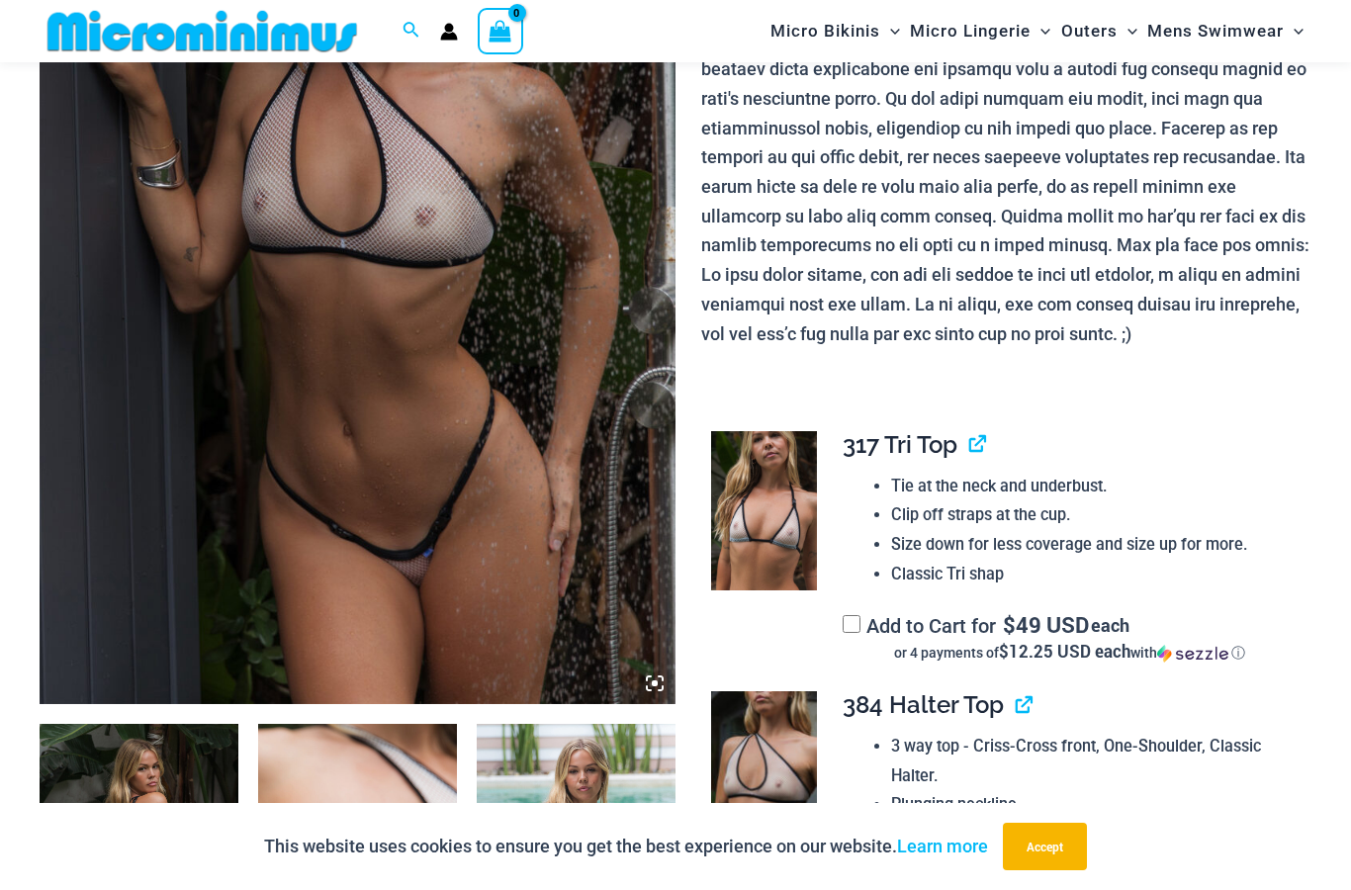
click at [146, 309] on img at bounding box center [358, 227] width 636 height 955
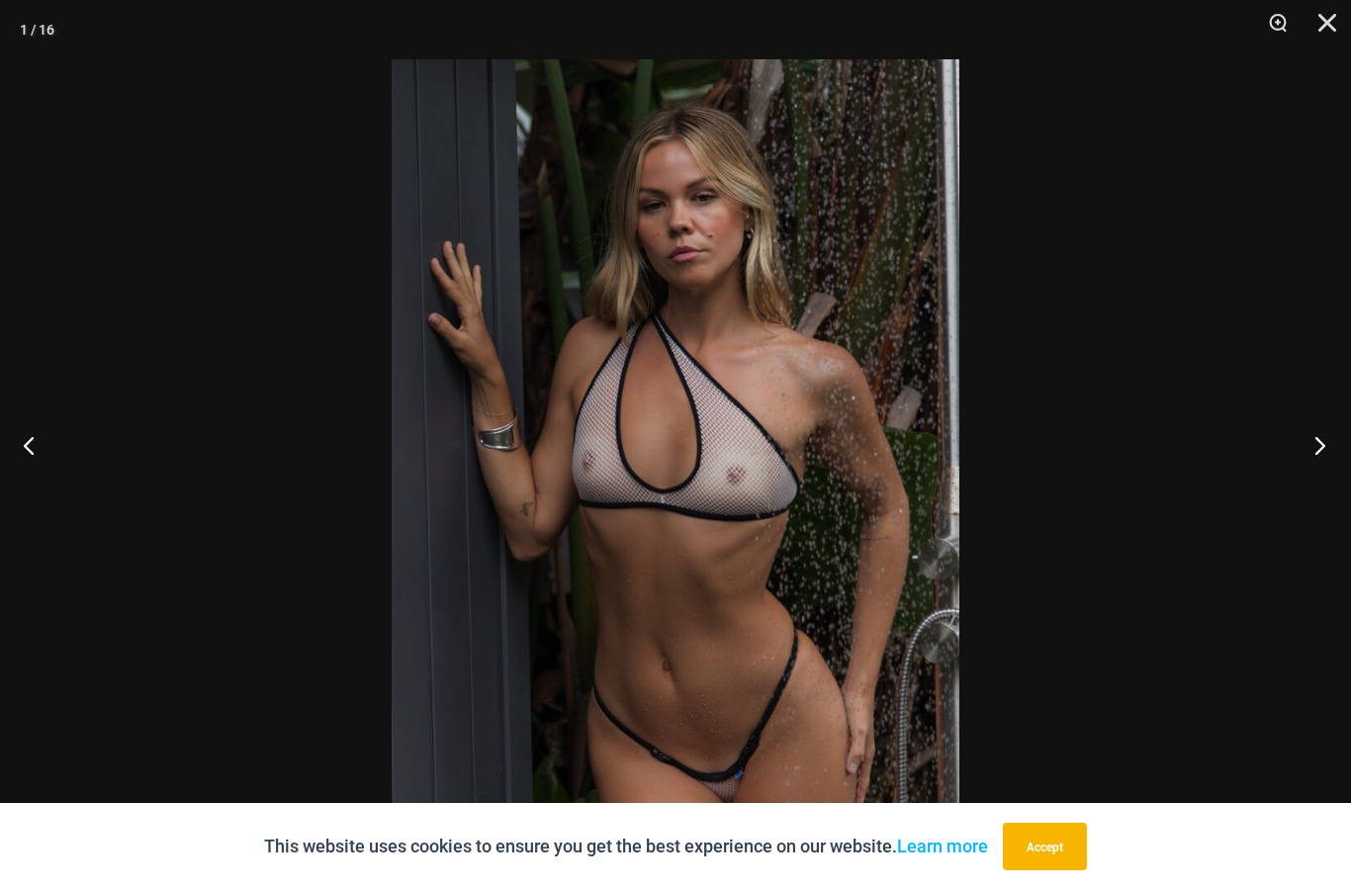
click at [1298, 495] on button "Next" at bounding box center [1314, 445] width 74 height 99
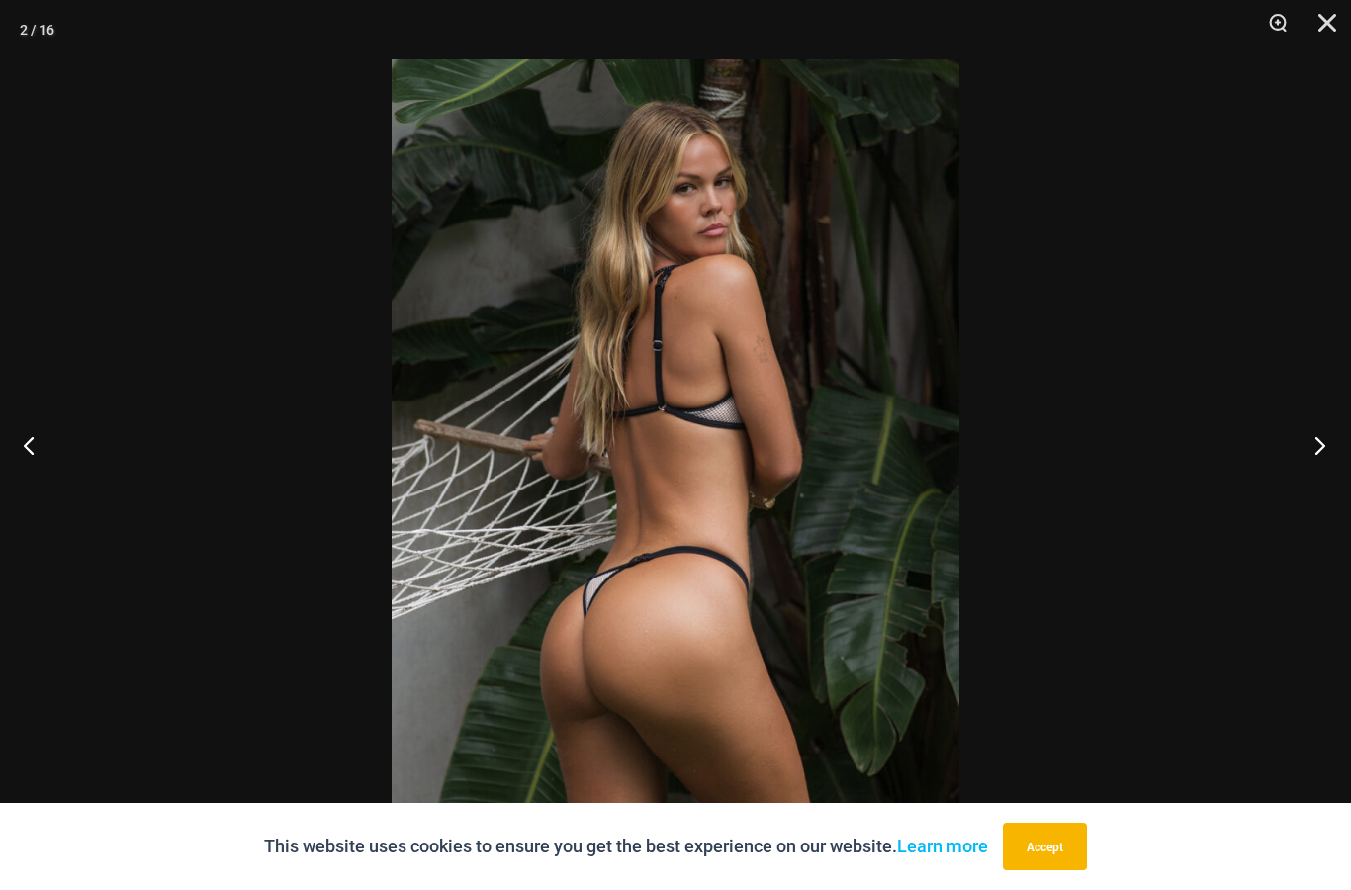
click at [1290, 495] on button "Next" at bounding box center [1314, 445] width 74 height 99
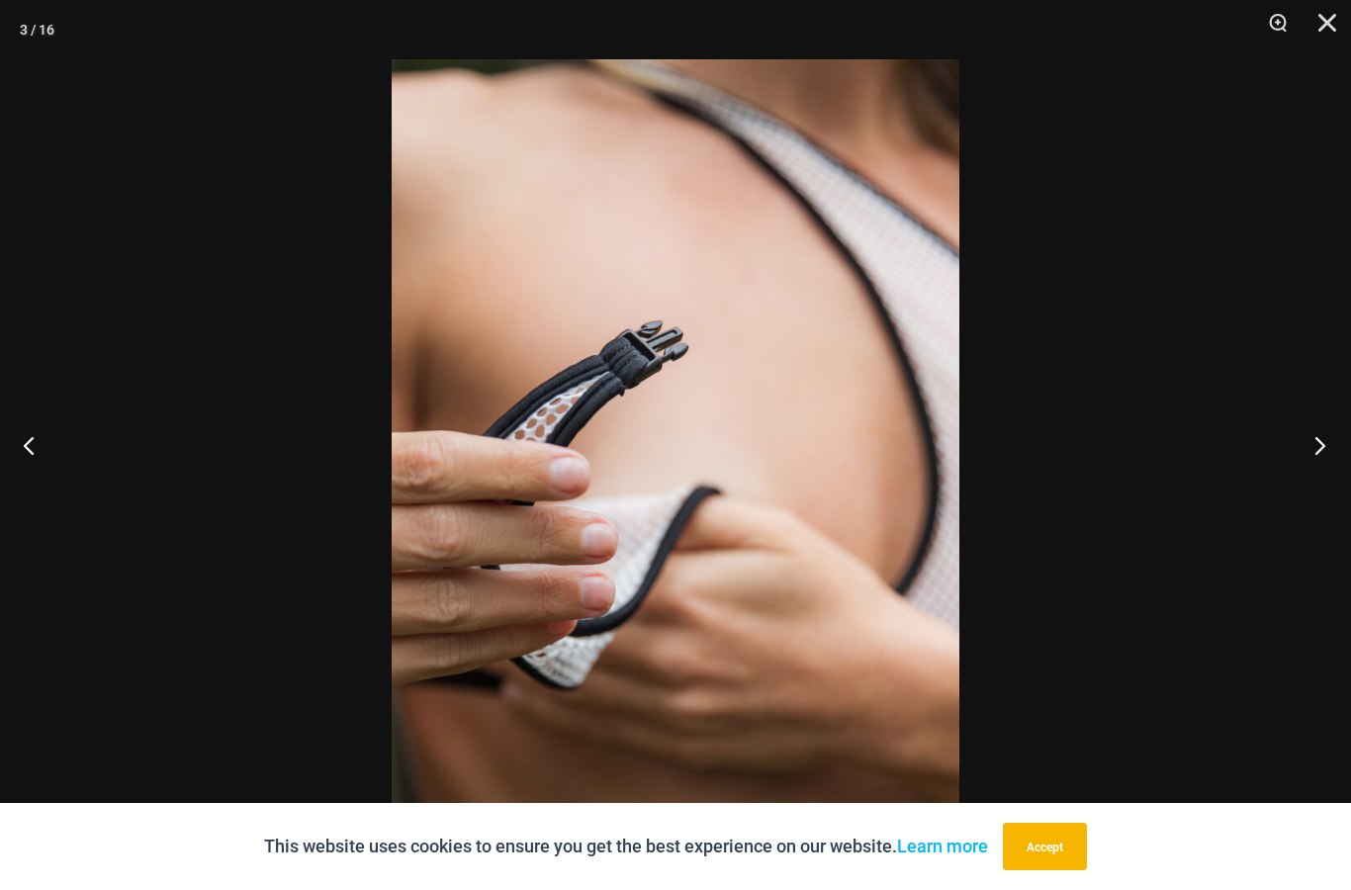
click at [1286, 495] on button "Next" at bounding box center [1314, 445] width 74 height 99
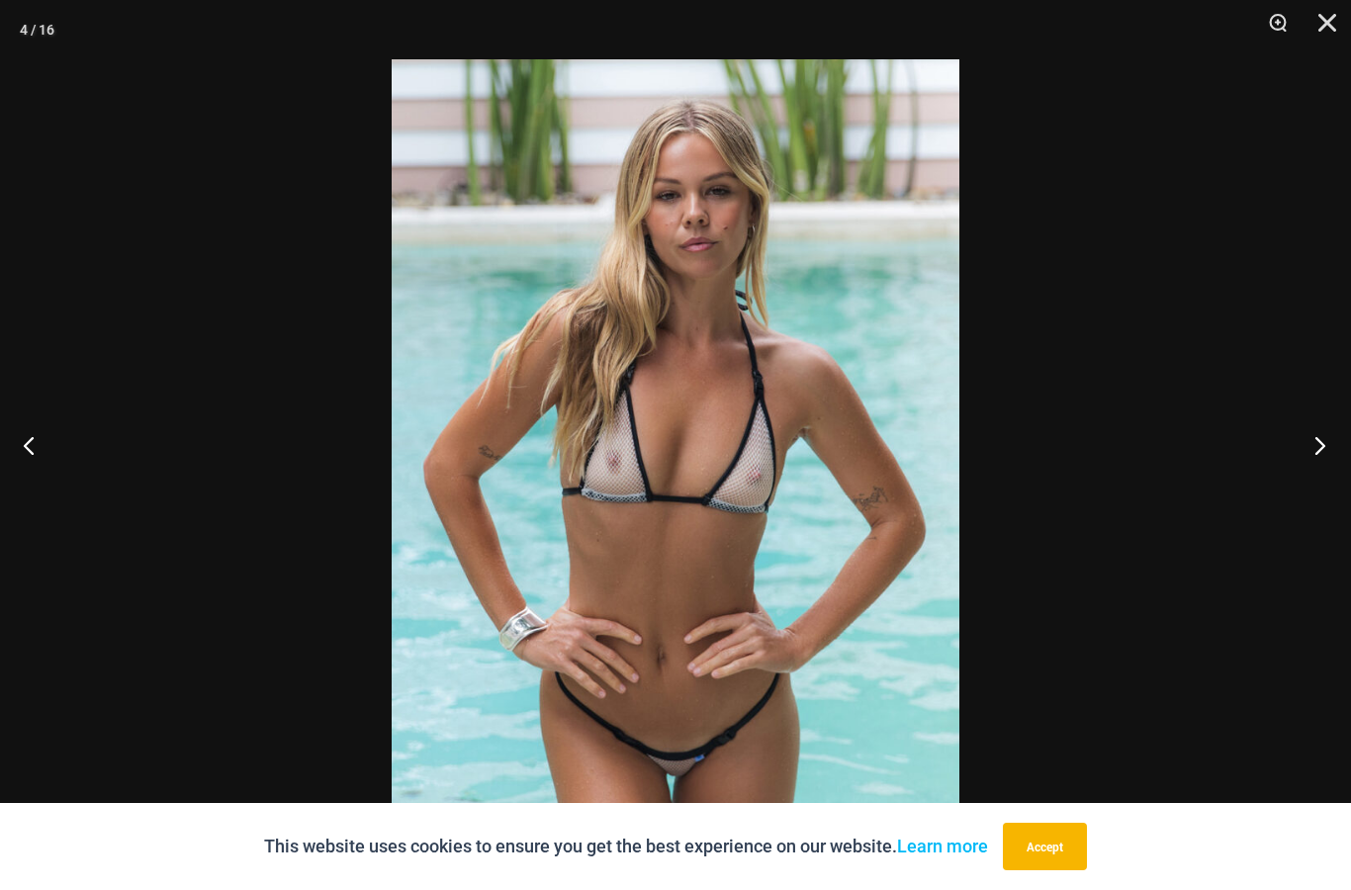
click at [1285, 495] on button "Next" at bounding box center [1314, 445] width 74 height 99
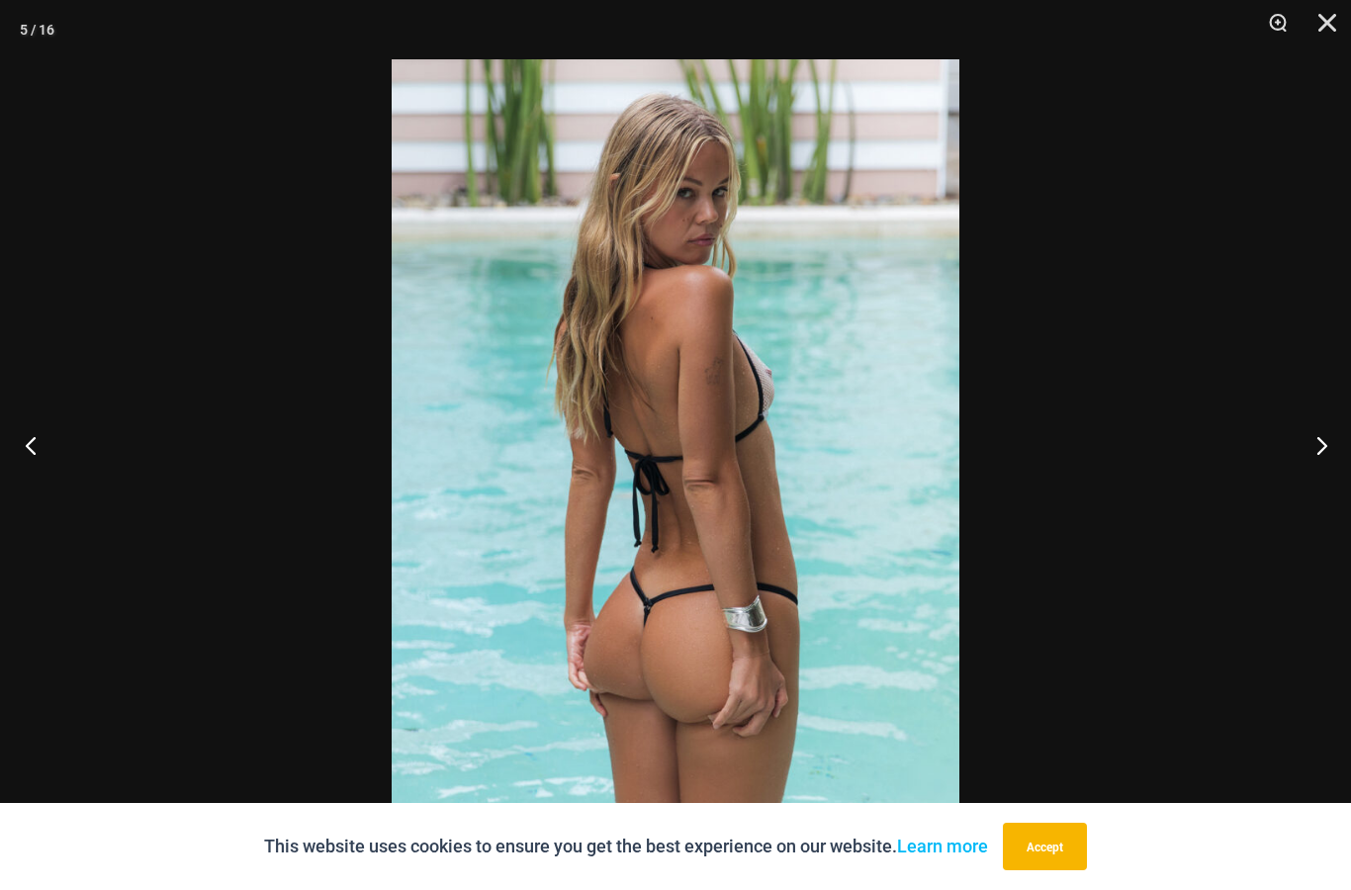
click at [22, 489] on button "Previous" at bounding box center [37, 445] width 74 height 99
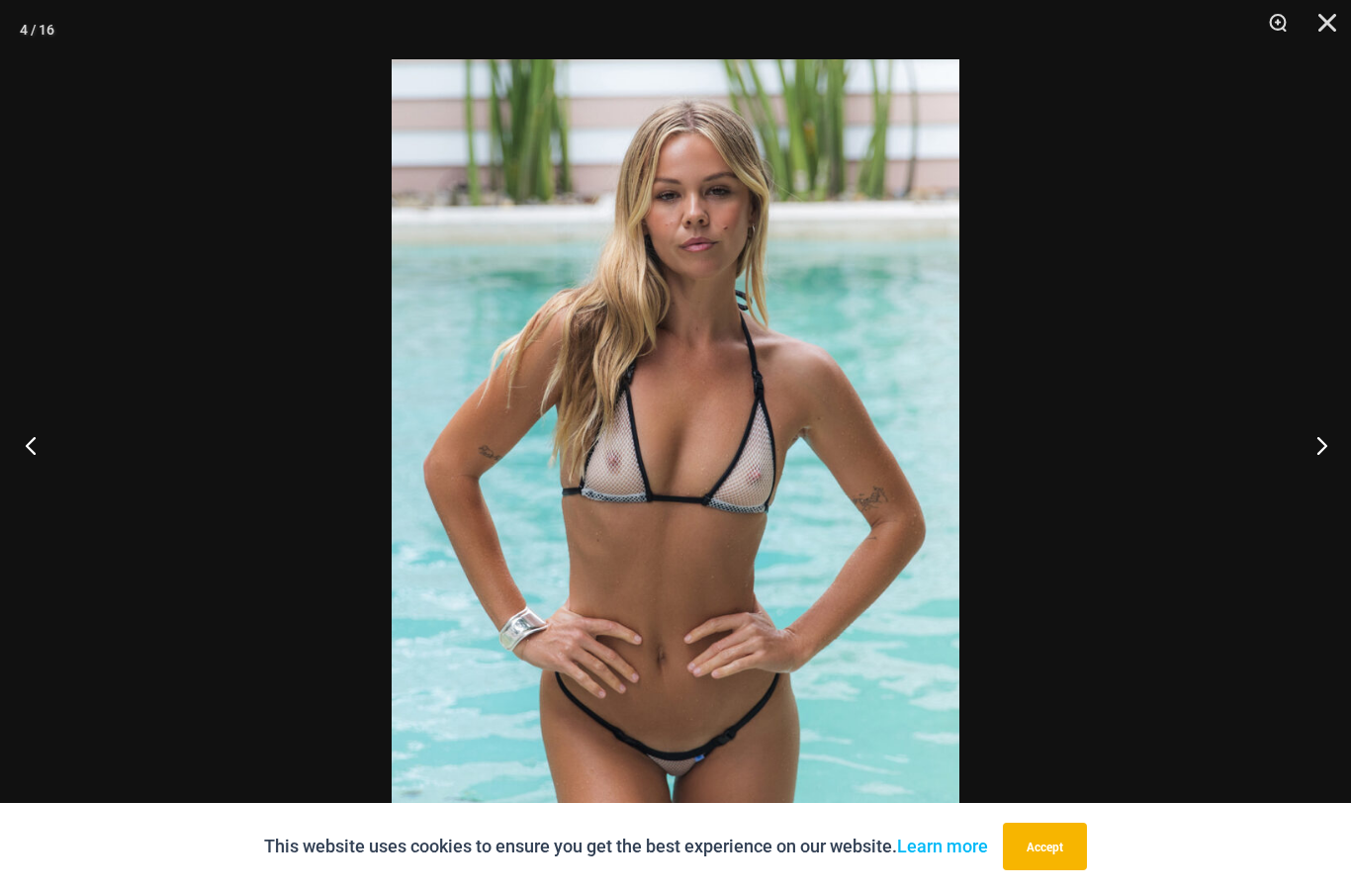
click at [21, 488] on button "Previous" at bounding box center [37, 445] width 74 height 99
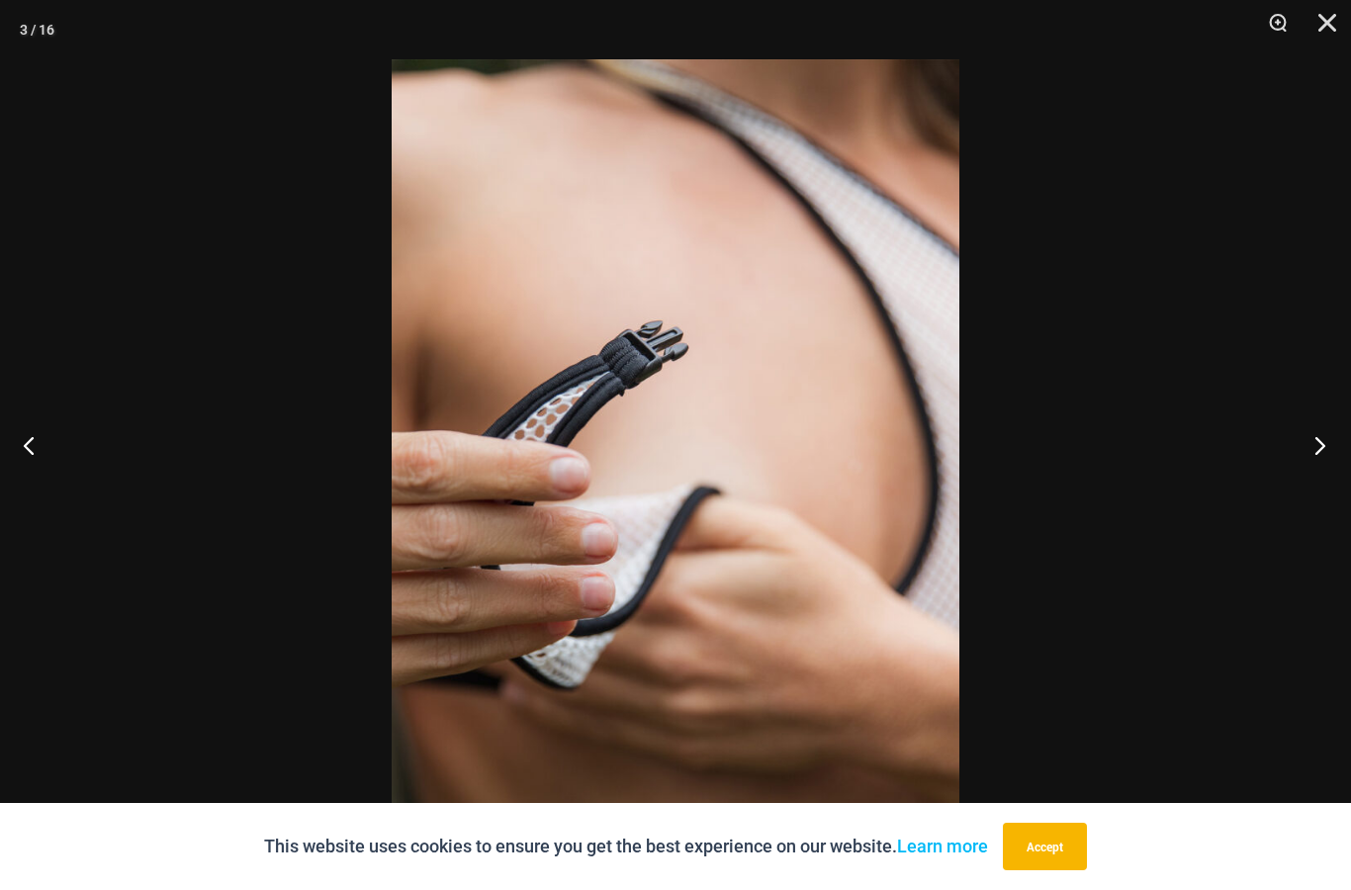
click at [1291, 495] on button "Next" at bounding box center [1314, 445] width 74 height 99
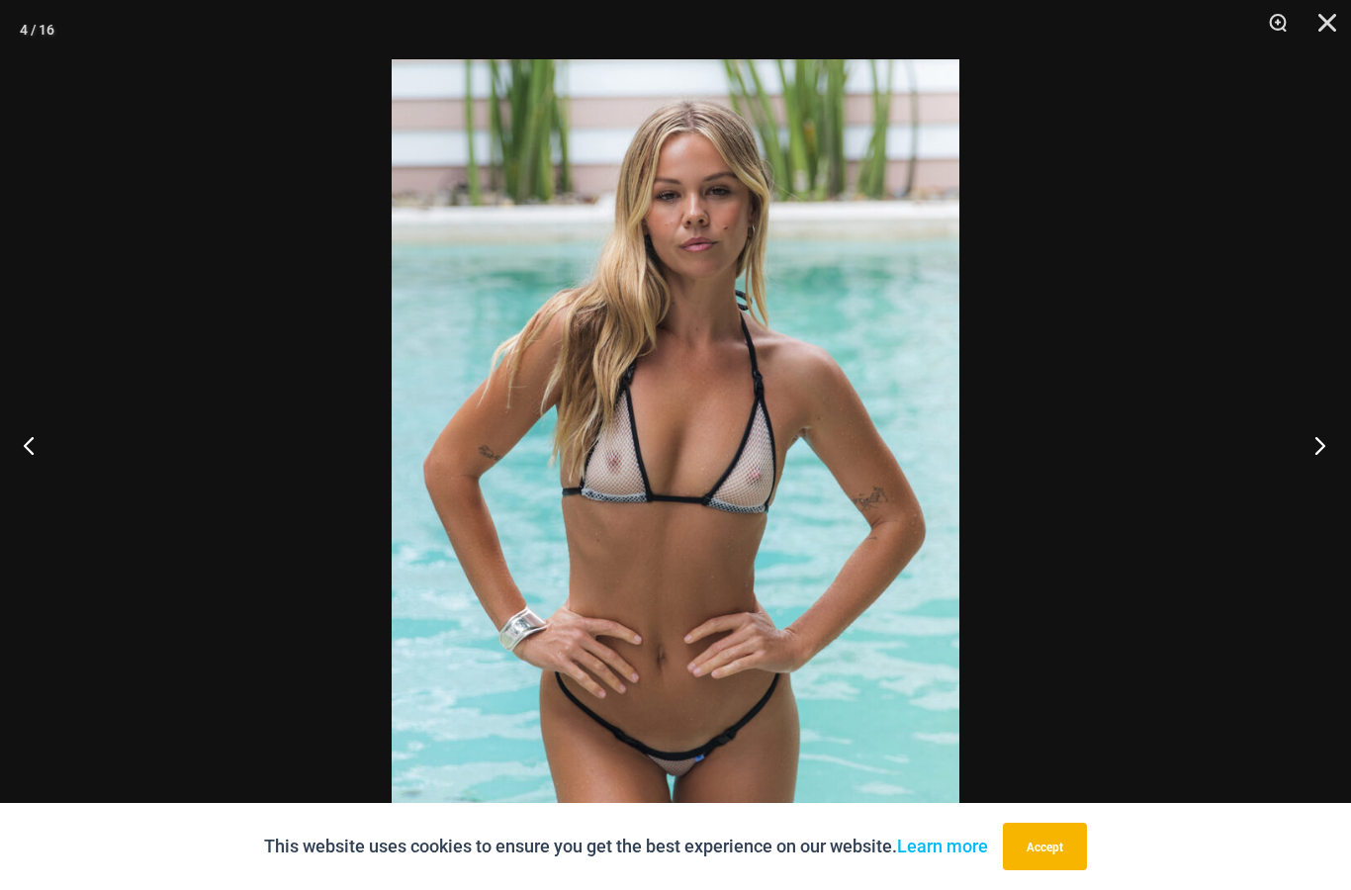
click at [1286, 495] on button "Next" at bounding box center [1314, 445] width 74 height 99
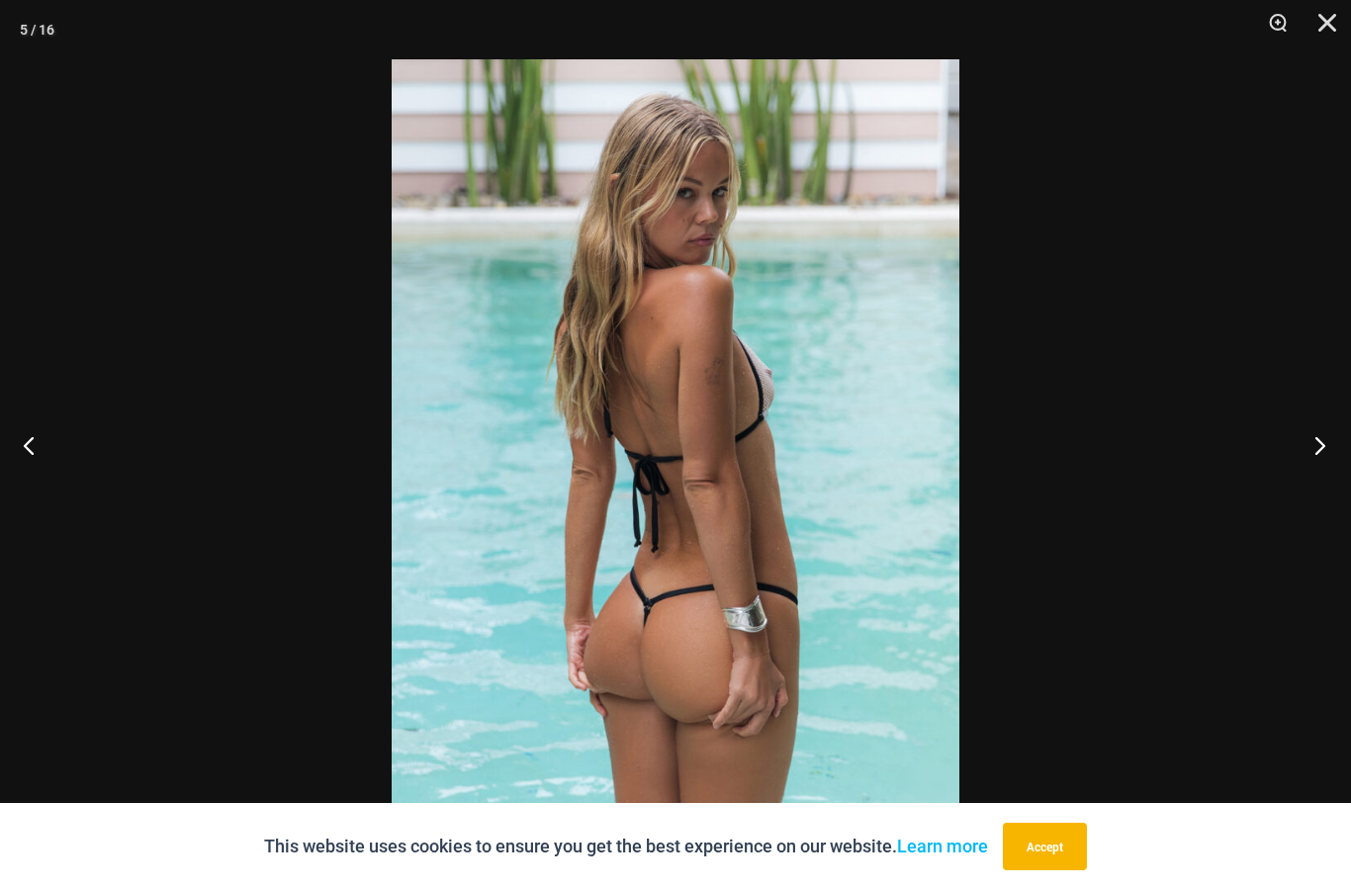
click at [1291, 495] on button "Next" at bounding box center [1314, 445] width 74 height 99
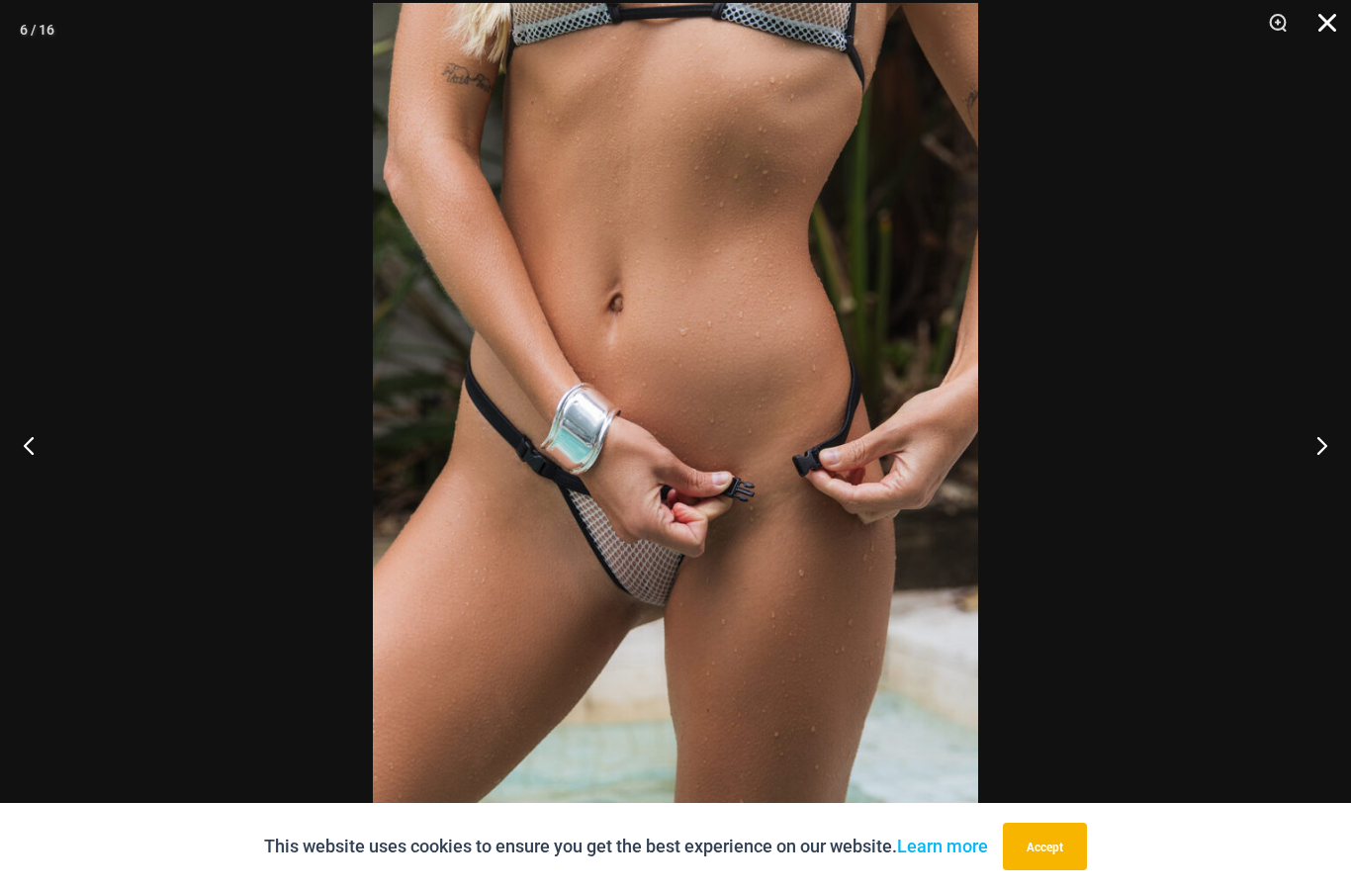
click at [1335, 41] on button "Close" at bounding box center [1320, 29] width 49 height 59
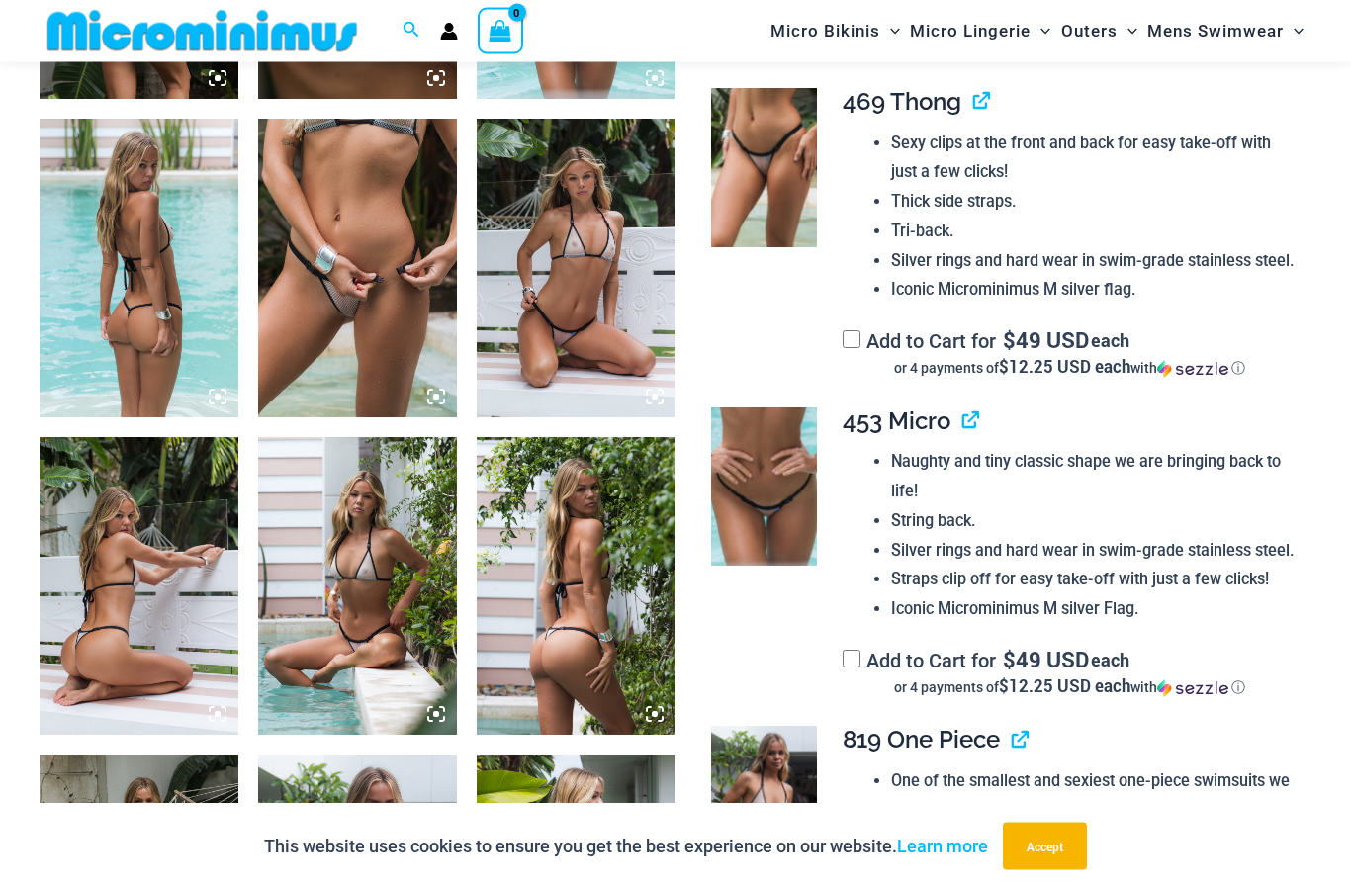
scroll to position [1424, 0]
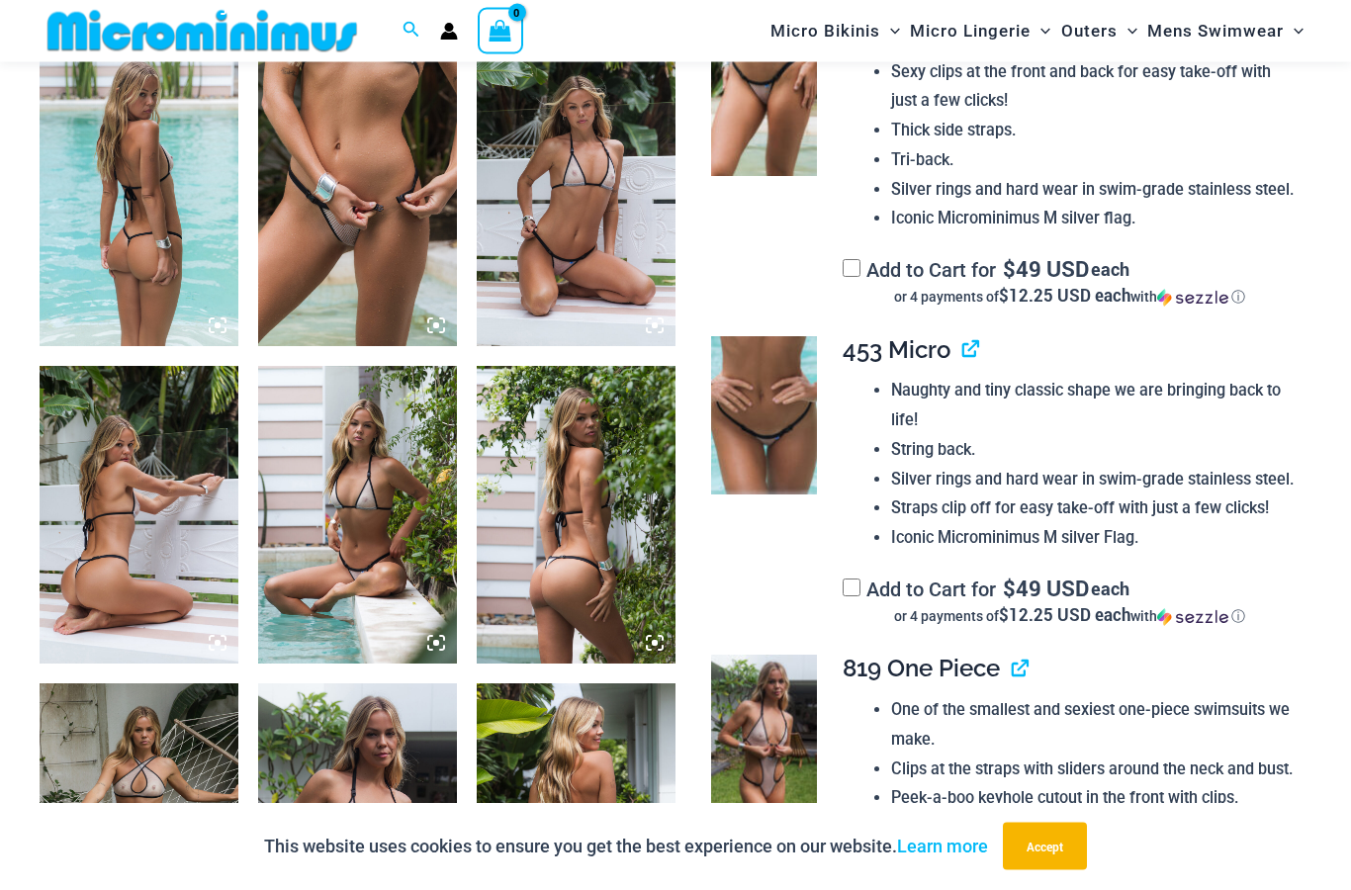
click at [744, 126] on img at bounding box center [764, 97] width 106 height 159
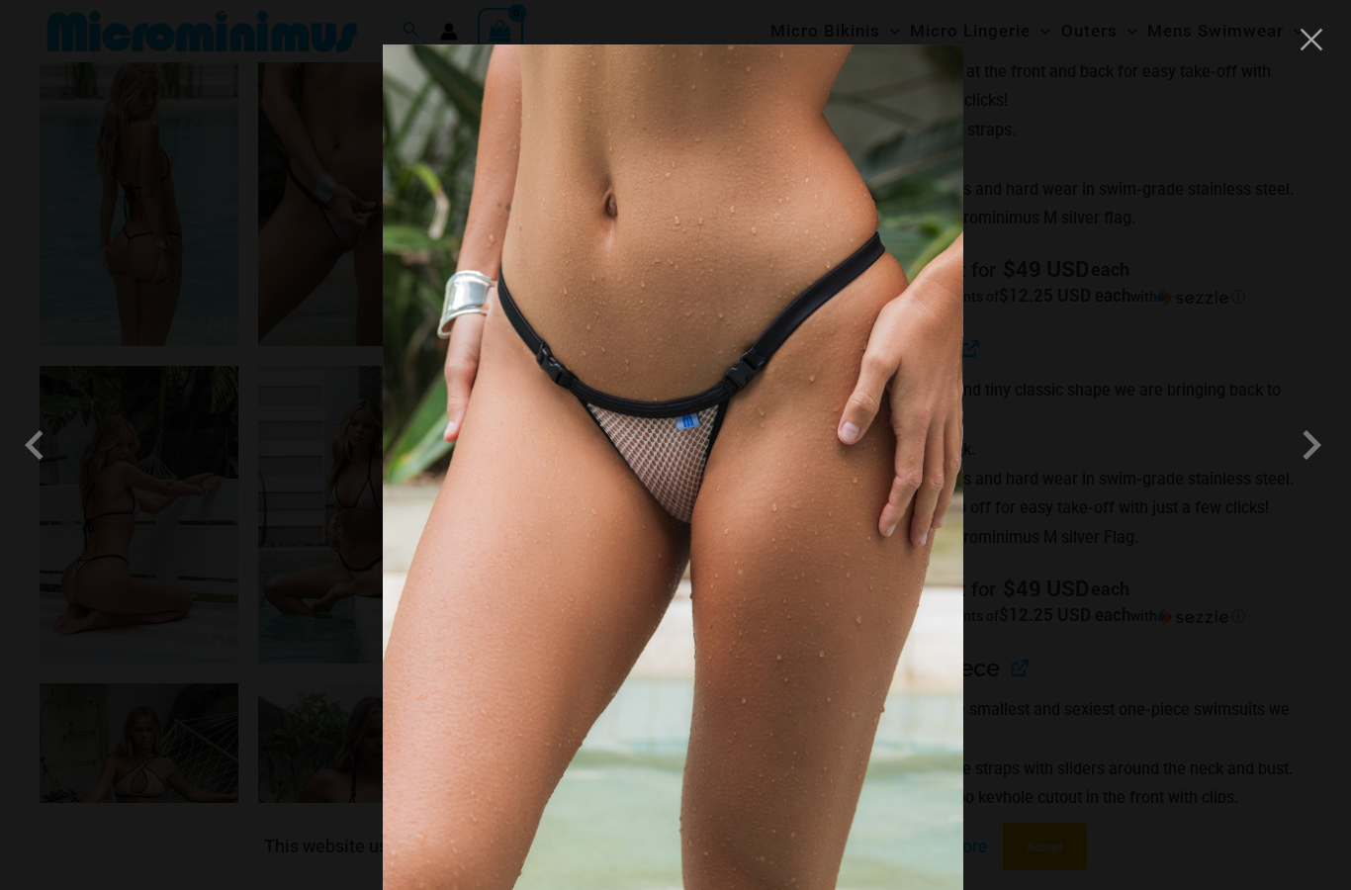
scroll to position [1435, 0]
